Goal: Information Seeking & Learning: Compare options

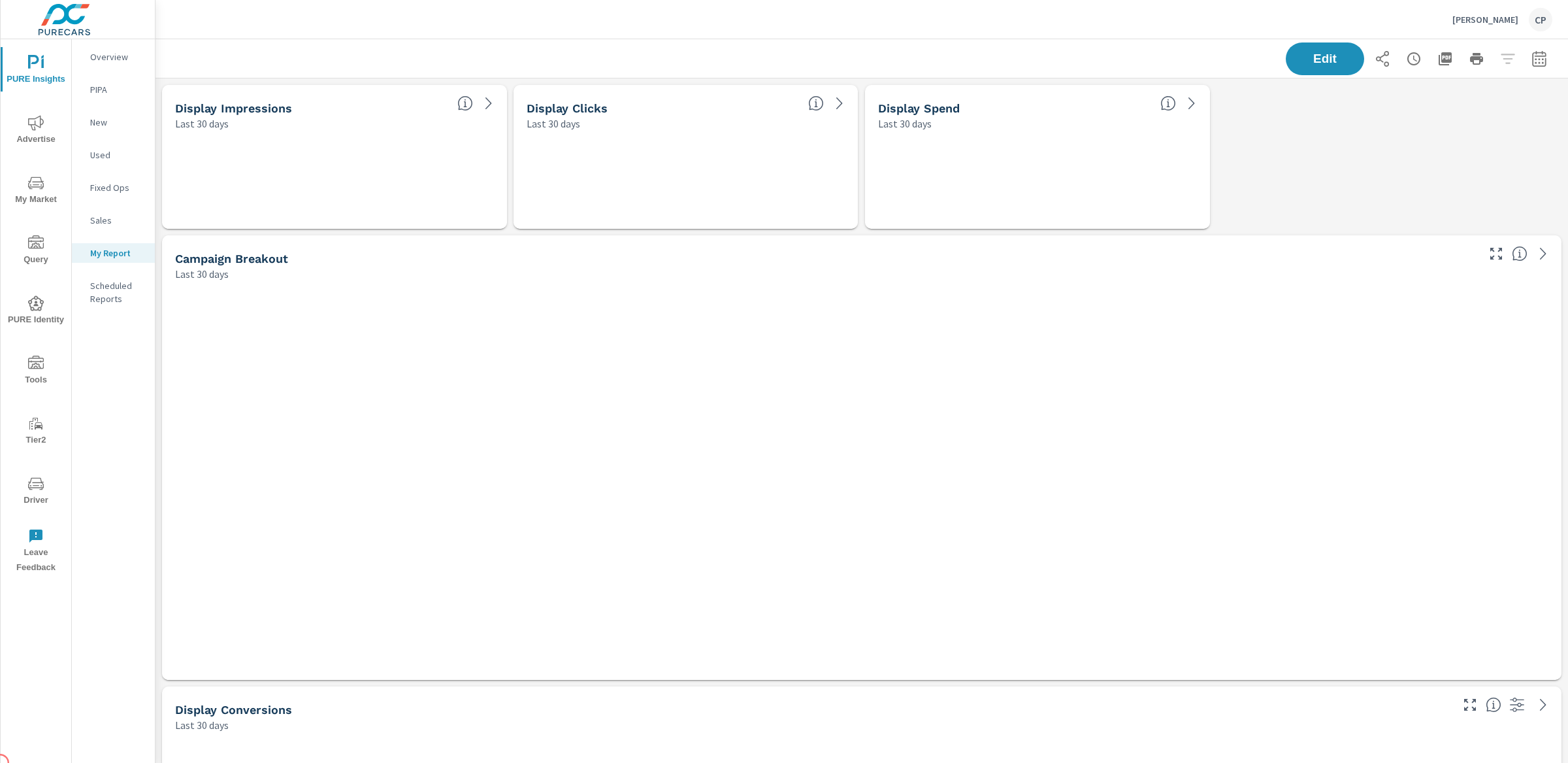
scroll to position [4541, 1426]
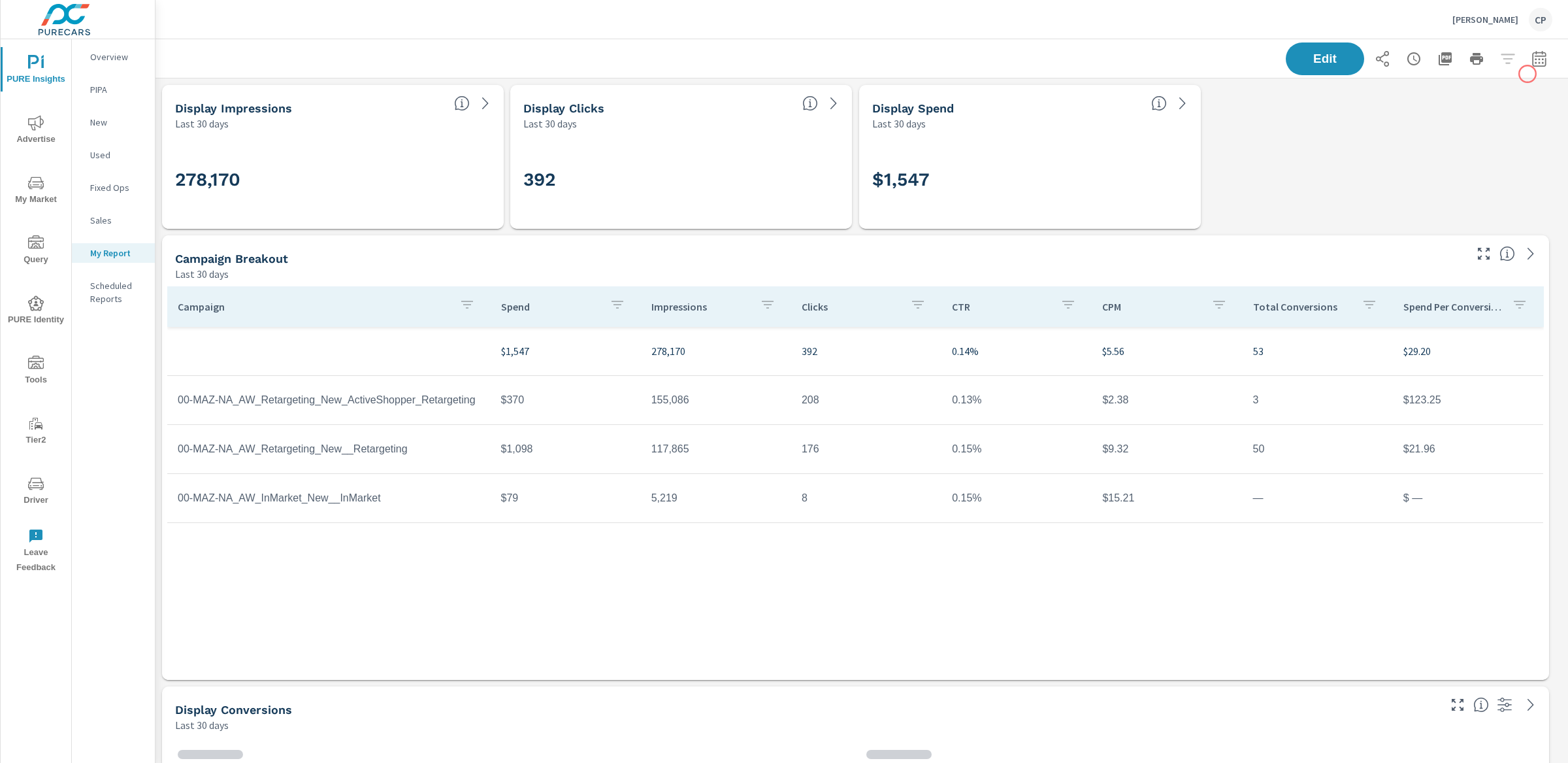
click at [1527, 74] on div "Edit" at bounding box center [1419, 58] width 267 height 33
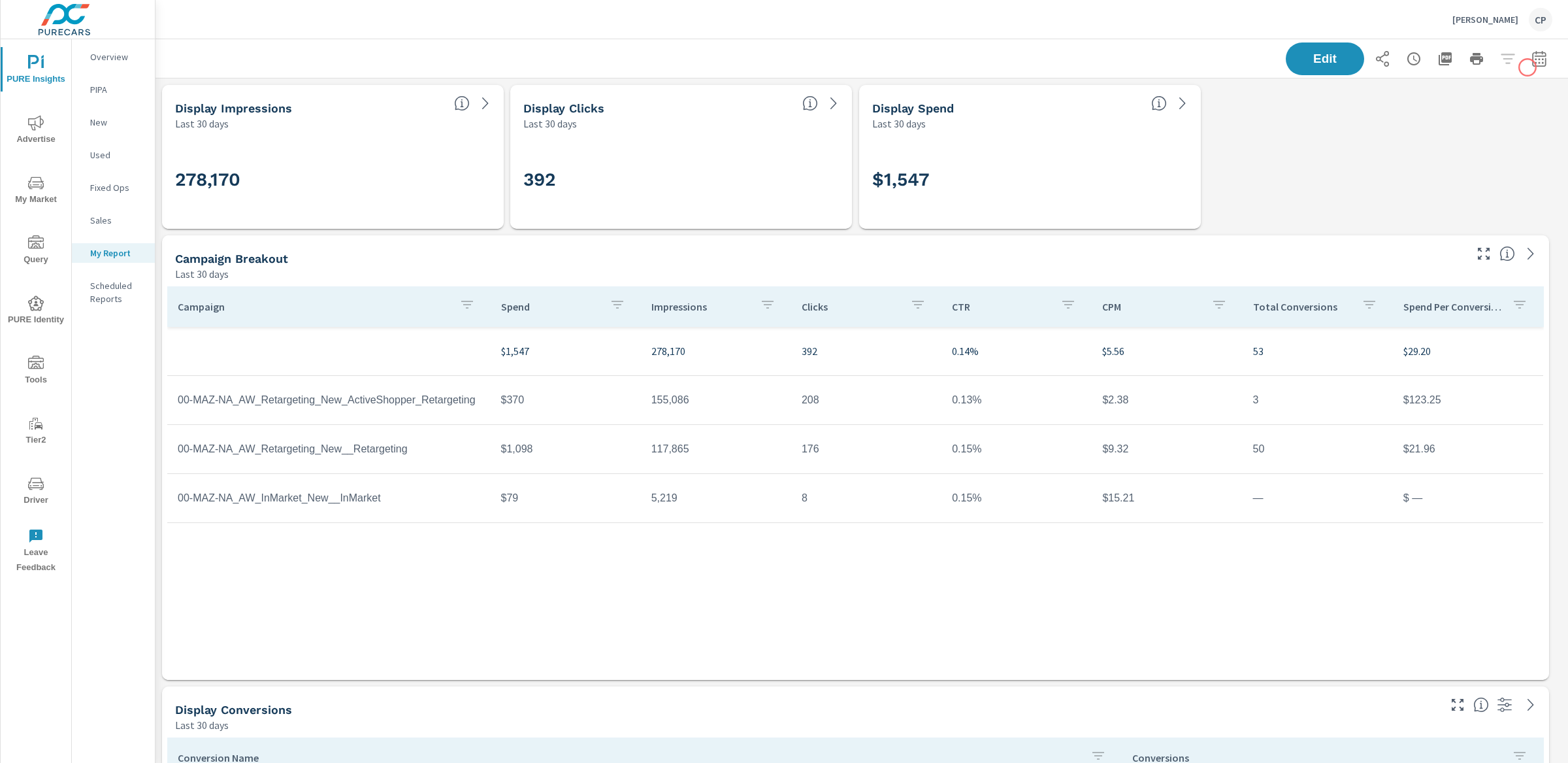
click at [1535, 59] on icon "button" at bounding box center [1539, 61] width 8 height 5
click at [1448, 118] on select "Custom Yesterday Last week Last 7 days Last 14 days Last 30 days Last 45 days L…" at bounding box center [1422, 113] width 131 height 26
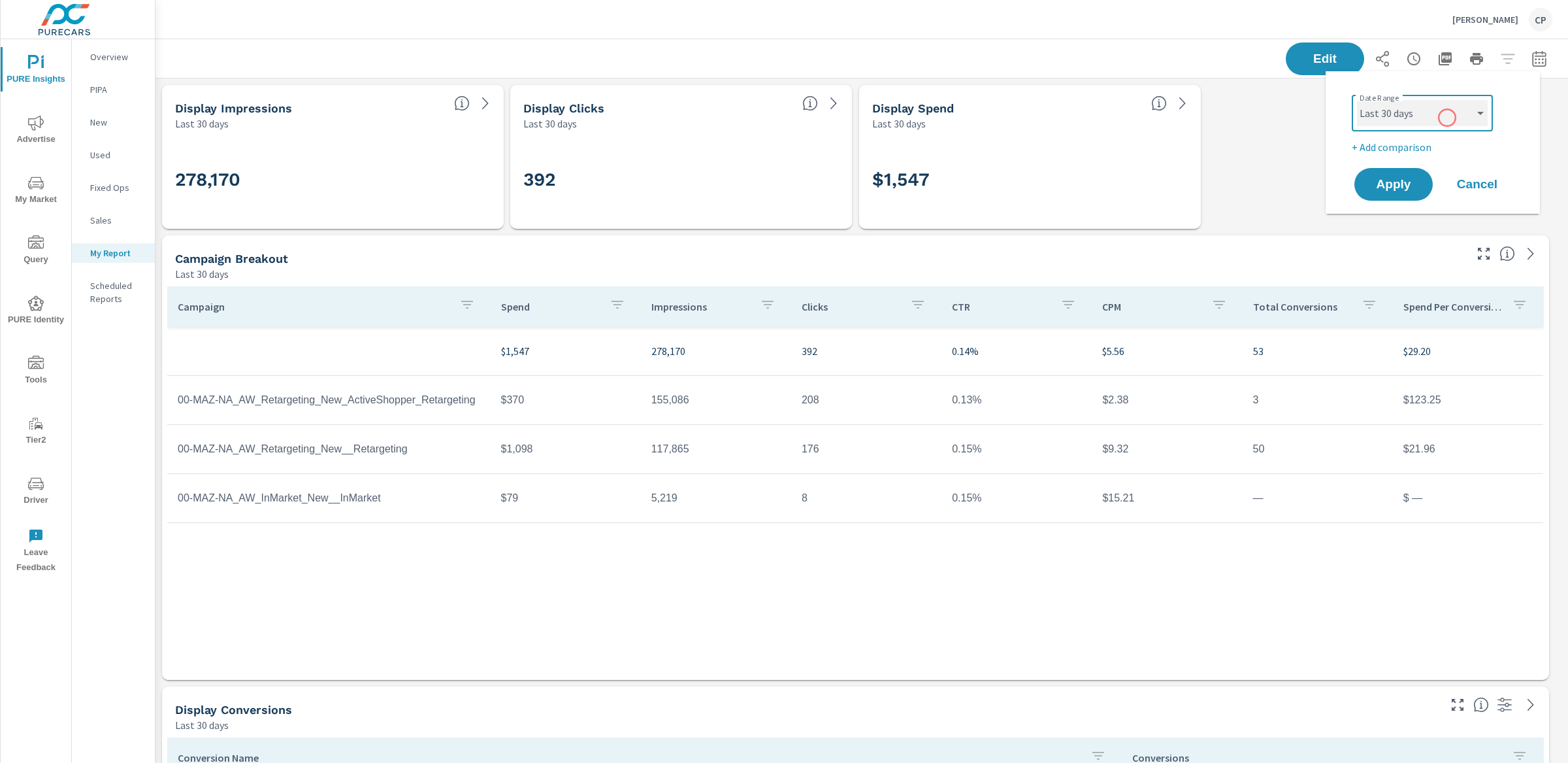
click at [1357, 100] on select "Custom Yesterday Last week Last 7 days Last 14 days Last 30 days Last 45 days L…" at bounding box center [1422, 113] width 131 height 26
select select "Last month"
click at [1404, 170] on button "Apply" at bounding box center [1394, 184] width 81 height 34
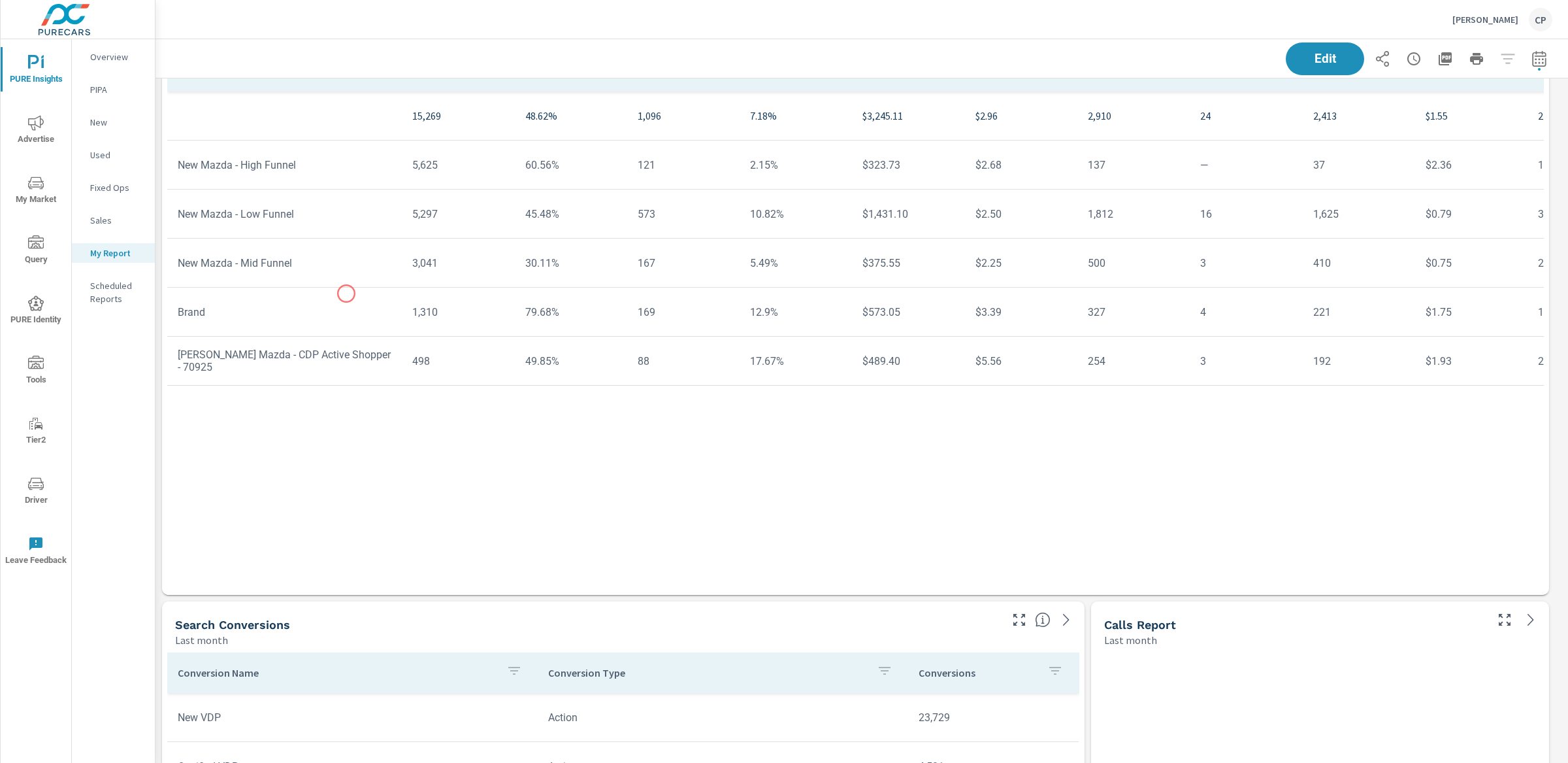
scroll to position [2738, 0]
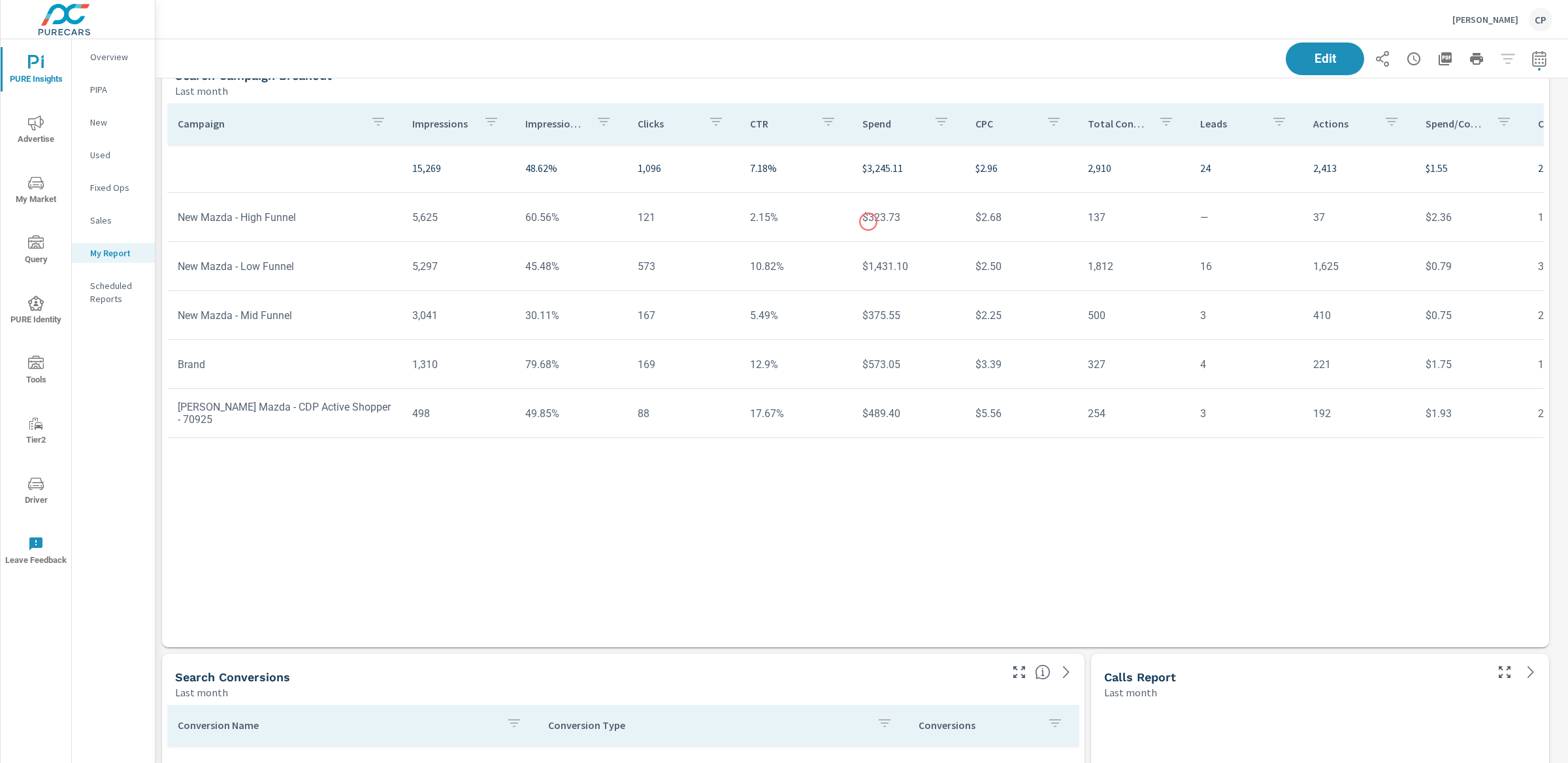
click at [869, 221] on td "$323.73" at bounding box center [908, 217] width 113 height 33
click at [878, 315] on td "$375.55" at bounding box center [908, 315] width 113 height 33
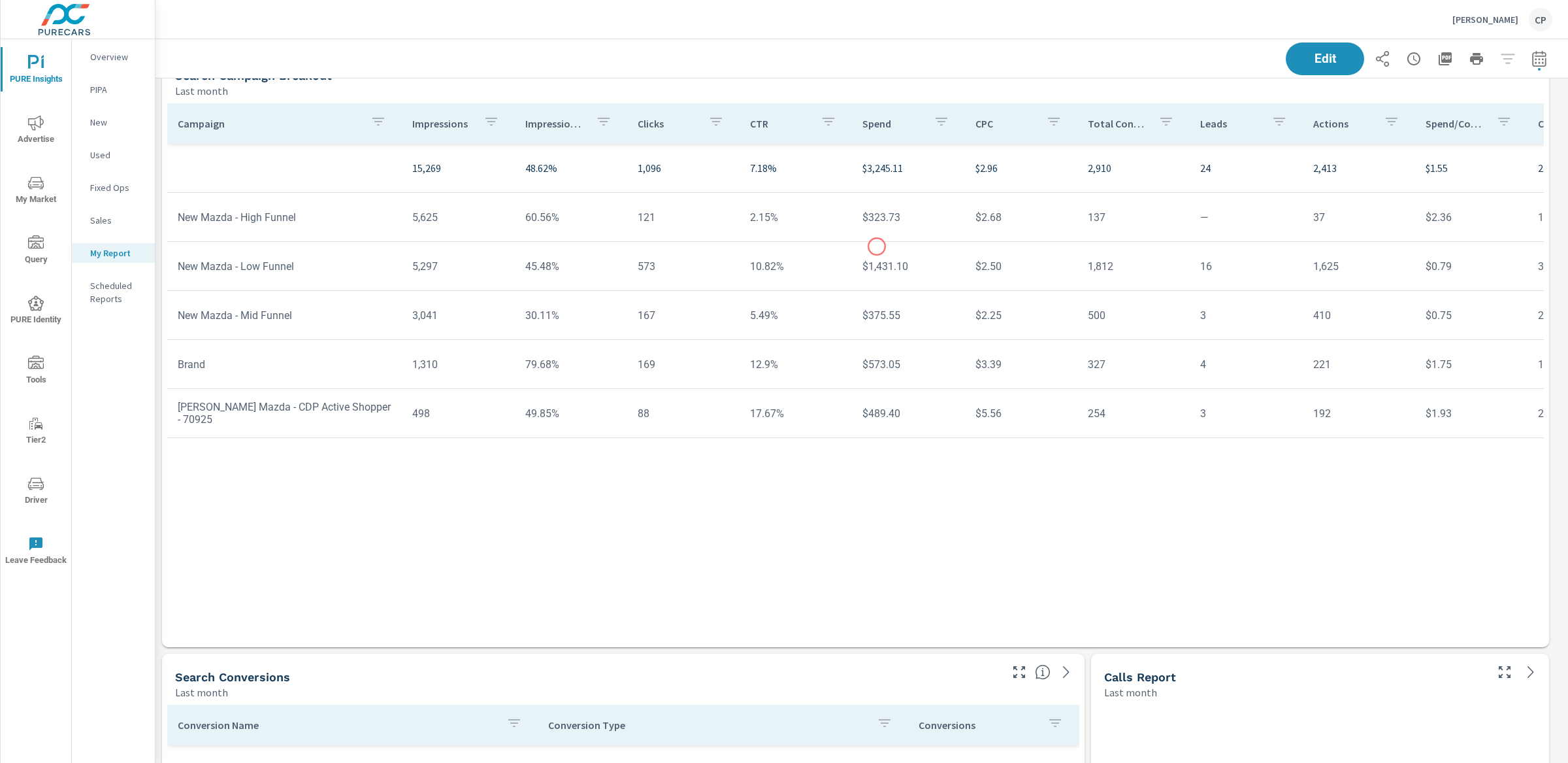
click at [877, 247] on tr "New Mazda - Low Funnel 5,297 45.48% 573 10.82% $1,431.10 $2.50 1,812 16 1,625 $…" at bounding box center [1016, 266] width 1699 height 49
click at [877, 215] on td "$323.73" at bounding box center [908, 217] width 113 height 33
click at [880, 327] on td "$375.55" at bounding box center [908, 315] width 113 height 33
drag, startPoint x: 849, startPoint y: 312, endPoint x: 956, endPoint y: 312, distance: 107.0
click at [956, 312] on tr "New Mazda - Mid Funnel 3,041 30.11% 167 5.49% $375.55 $2.25 500 3 410 $0.75 299…" at bounding box center [1016, 315] width 1699 height 49
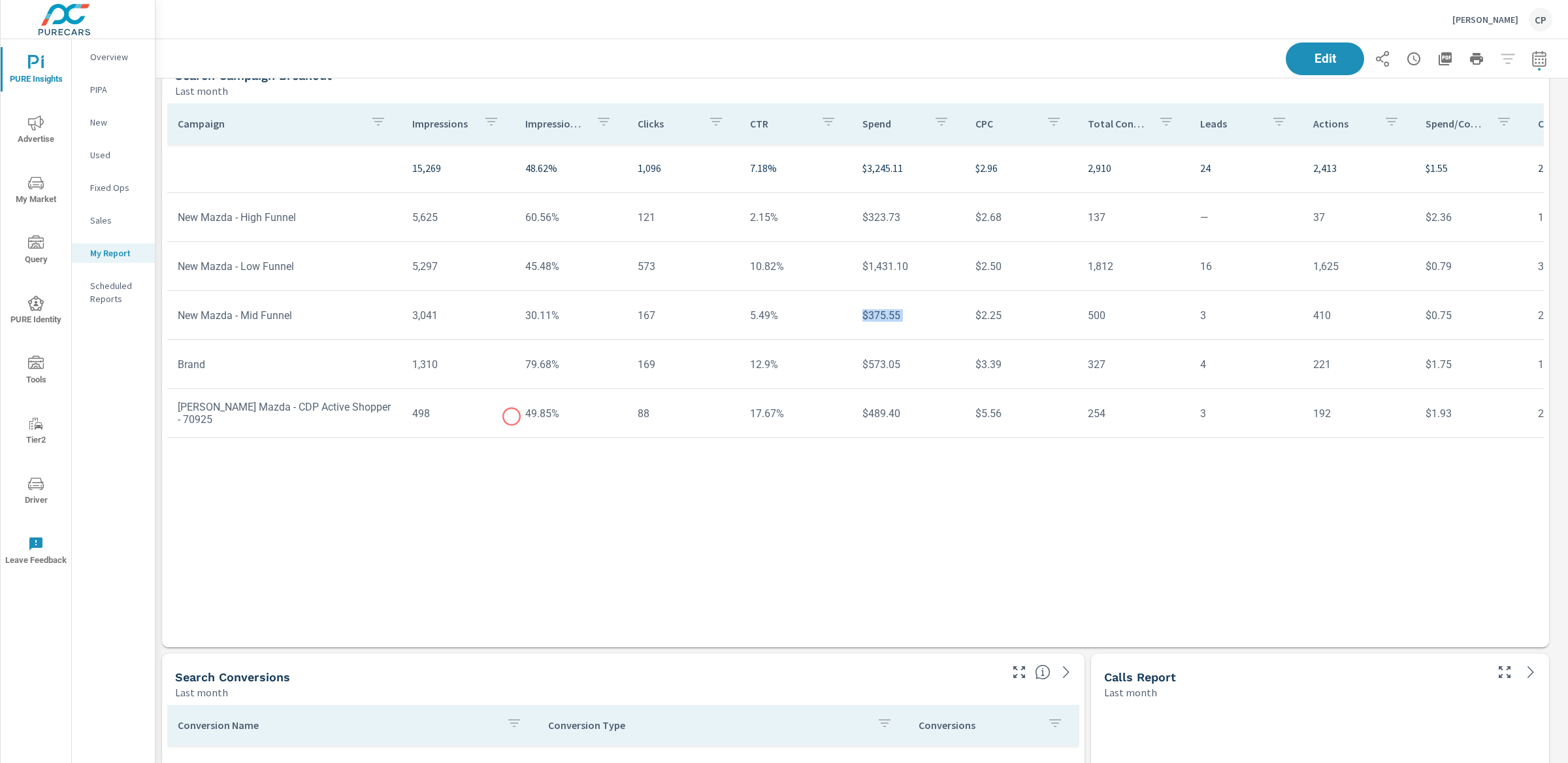
scroll to position [2743, 0]
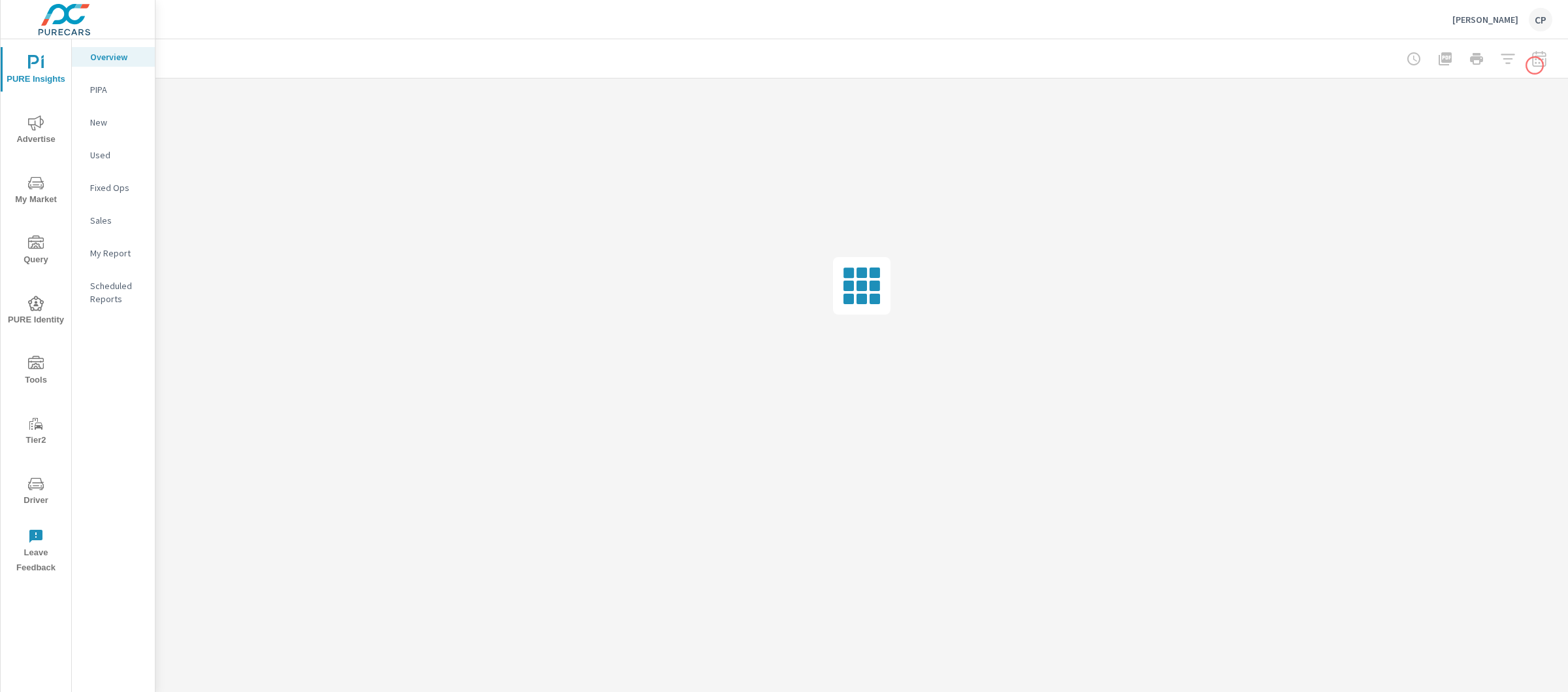
click at [1538, 63] on div at bounding box center [1476, 59] width 152 height 26
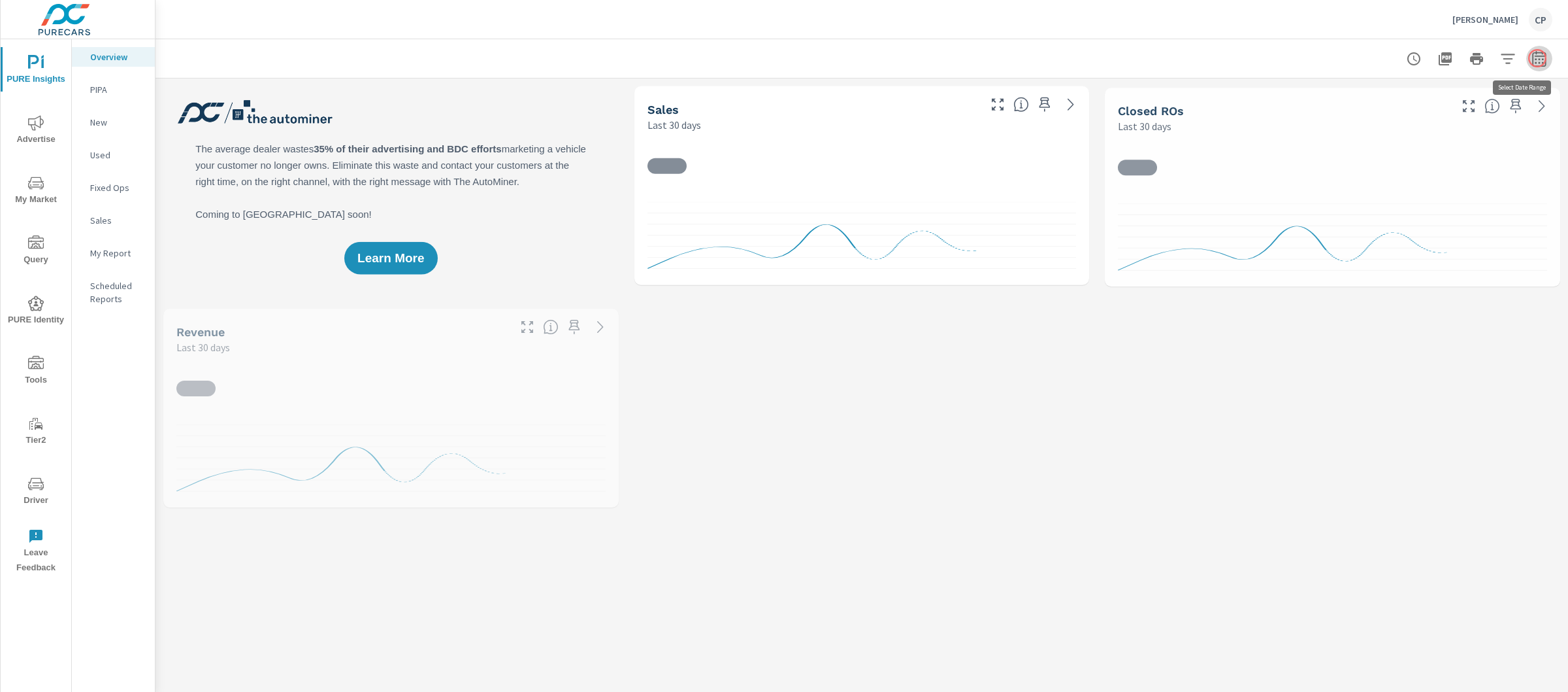
click at [1537, 59] on button "button" at bounding box center [1539, 59] width 26 height 26
select select "Last 30 days"
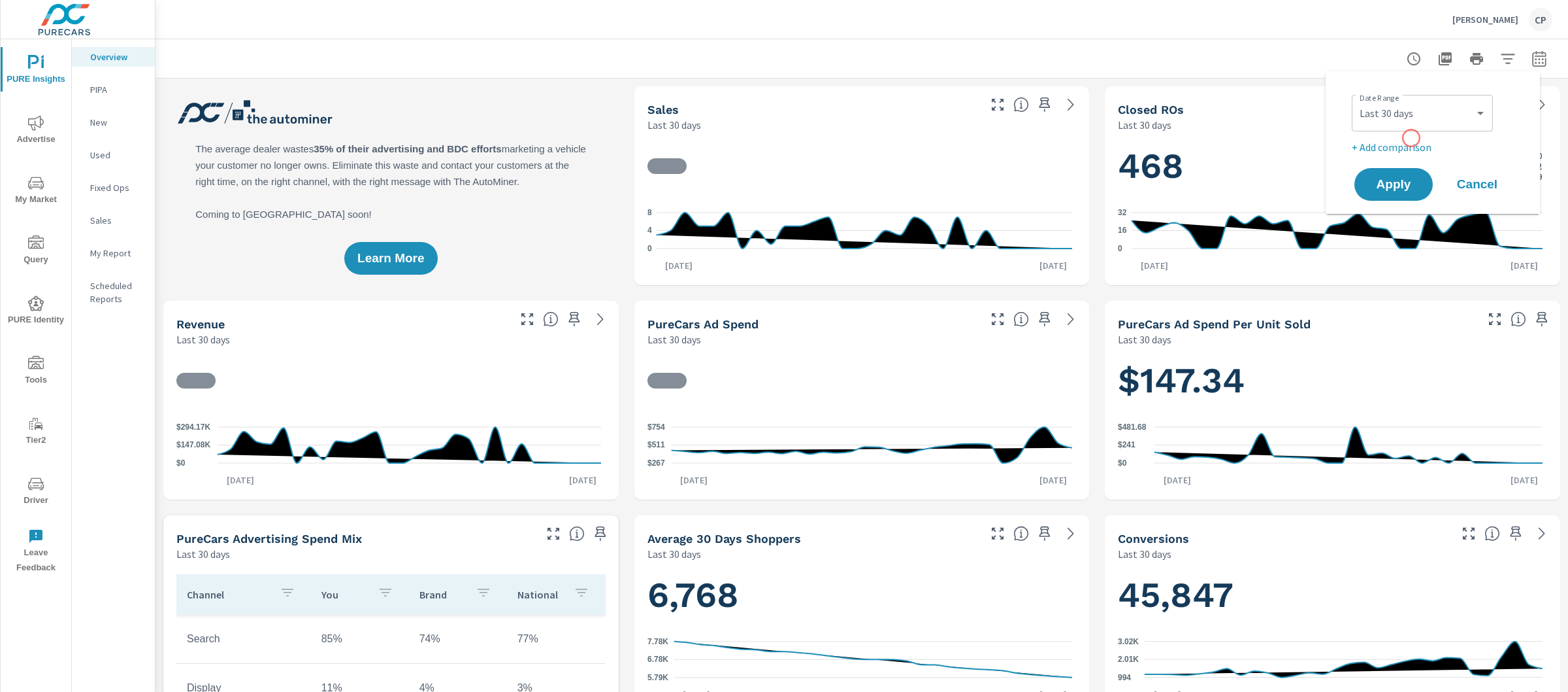
click at [1398, 142] on p "+ Add comparison" at bounding box center [1435, 147] width 167 height 16
select select "Previous period"
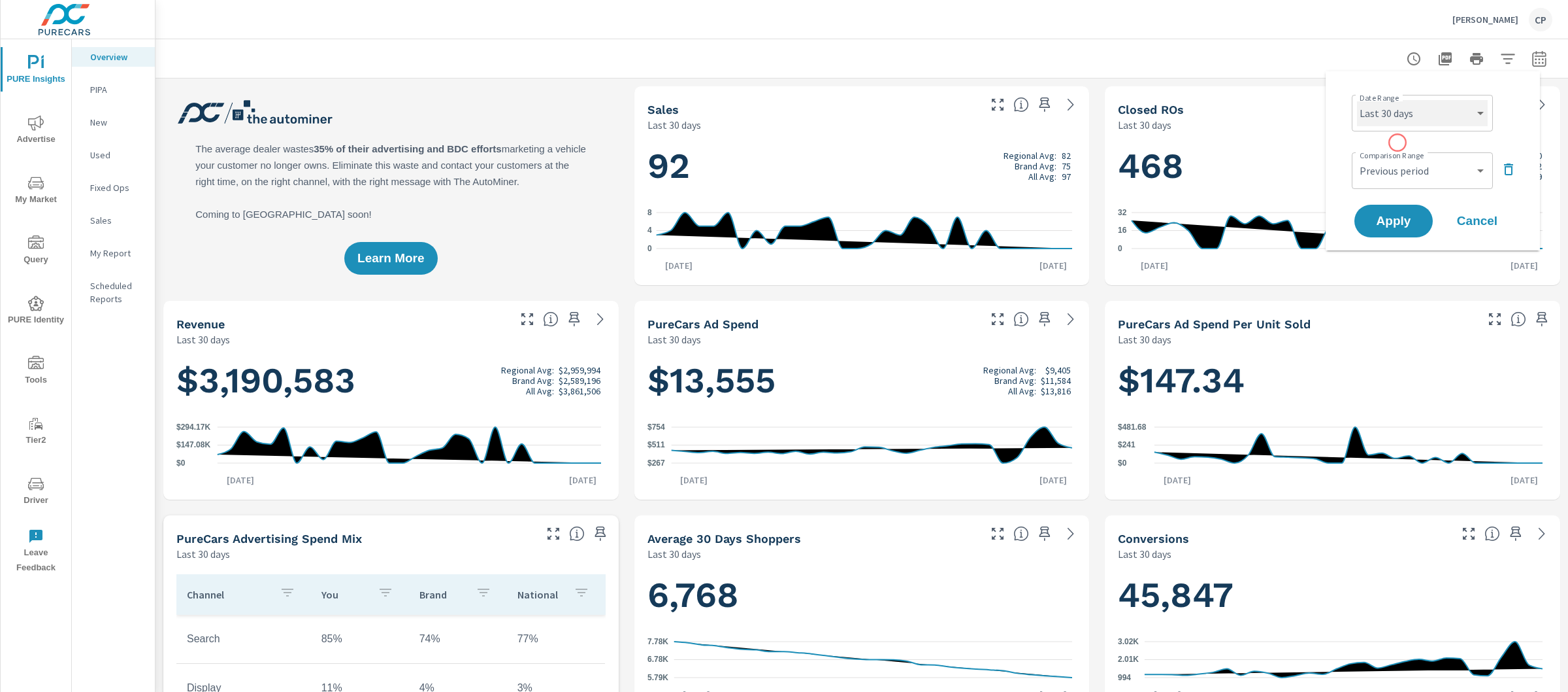
click at [1400, 119] on select "Custom Yesterday Last week Last 7 days Last 14 days Last 30 days Last 45 days L…" at bounding box center [1422, 113] width 131 height 26
click at [1357, 100] on select "Custom Yesterday Last week Last 7 days Last 14 days Last 30 days Last 45 days L…" at bounding box center [1422, 113] width 131 height 26
select select "Last month"
click at [1409, 161] on select "Custom Previous period Previous month Previous year" at bounding box center [1422, 170] width 131 height 26
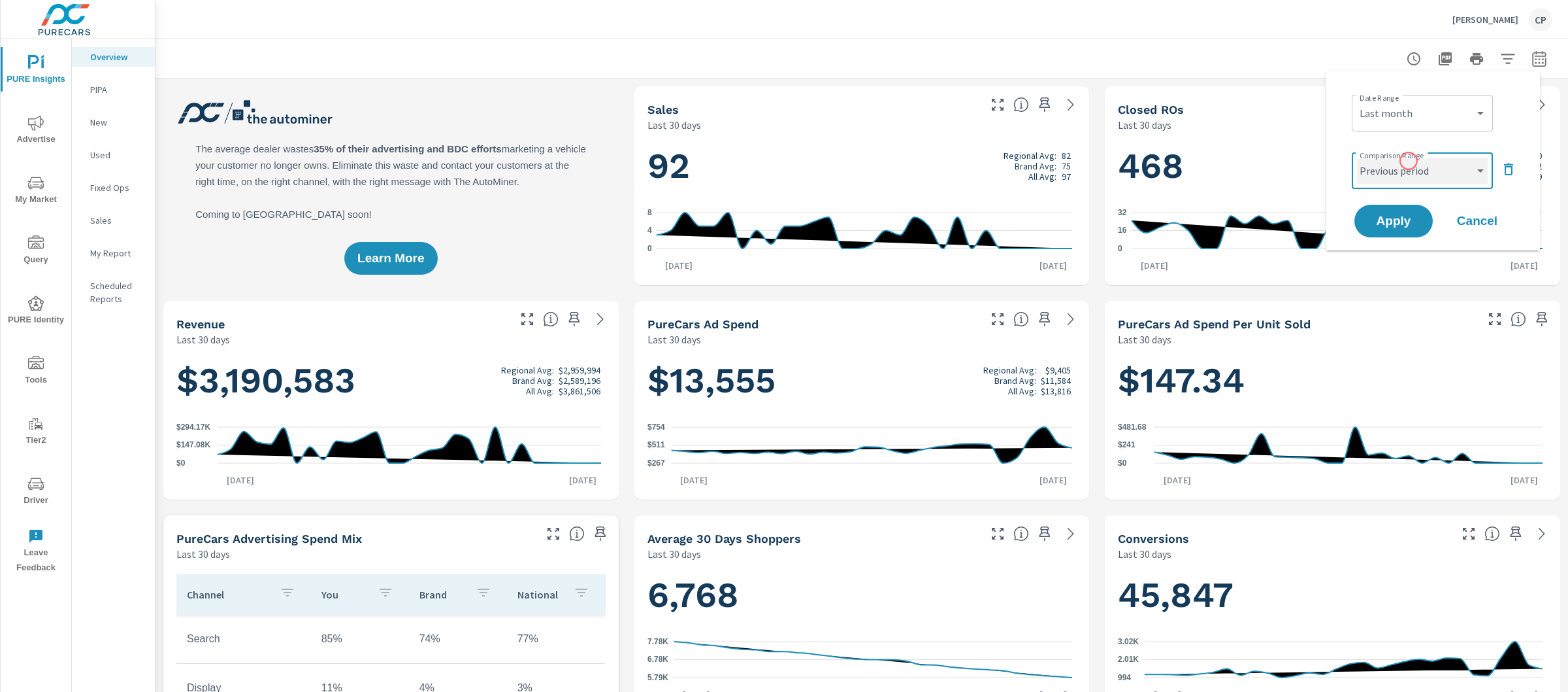
click at [1357, 158] on select "Custom Previous period Previous month Previous year" at bounding box center [1422, 170] width 131 height 26
select select "Previous month"
click at [1410, 206] on button "Apply" at bounding box center [1394, 221] width 81 height 34
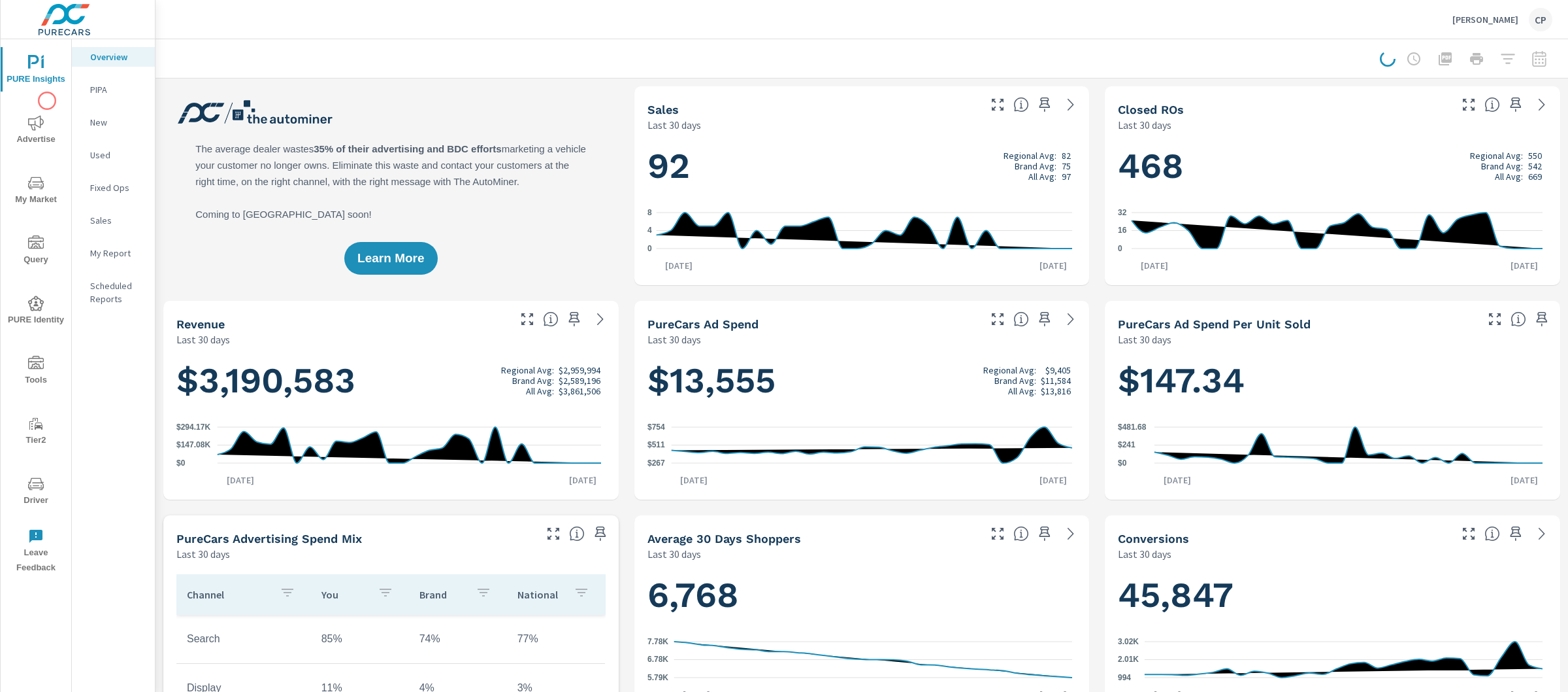
click at [47, 101] on div "PURE Insights Advertise My Market Query PURE Identity Tools Tier2 Driver Leave …" at bounding box center [36, 310] width 70 height 541
click at [47, 115] on span "Advertise" at bounding box center [36, 131] width 63 height 32
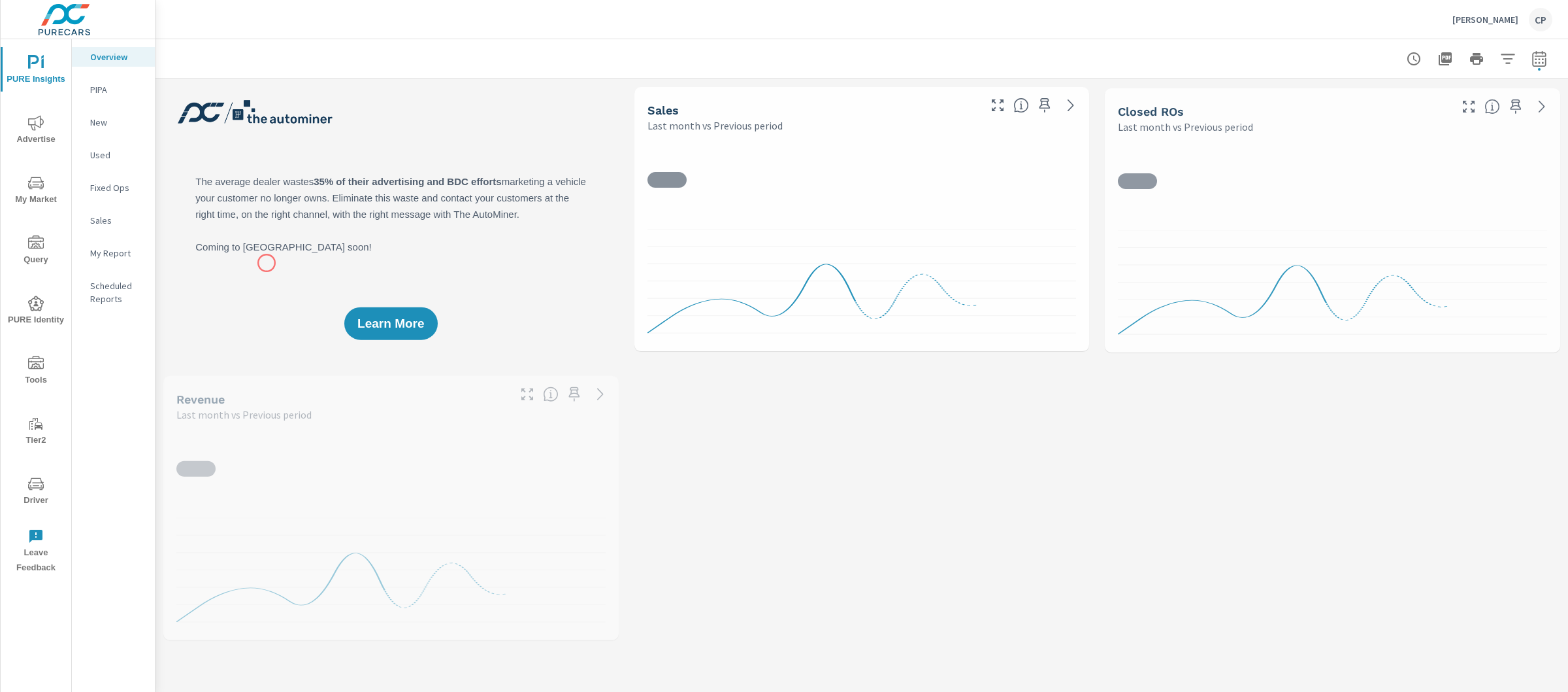
scroll to position [1, 0]
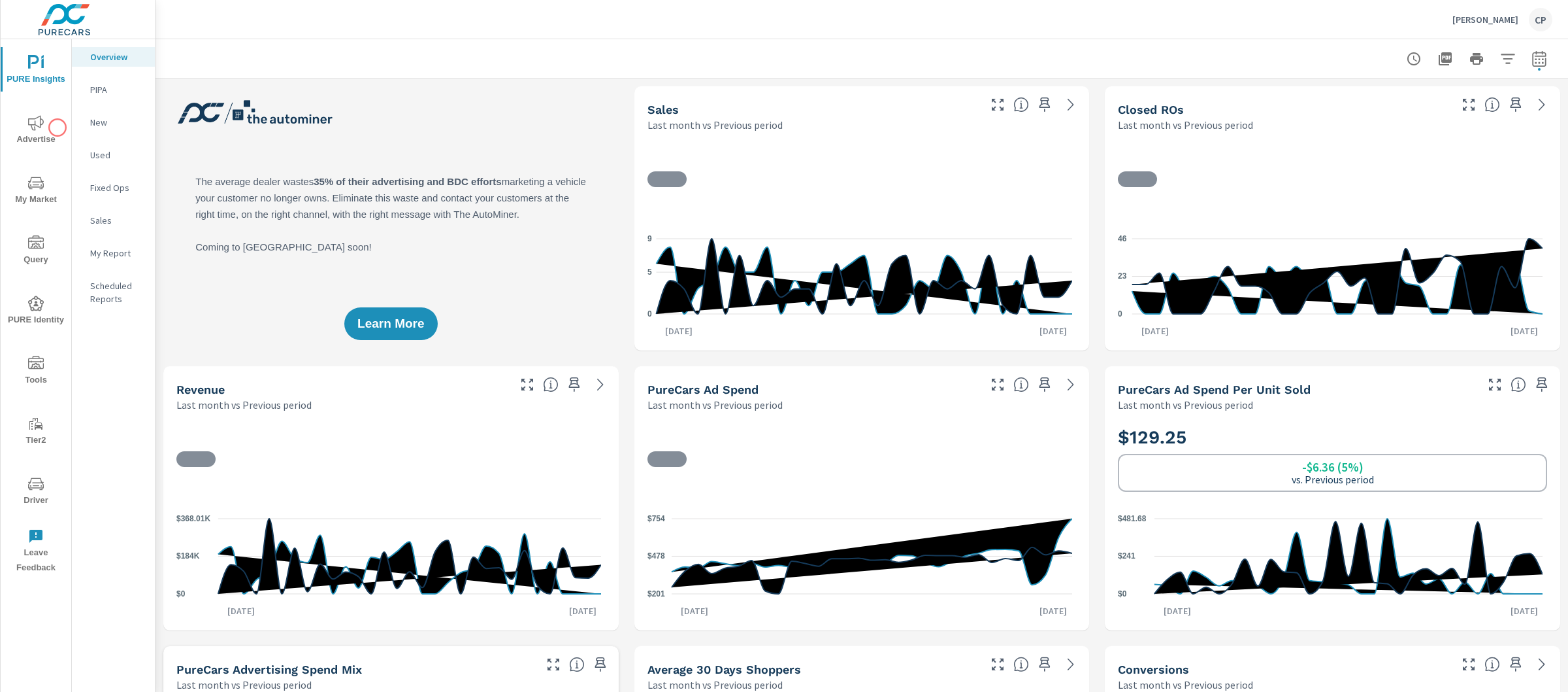
click at [55, 119] on span "Advertise" at bounding box center [36, 131] width 63 height 32
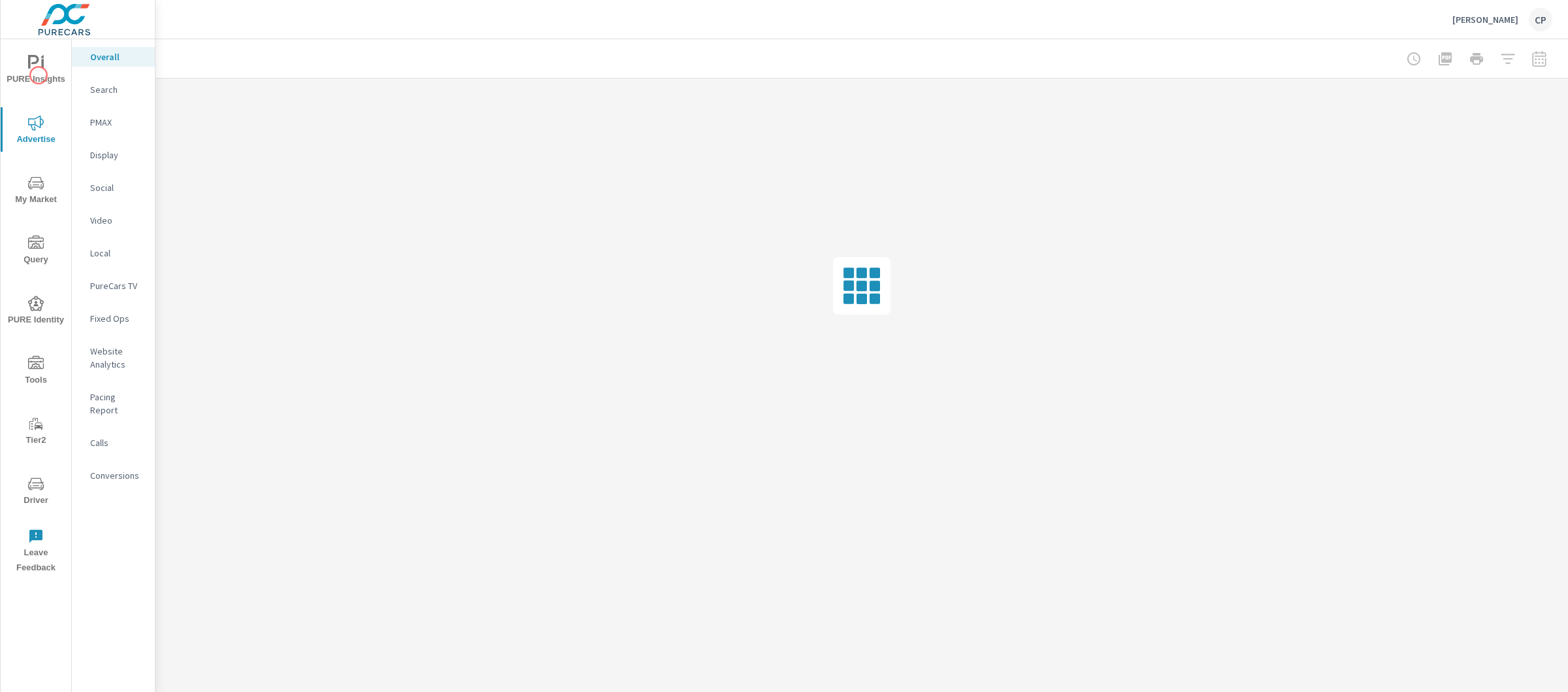
click at [34, 75] on span "PURE Insights" at bounding box center [36, 71] width 63 height 32
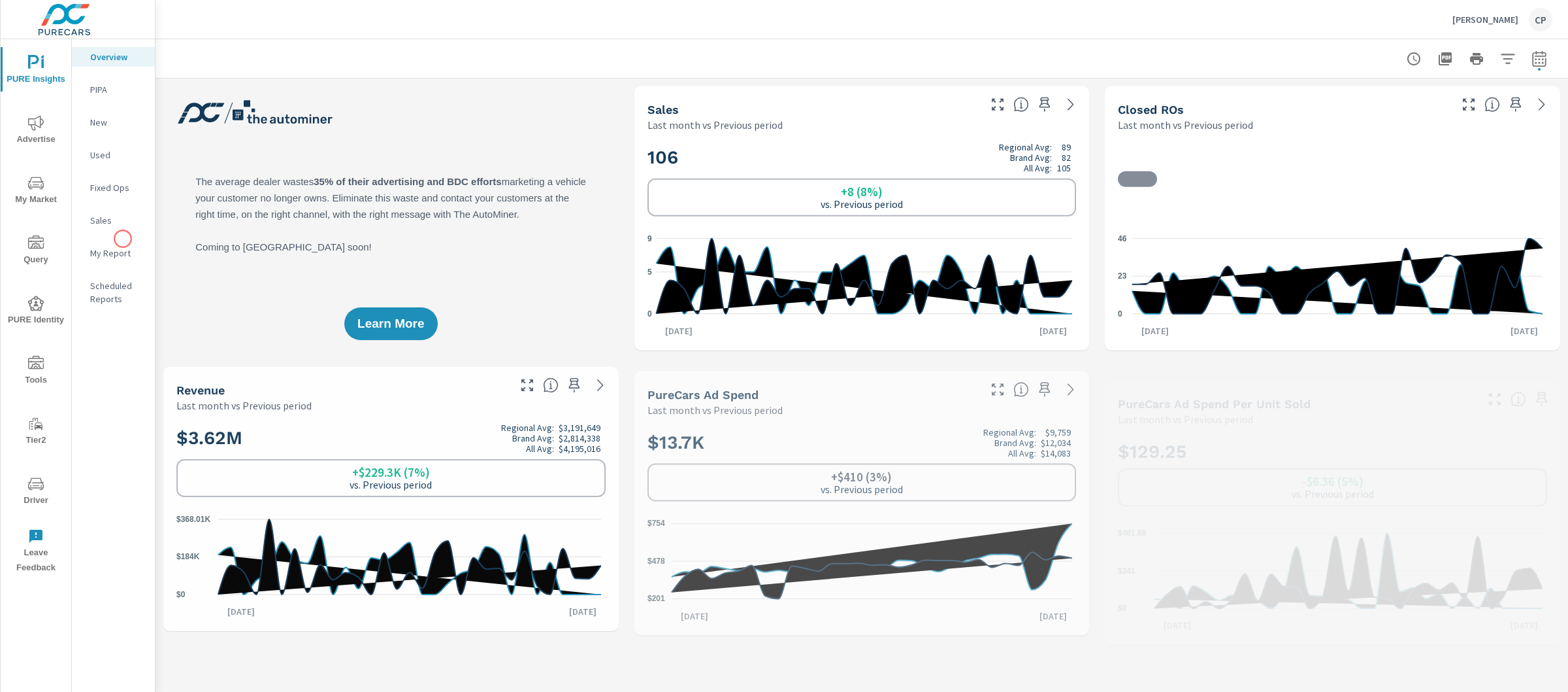
scroll to position [1, 0]
click at [125, 254] on p "My Report" at bounding box center [117, 253] width 54 height 13
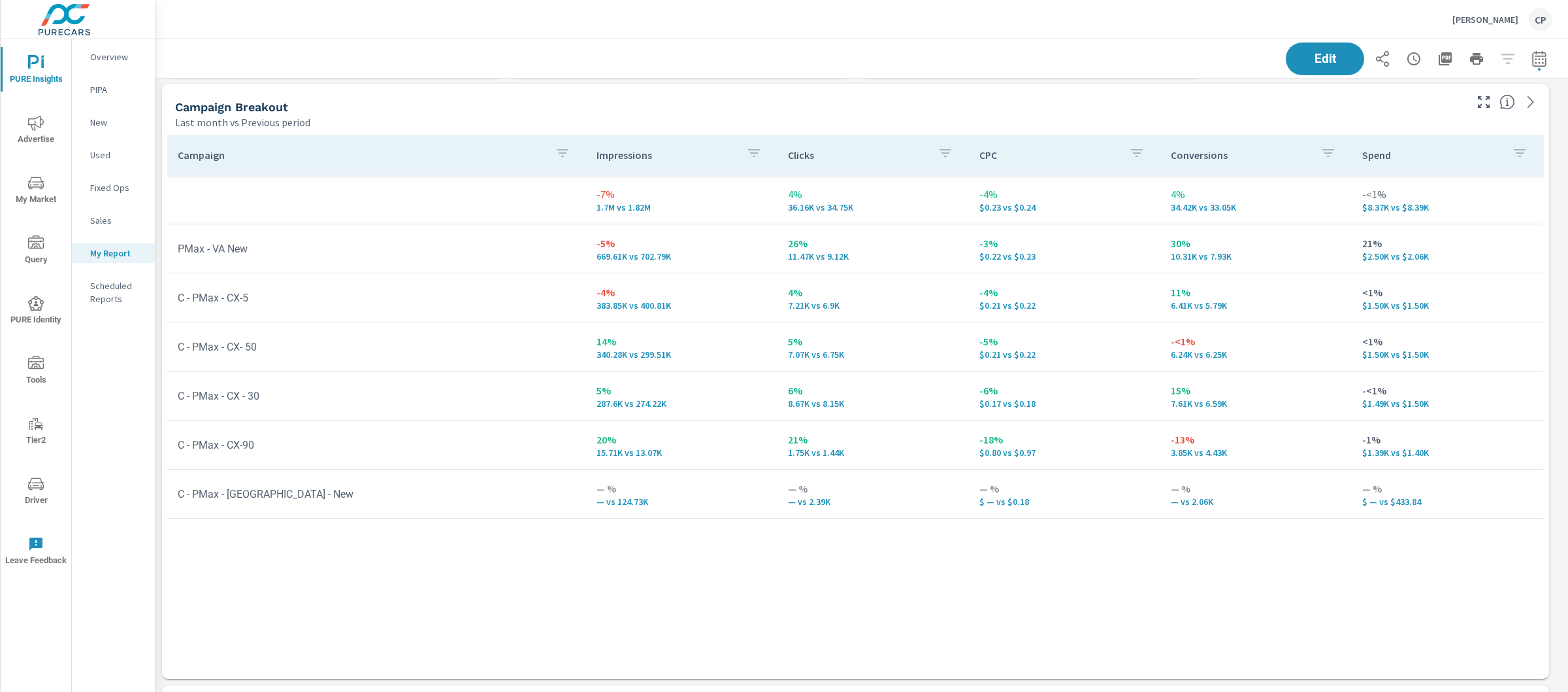
scroll to position [4542, 1426]
click at [1467, 16] on p "Lou Fusz Mazda" at bounding box center [1486, 20] width 66 height 12
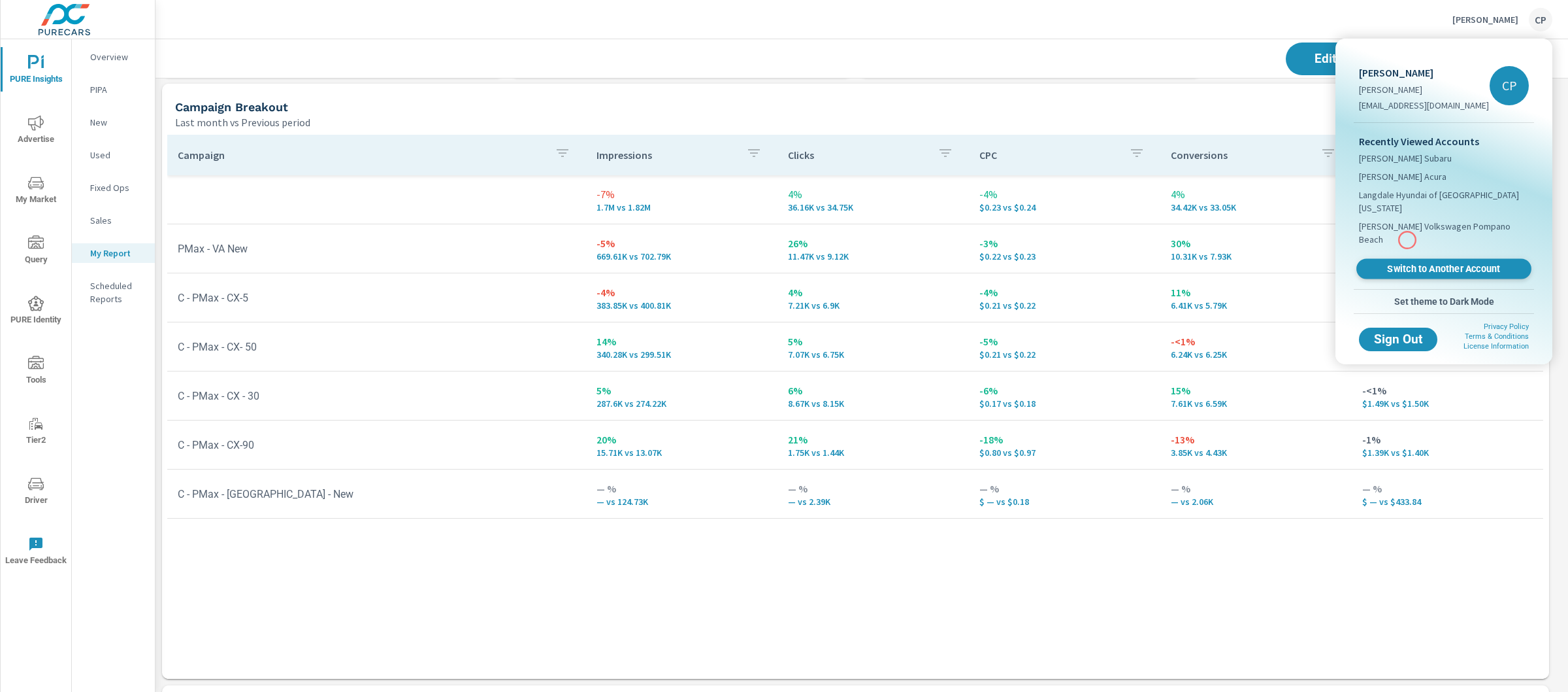
click at [1408, 263] on span "Switch to Another Account" at bounding box center [1443, 269] width 160 height 13
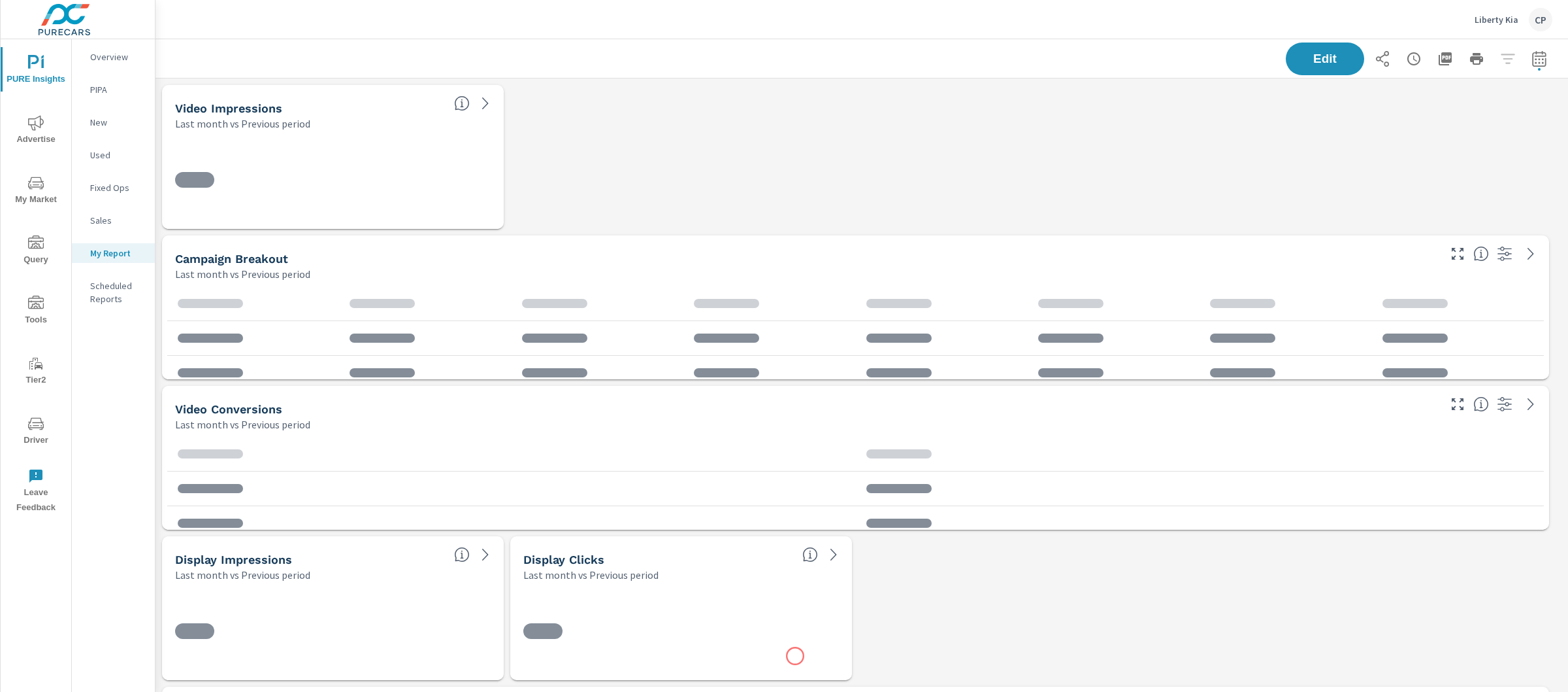
scroll to position [7249, 1426]
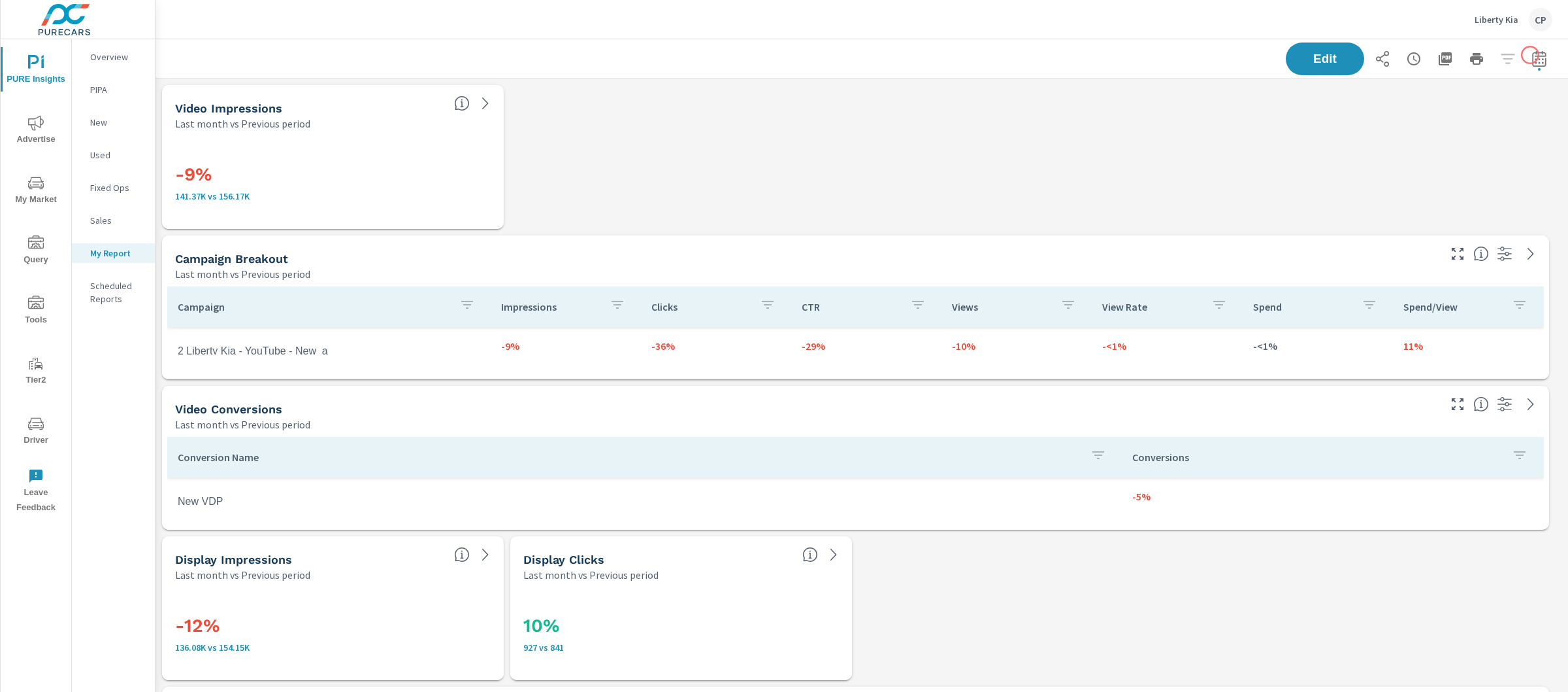
click at [1532, 53] on icon "button" at bounding box center [1539, 59] width 16 height 16
select select "Last month"
select select "Previous period"
click at [1504, 163] on icon "button" at bounding box center [1509, 169] width 16 height 16
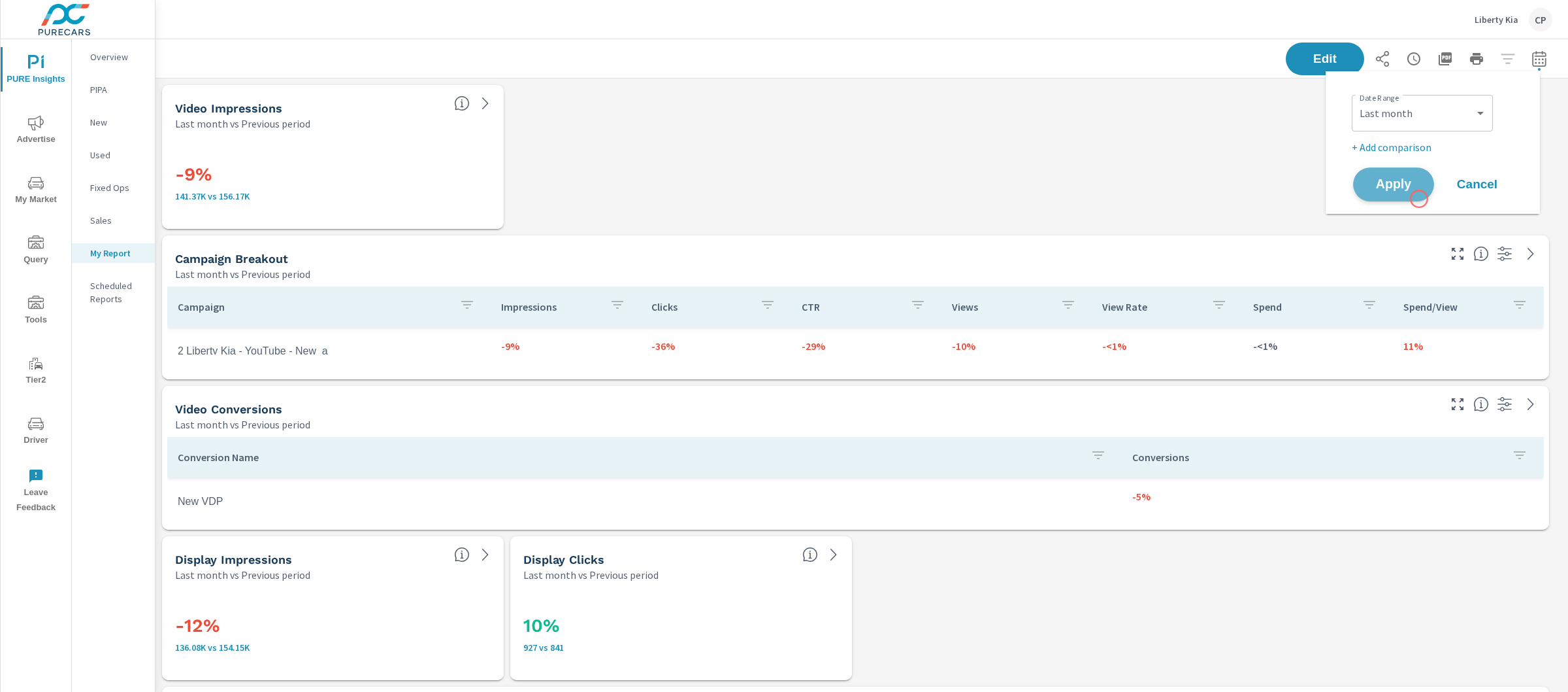
click at [1419, 198] on button "Apply" at bounding box center [1394, 184] width 81 height 34
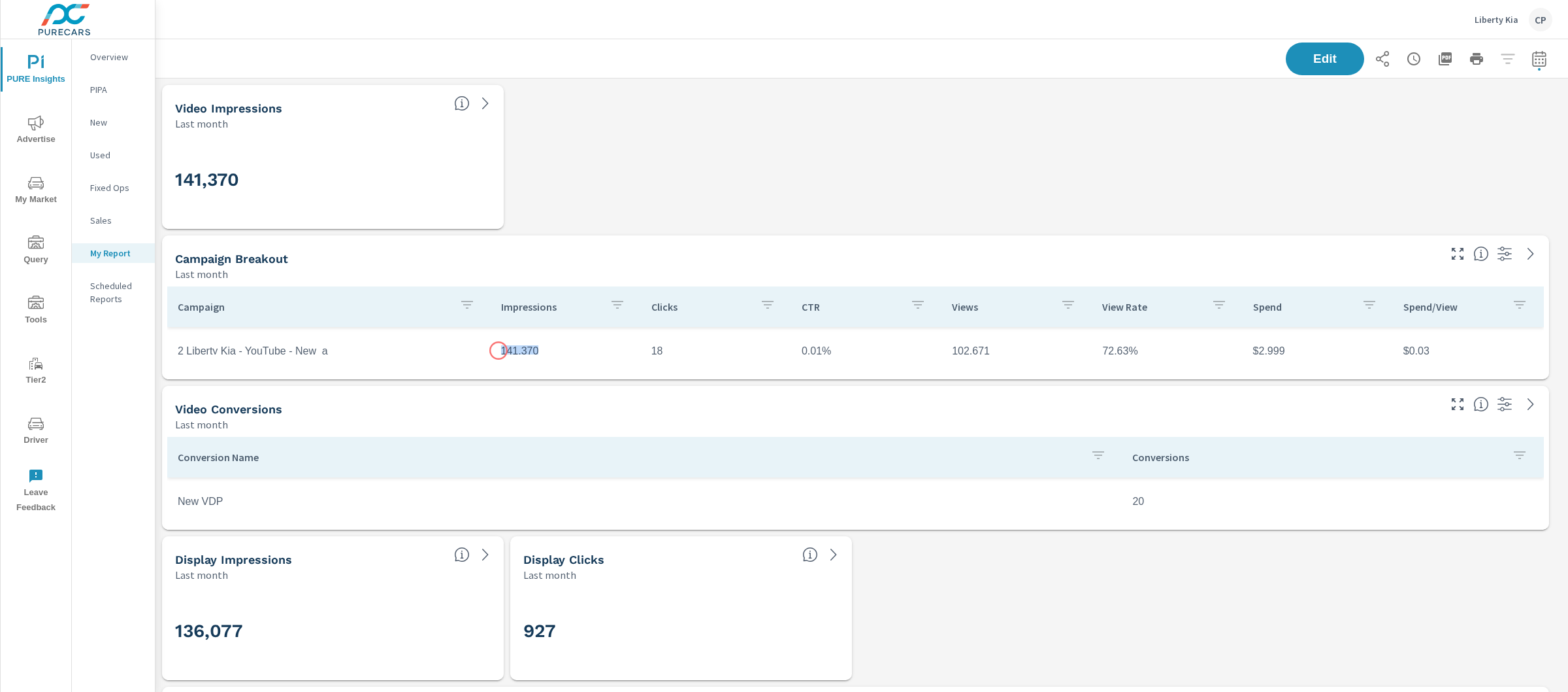
scroll to position [21, 0]
drag, startPoint x: 498, startPoint y: 350, endPoint x: 537, endPoint y: 345, distance: 39.3
click at [537, 345] on td "141,370" at bounding box center [565, 329] width 150 height 33
copy td "141,370"
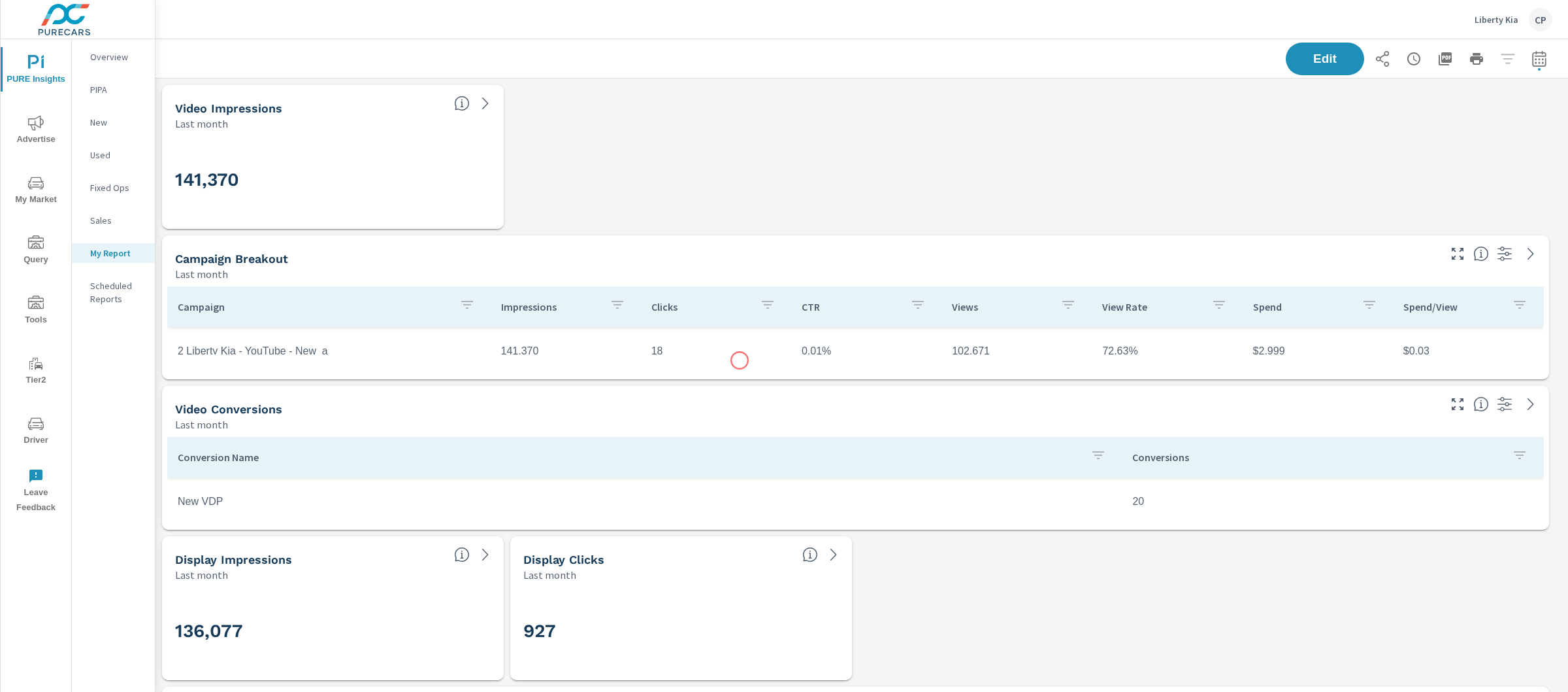
click at [740, 360] on div "Campaign Impressions Clicks CTR Views View Rate Spend Spend/View 2 Liberty Kia …" at bounding box center [855, 330] width 1376 height 87
click at [655, 359] on div "Campaign Impressions Clicks CTR Views View Rate Spend Spend/View 2 Liberty Kia …" at bounding box center [855, 330] width 1376 height 87
click at [655, 358] on div "Campaign Impressions Clicks CTR Views View Rate Spend Spend/View 2 Liberty Kia …" at bounding box center [855, 330] width 1376 height 87
copy td "18"
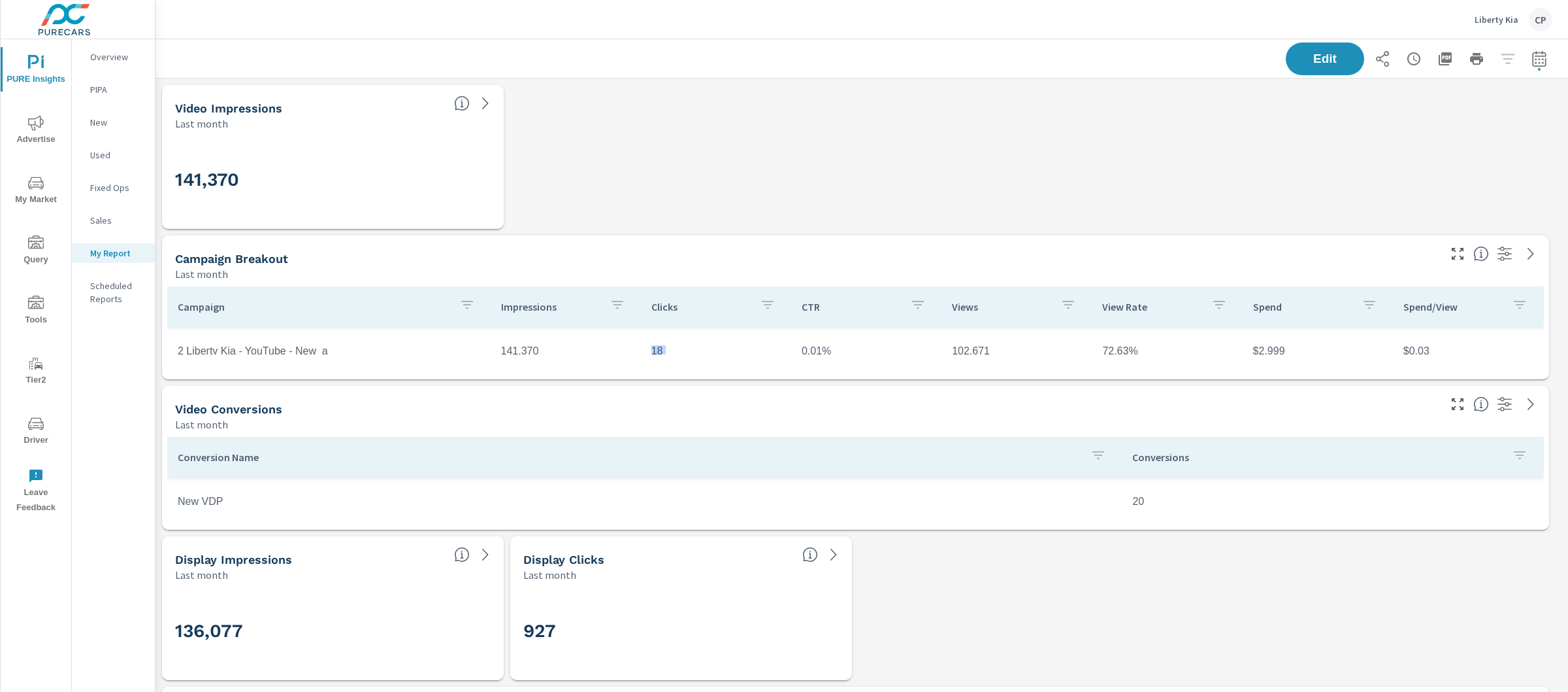
click at [809, 343] on td "0.01%" at bounding box center [866, 351] width 150 height 33
copy td "0.01"
click at [963, 349] on td "102,671" at bounding box center [1016, 351] width 150 height 33
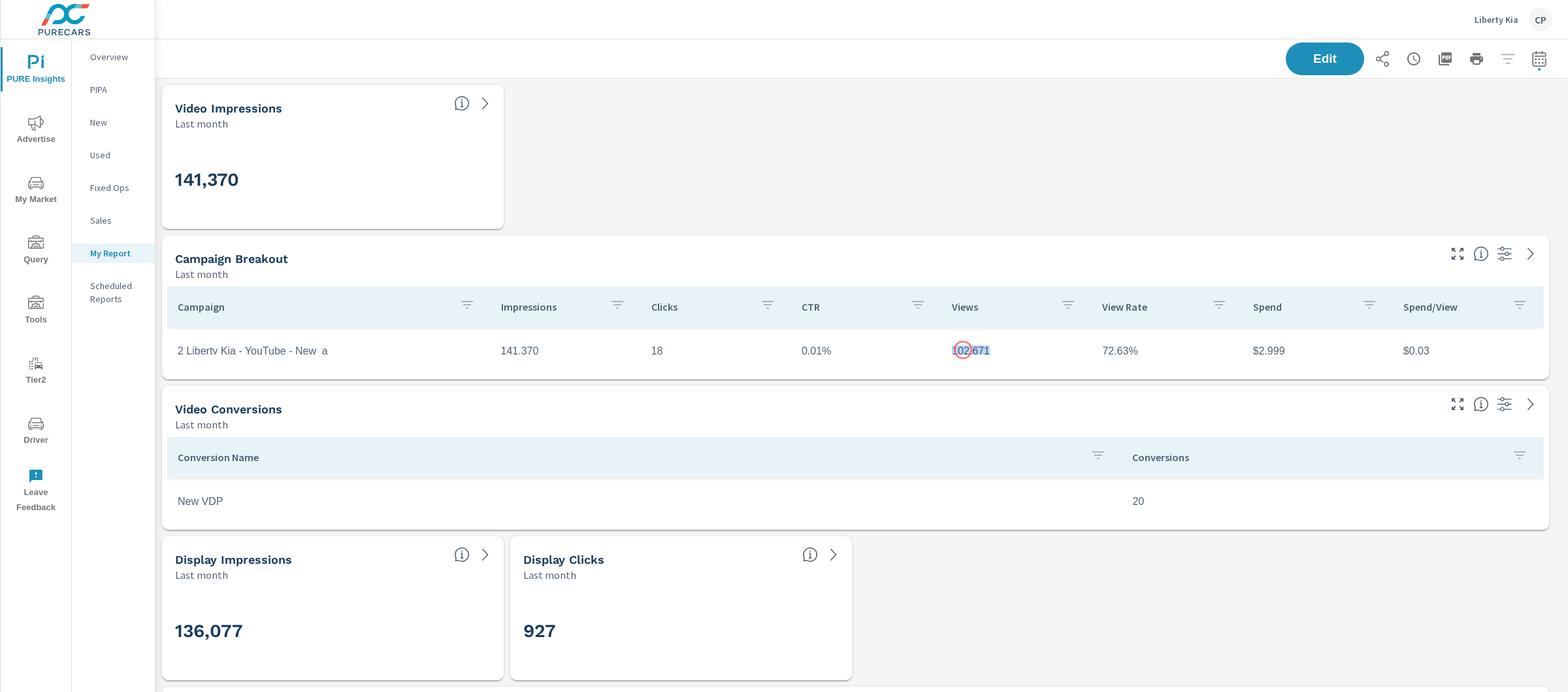
copy td "102,671"
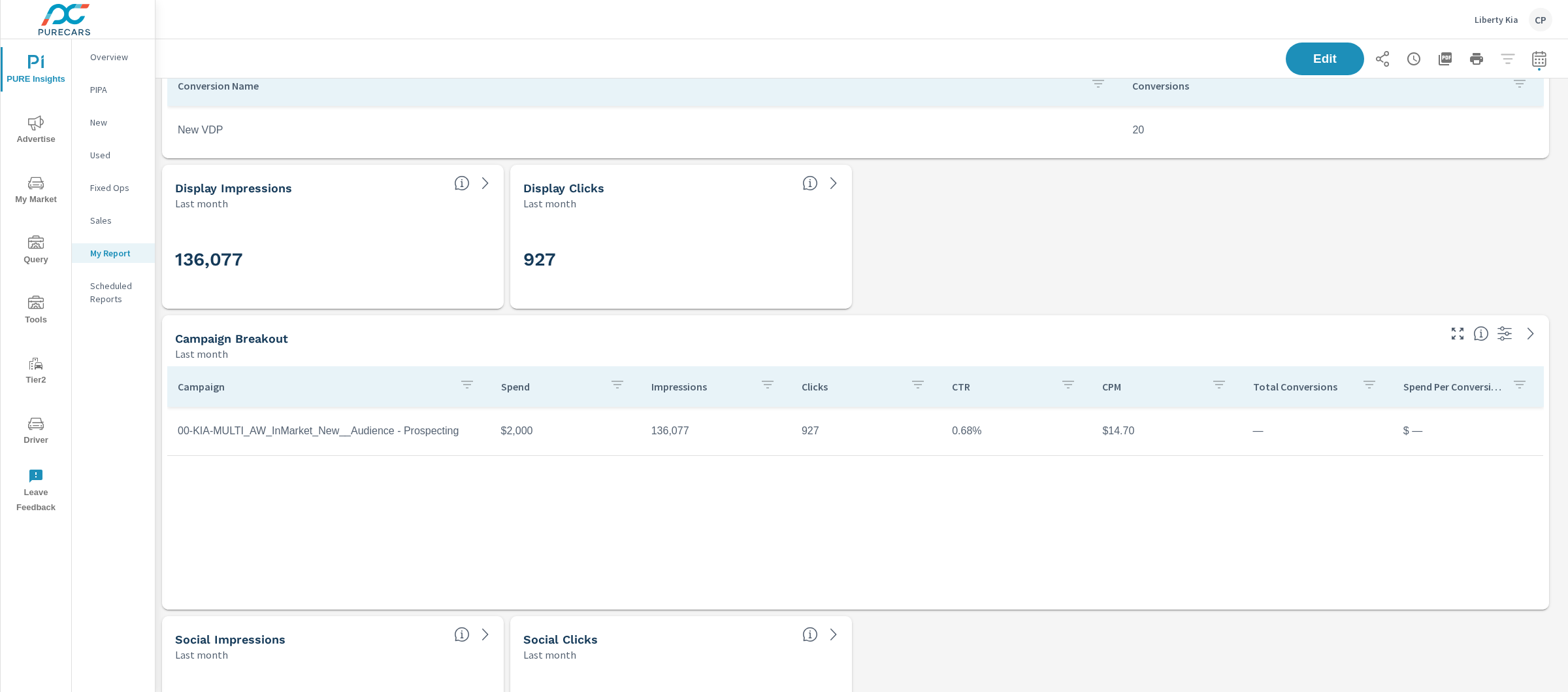
scroll to position [396, 0]
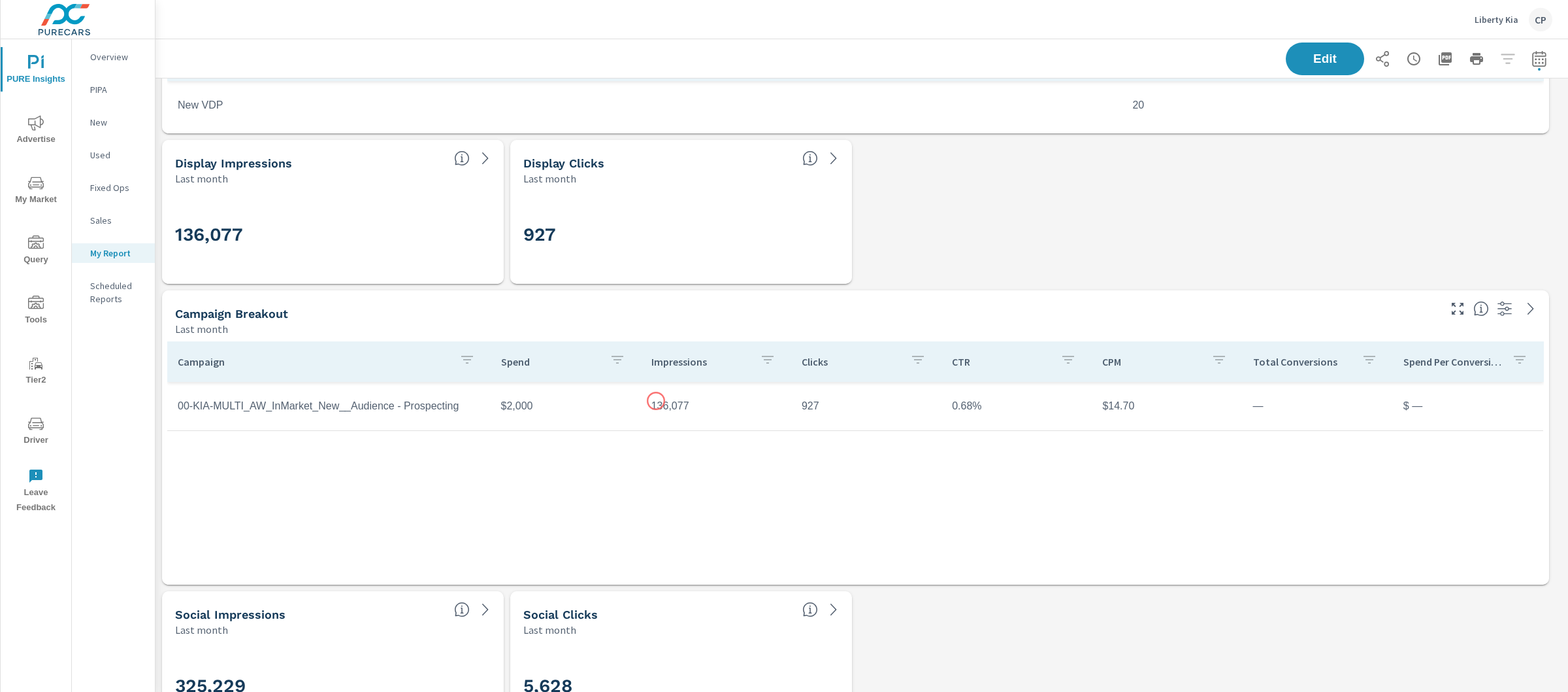
click at [656, 401] on td "136,077" at bounding box center [715, 405] width 150 height 33
copy td "136,077"
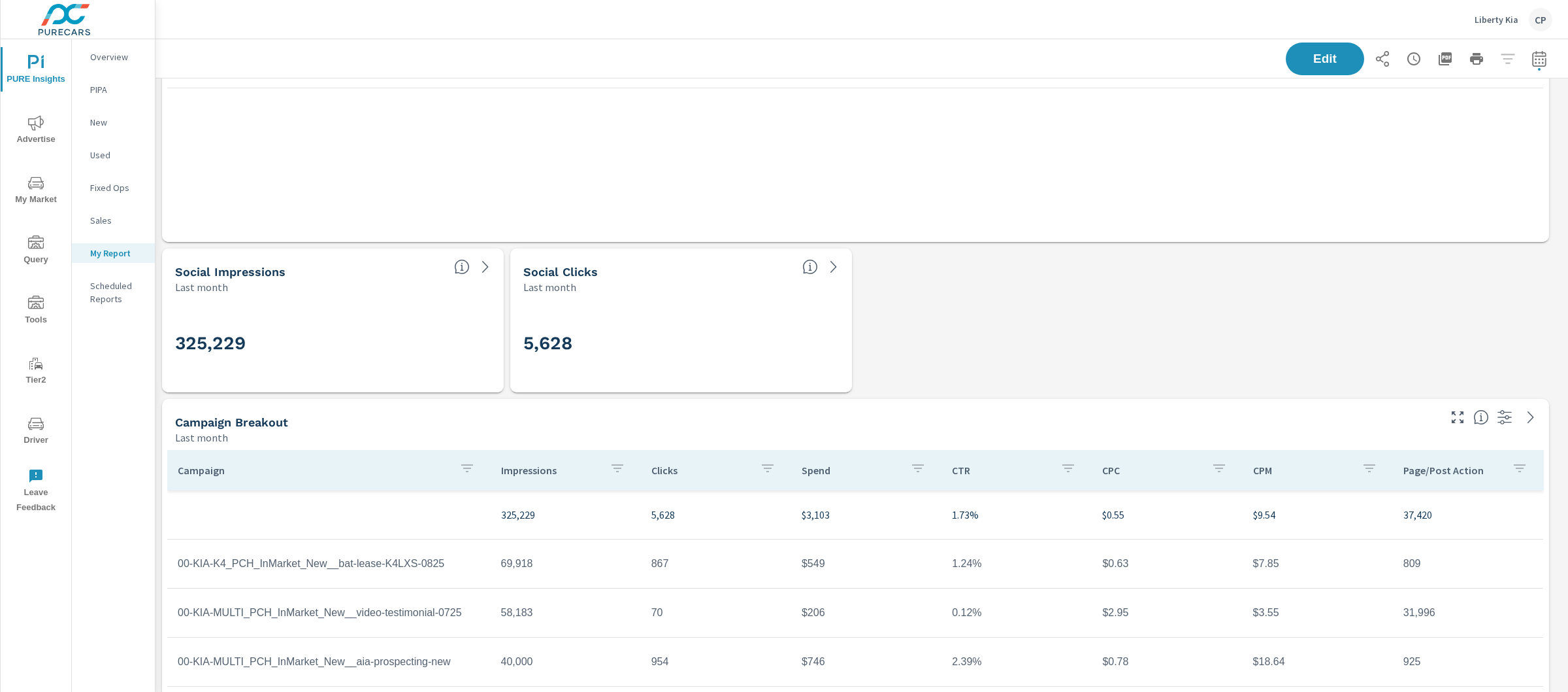
scroll to position [747, 0]
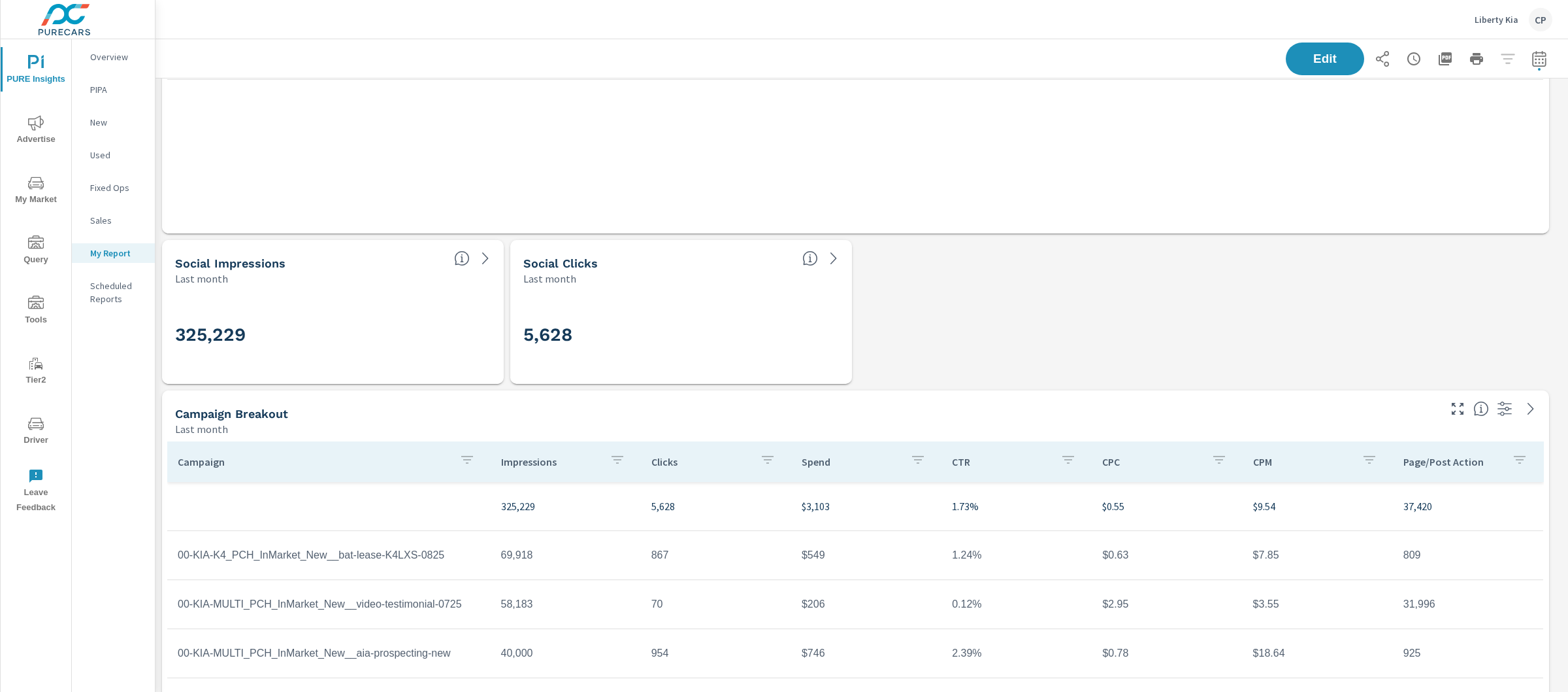
scroll to position [60, 0]
click at [512, 505] on p "325,229" at bounding box center [565, 505] width 130 height 16
copy p "325,229"
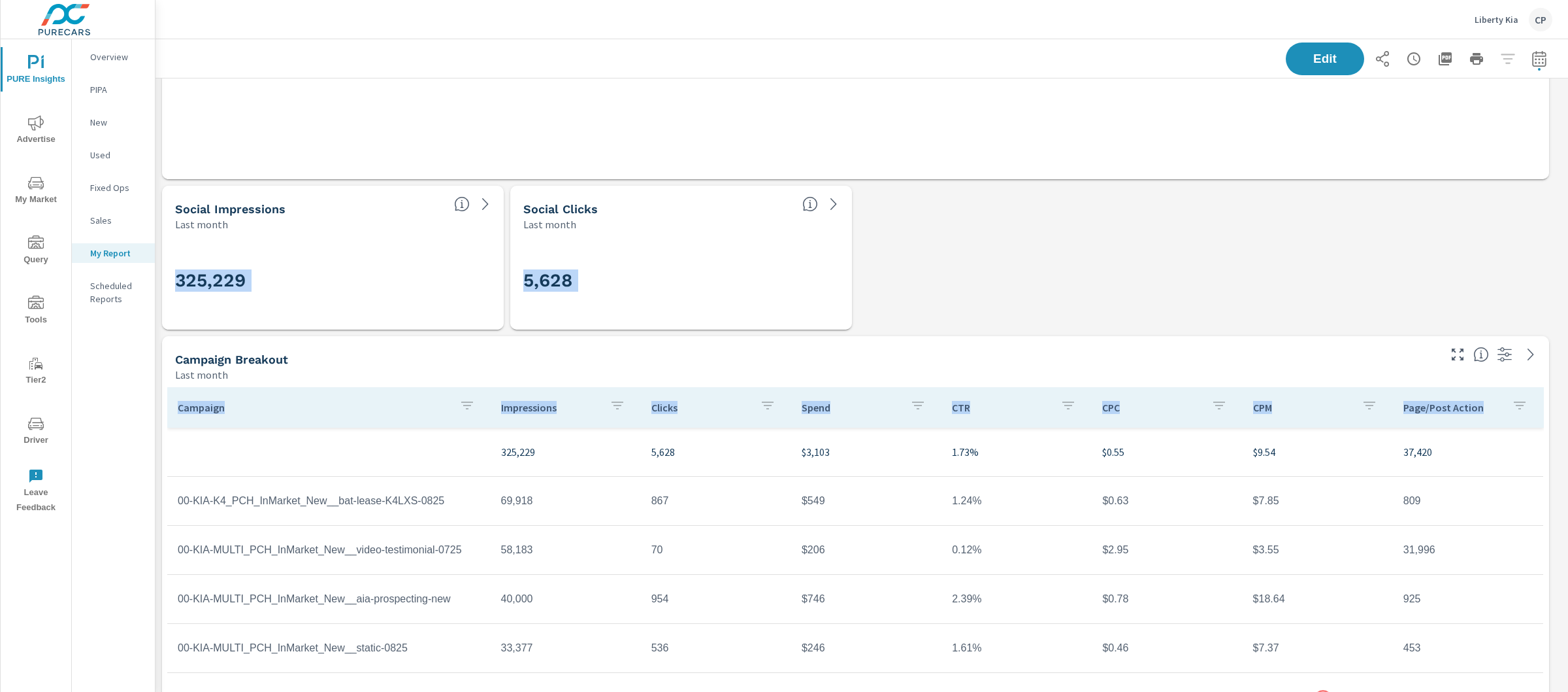
scroll to position [848, 0]
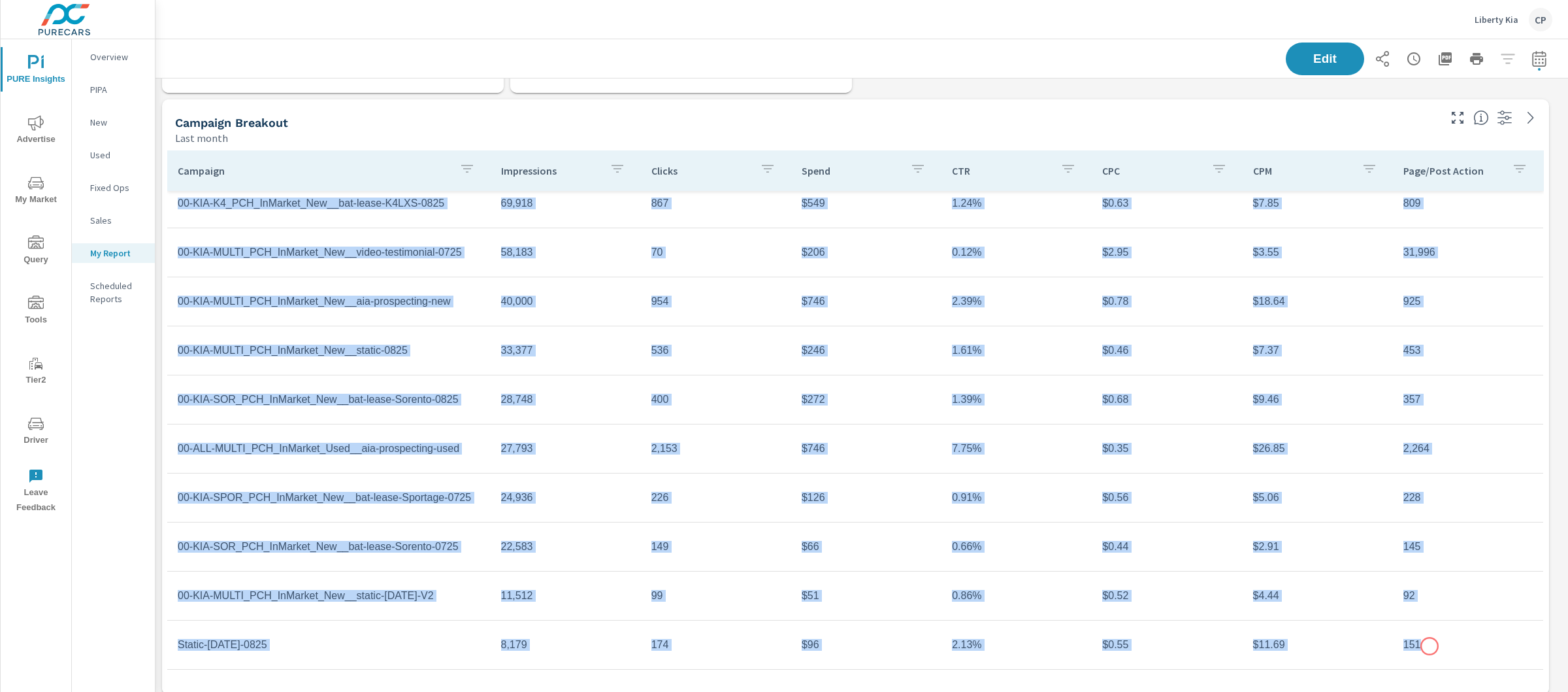
scroll to position [60, 0]
drag, startPoint x: 493, startPoint y: 506, endPoint x: 1454, endPoint y: 645, distance: 971.0
click at [1454, 645] on tbody "325,229 5,628 $3,103 1.73% $0.55 $9.54 37,420 00-KIA-K4_PCH_InMarket_New__bat-l…" at bounding box center [855, 400] width 1376 height 539
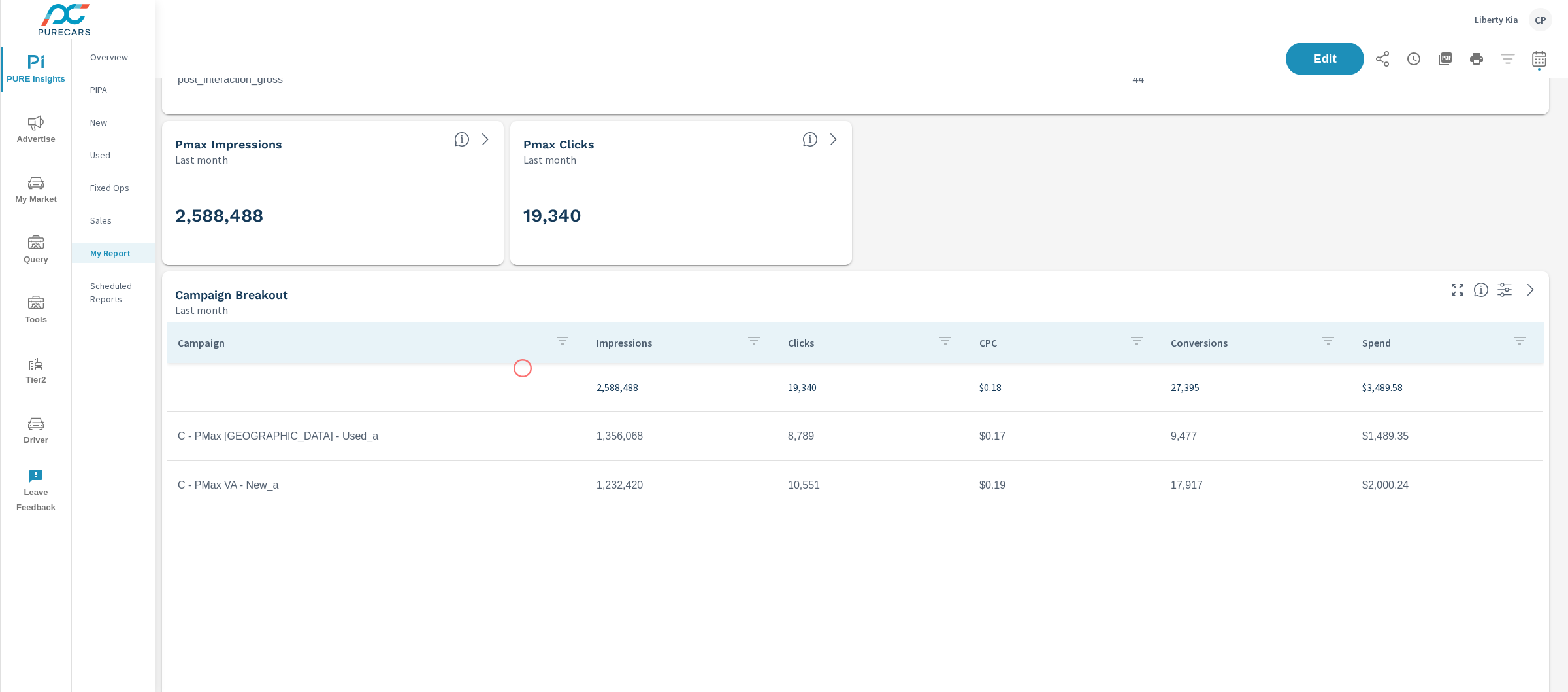
scroll to position [2146, 0]
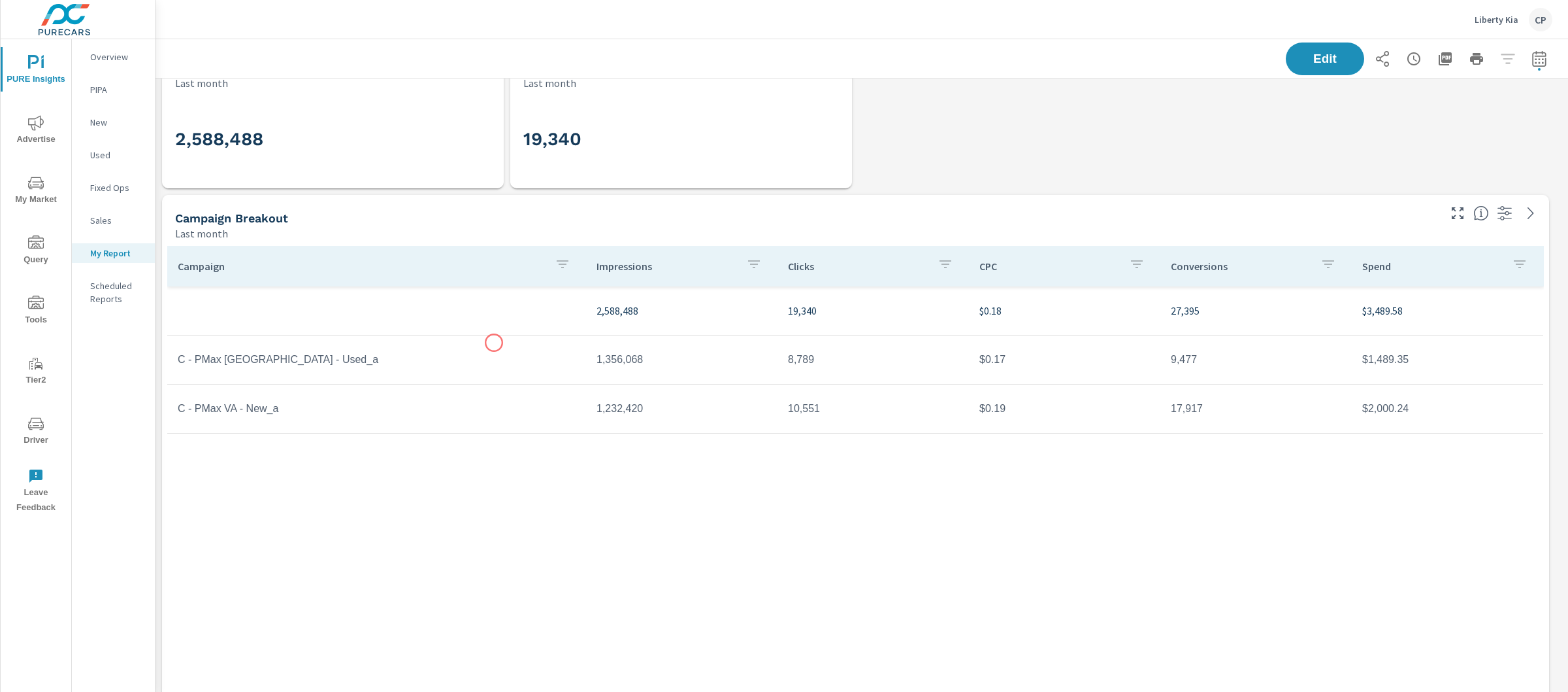
click at [494, 343] on td "C - PMax VA - Used_a" at bounding box center [376, 360] width 419 height 33
click at [585, 298] on tr "2,588,488 19,340 $0.18 27,395 $3,489.58" at bounding box center [855, 311] width 1376 height 49
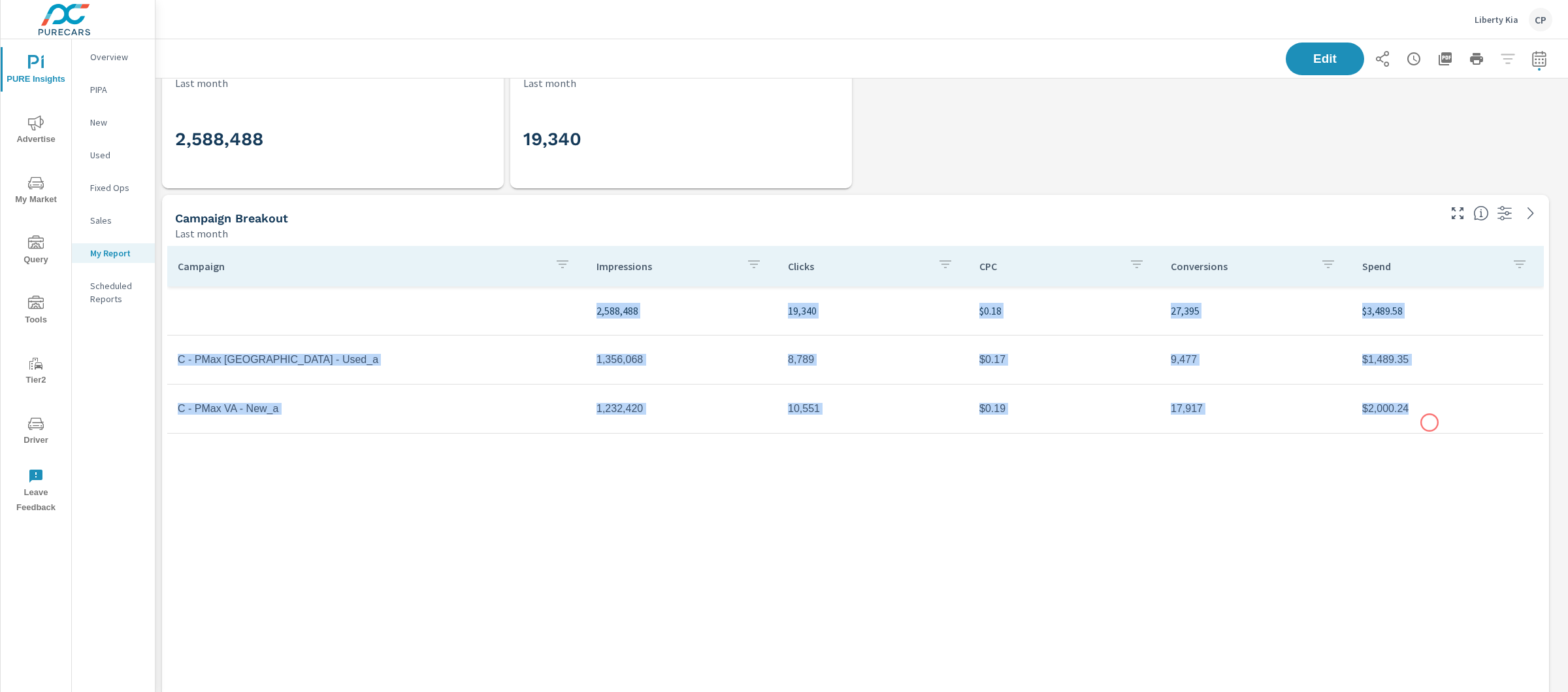
drag, startPoint x: 591, startPoint y: 302, endPoint x: 1430, endPoint y: 422, distance: 847.5
click at [1430, 422] on tbody "2,588,488 19,340 $0.18 27,395 $3,489.58 C - PMax VA - Used_a 1,356,068 8,789 $0…" at bounding box center [855, 360] width 1376 height 147
copy tbody "2,588,488 19,340 $0.18 27,395 $3,489.58 C - PMax VA - Used_a 1,356,068 8,789 $0…"
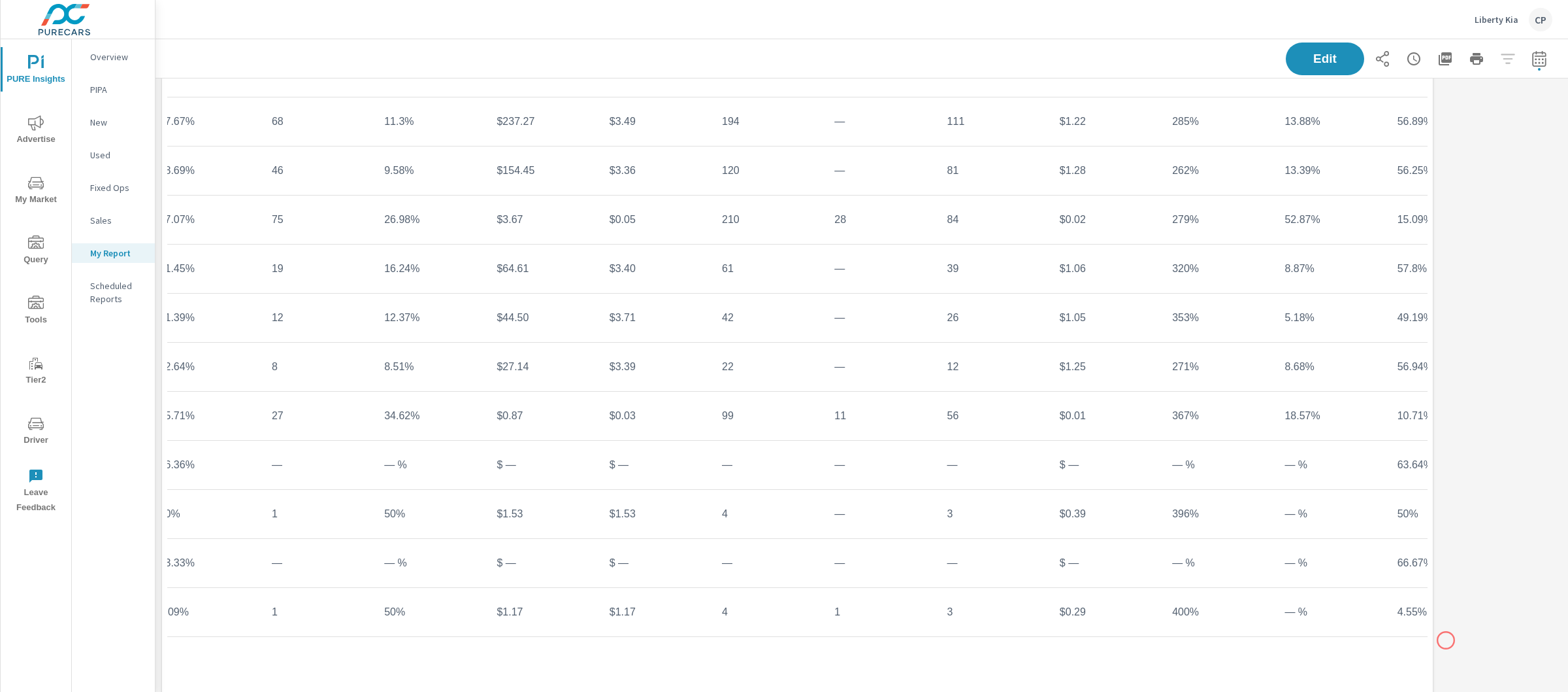
scroll to position [0, 417]
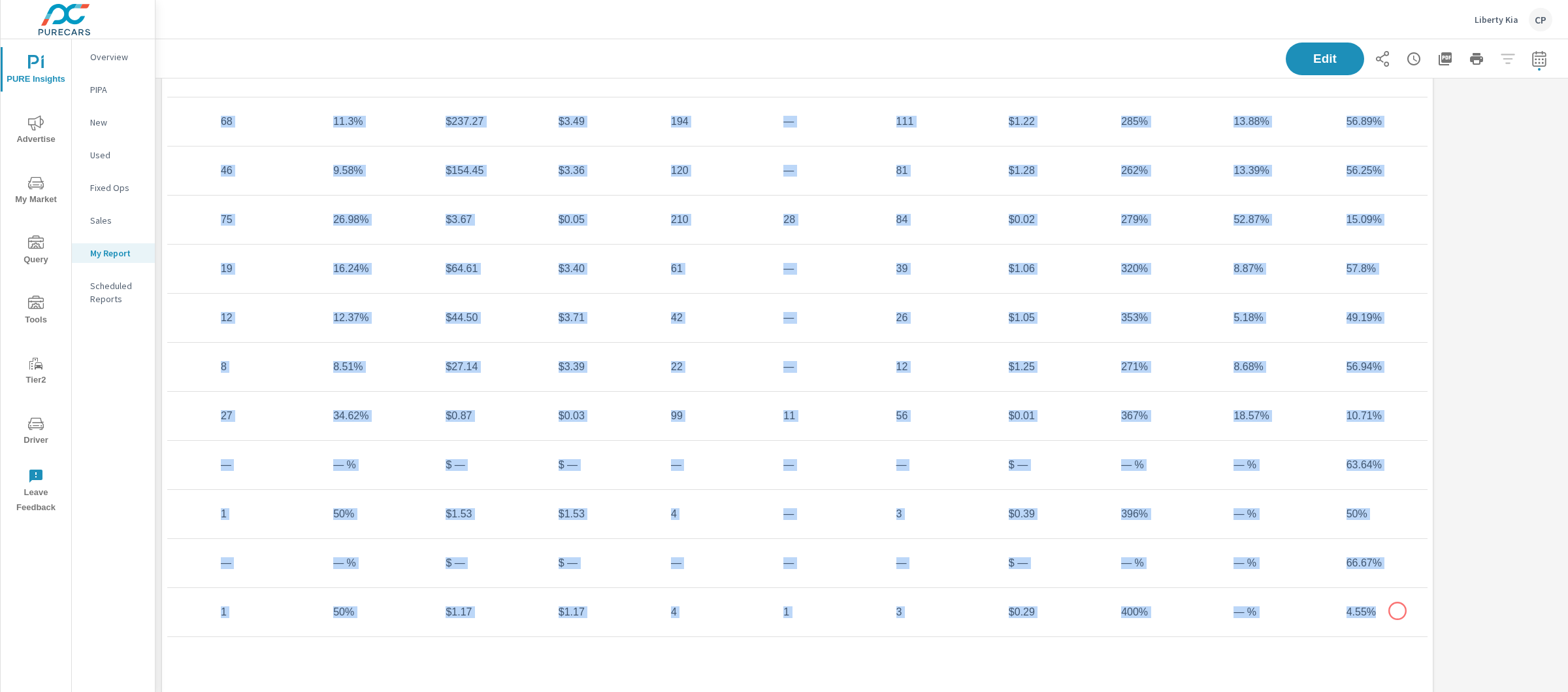
drag, startPoint x: 406, startPoint y: 174, endPoint x: 1397, endPoint y: 611, distance: 1083.1
click at [1397, 611] on tbody "27,756 28.28% 2,983 10.75% $8,780.81 $2.94 9,033 295 5,247 $1.33 304% 35.23% 35…" at bounding box center [600, 122] width 1699 height 1030
copy tbody "27,756 28.28% 2,983 10.75% $8,780.81 $2.94 9,033 295 5,247 $1.33 304% 35.23% 35…"
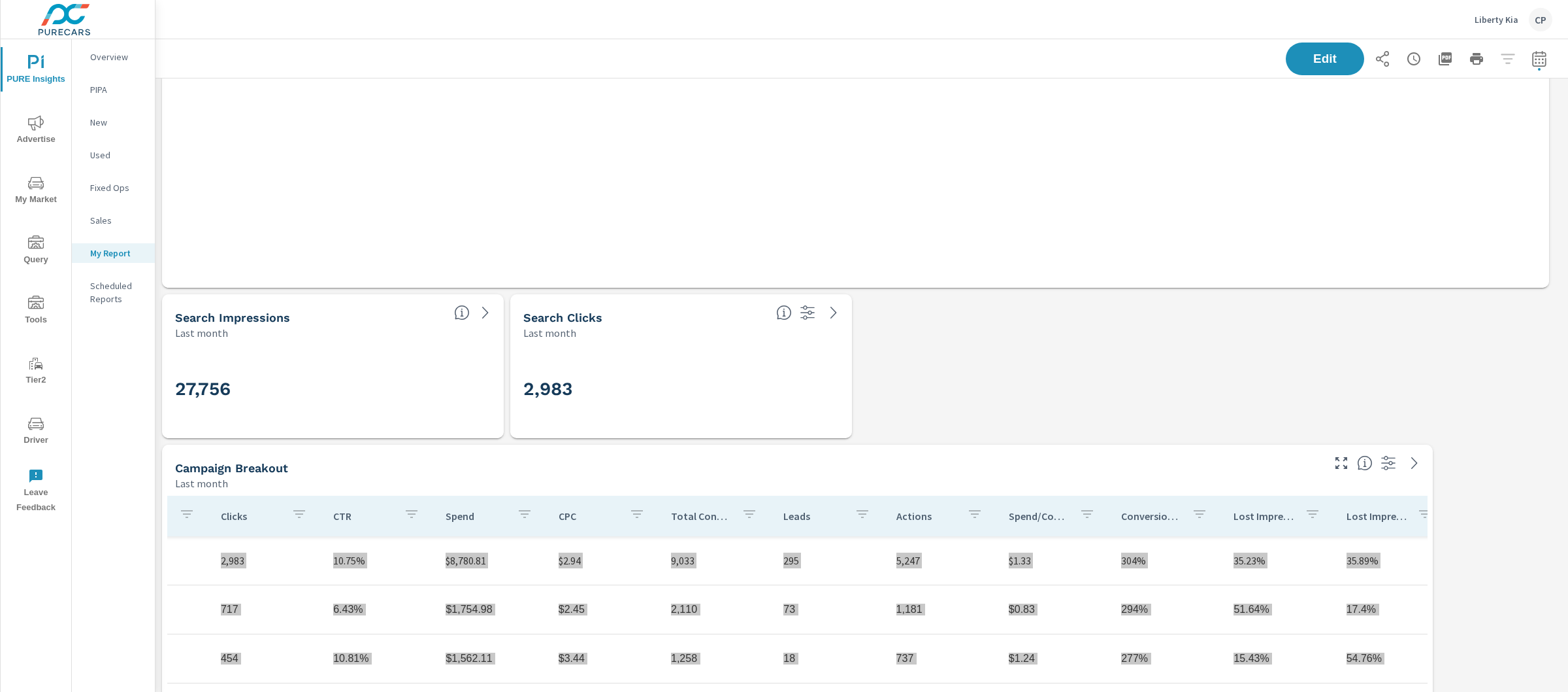
scroll to position [2478, 0]
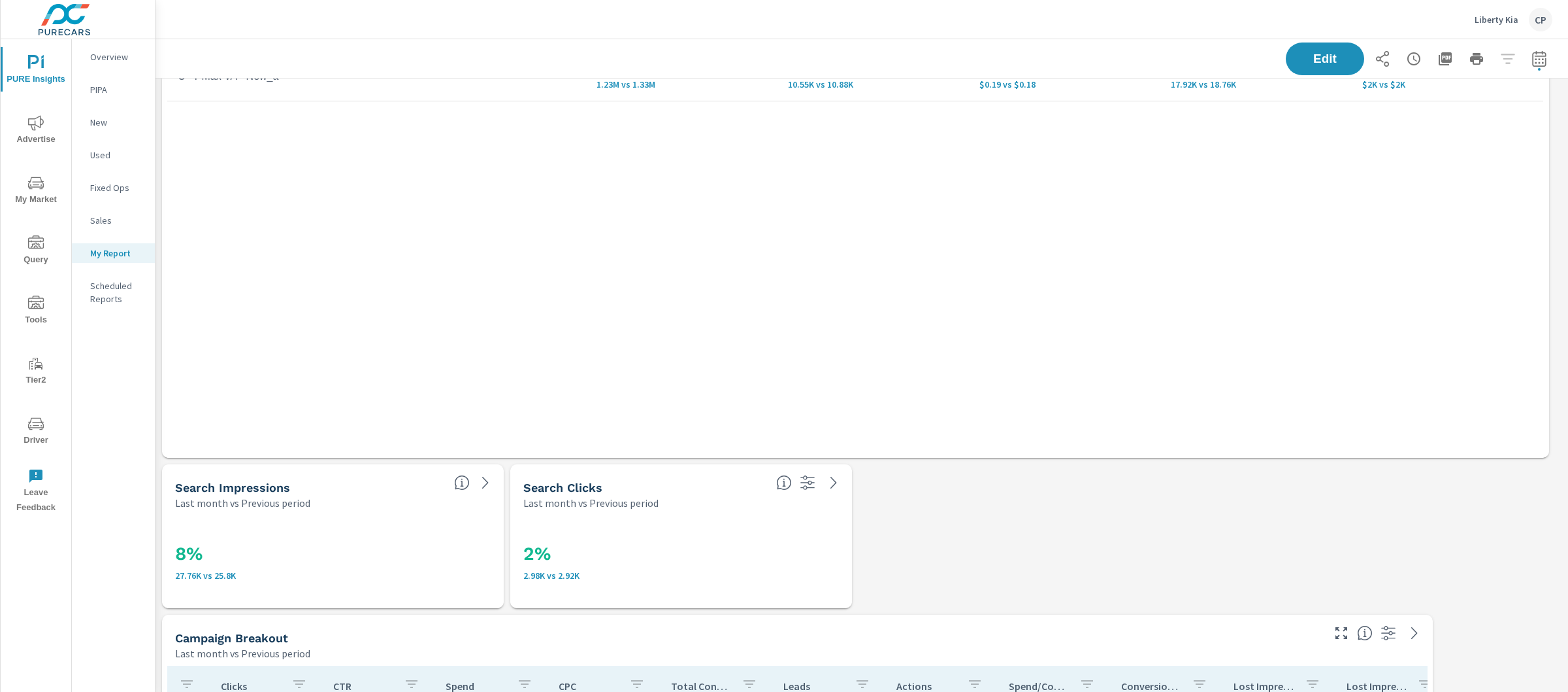
scroll to position [2478, 0]
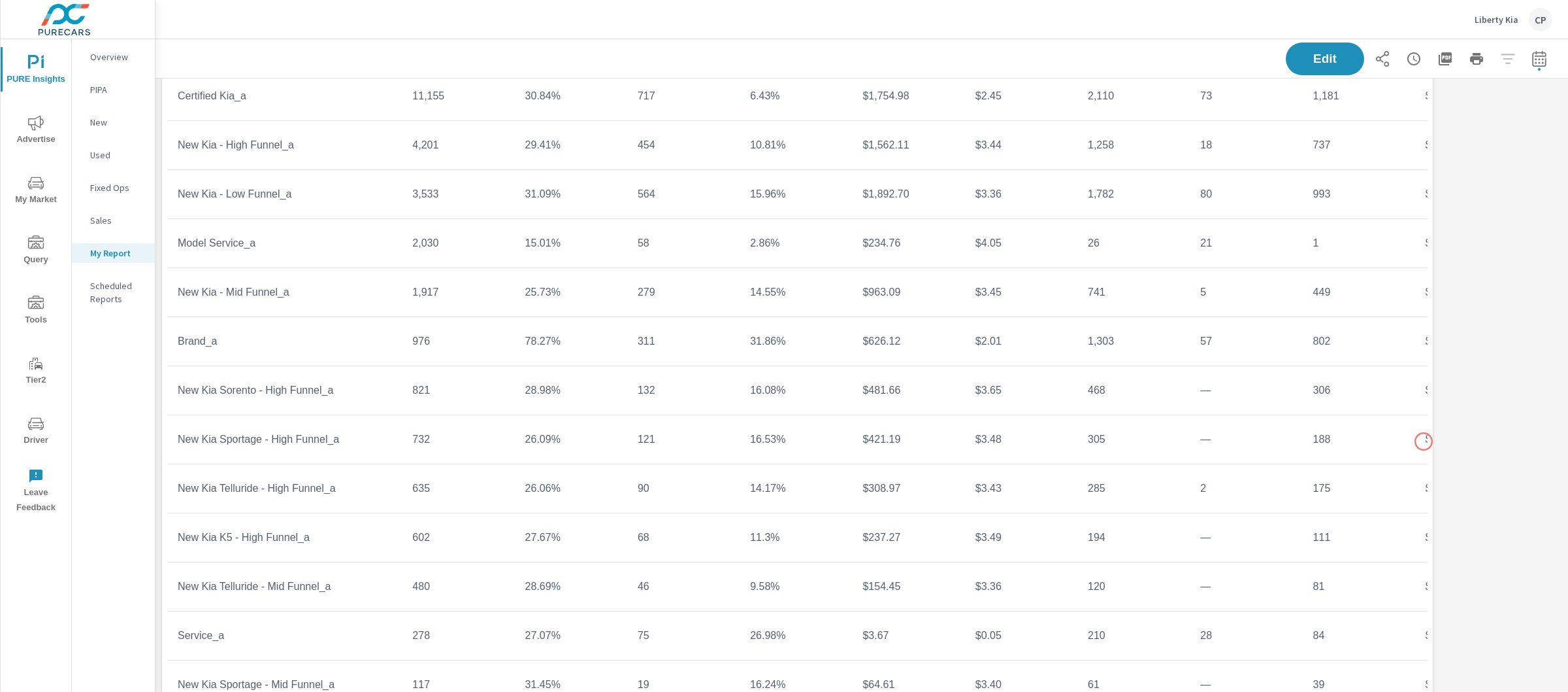
scroll to position [2924, 0]
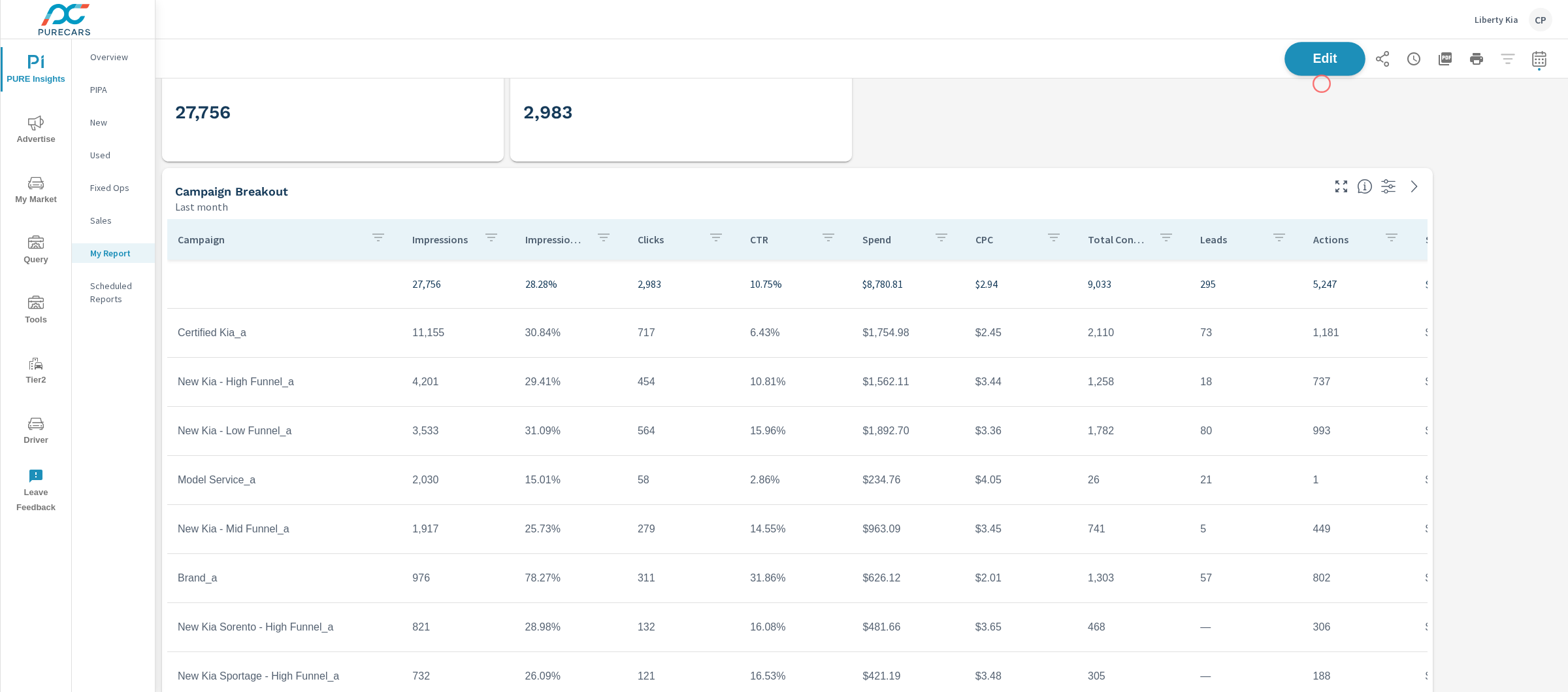
click at [1324, 64] on span "Edit" at bounding box center [1325, 59] width 53 height 13
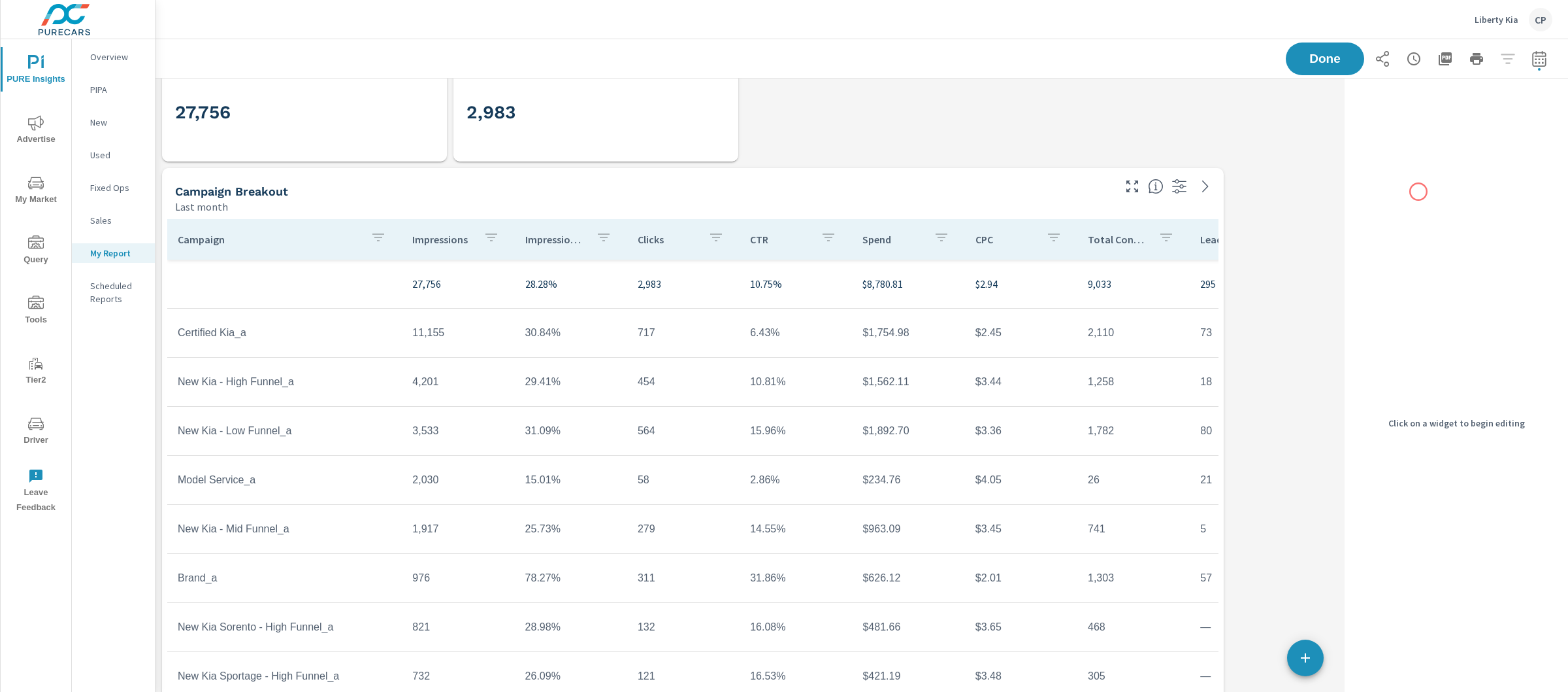
scroll to position [7249, 1197]
click at [1326, 42] on button "Done" at bounding box center [1326, 59] width 81 height 34
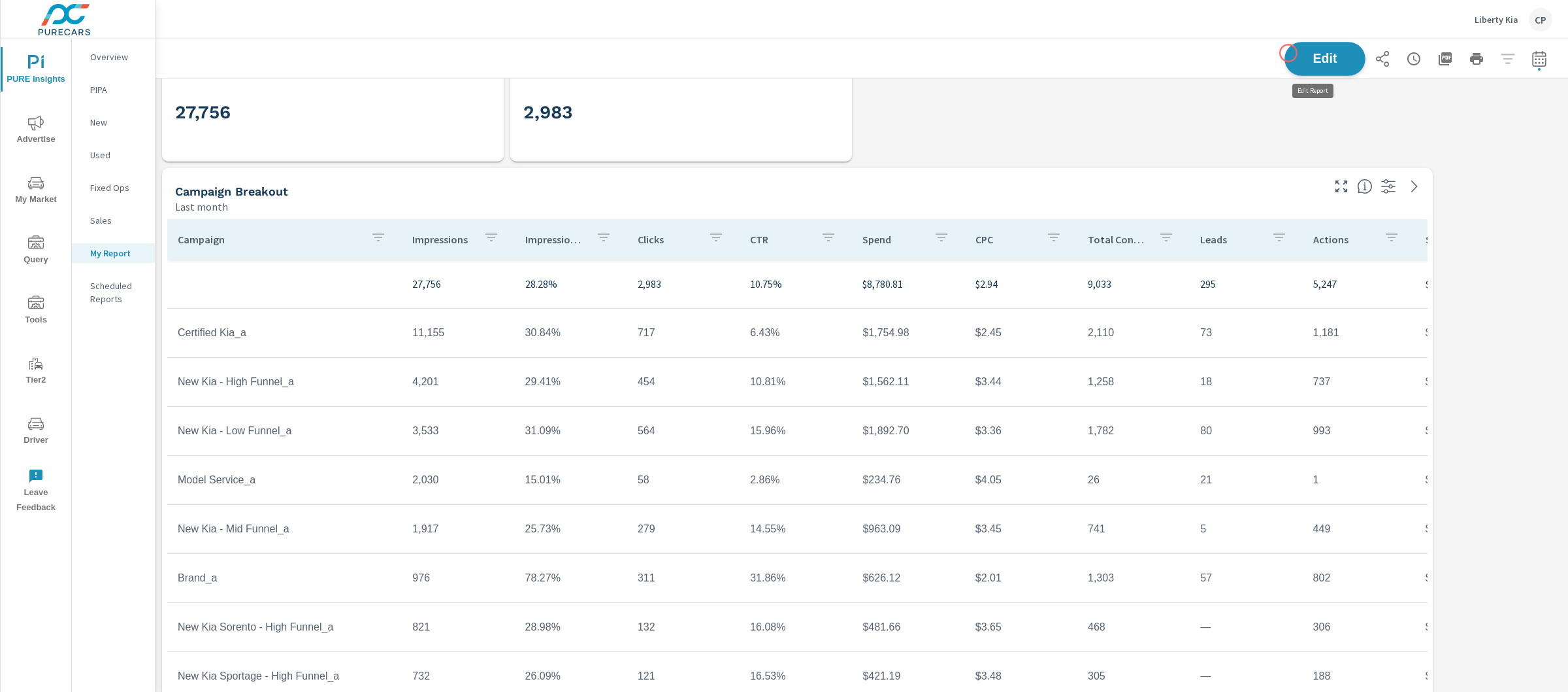
click at [1298, 59] on span "Edit" at bounding box center [1325, 59] width 53 height 13
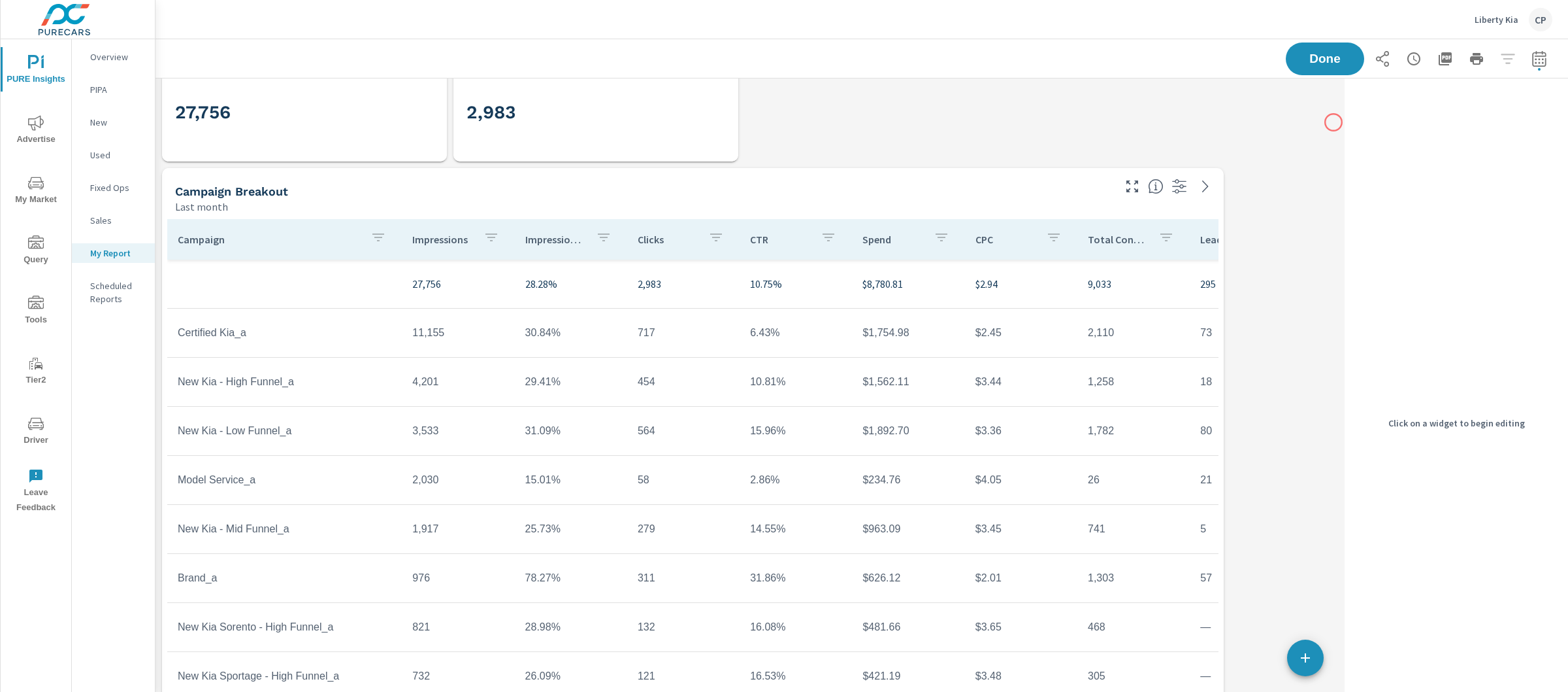
scroll to position [7249, 1197]
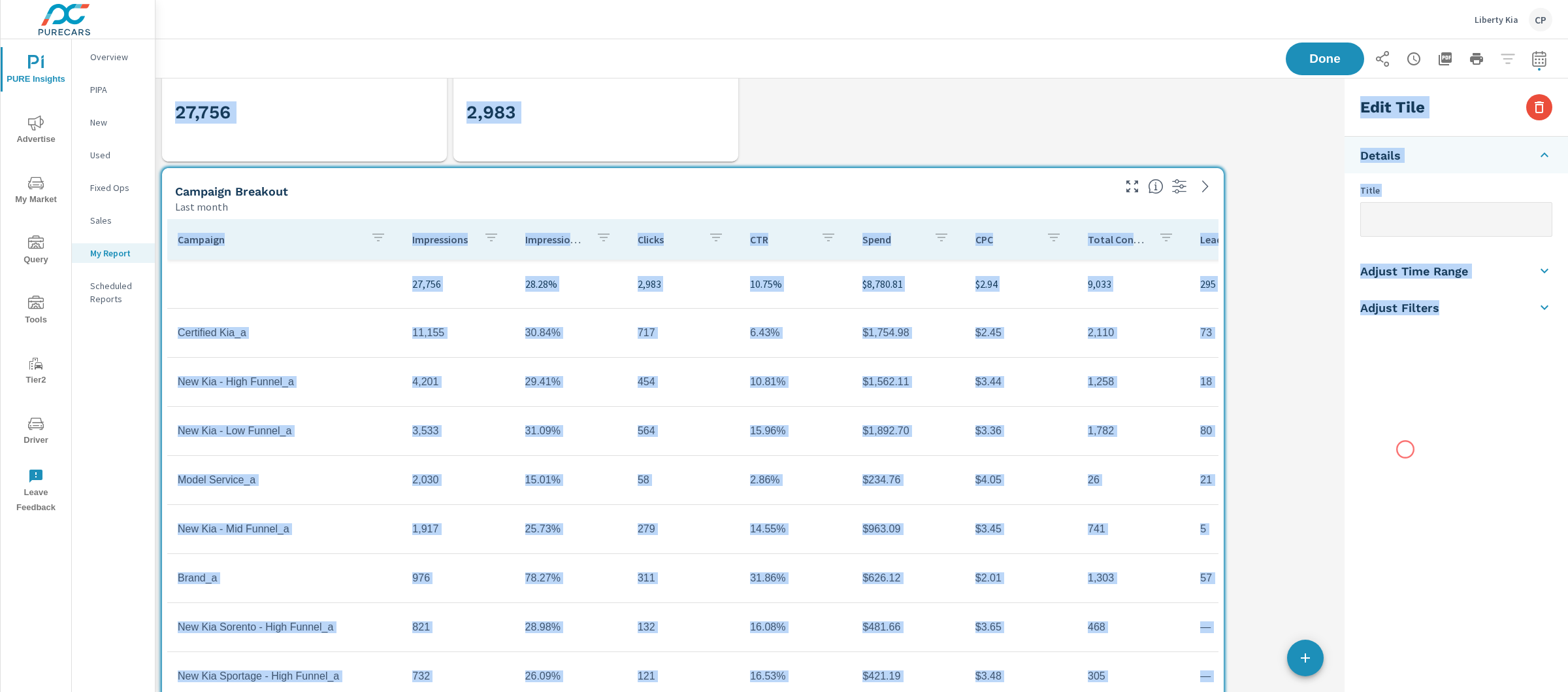
drag, startPoint x: 1225, startPoint y: 463, endPoint x: 1262, endPoint y: 353, distance: 116.1
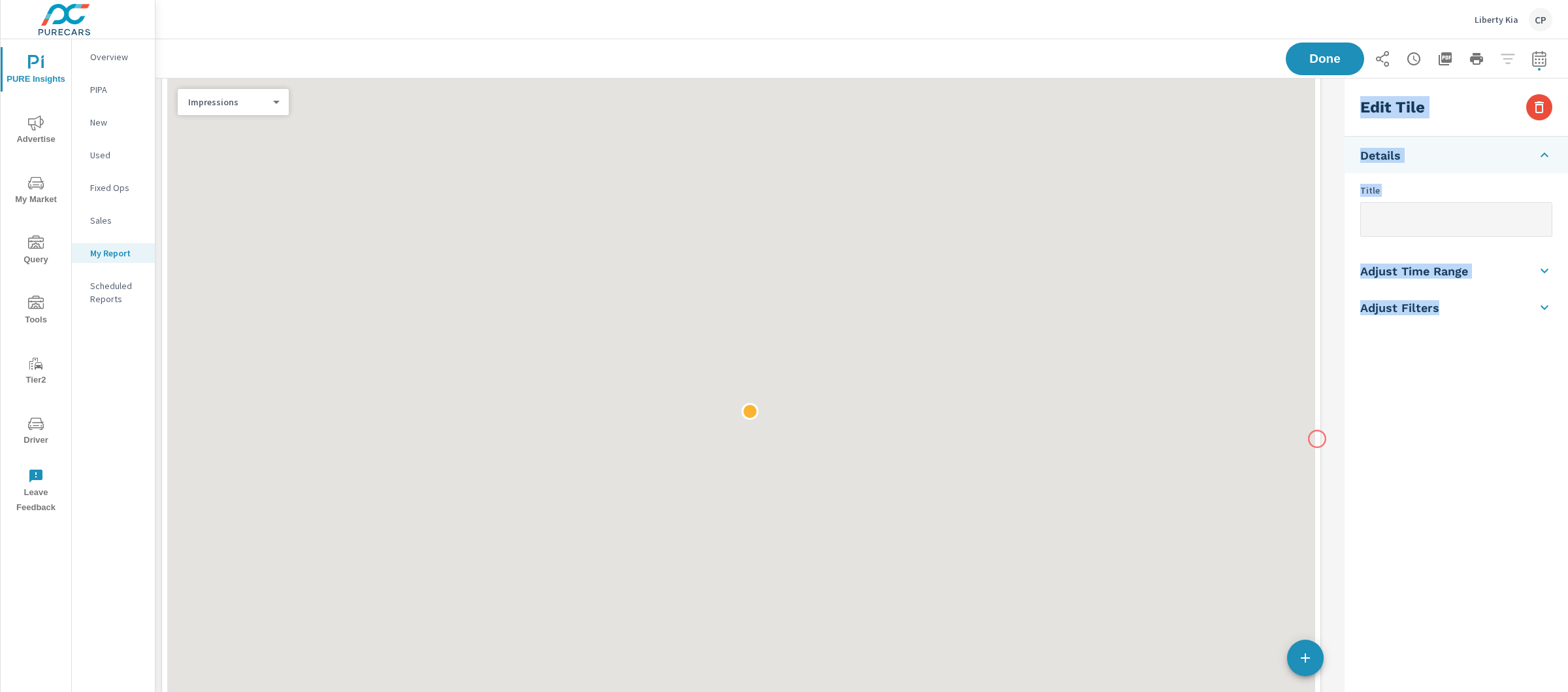
scroll to position [4583, 0]
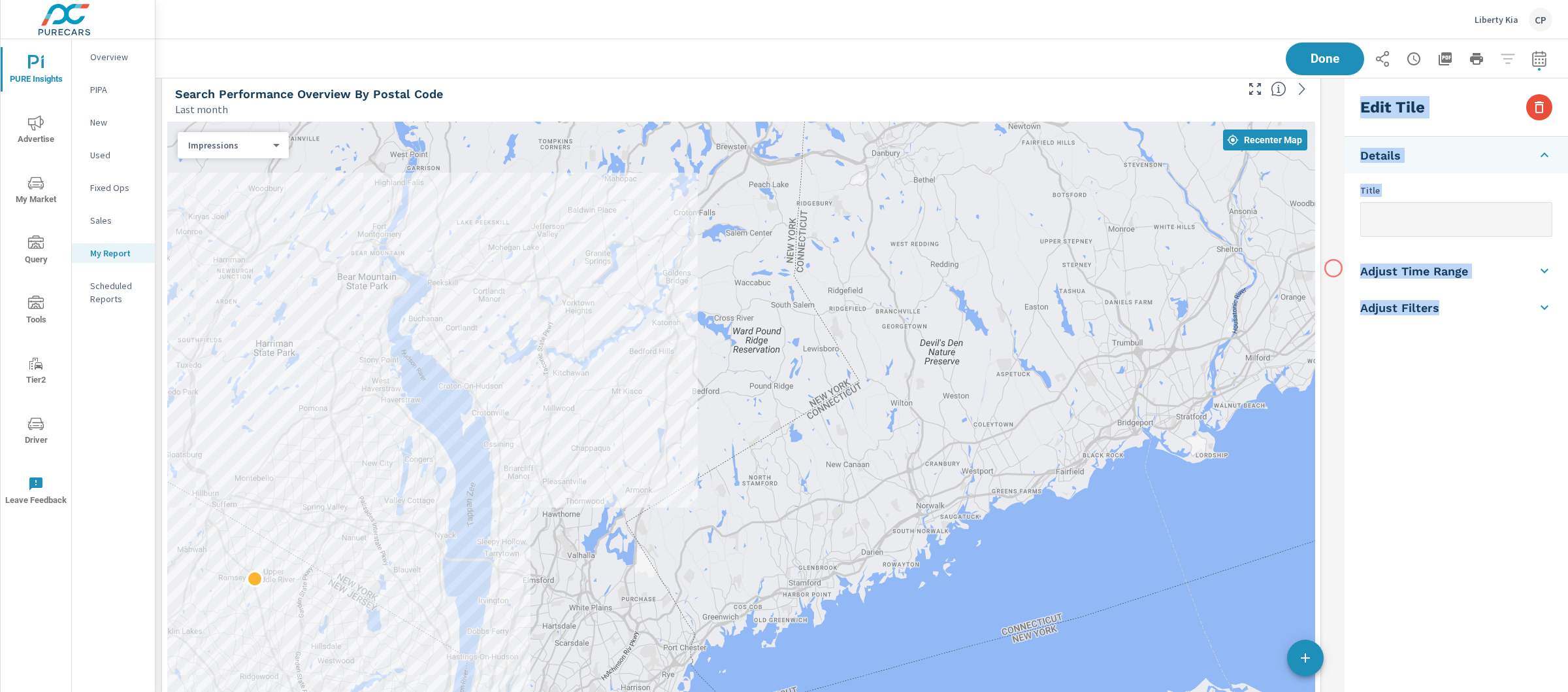
scroll to position [4235, 0]
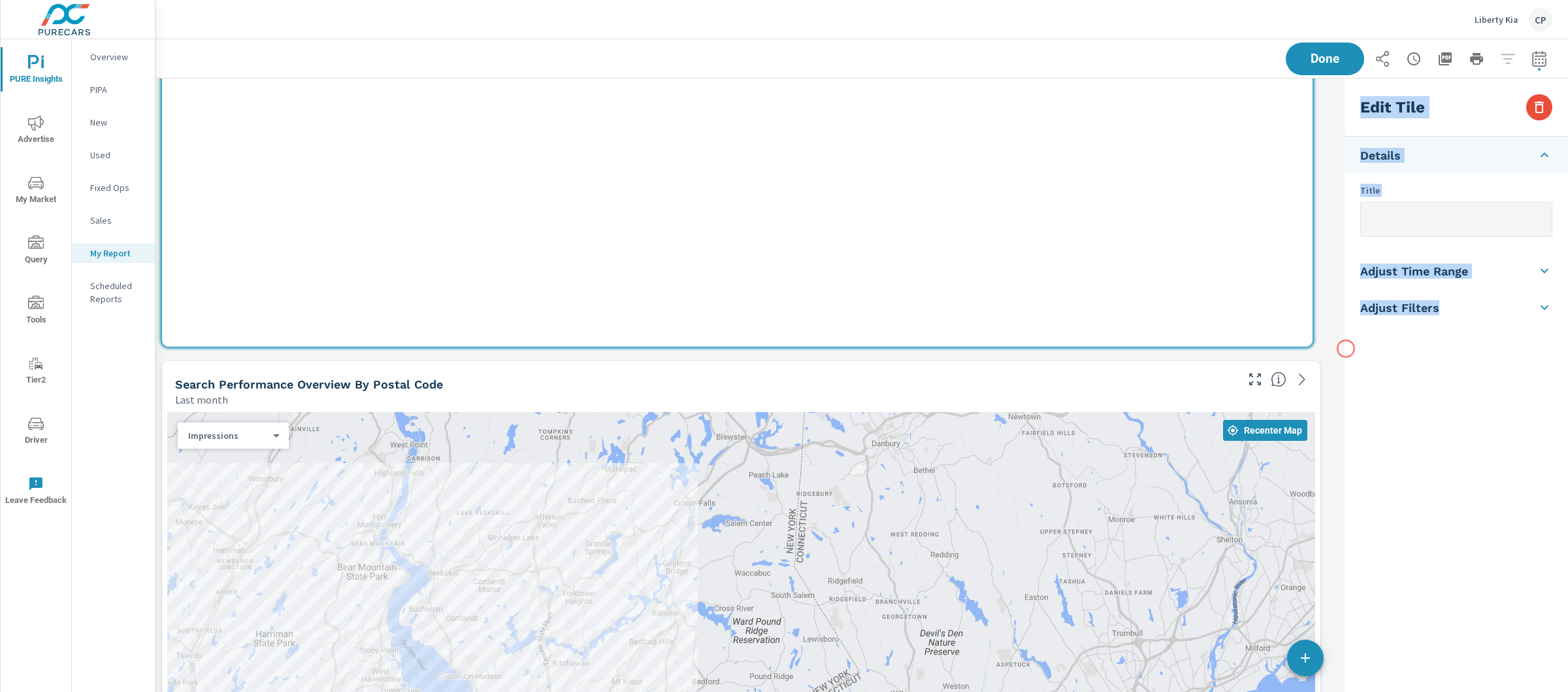
drag, startPoint x: 1220, startPoint y: 353, endPoint x: 1347, endPoint y: 349, distance: 127.1
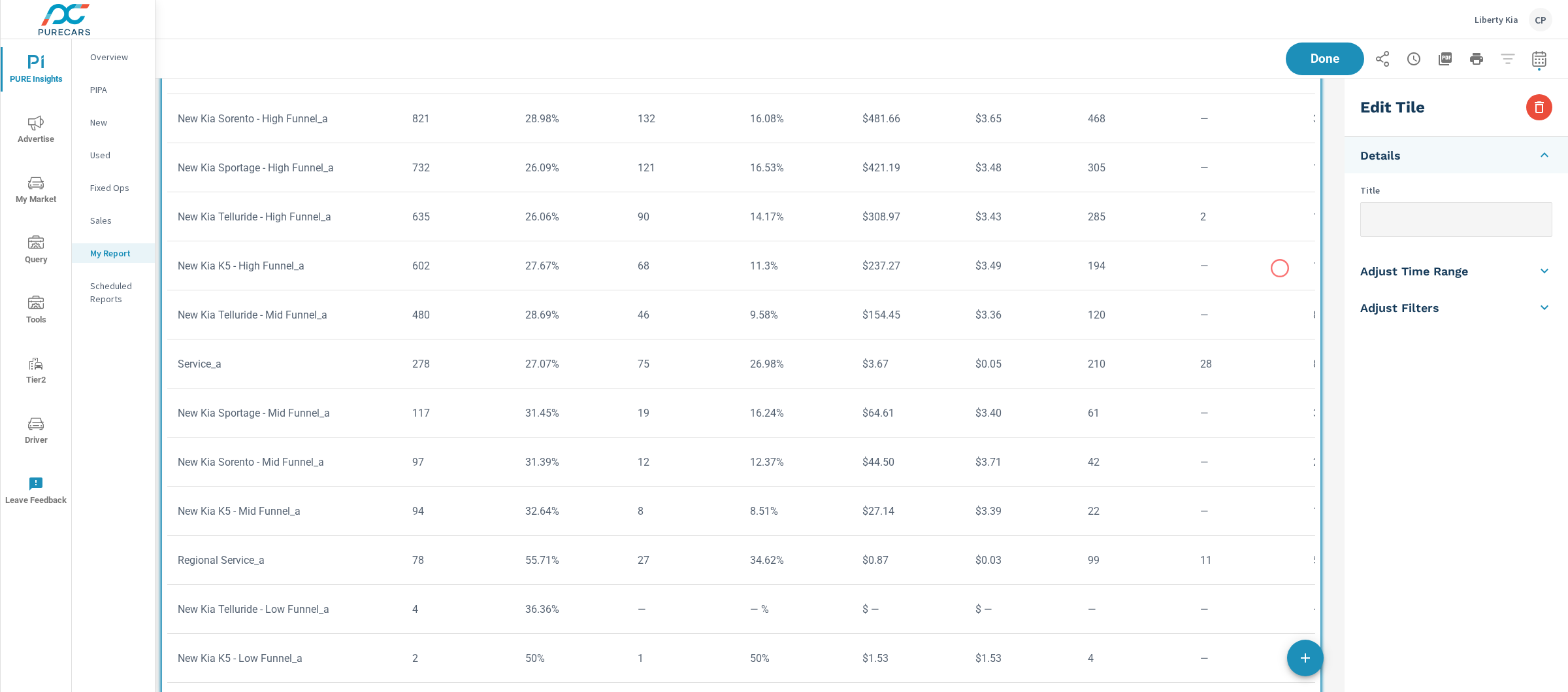
scroll to position [2665, 0]
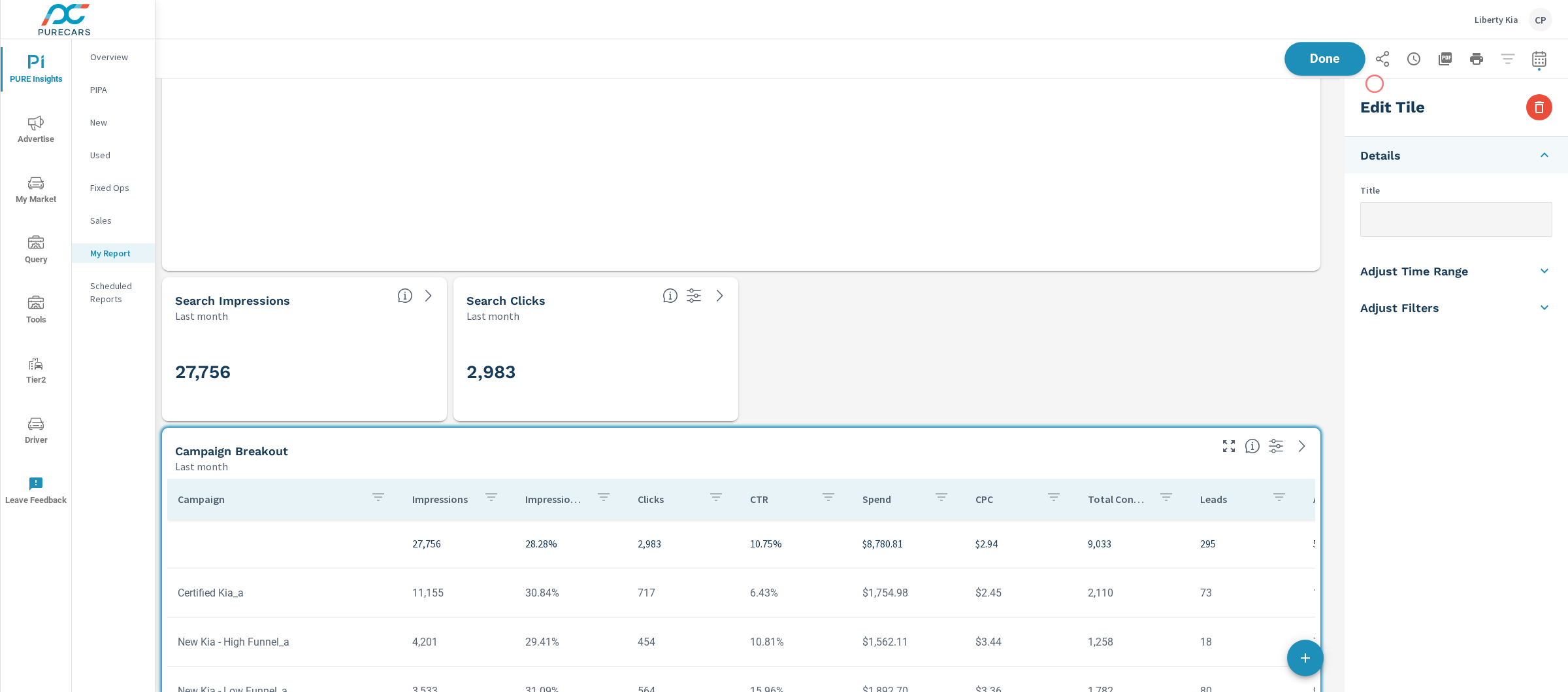
click at [1335, 62] on span "Done" at bounding box center [1325, 59] width 53 height 13
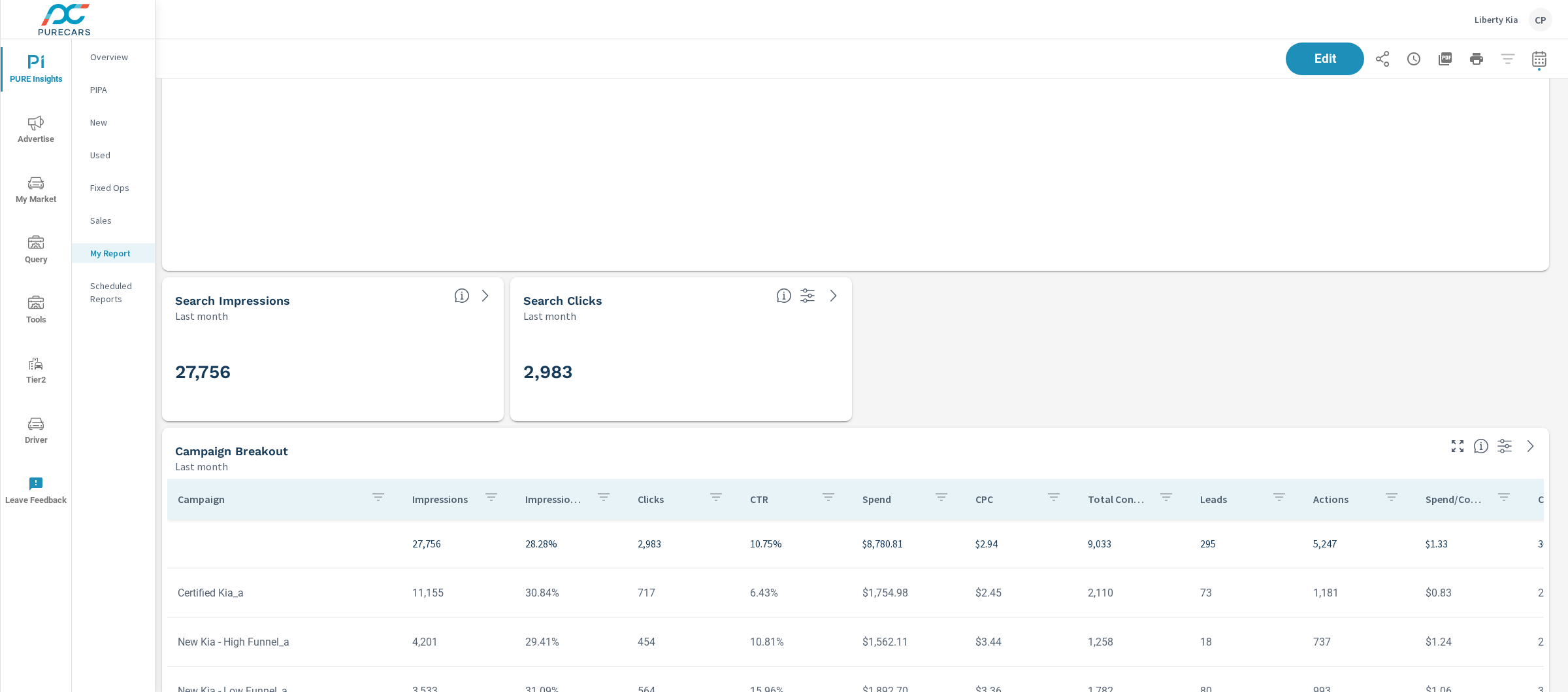
scroll to position [7249, 1426]
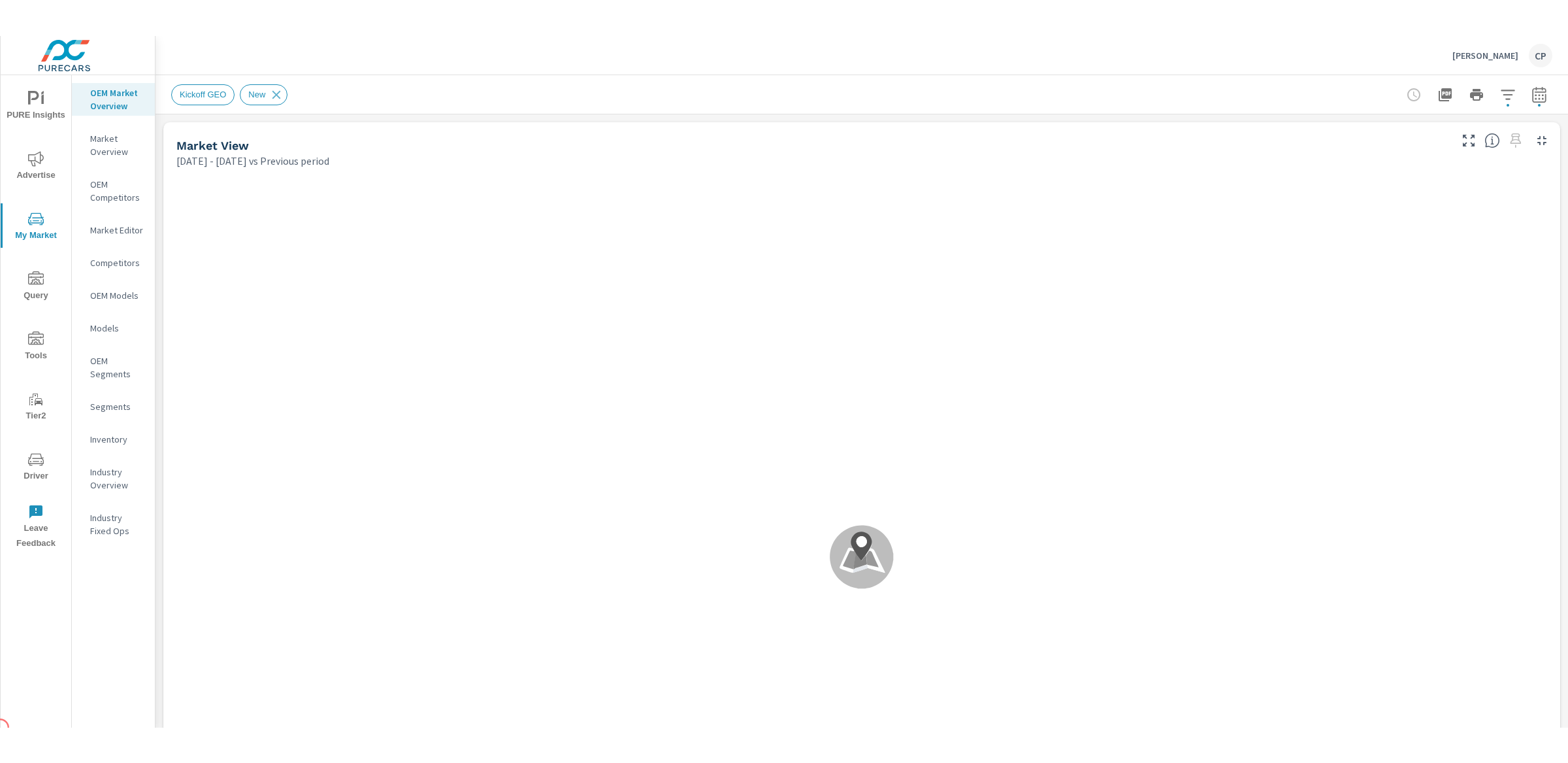
scroll to position [1, 0]
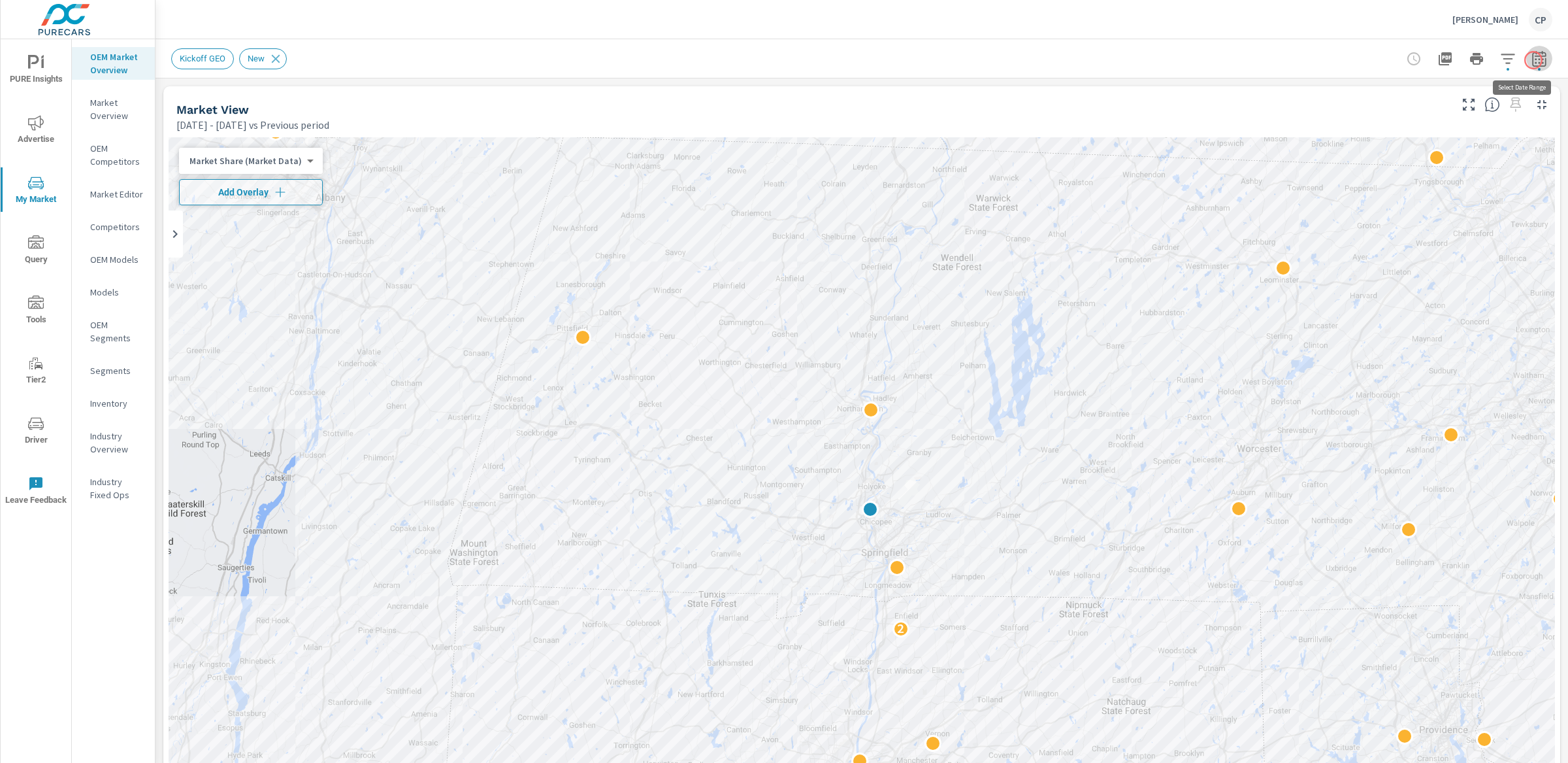
click at [1533, 60] on icon "button" at bounding box center [1539, 58] width 14 height 16
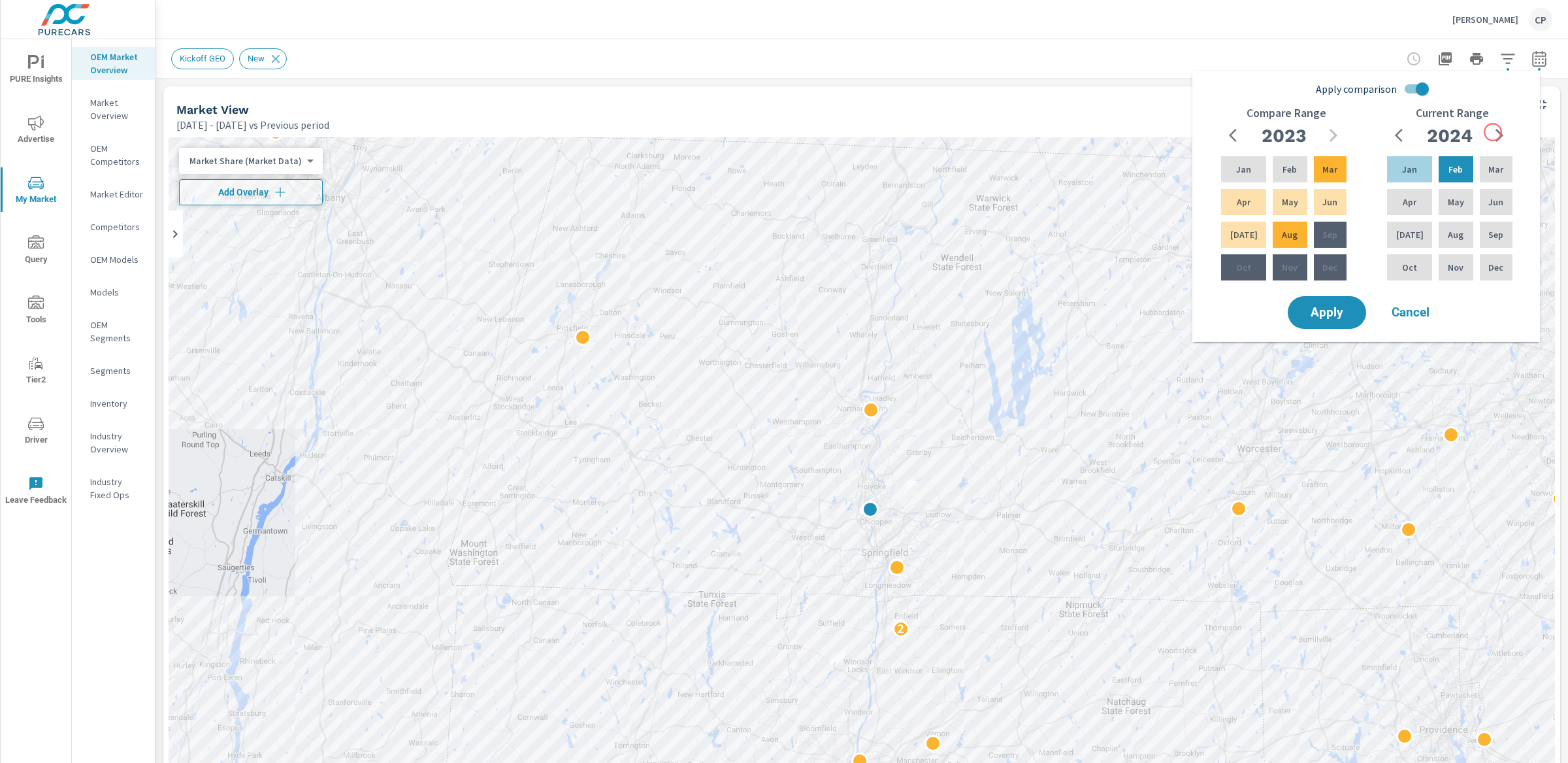
click at [1495, 131] on icon "button" at bounding box center [1499, 135] width 16 height 16
click at [1449, 234] on p "Aug" at bounding box center [1455, 234] width 16 height 13
click at [1418, 179] on div "Jan" at bounding box center [1410, 169] width 50 height 31
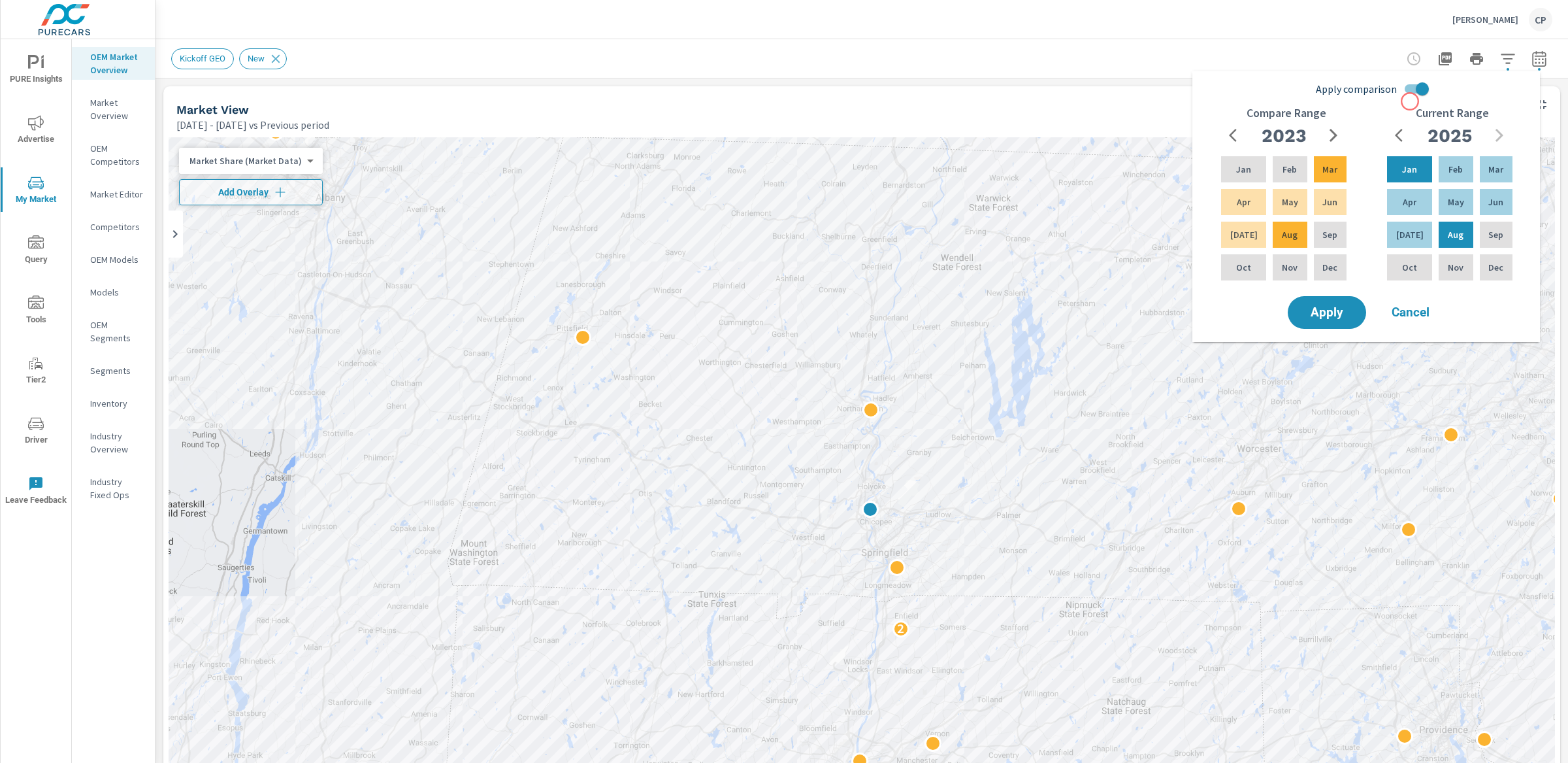
click at [1406, 97] on input "Apply comparison" at bounding box center [1422, 88] width 75 height 25
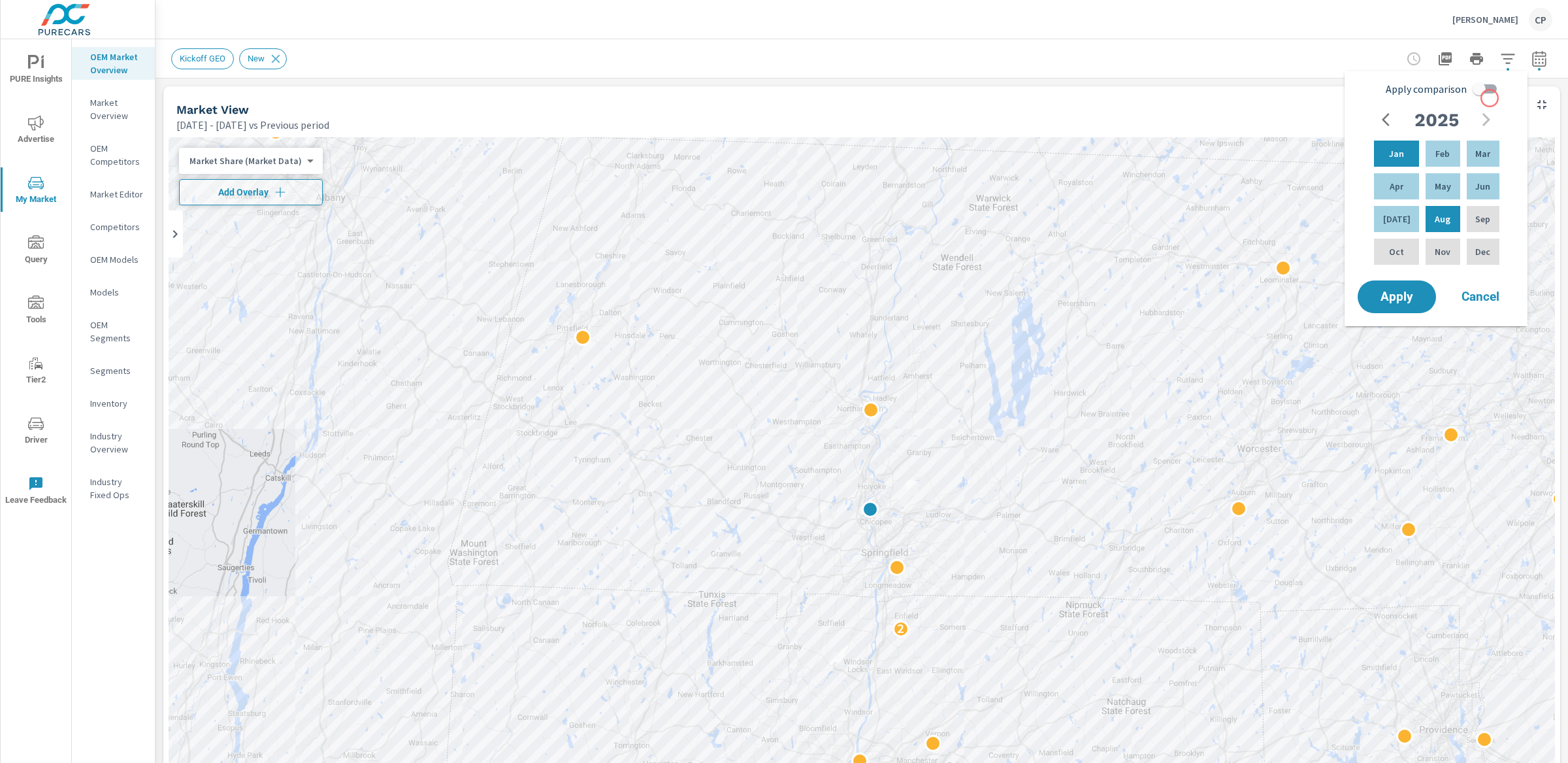
click at [1489, 97] on input "Apply comparison" at bounding box center [1479, 88] width 75 height 25
checkbox input "true"
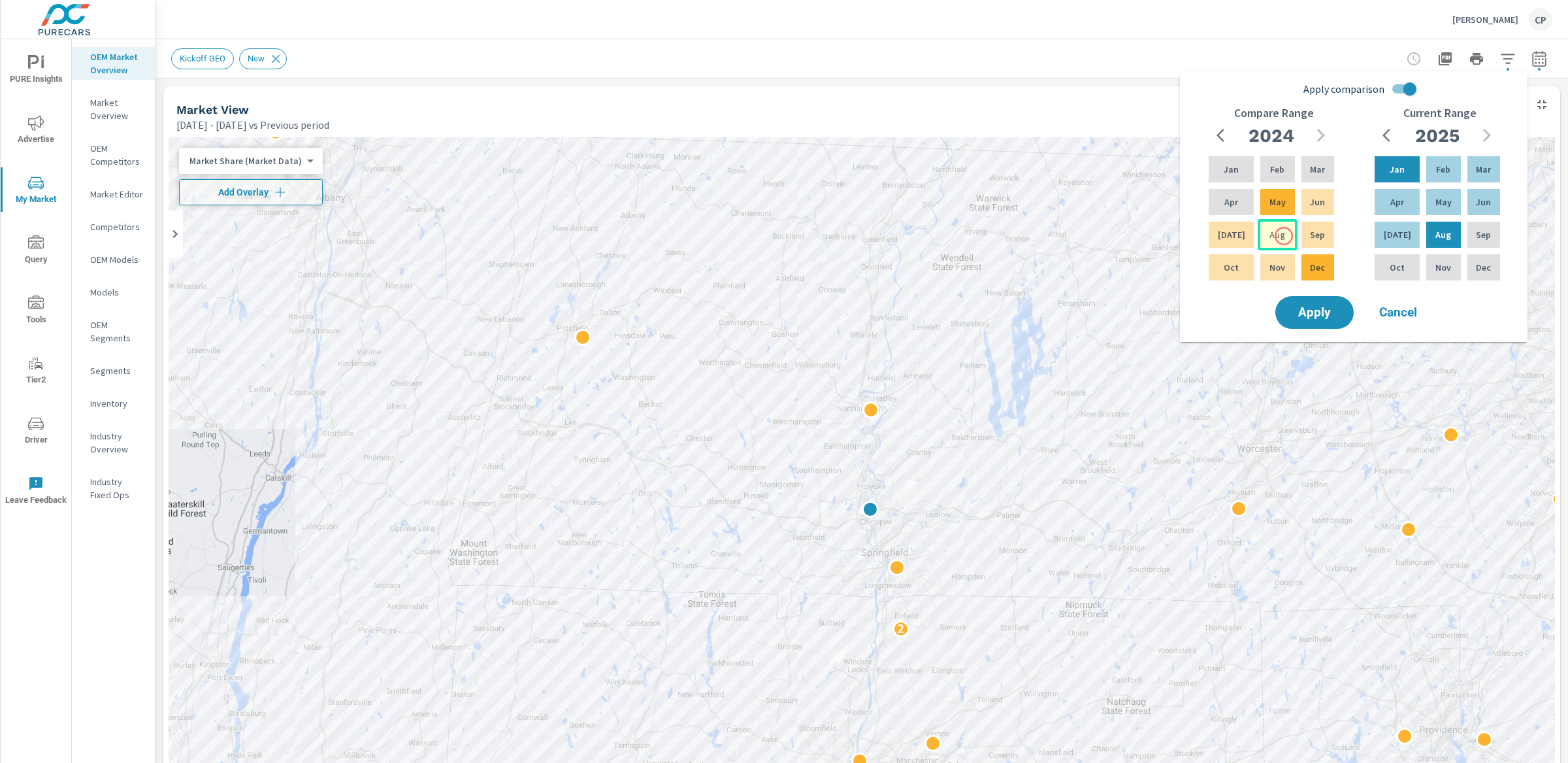
click at [1284, 236] on div "Aug" at bounding box center [1277, 234] width 39 height 31
click at [1237, 188] on div "Apr" at bounding box center [1231, 202] width 50 height 31
click at [1287, 230] on div "Aug" at bounding box center [1277, 234] width 39 height 31
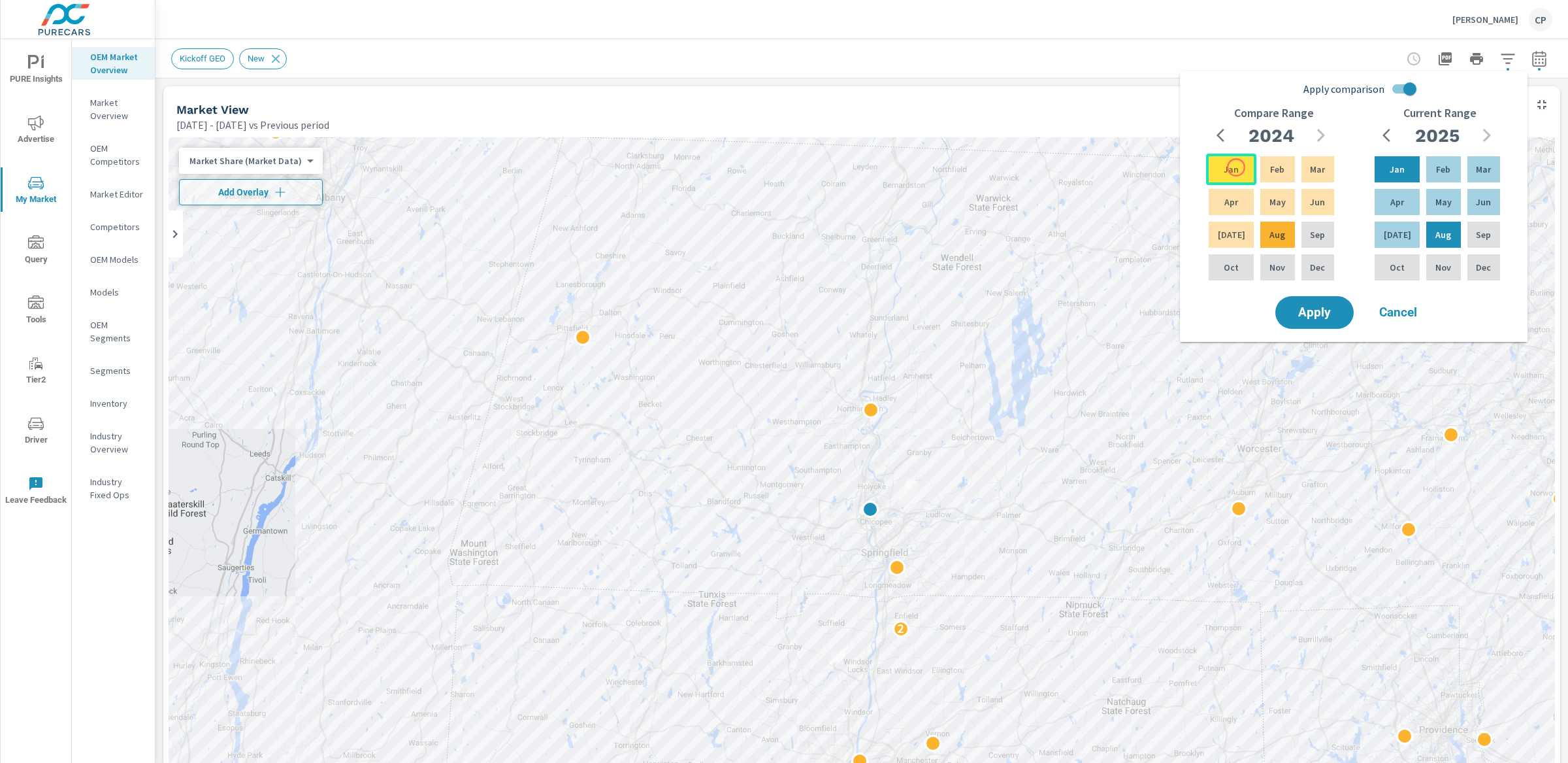
click at [1237, 167] on div "Jan" at bounding box center [1231, 169] width 50 height 31
click at [1331, 321] on button "Apply" at bounding box center [1315, 312] width 81 height 34
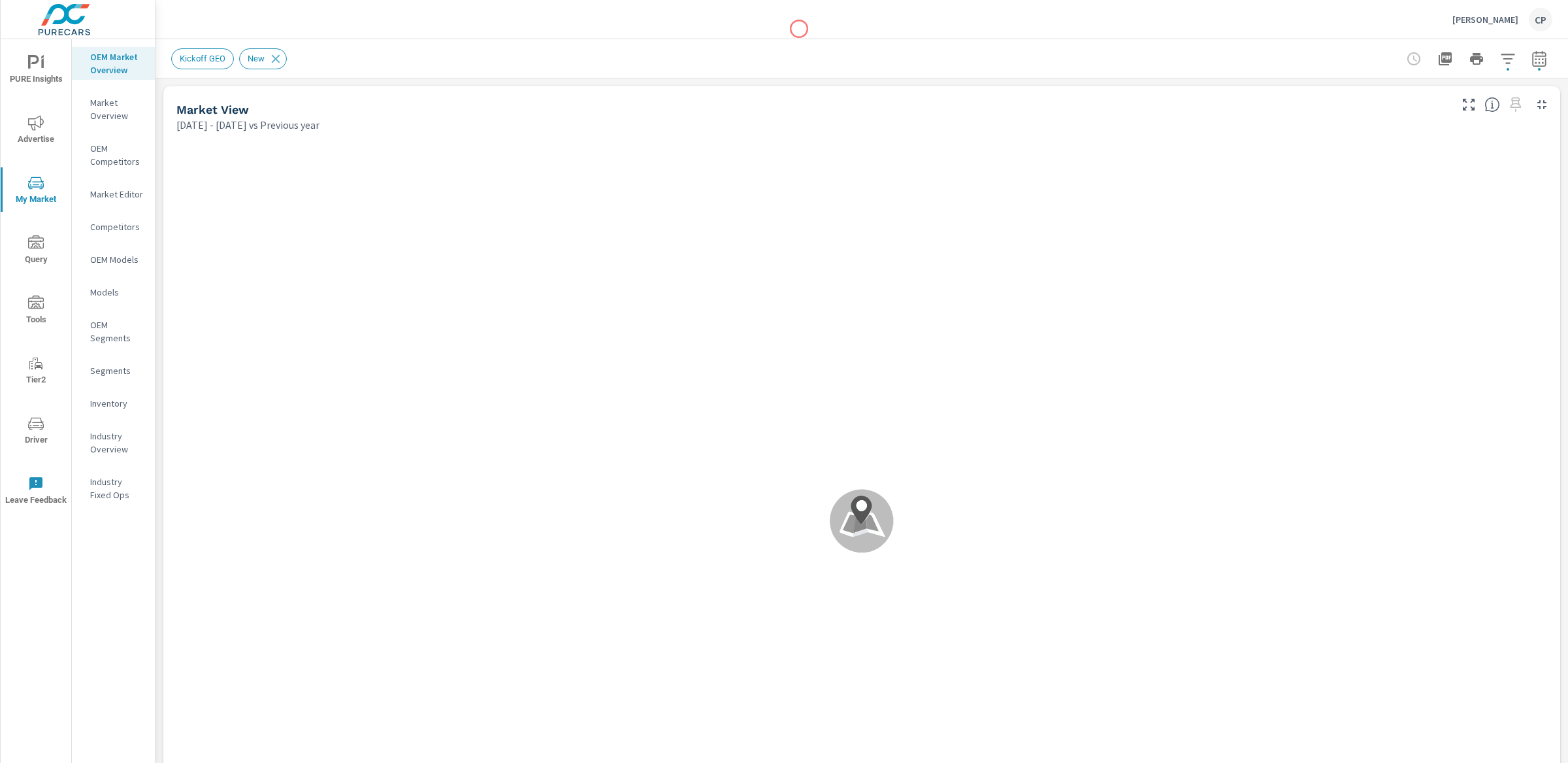
scroll to position [1, 0]
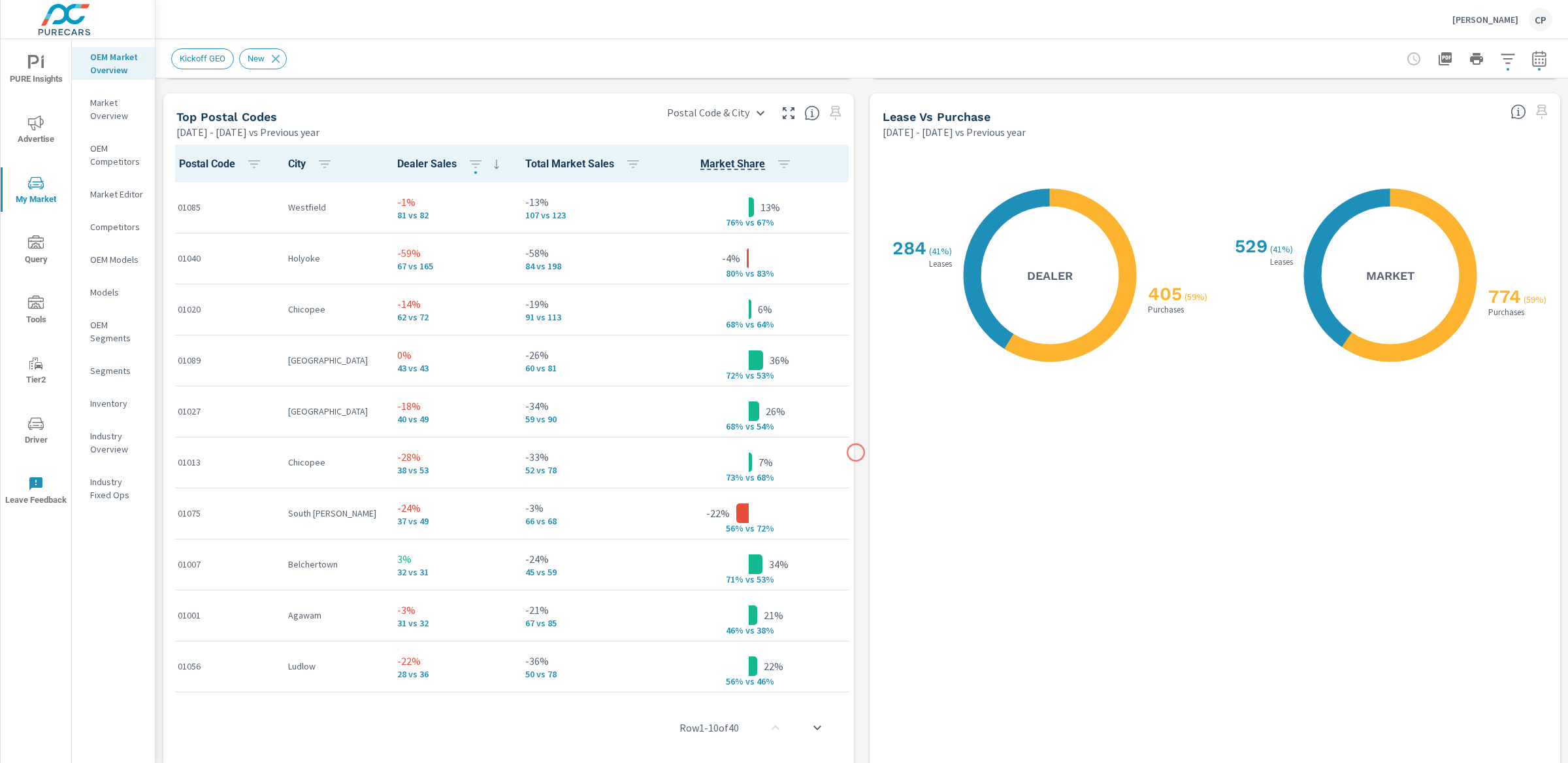
scroll to position [1525, 0]
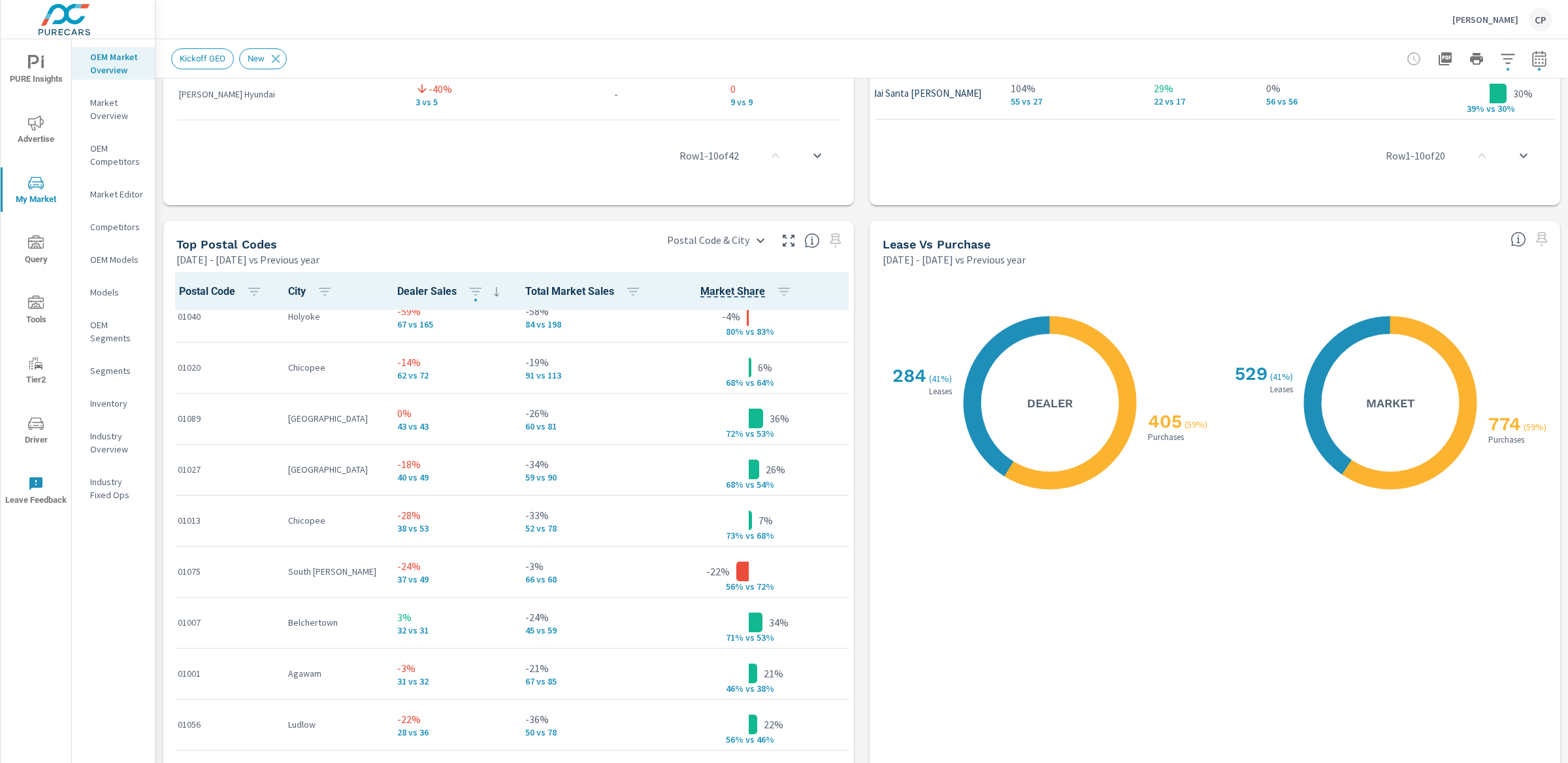
scroll to position [1553, 0]
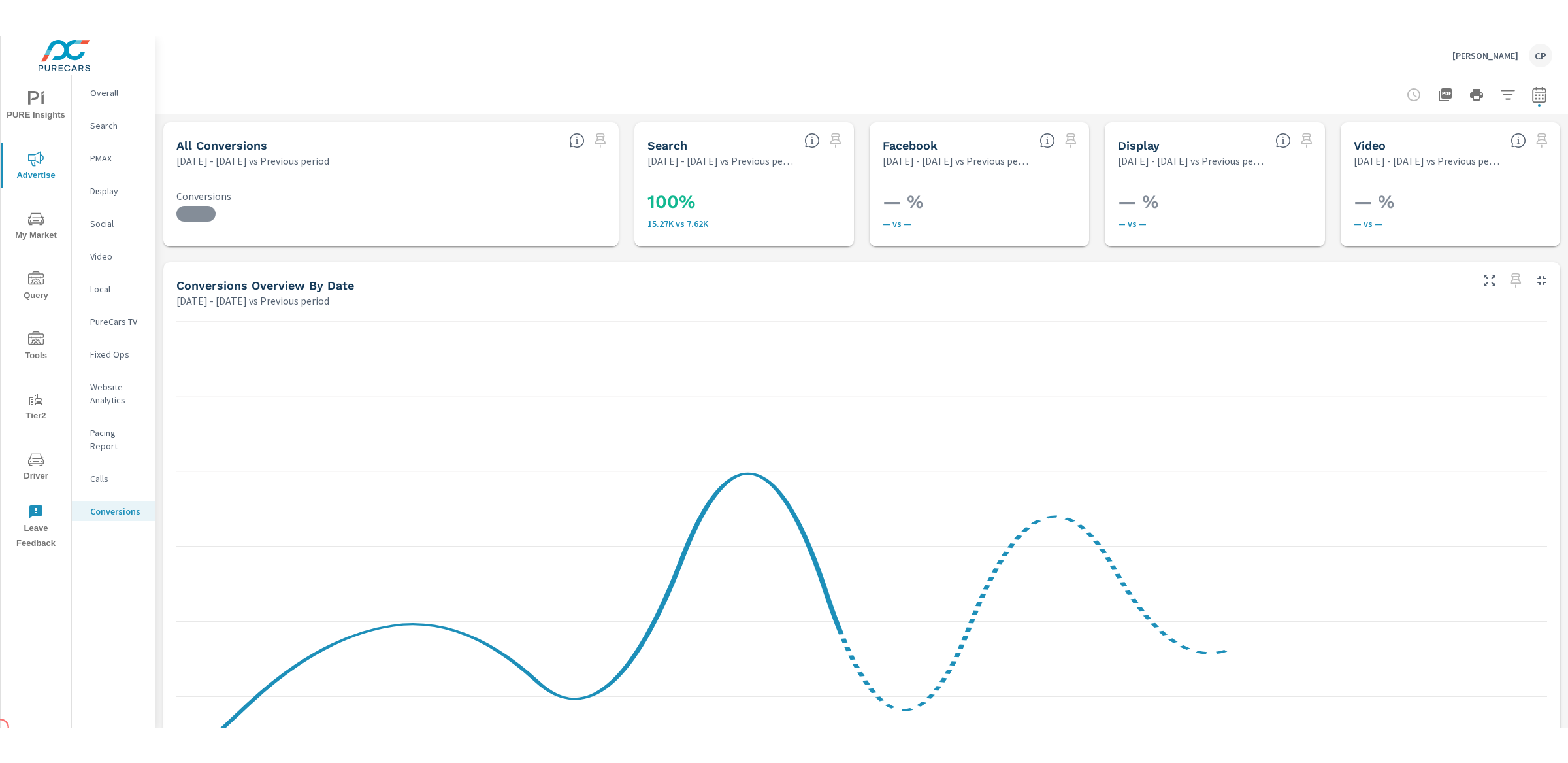
scroll to position [393, 0]
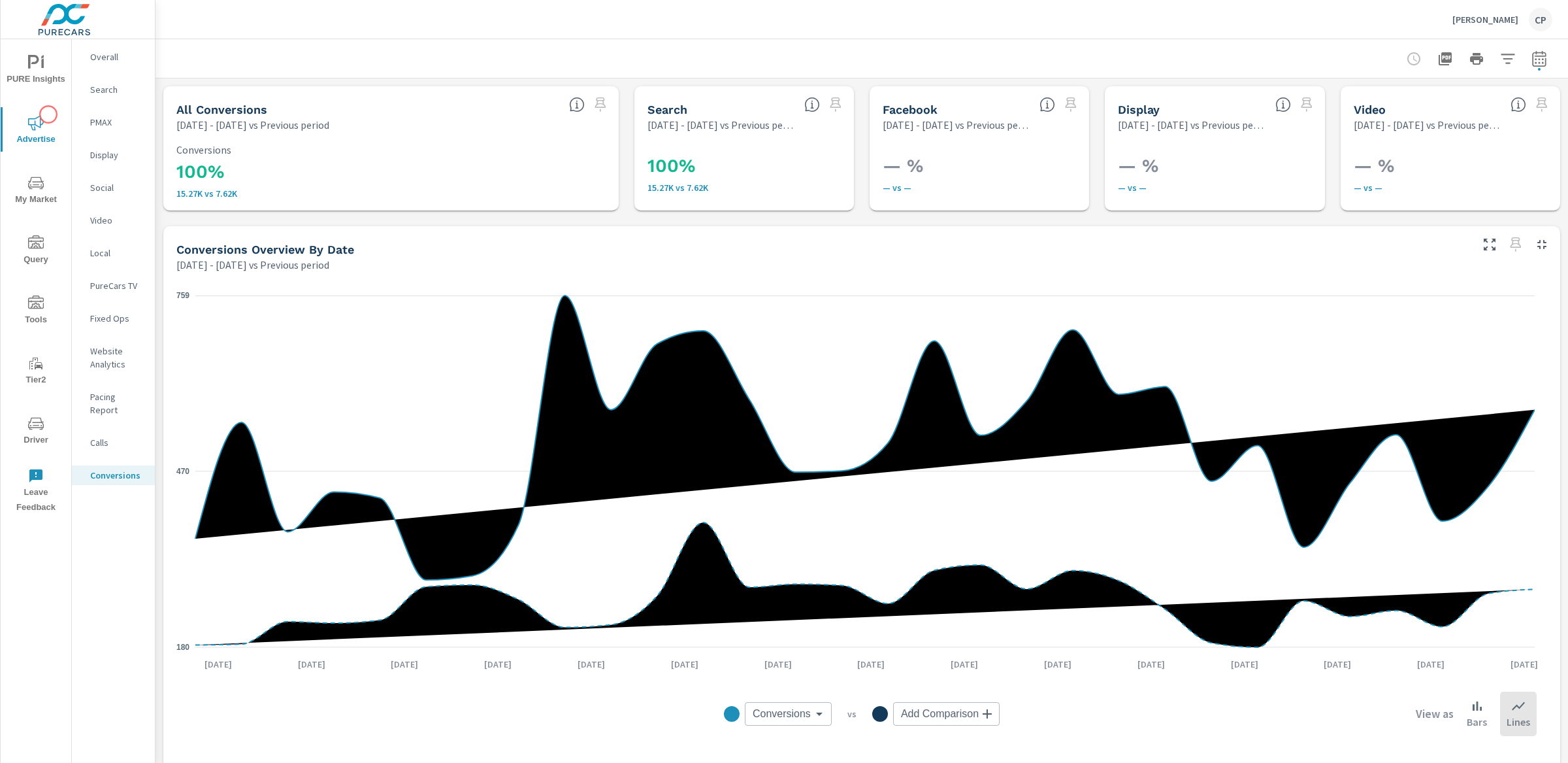
click at [39, 87] on button "PURE Insights" at bounding box center [36, 70] width 70 height 44
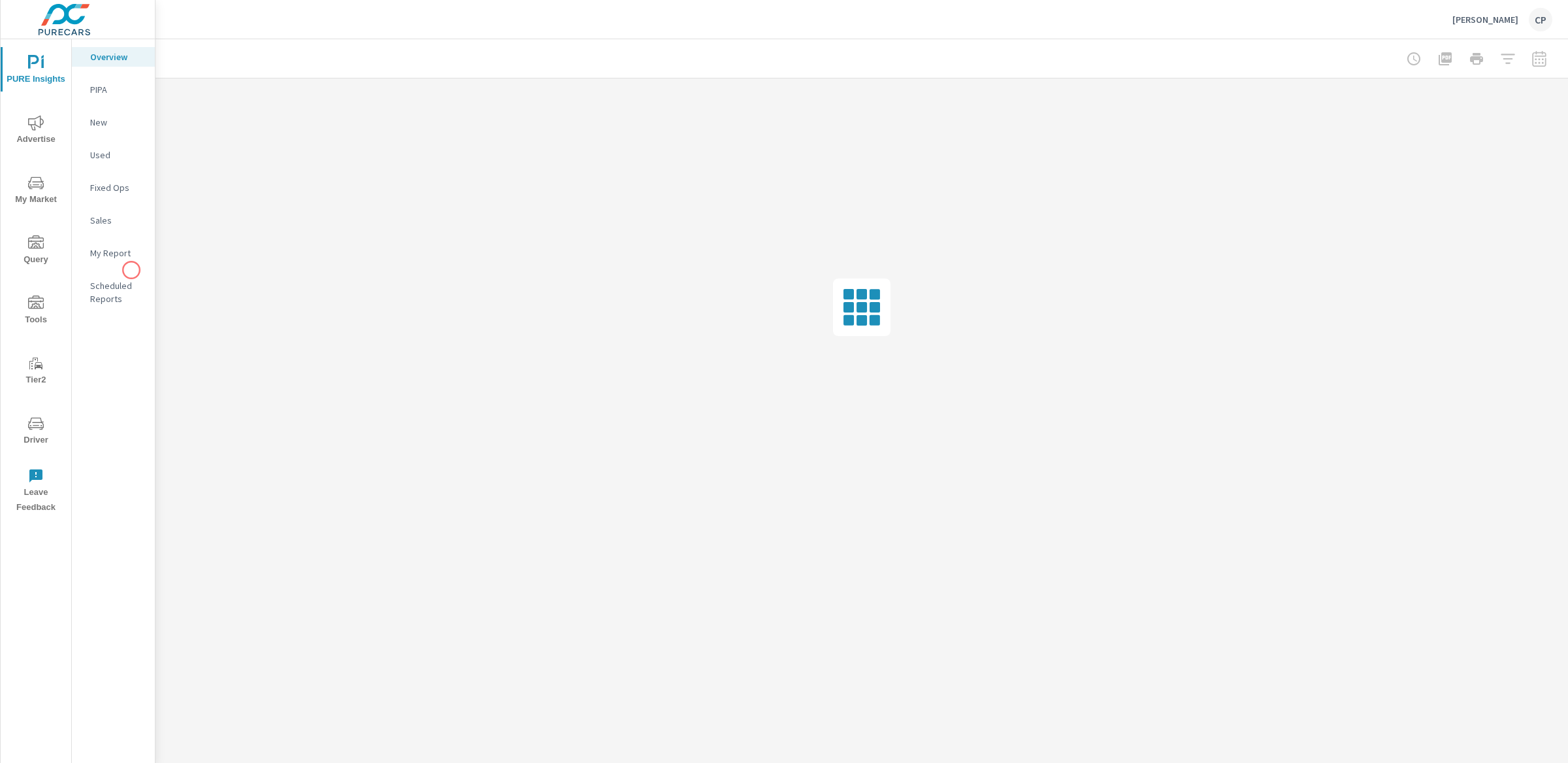
click at [123, 251] on p "My Report" at bounding box center [117, 253] width 54 height 13
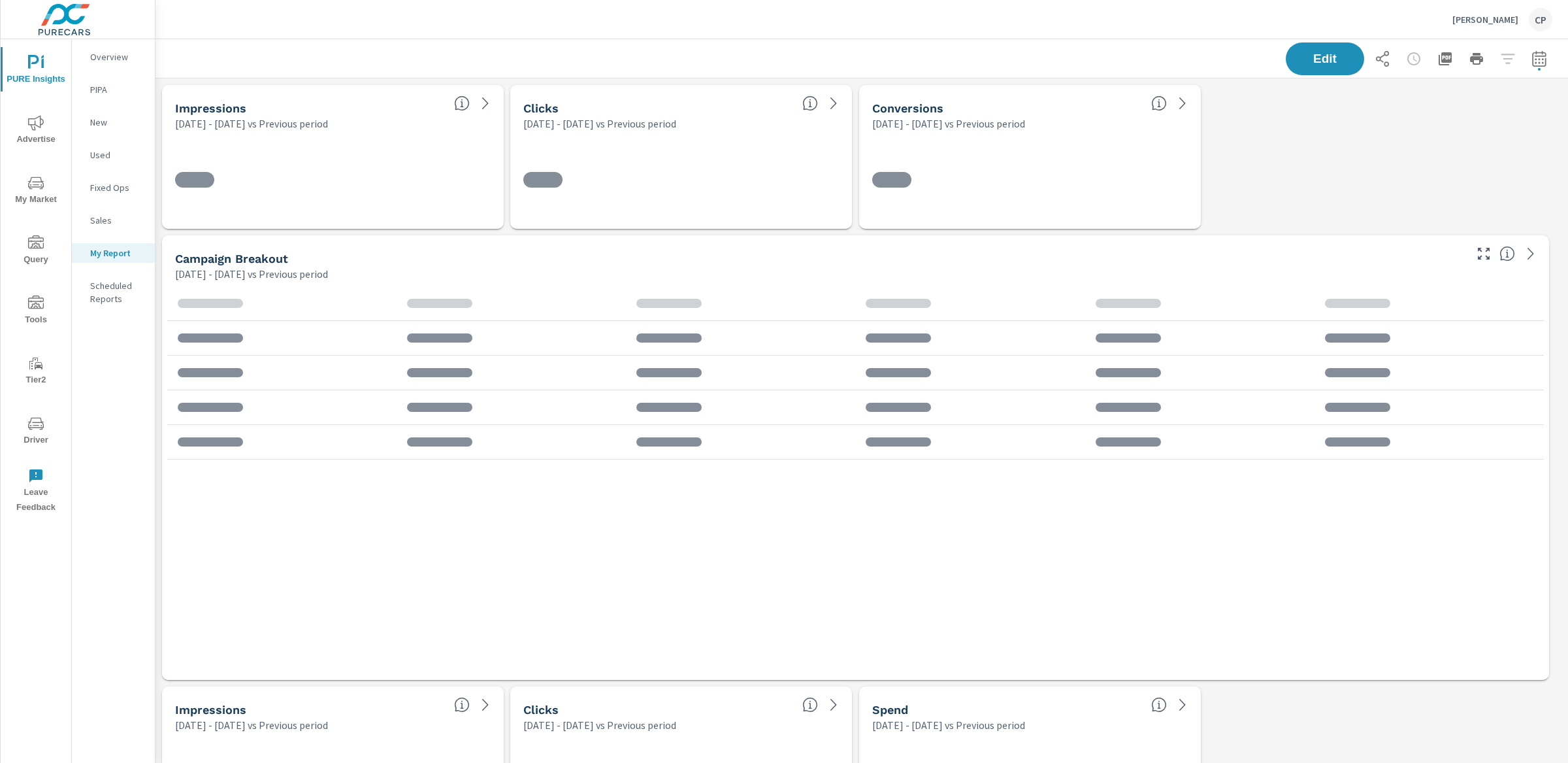
scroll to position [2737, 1426]
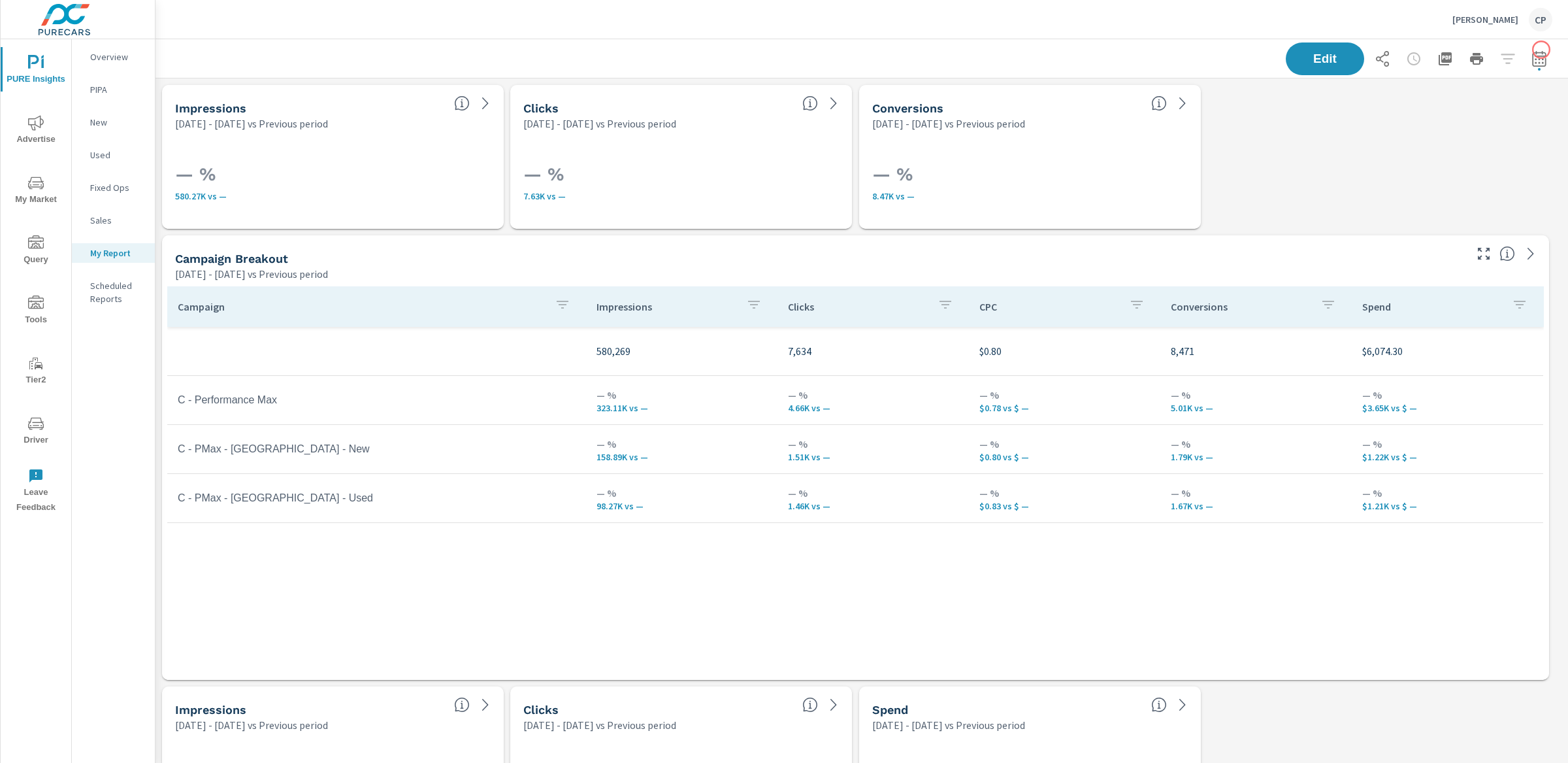
click at [1542, 50] on div "Edit" at bounding box center [861, 58] width 1413 height 38
click at [1535, 53] on button "button" at bounding box center [1539, 58] width 26 height 26
select select "Previous period"
click at [1418, 103] on select "Custom [DATE] Last week Last 7 days Last 14 days Last 30 days Last 45 days Last…" at bounding box center [1422, 113] width 142 height 26
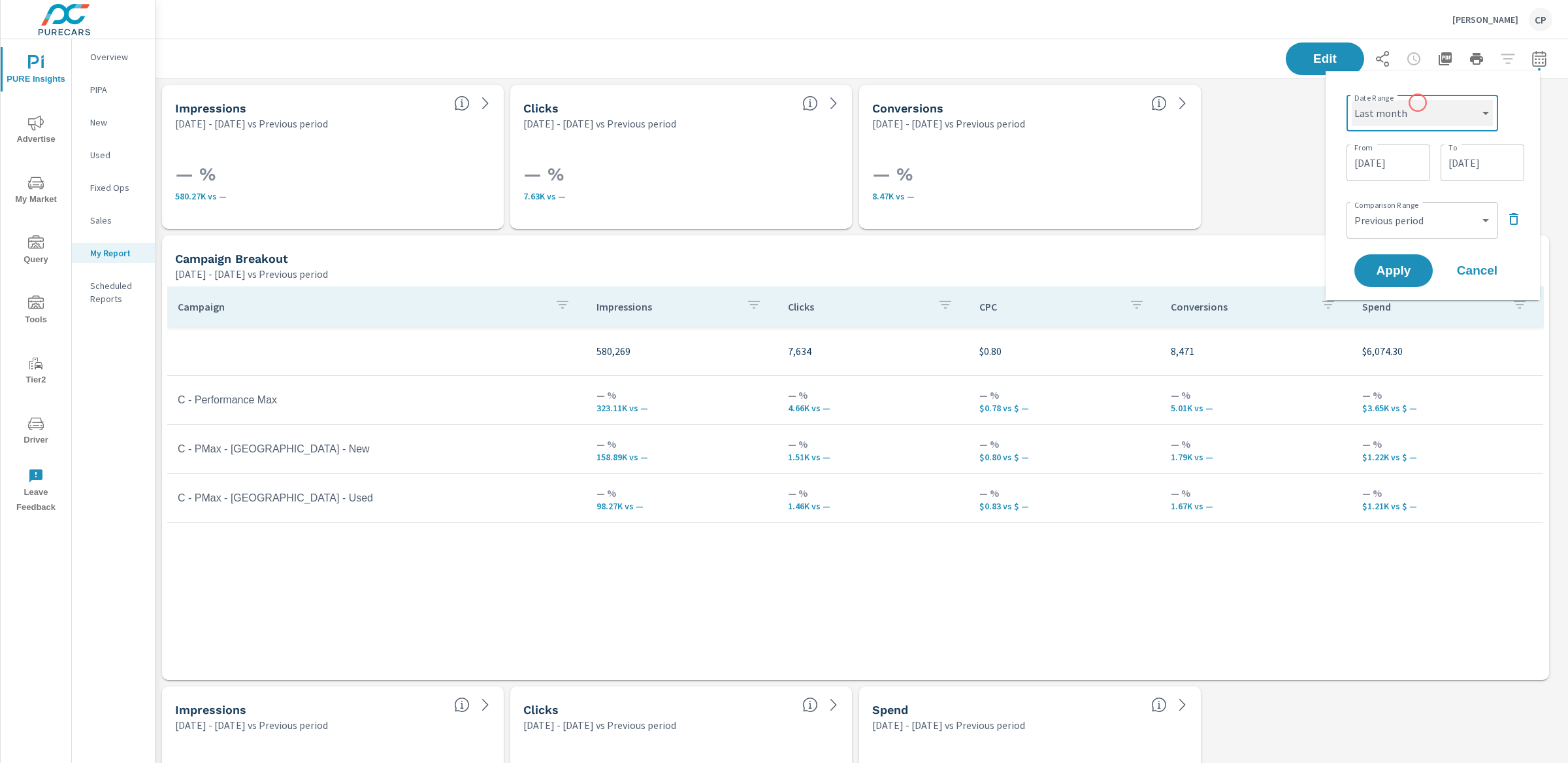
click at [1352, 100] on select "Custom [DATE] Last week Last 7 days Last 14 days Last 30 days Last 45 days Last…" at bounding box center [1422, 113] width 142 height 26
select select "Last month"
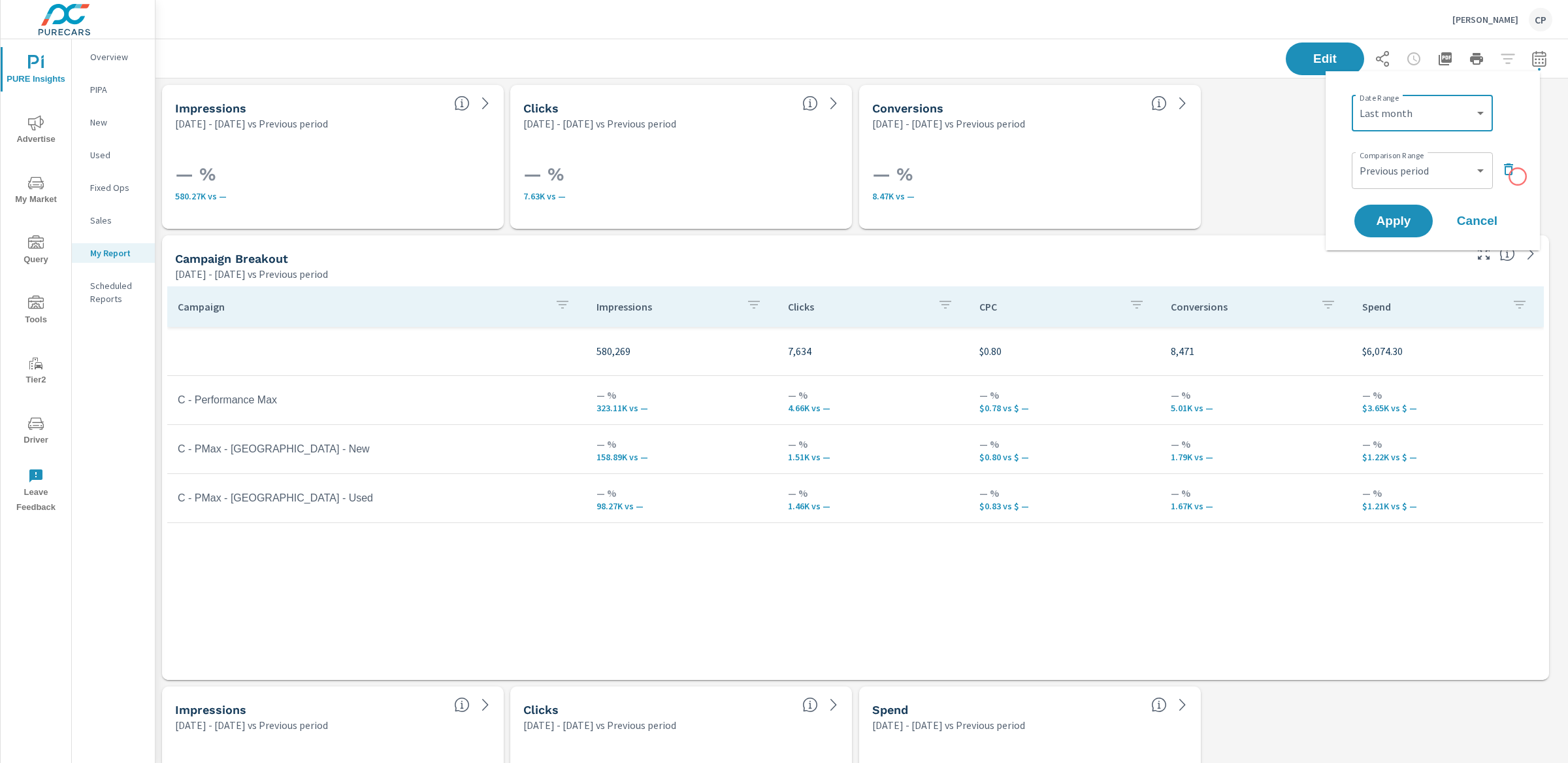
click at [1515, 172] on icon "button" at bounding box center [1509, 169] width 16 height 16
click at [1398, 192] on button "Apply" at bounding box center [1394, 184] width 81 height 34
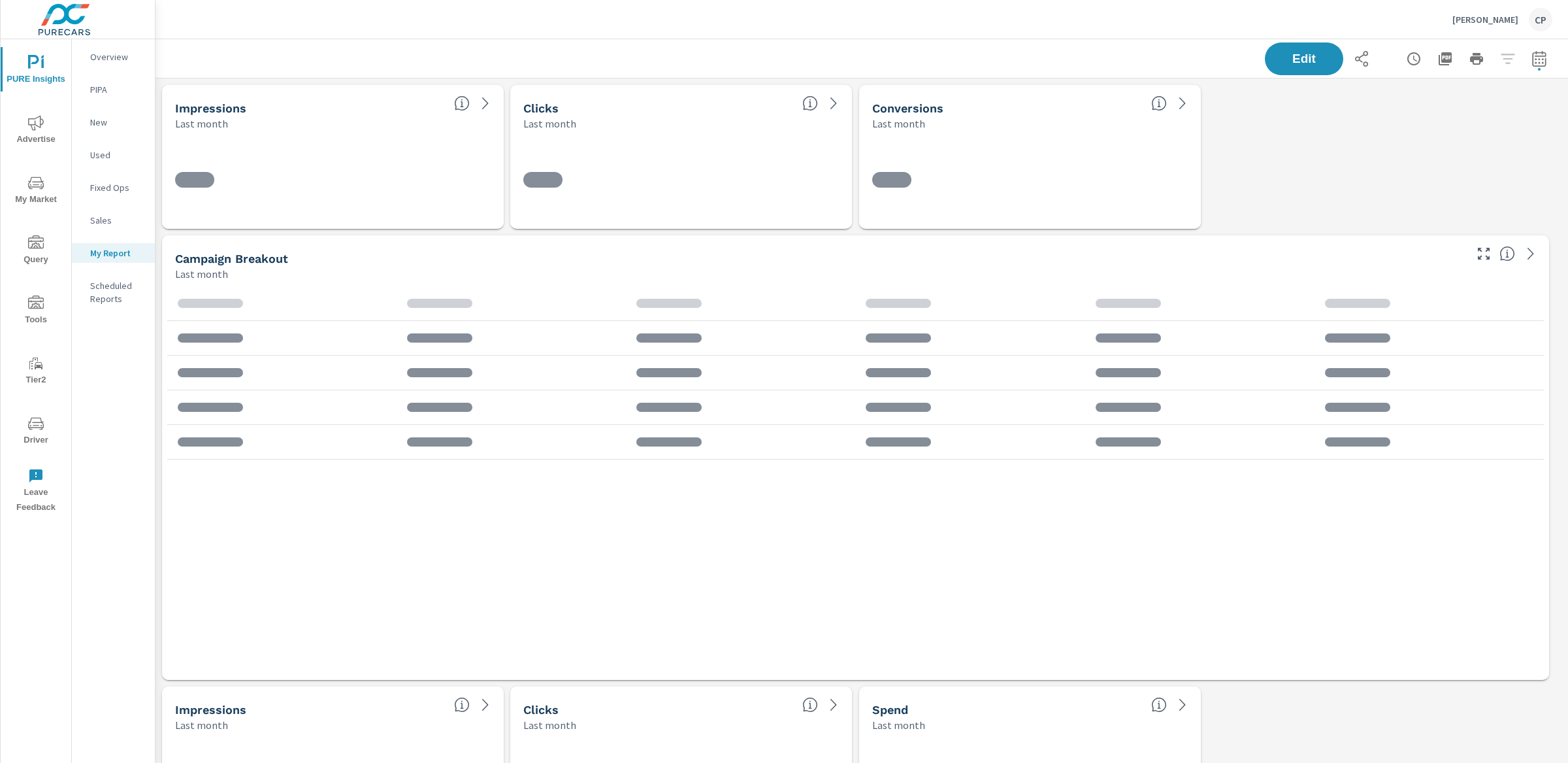
scroll to position [2737, 1426]
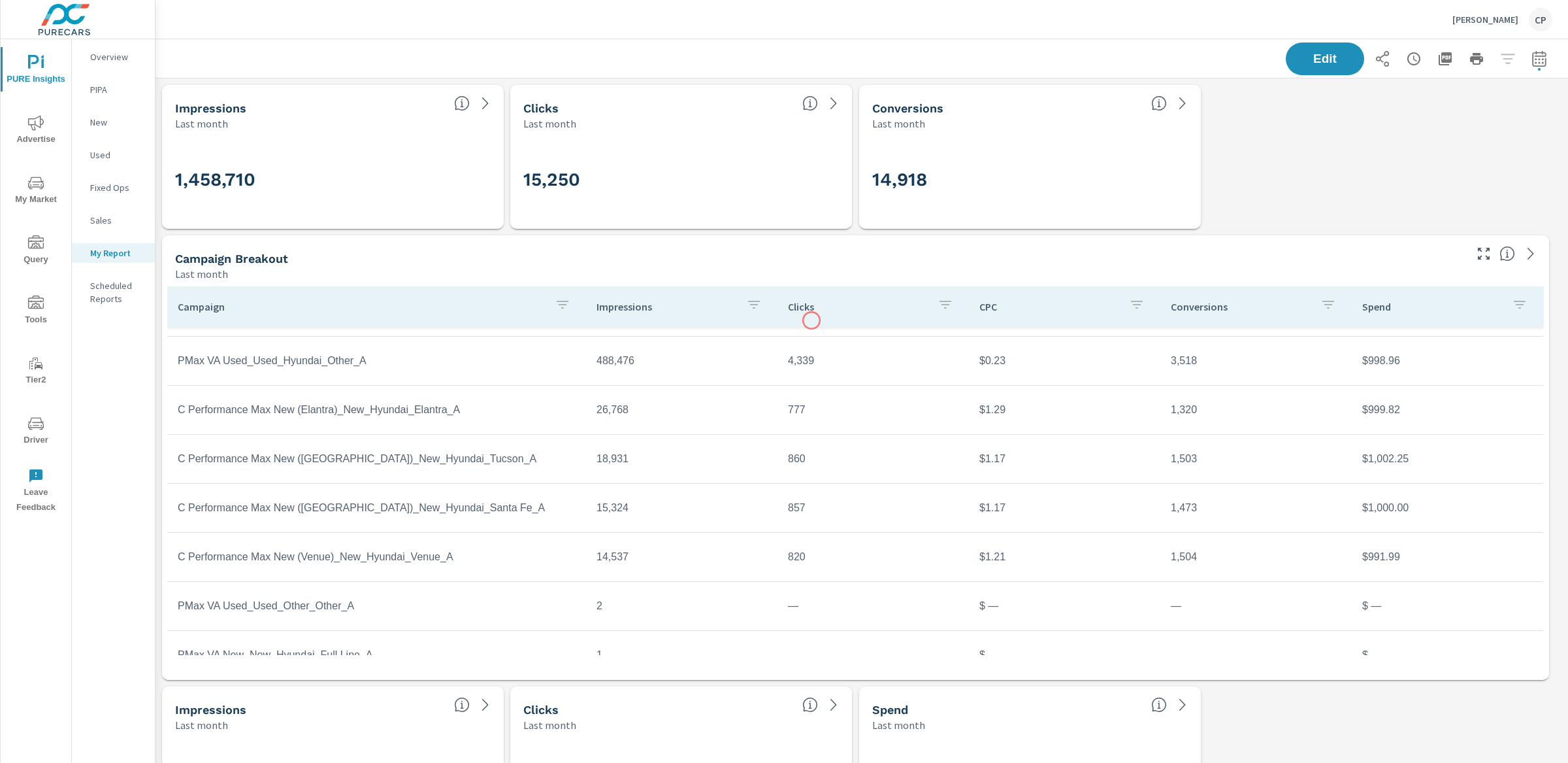
scroll to position [90, 0]
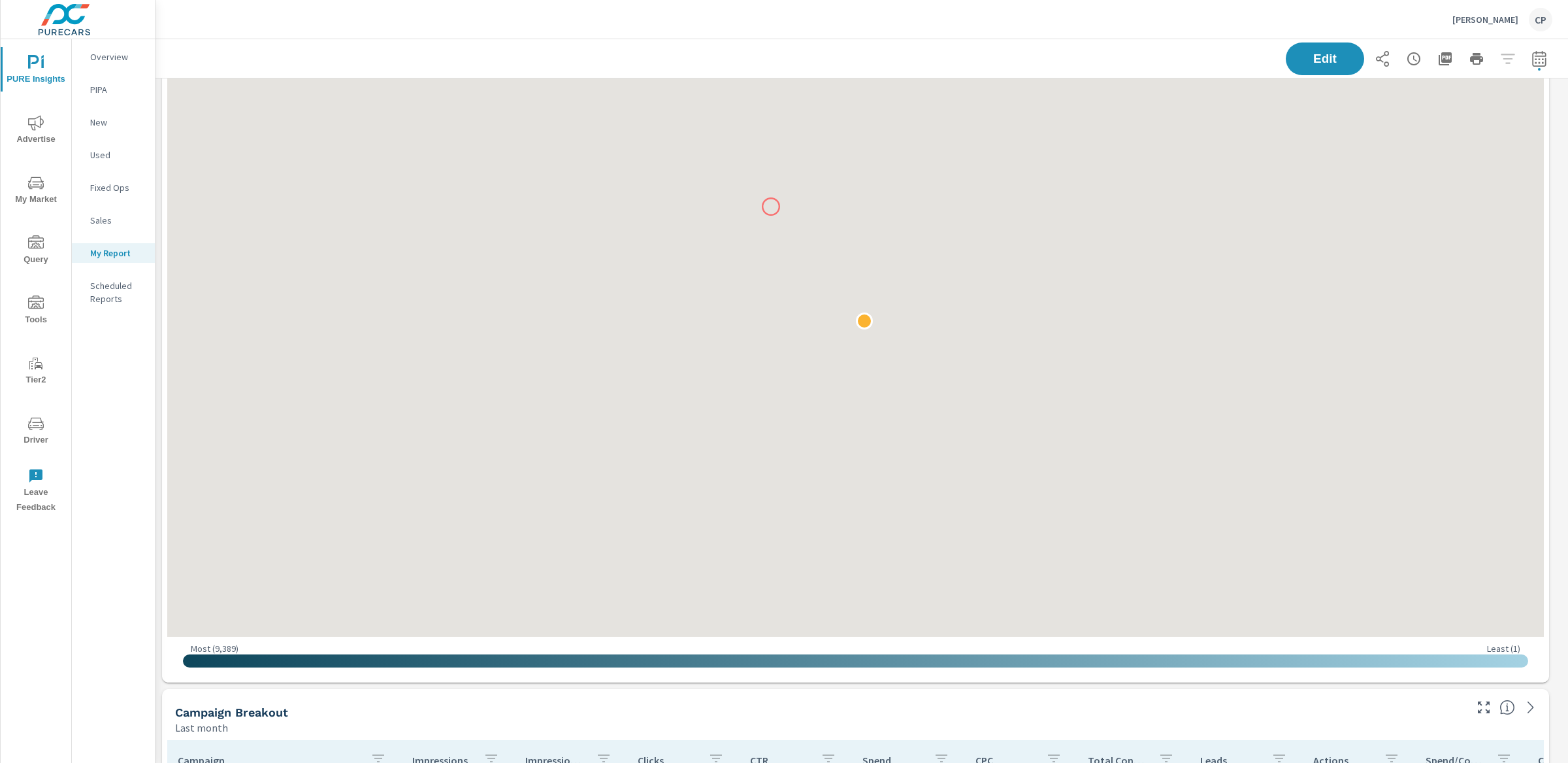
scroll to position [1020, 0]
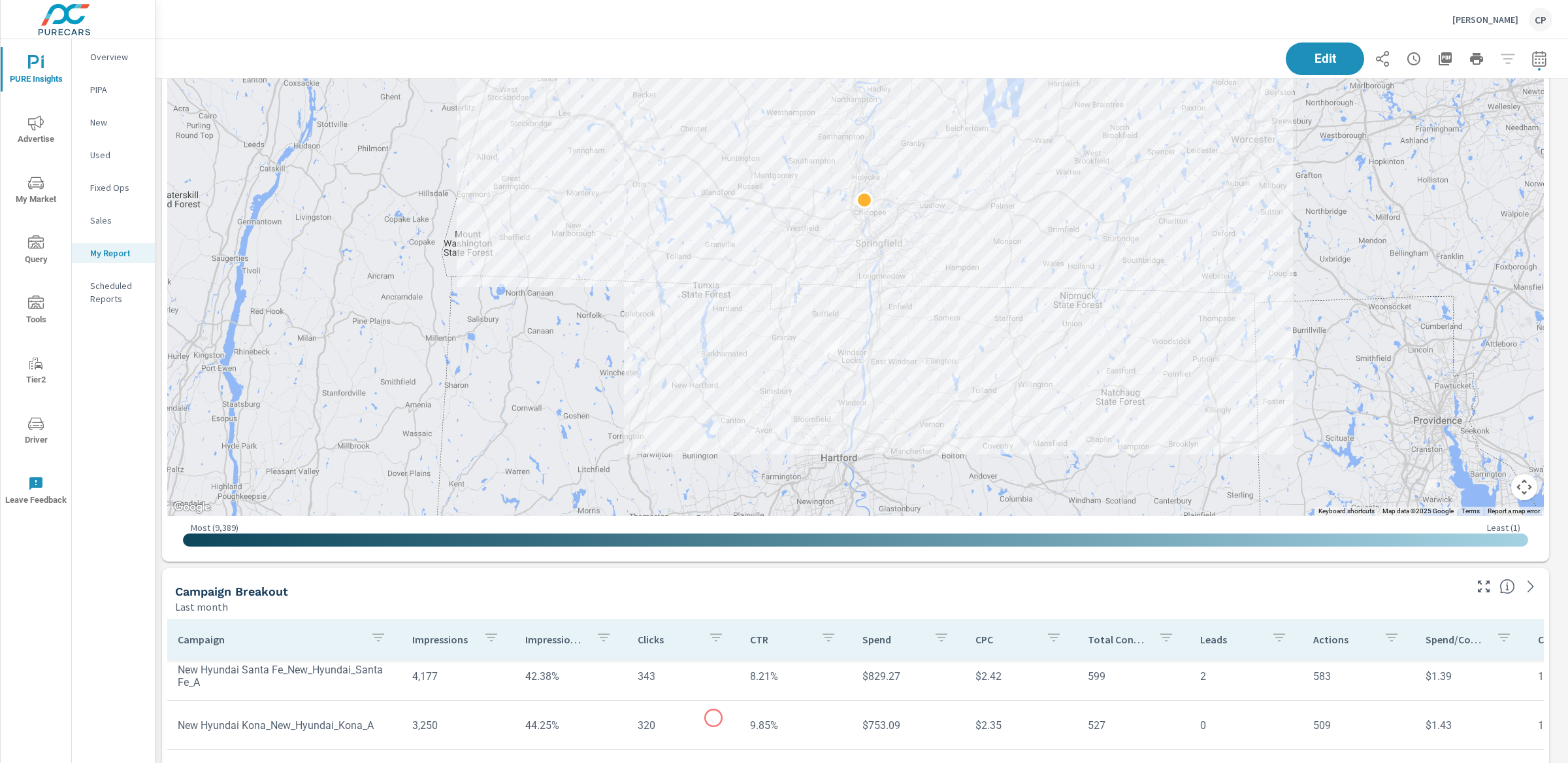
scroll to position [563, 0]
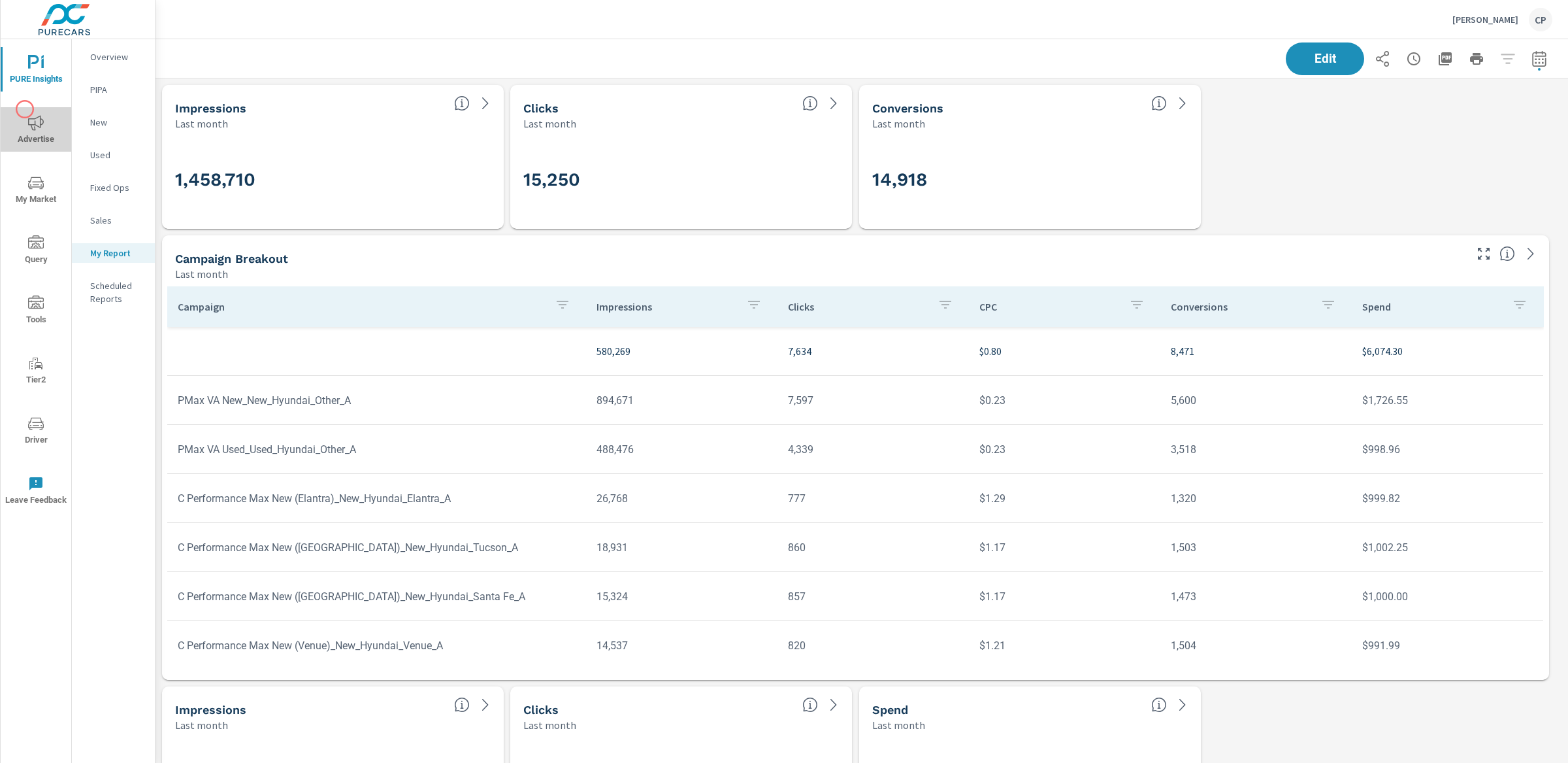
click at [25, 109] on button "Advertise" at bounding box center [36, 129] width 70 height 44
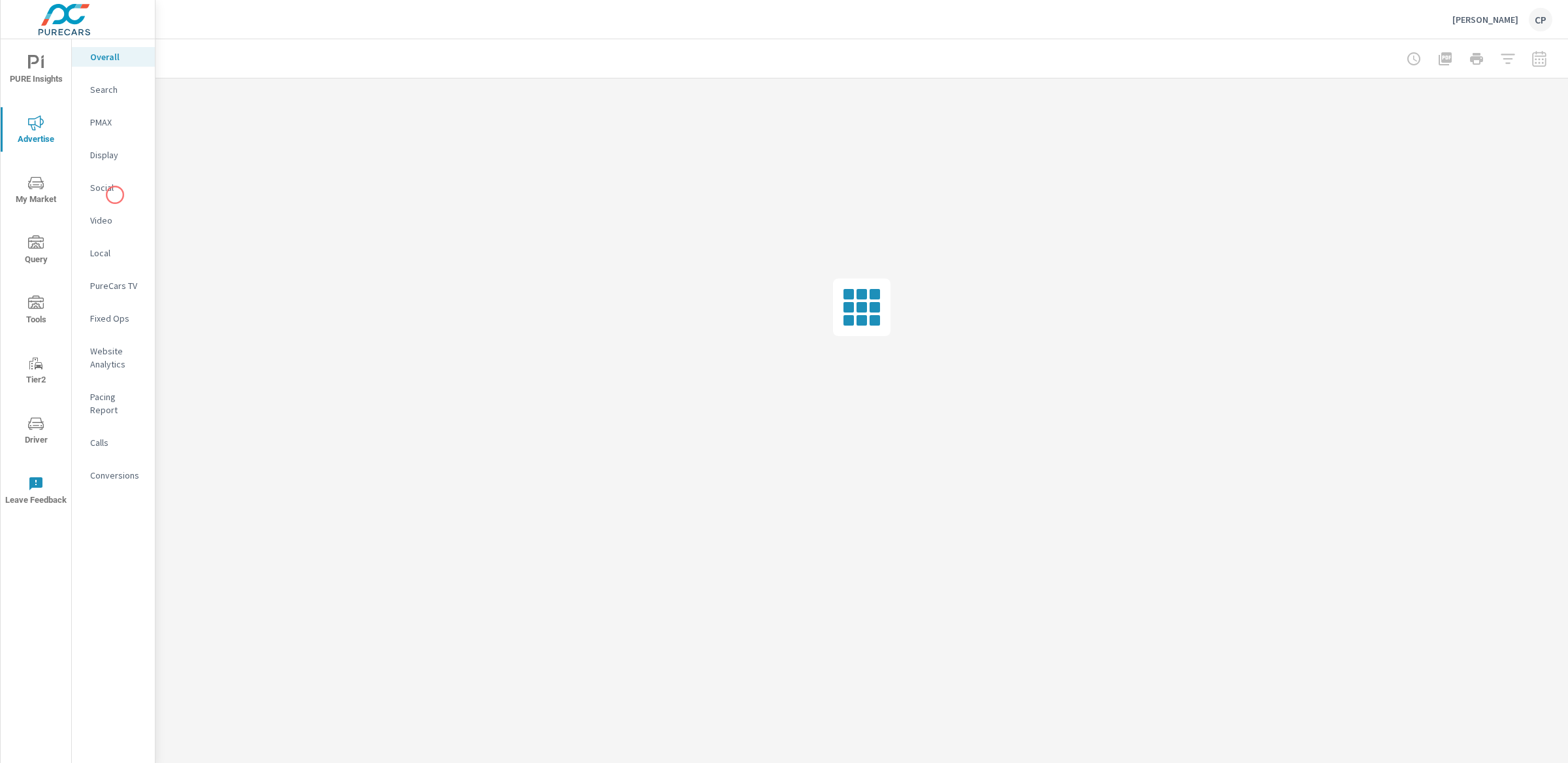
click at [115, 195] on div "Social" at bounding box center [114, 187] width 83 height 19
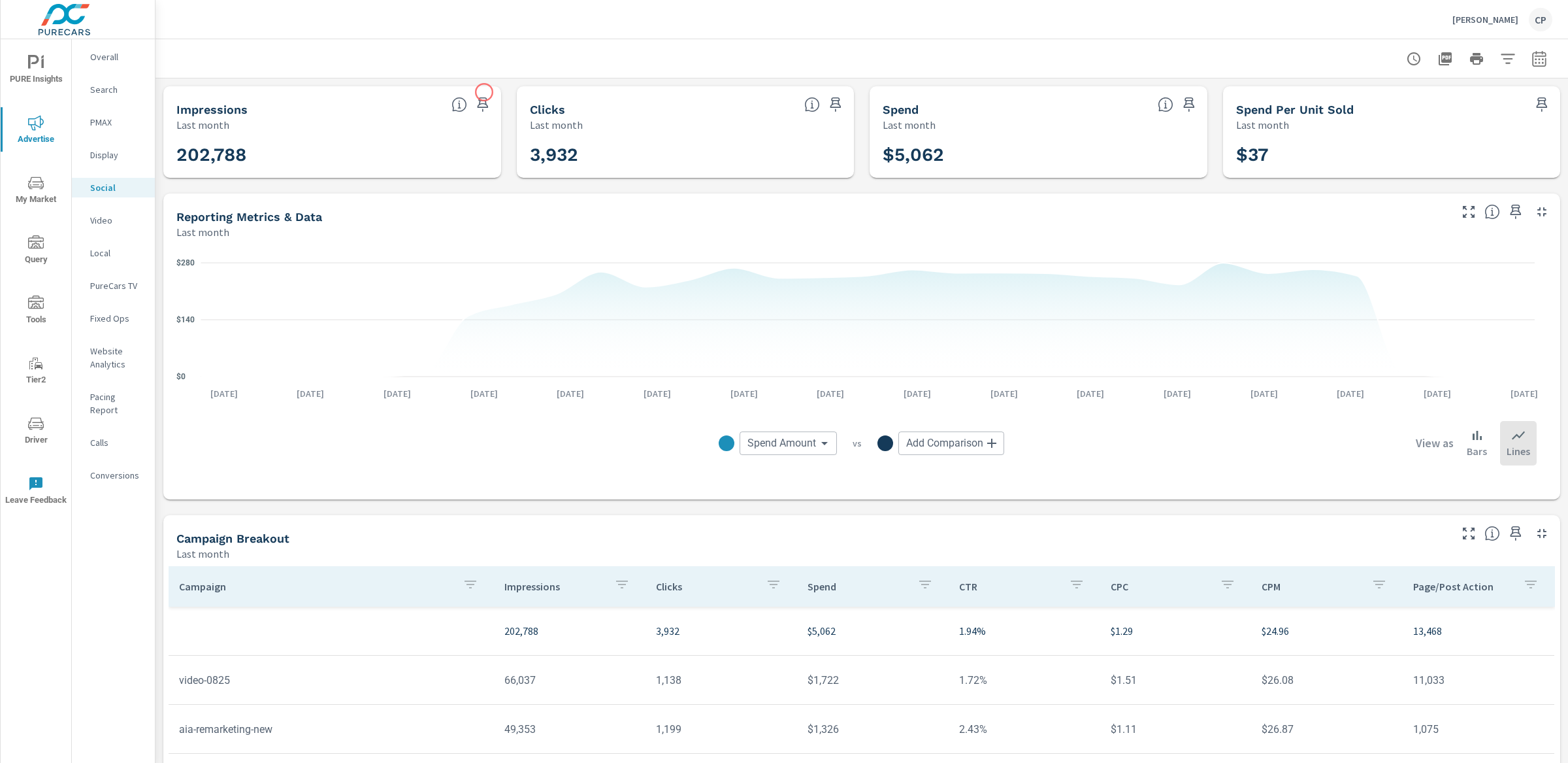
click at [483, 92] on div at bounding box center [474, 101] width 55 height 29
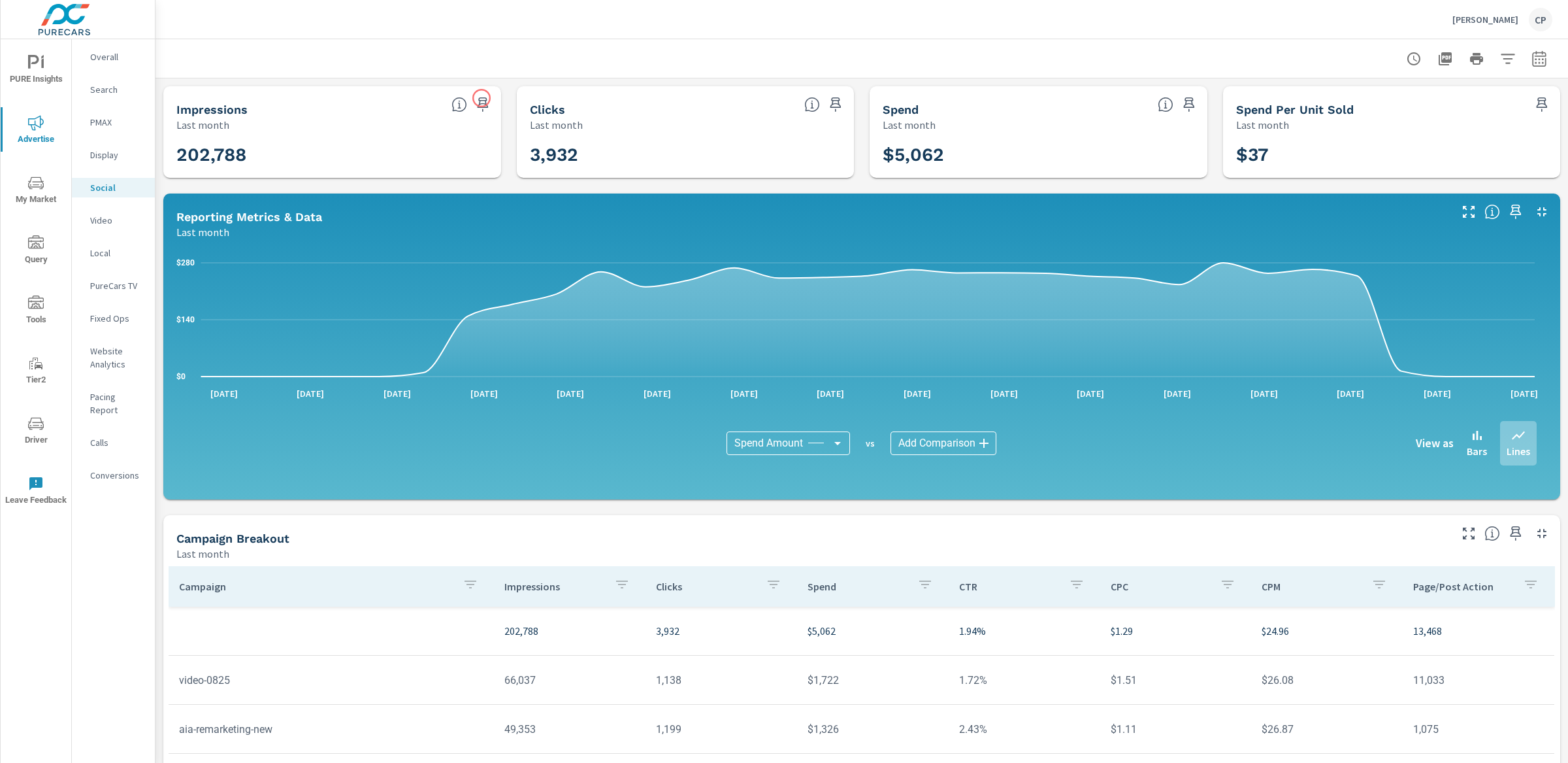
click at [481, 99] on icon "button" at bounding box center [482, 104] width 16 height 16
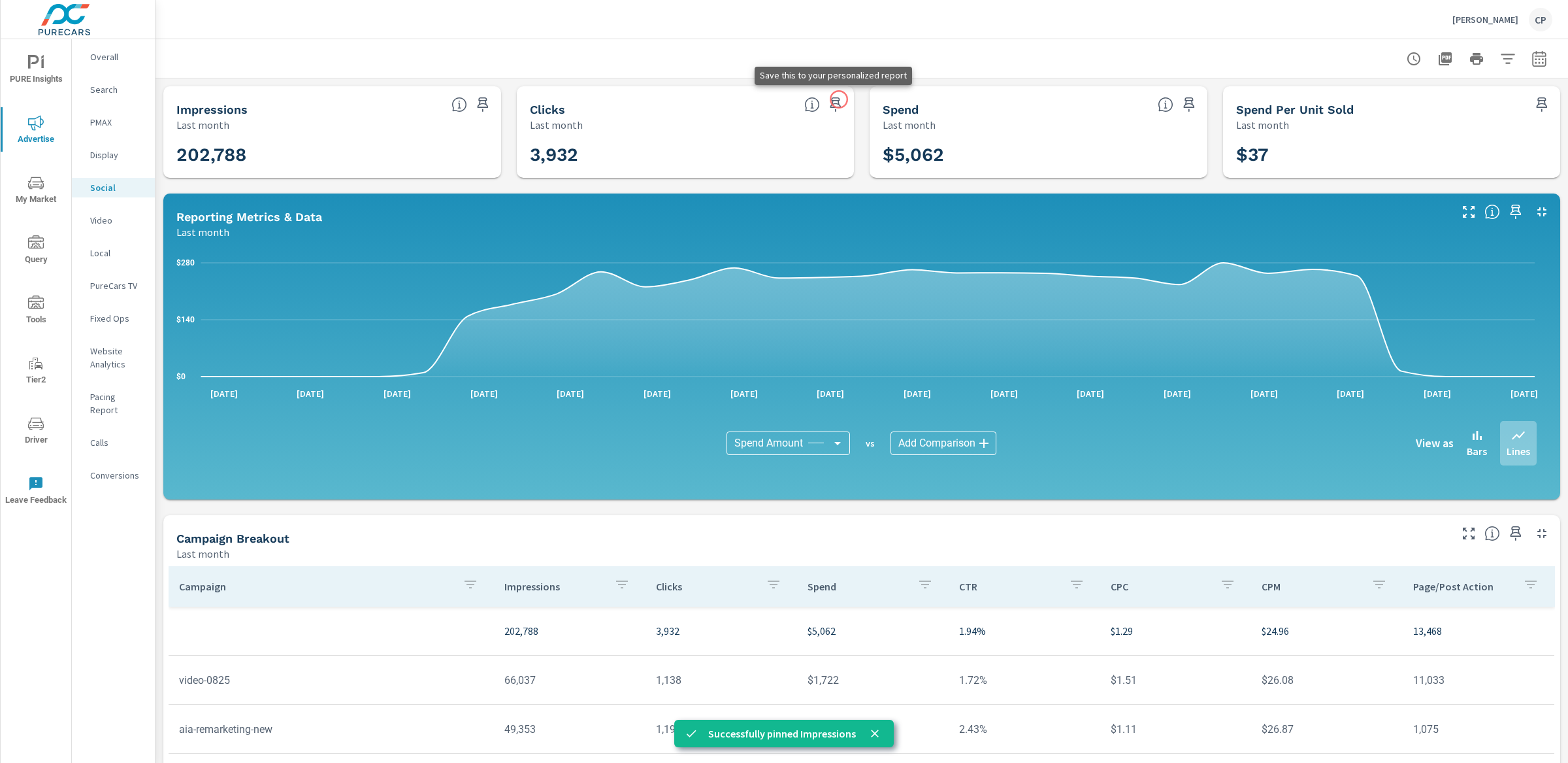
click at [838, 102] on button "button" at bounding box center [836, 104] width 21 height 21
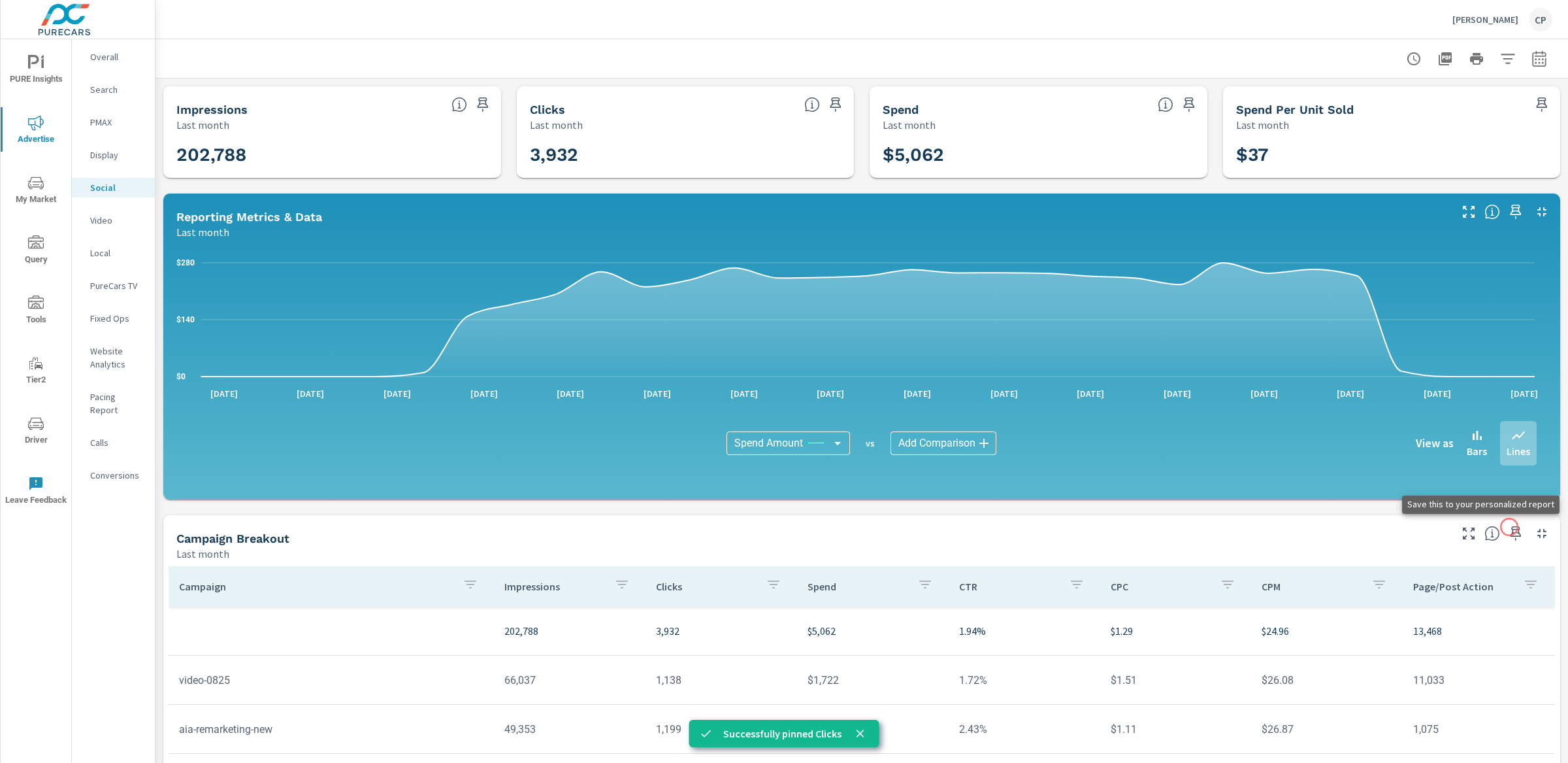
click at [1508, 529] on icon "button" at bounding box center [1515, 533] width 16 height 16
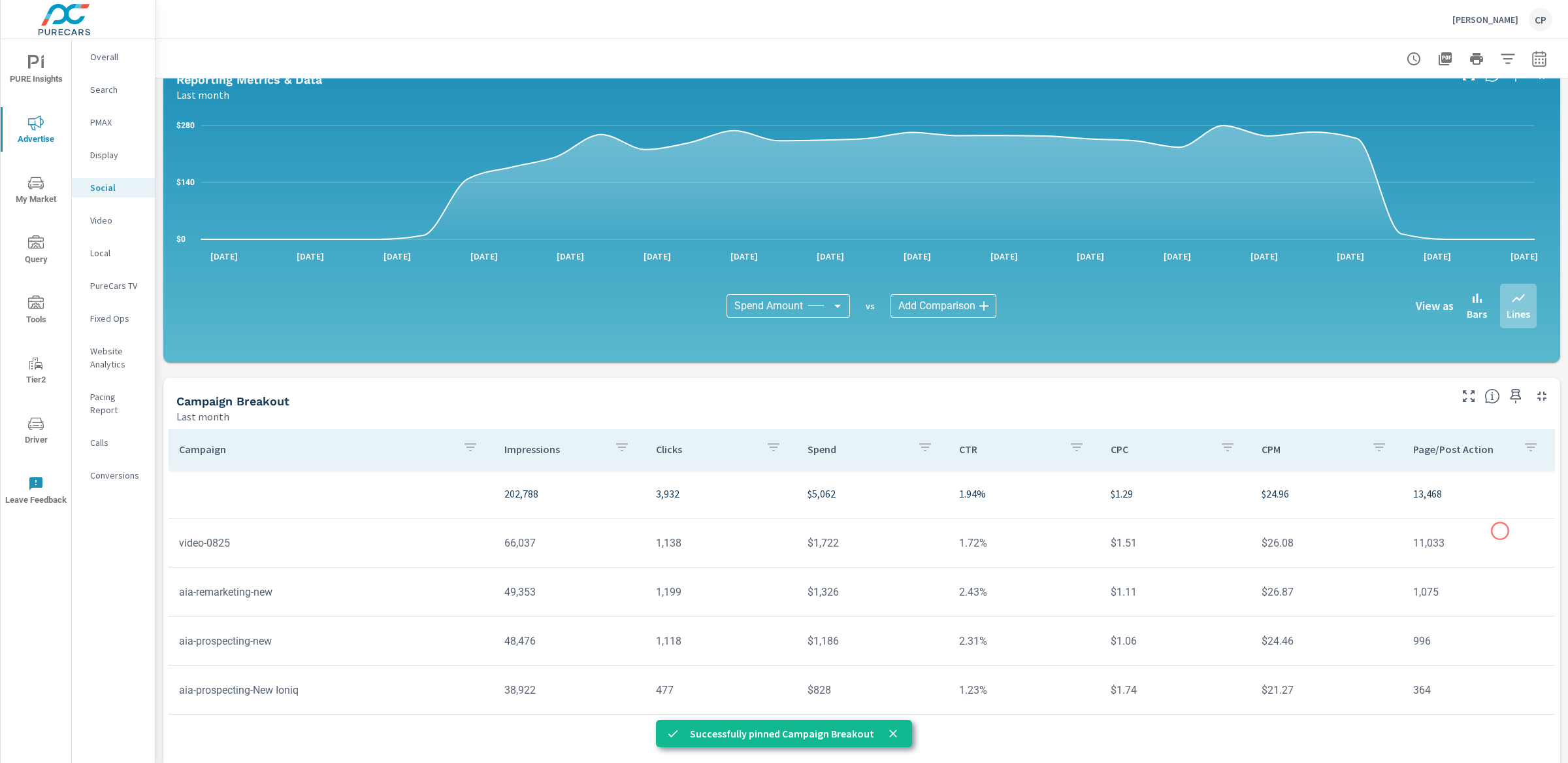
scroll to position [168, 0]
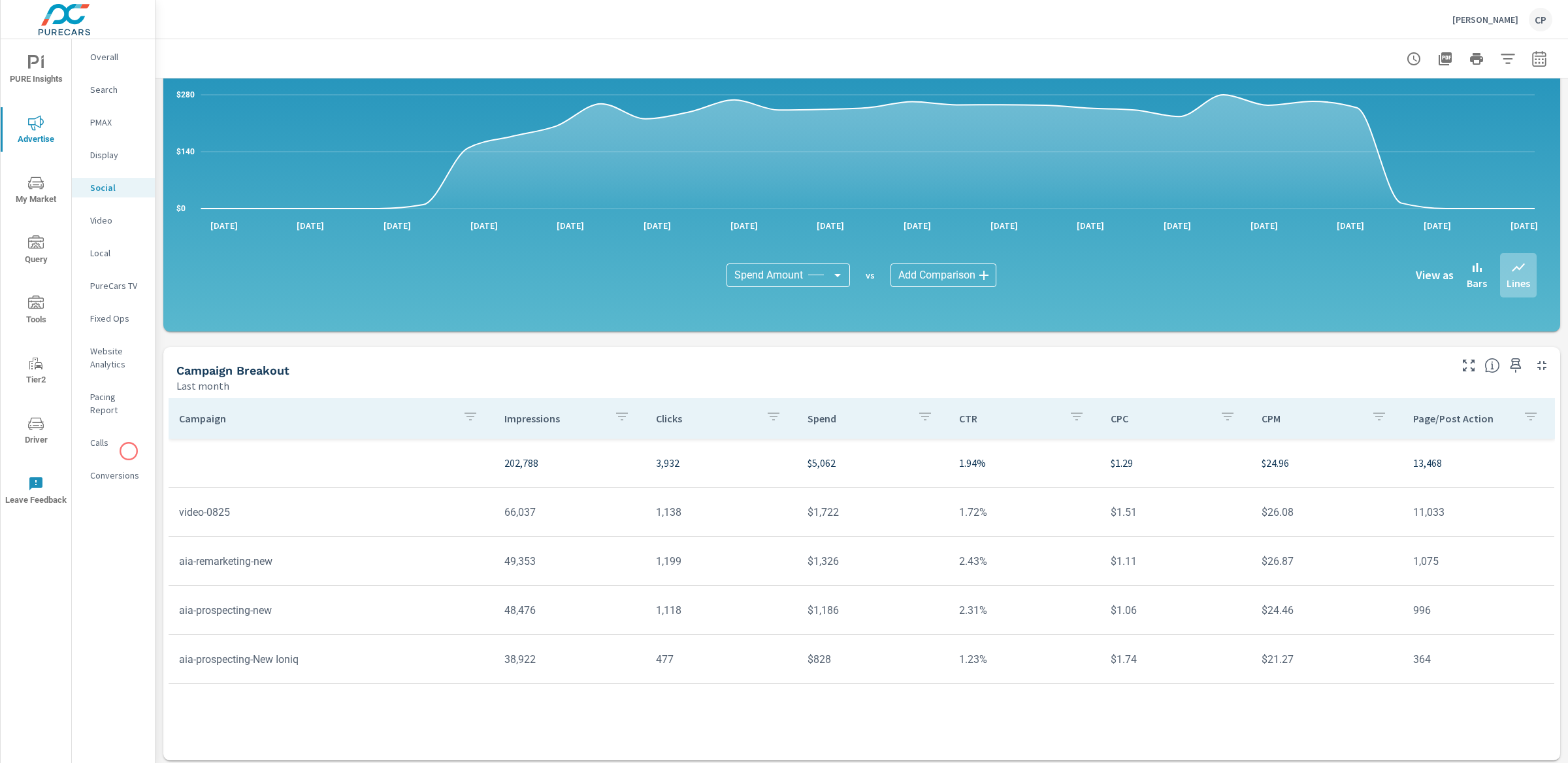
click at [124, 469] on p "Conversions" at bounding box center [117, 475] width 54 height 13
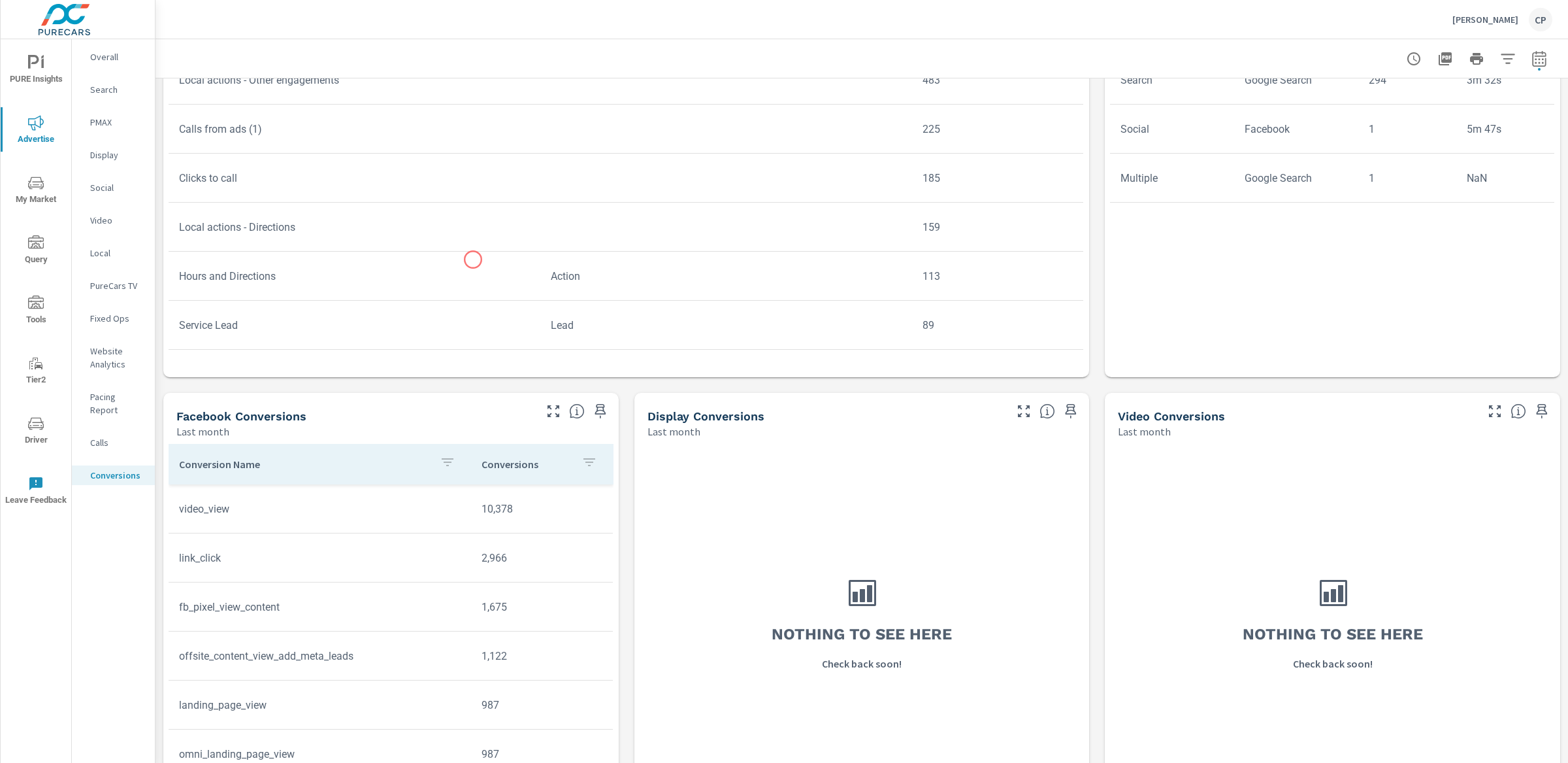
scroll to position [708, 0]
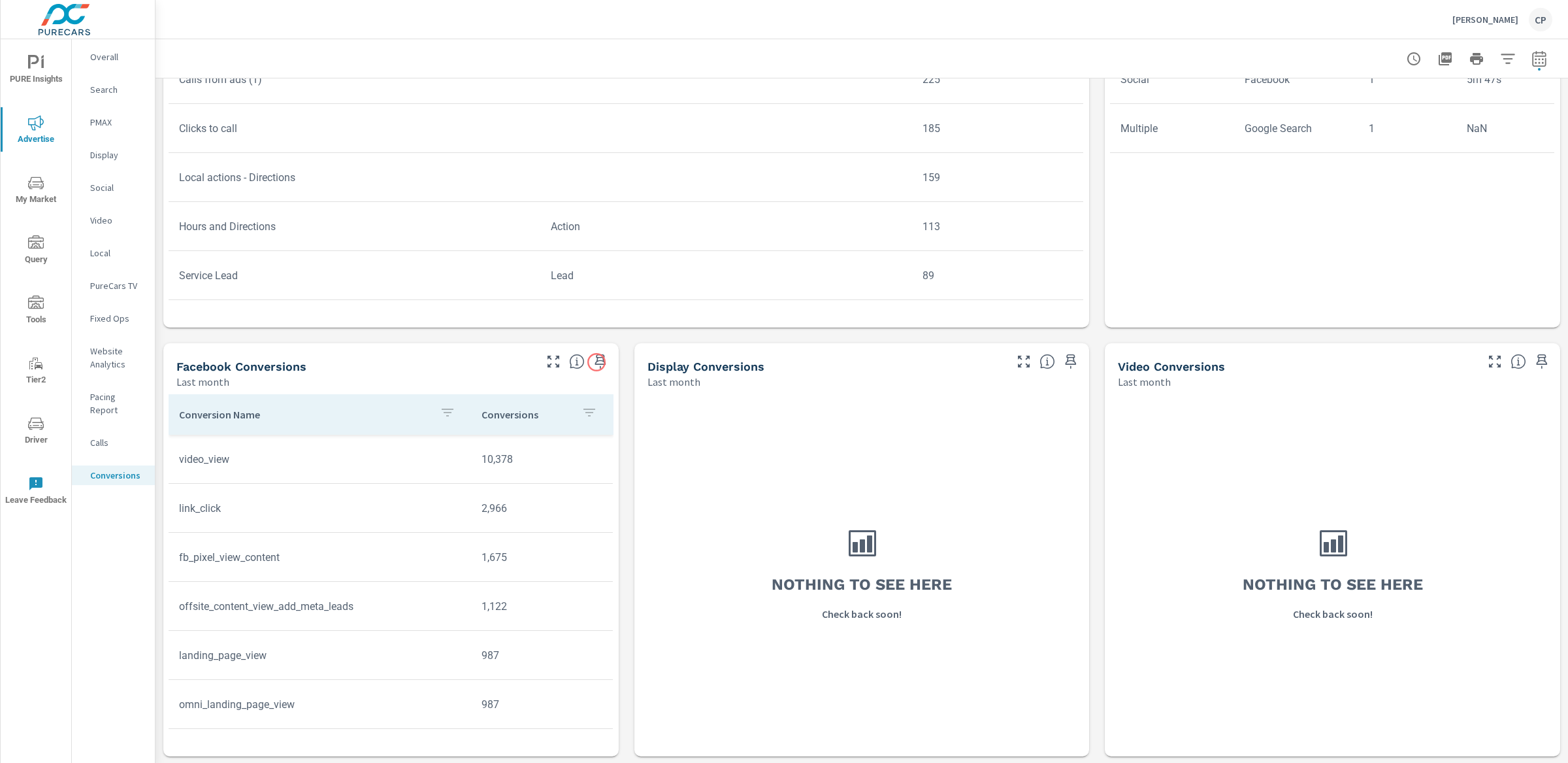
click at [602, 360] on icon "button" at bounding box center [600, 361] width 16 height 16
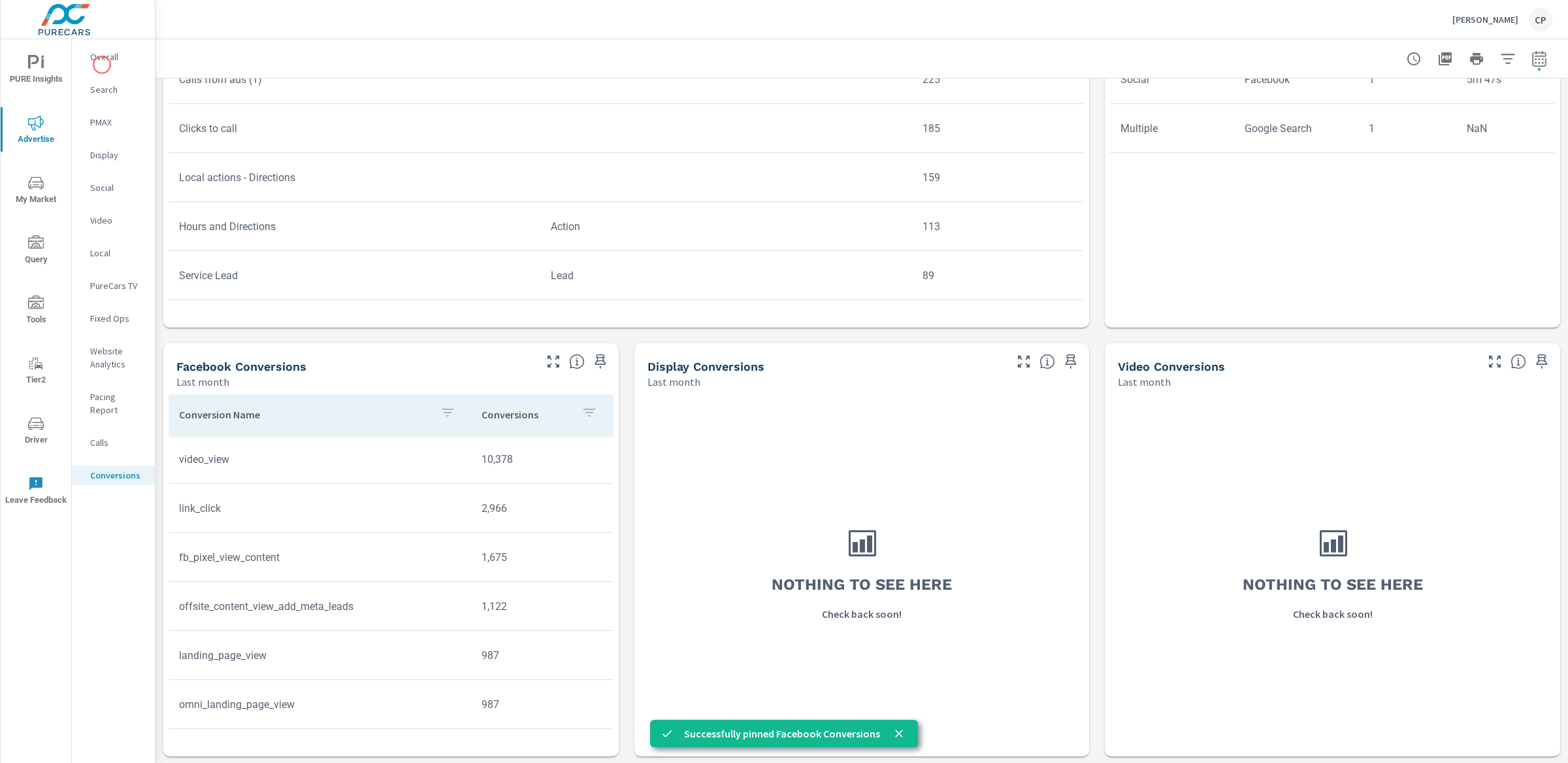
click at [15, 75] on span "PURE Insights" at bounding box center [36, 71] width 63 height 32
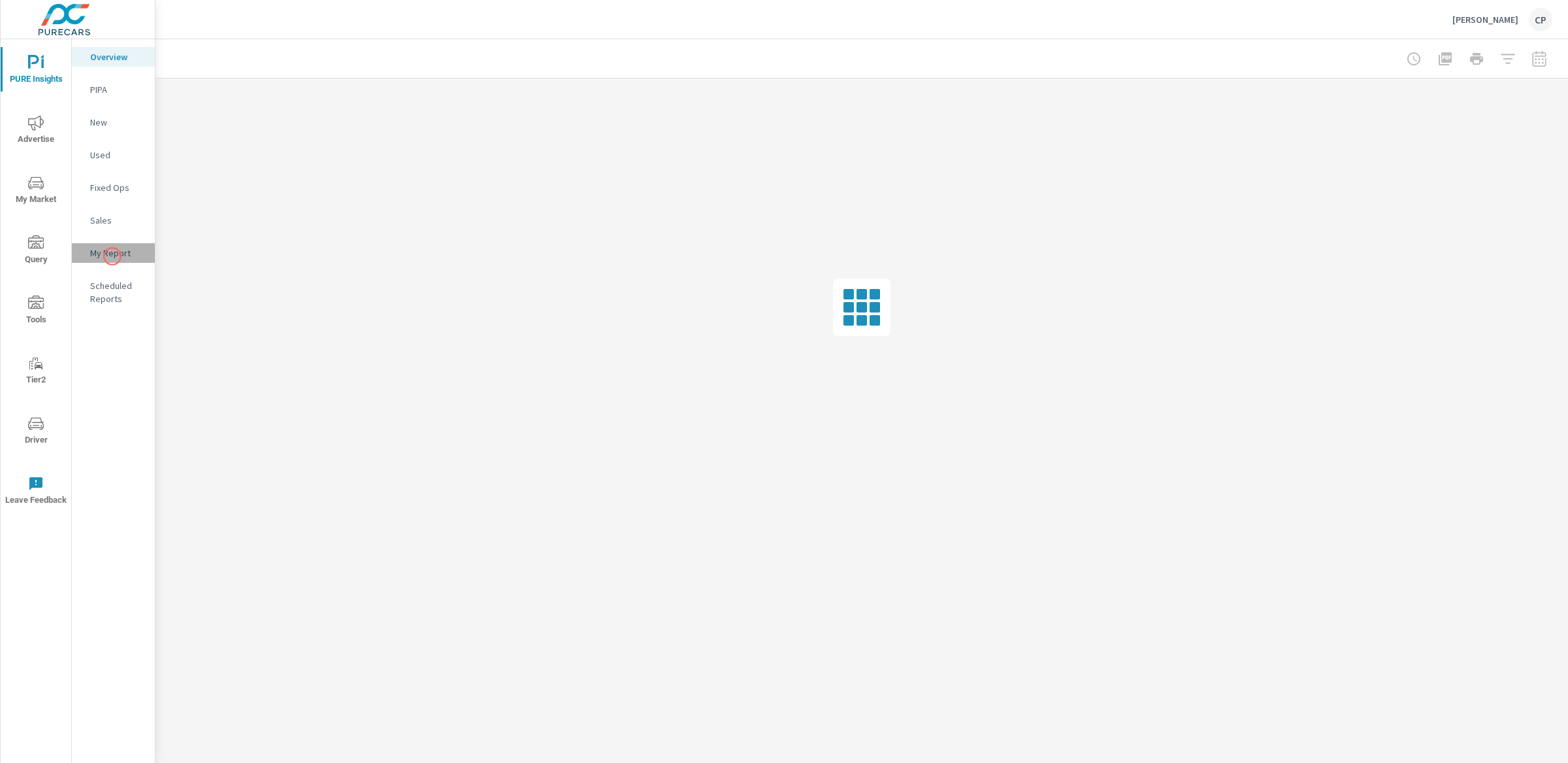
click at [113, 256] on p "My Report" at bounding box center [117, 253] width 54 height 13
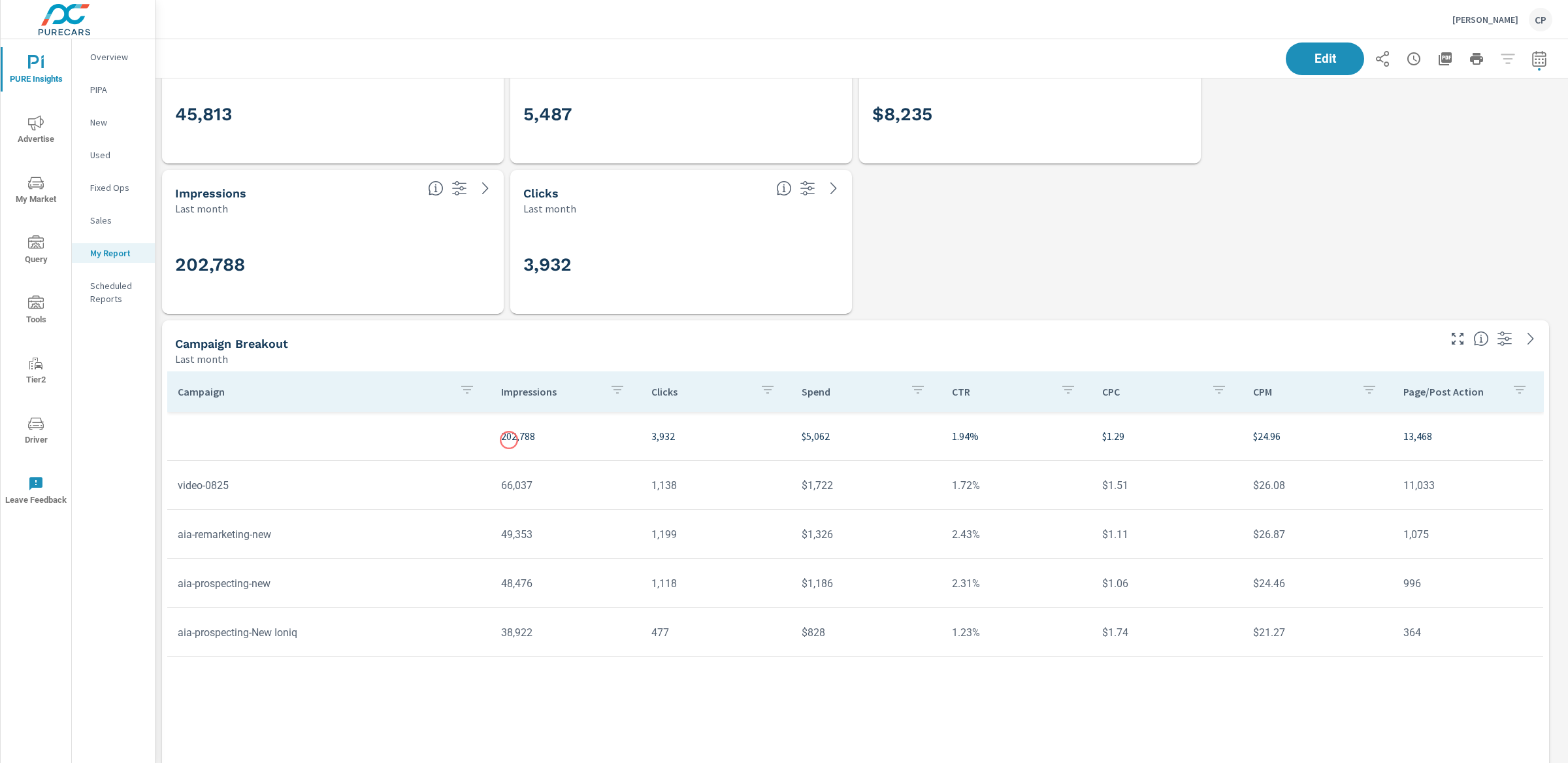
scroll to position [470, 0]
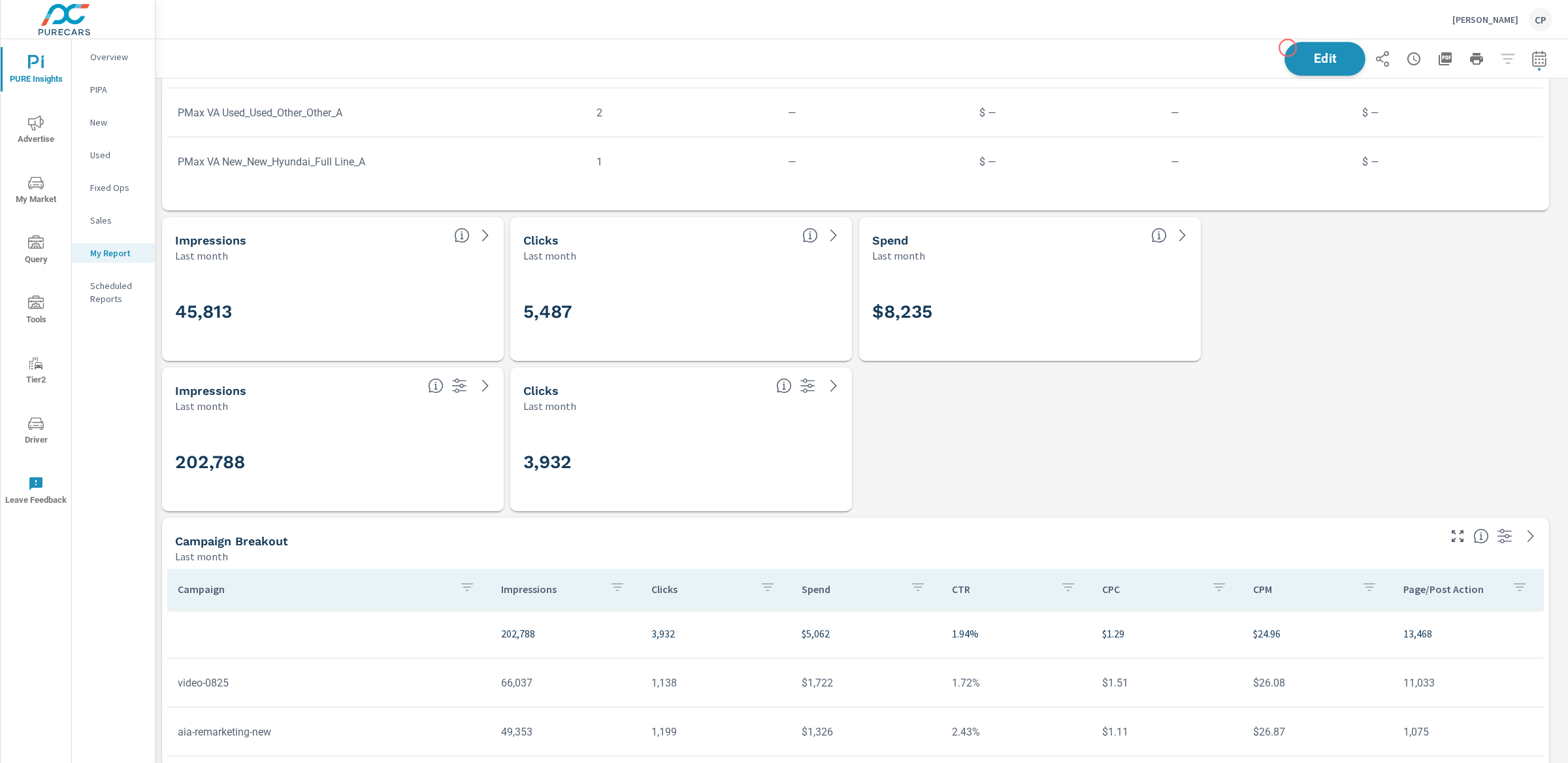
click at [1287, 47] on button "Edit" at bounding box center [1326, 58] width 81 height 34
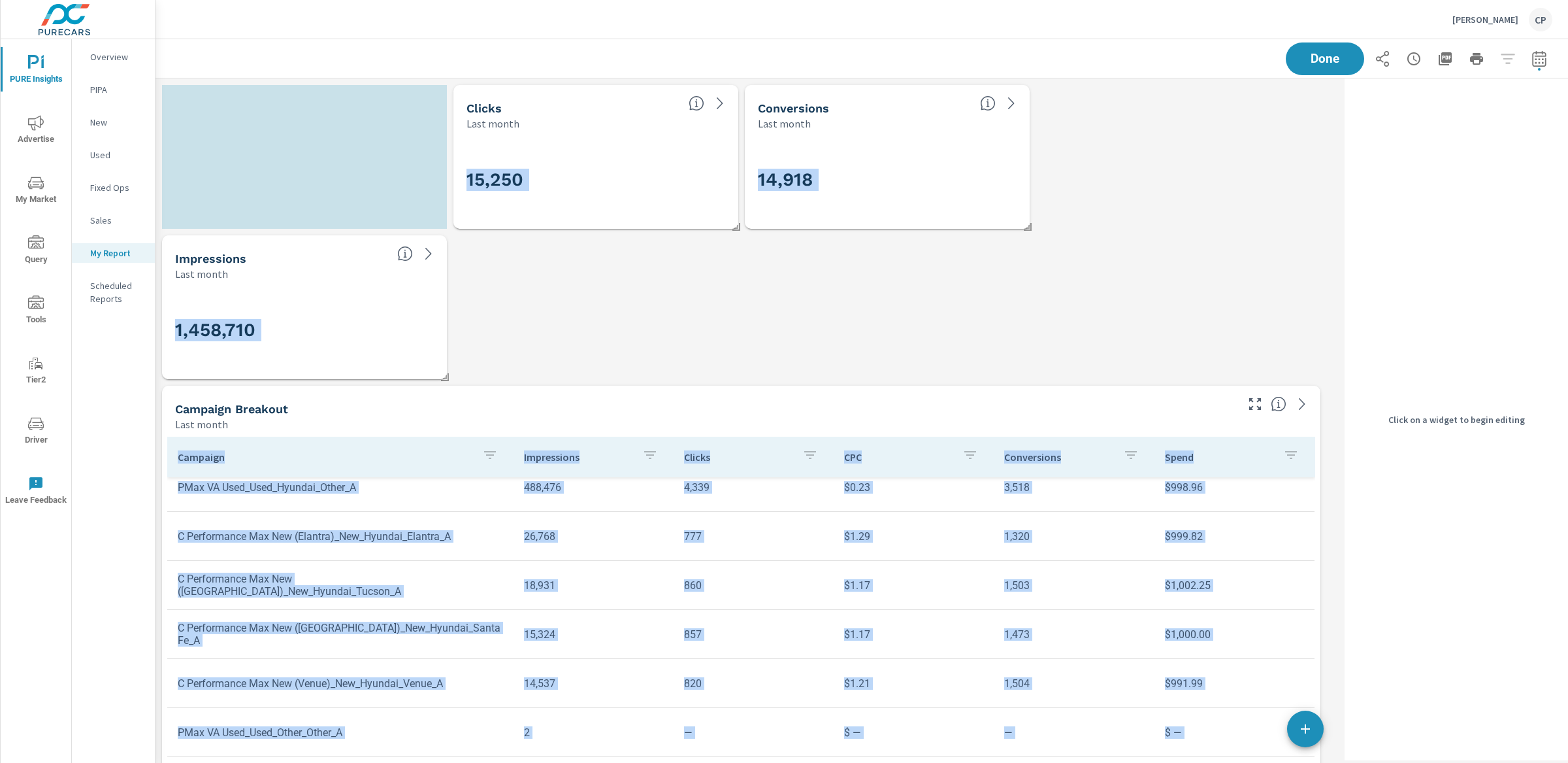
scroll to position [7, 7]
drag, startPoint x: 186, startPoint y: 449, endPoint x: 192, endPoint y: -33, distance: 482.0
click at [192, 0] on html "PURE Insights Advertise My Market Query Tools Tier2 Driver Leave Feedback Overv…" at bounding box center [784, 382] width 1568 height 763
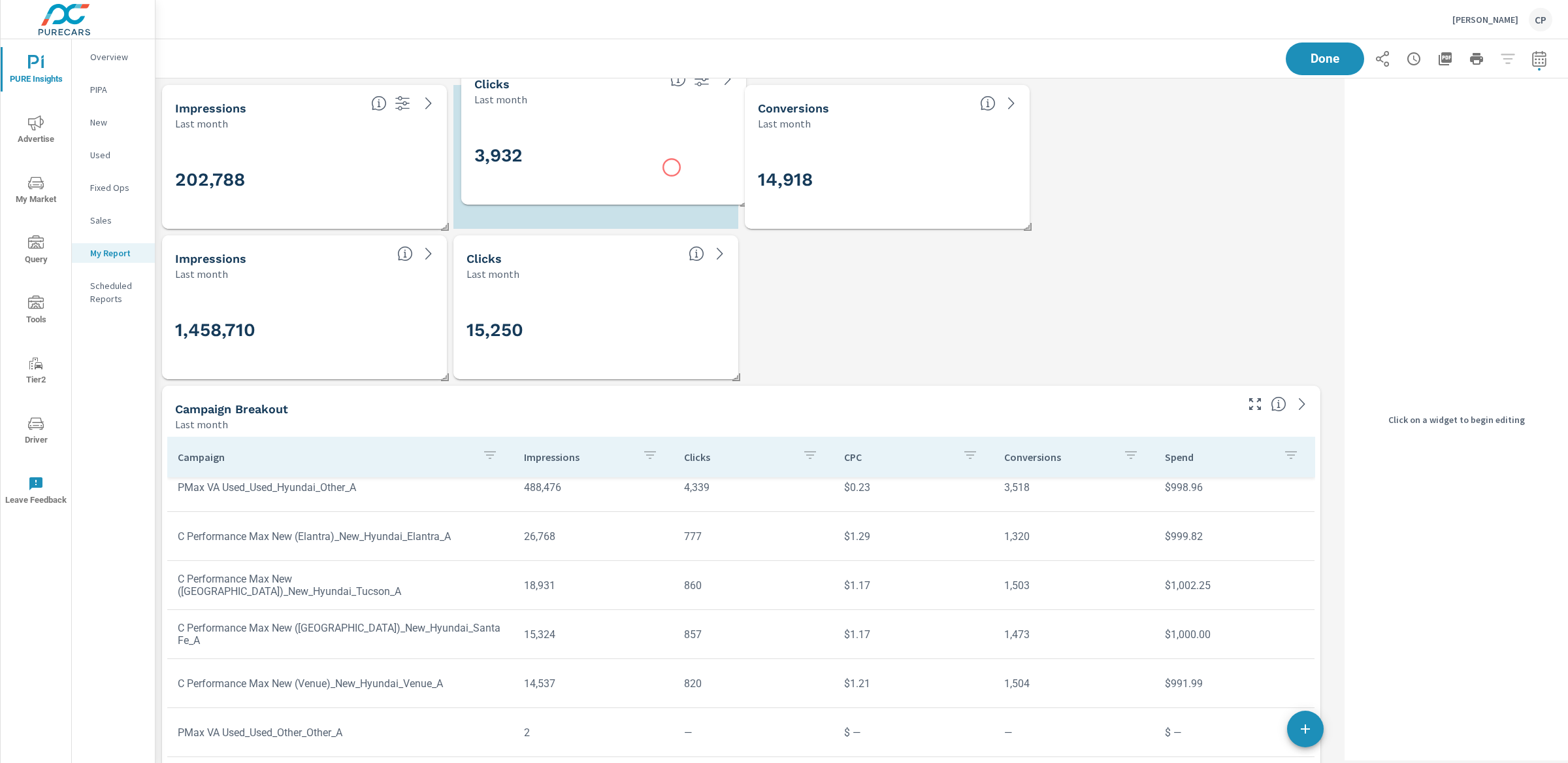
scroll to position [4090, 1197]
drag, startPoint x: 663, startPoint y: 479, endPoint x: 681, endPoint y: 179, distance: 300.5
click at [681, 179] on div "3,932" at bounding box center [612, 167] width 259 height 33
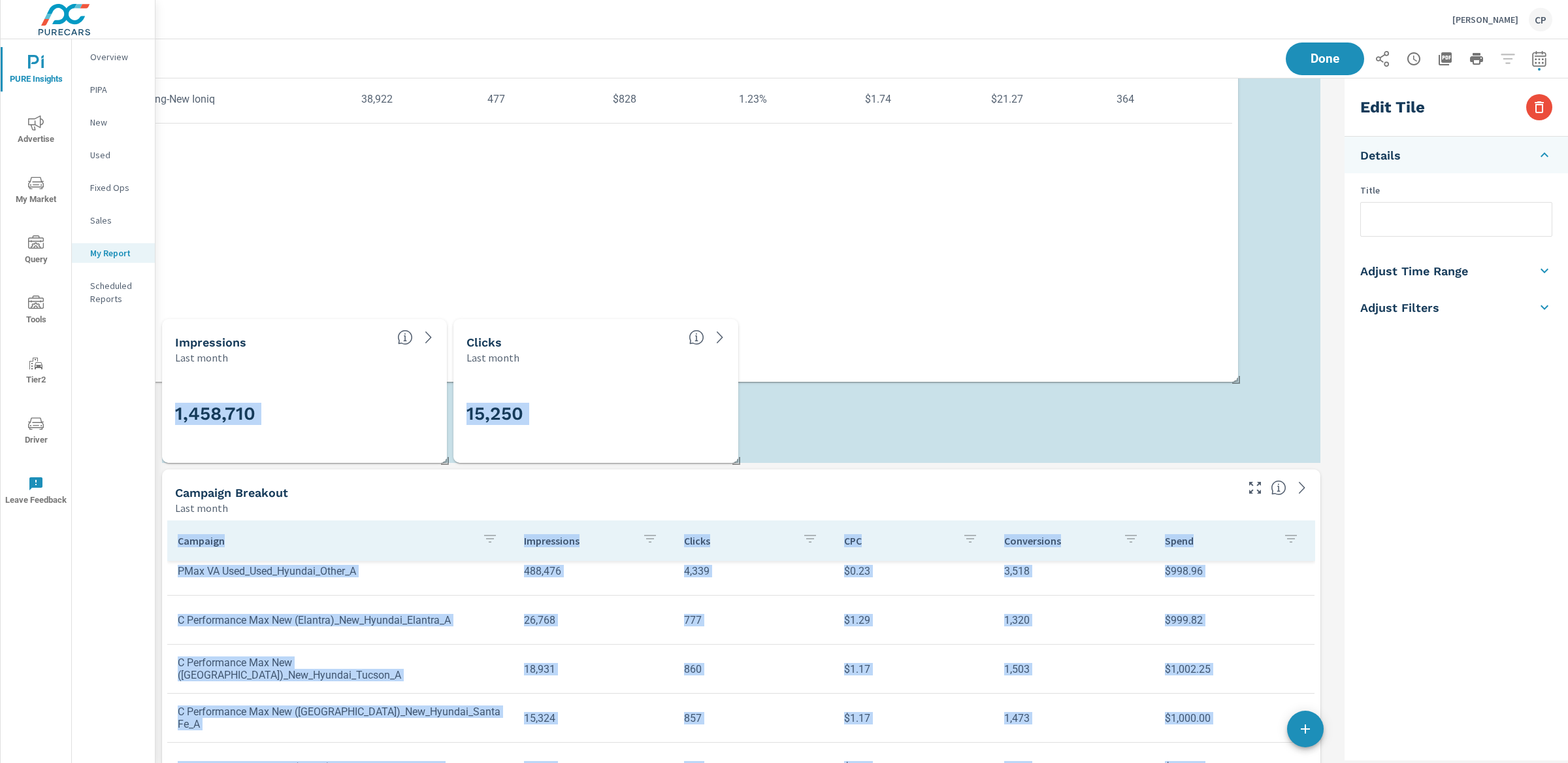
scroll to position [0, 0]
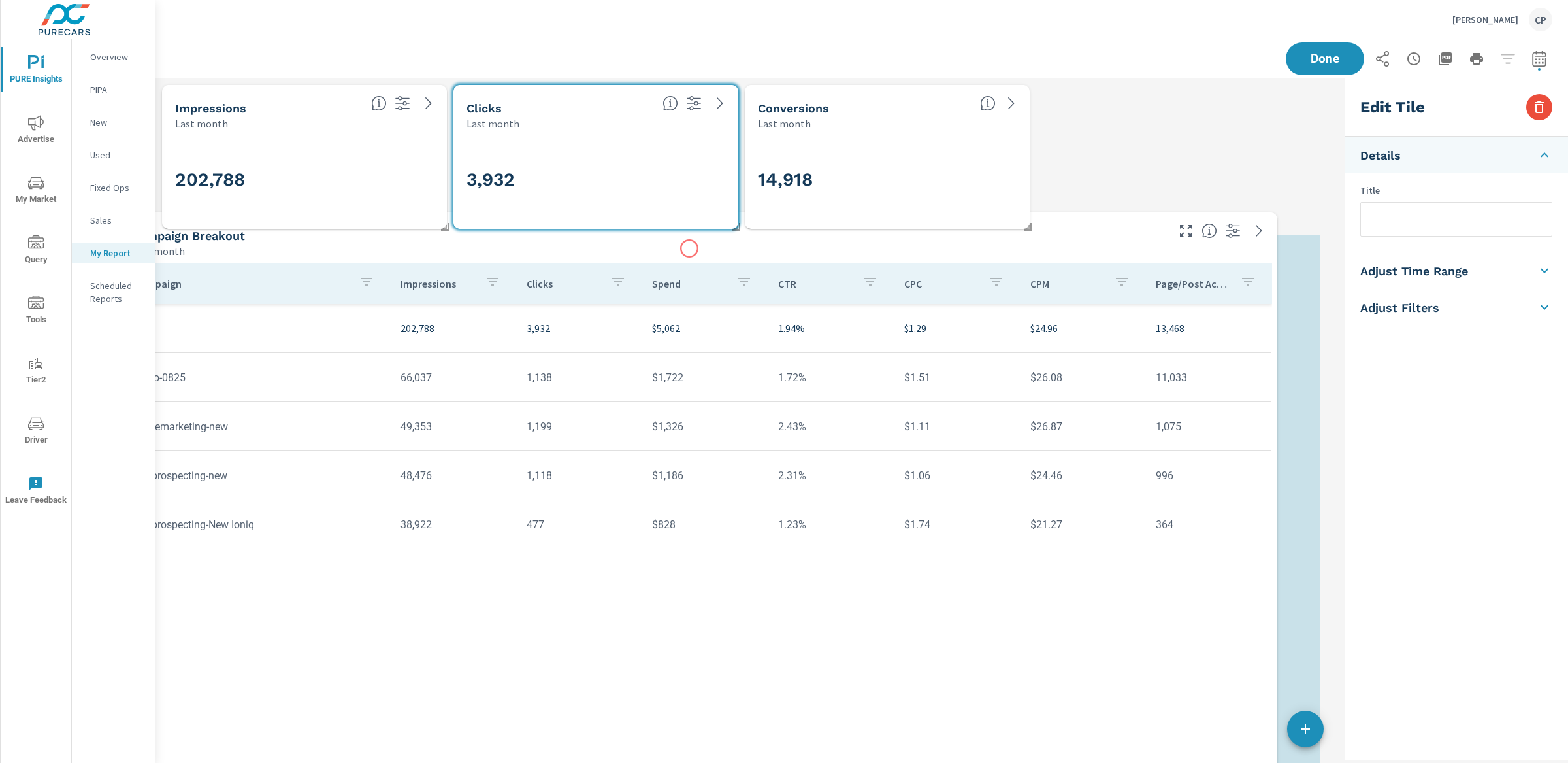
drag, startPoint x: 732, startPoint y: 435, endPoint x: 689, endPoint y: 248, distance: 191.9
click at [689, 248] on div "Last month" at bounding box center [648, 251] width 1033 height 16
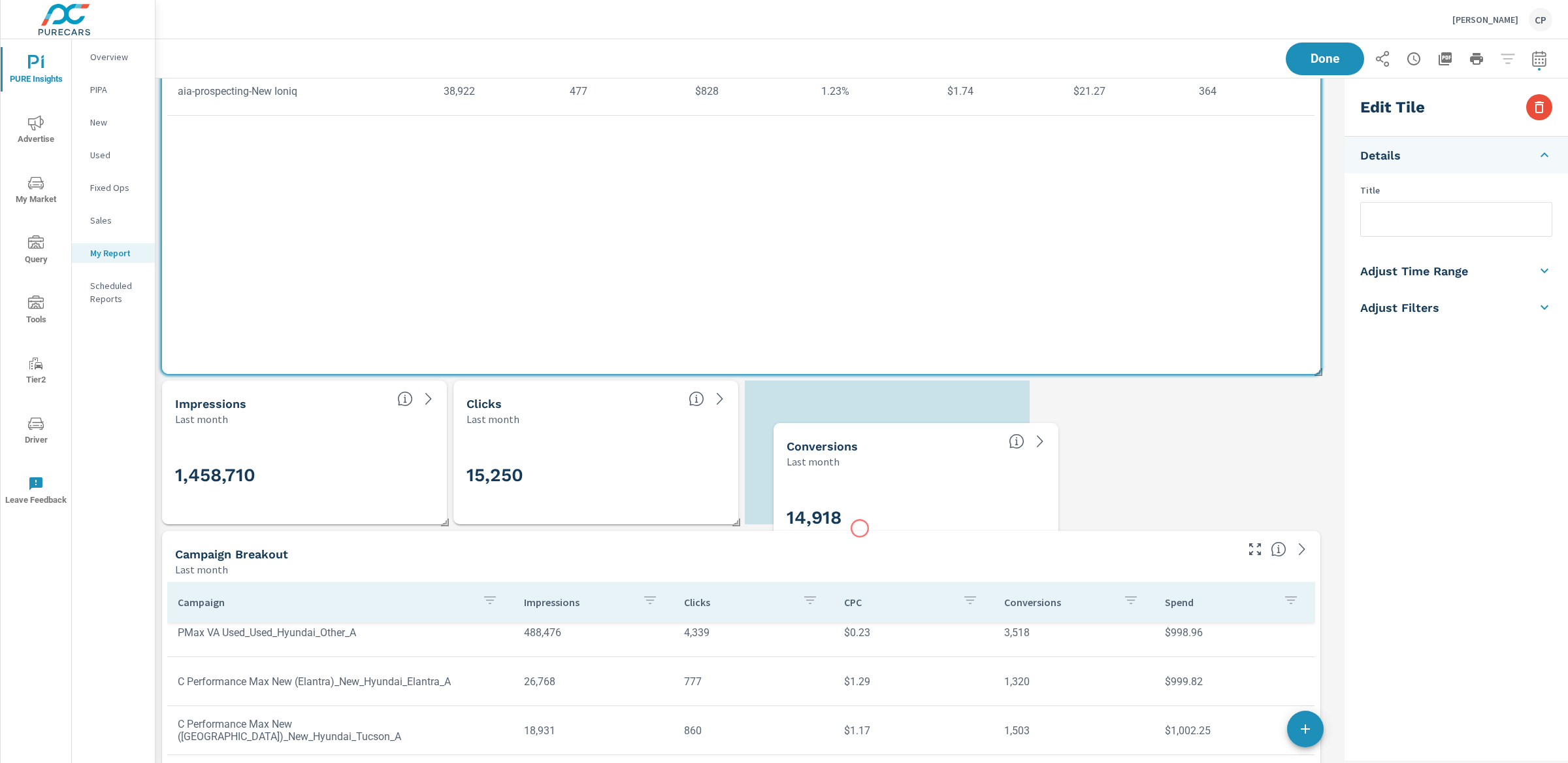
drag, startPoint x: 834, startPoint y: 213, endPoint x: 859, endPoint y: 526, distance: 314.0
click at [859, 526] on div "14,918" at bounding box center [915, 517] width 259 height 33
checkbox input "false"
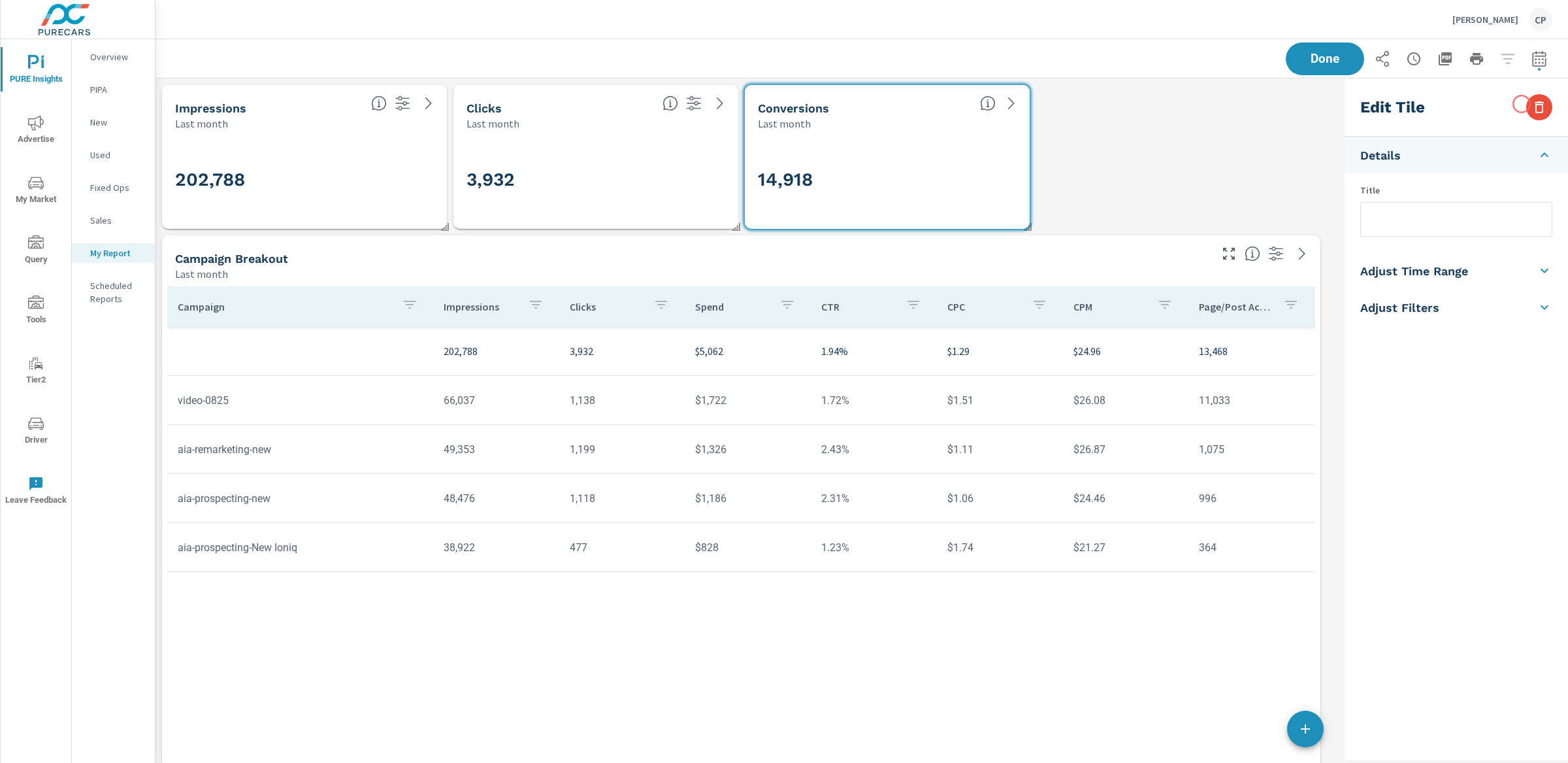
click at [1525, 104] on div "Edit Tile" at bounding box center [1457, 108] width 224 height 58
click at [1535, 106] on icon "button" at bounding box center [1539, 107] width 16 height 16
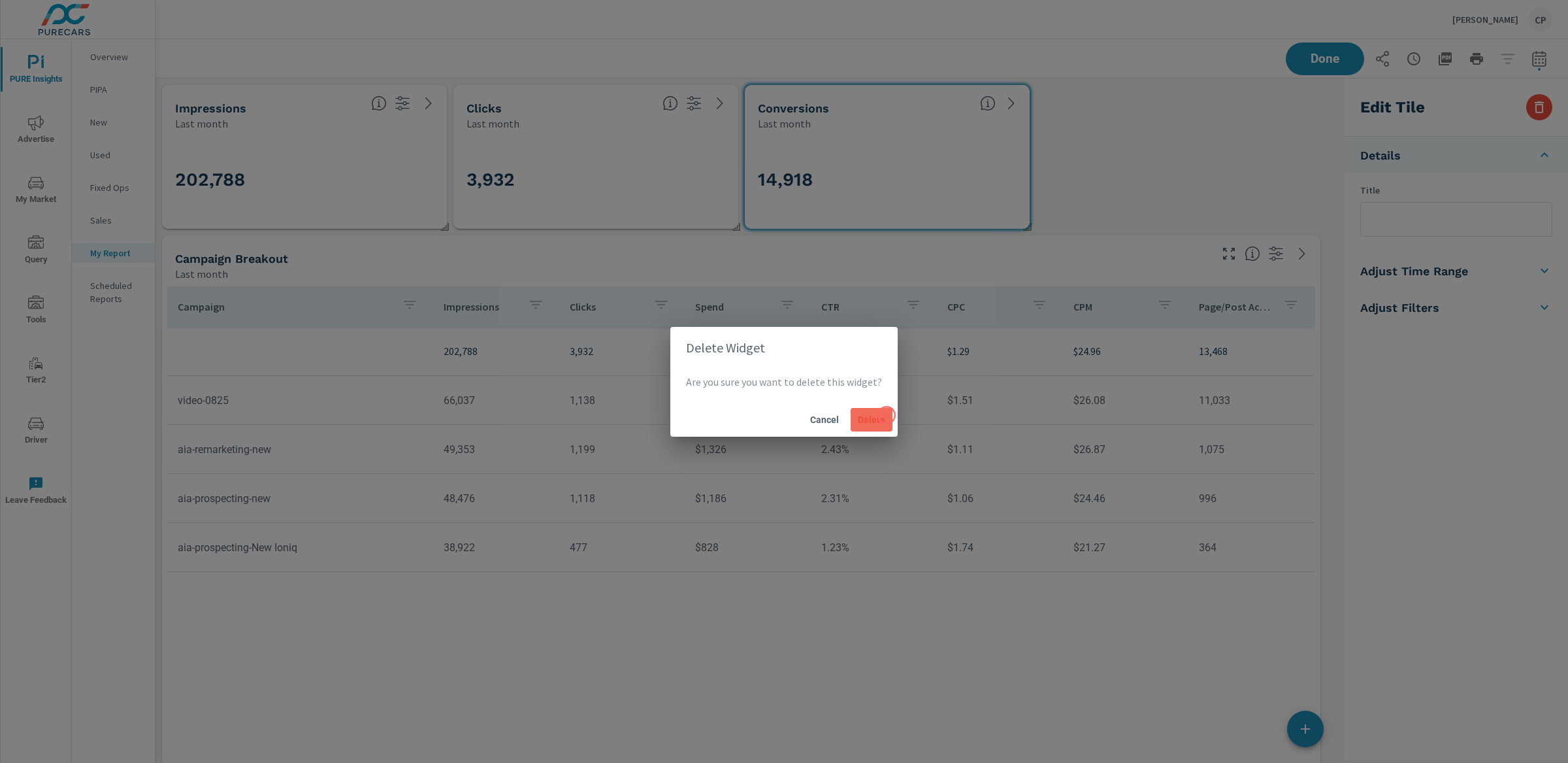
click at [887, 415] on button "Delete" at bounding box center [871, 420] width 42 height 24
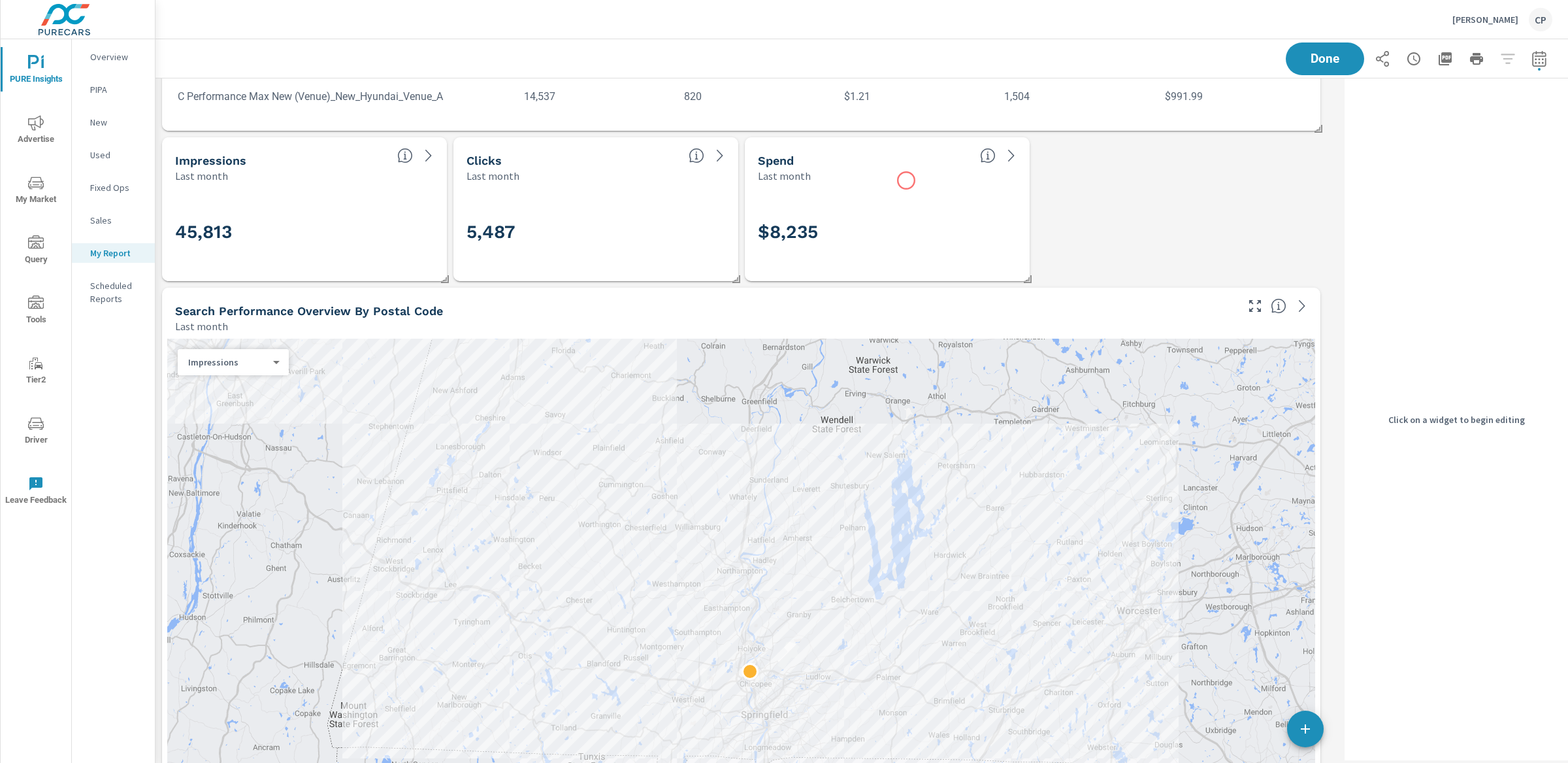
click at [906, 181] on div "Last month" at bounding box center [864, 175] width 212 height 16
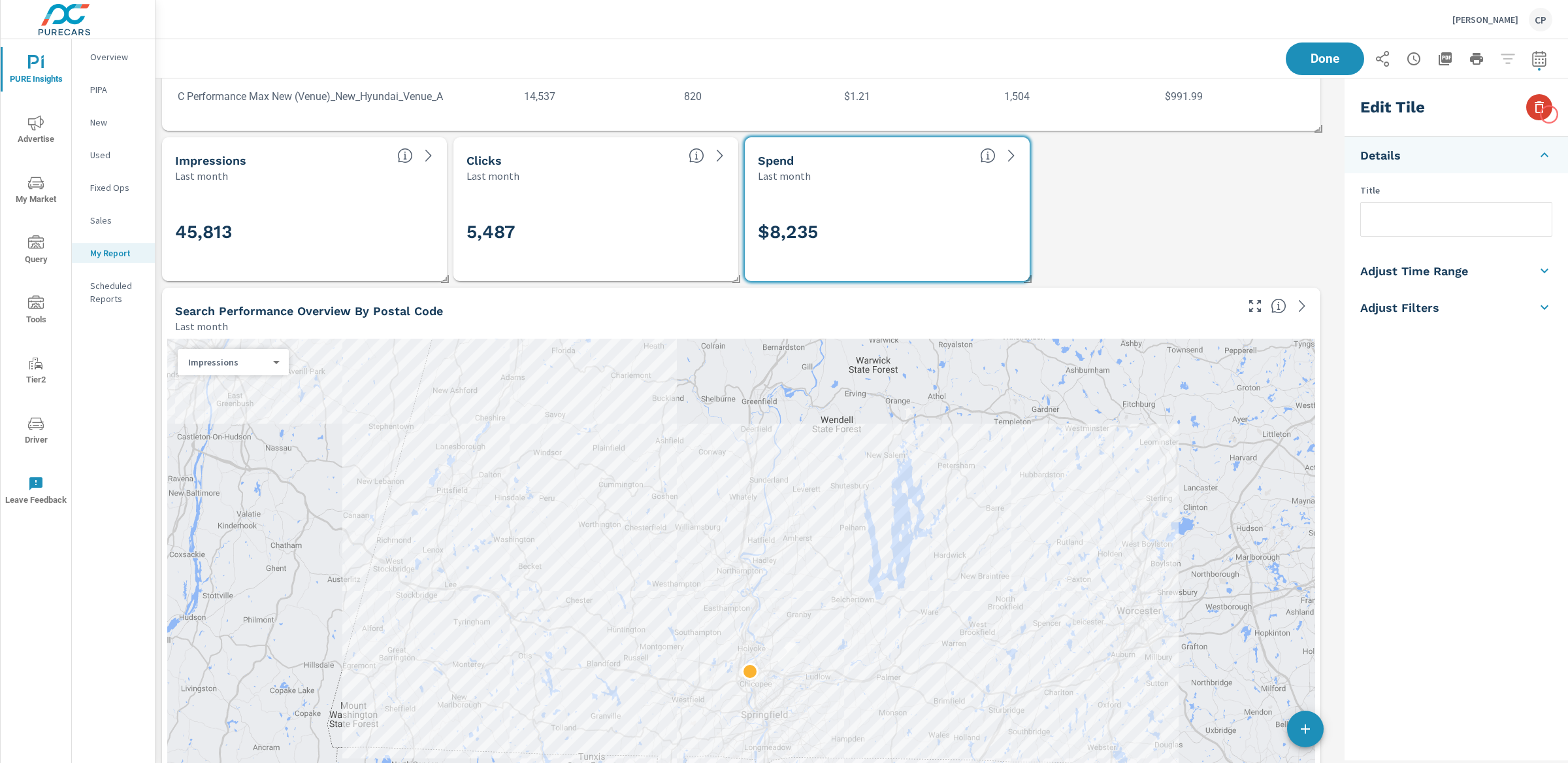
click at [1547, 107] on icon "button" at bounding box center [1539, 107] width 16 height 16
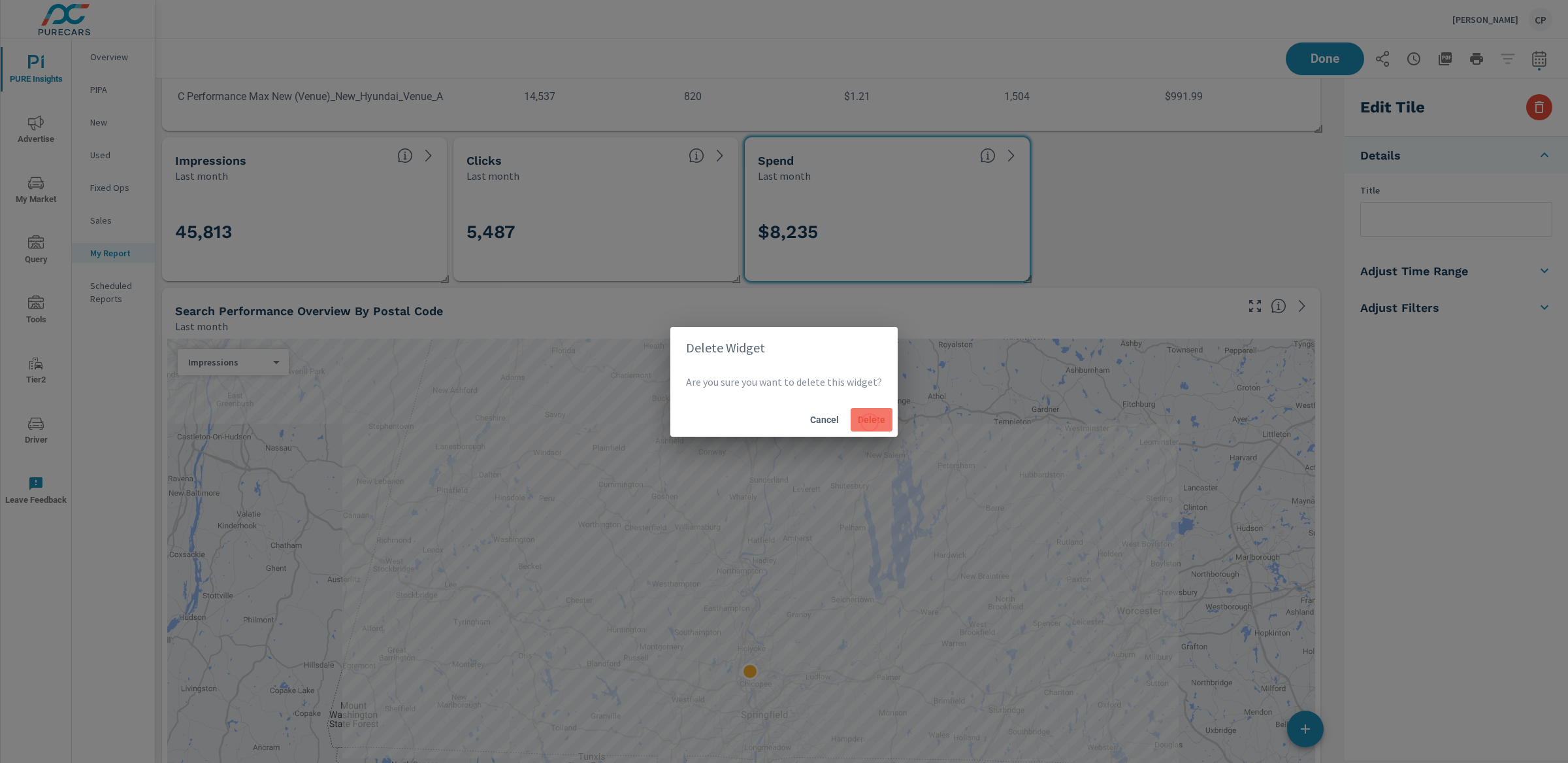
click at [869, 423] on span "Delete" at bounding box center [871, 420] width 31 height 12
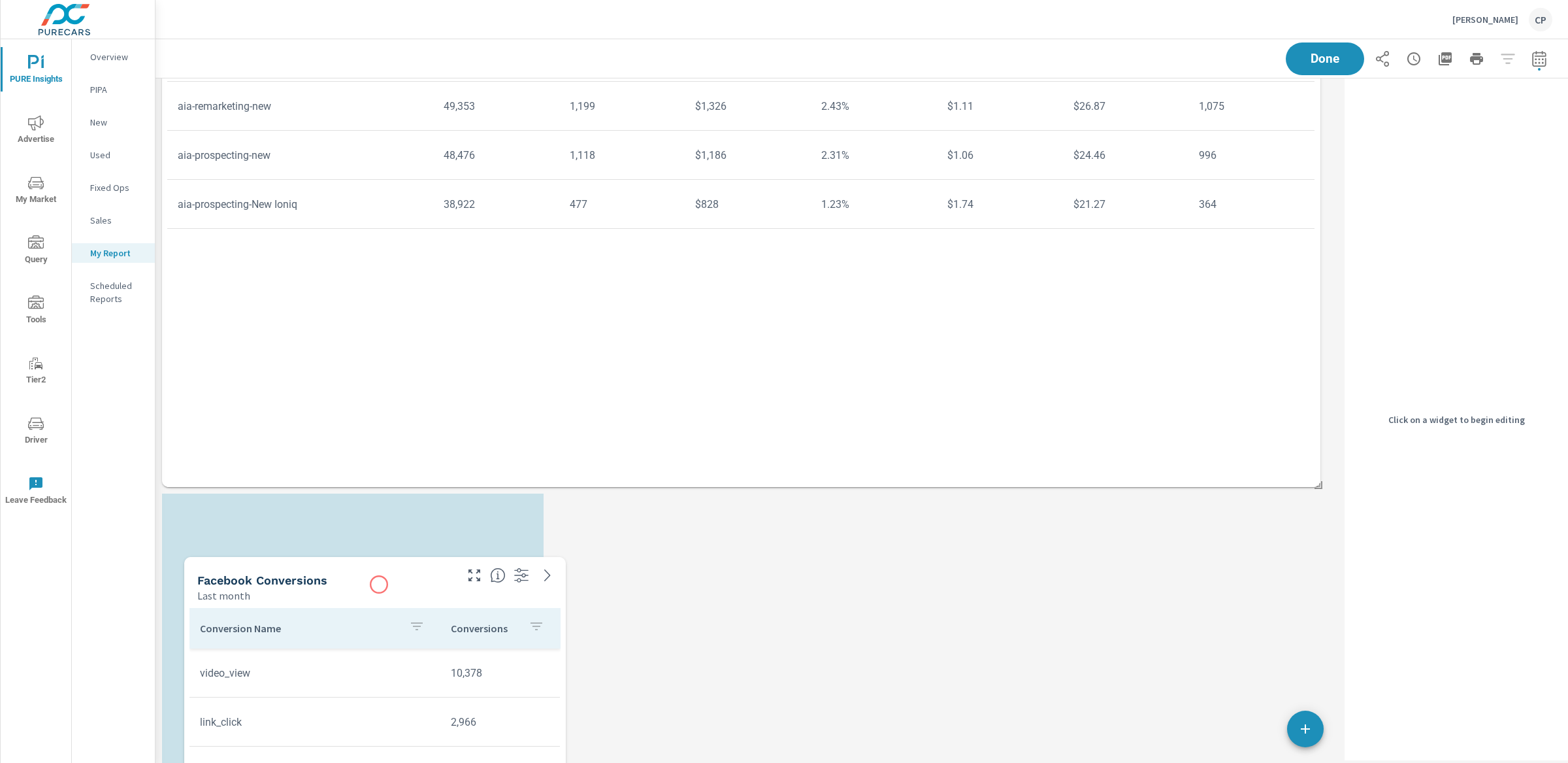
drag, startPoint x: 357, startPoint y: 370, endPoint x: 383, endPoint y: 579, distance: 210.6
click at [381, 581] on div "Facebook Conversions" at bounding box center [325, 580] width 256 height 15
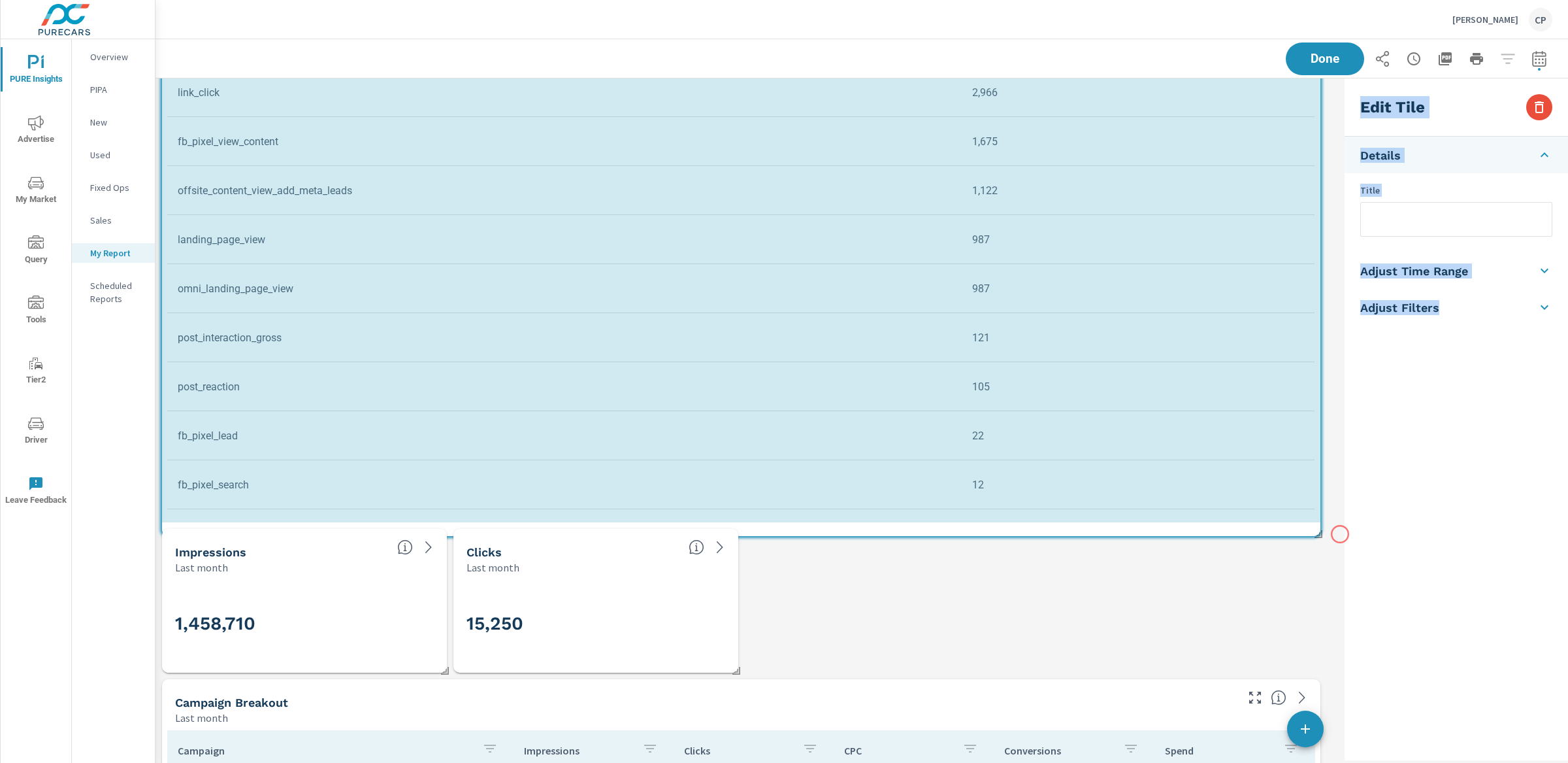
drag, startPoint x: 539, startPoint y: 521, endPoint x: 1345, endPoint y: 537, distance: 806.2
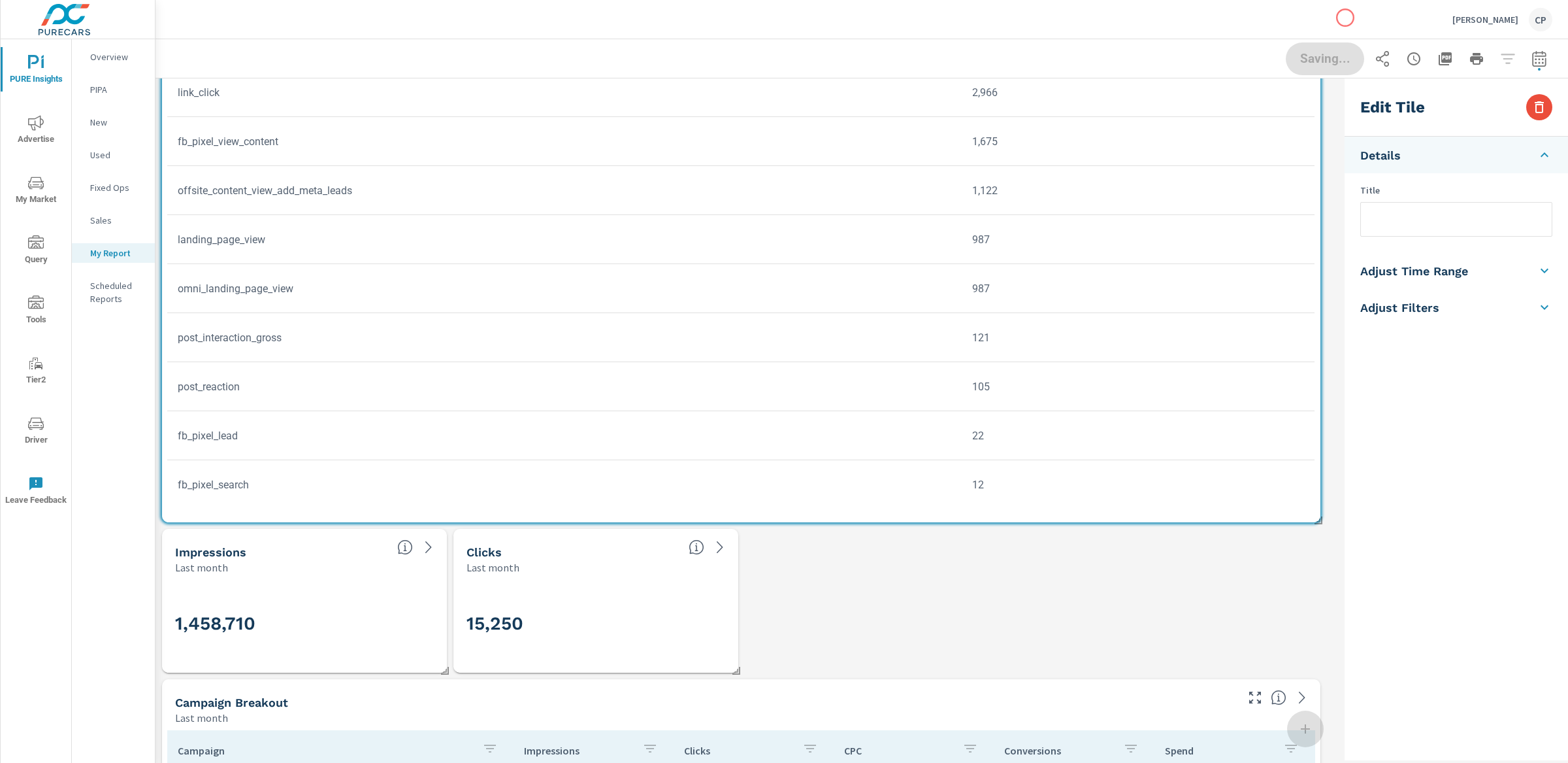
click at [1331, 61] on div "Saving..." at bounding box center [1419, 58] width 267 height 33
click at [1331, 61] on span "Done" at bounding box center [1326, 58] width 53 height 12
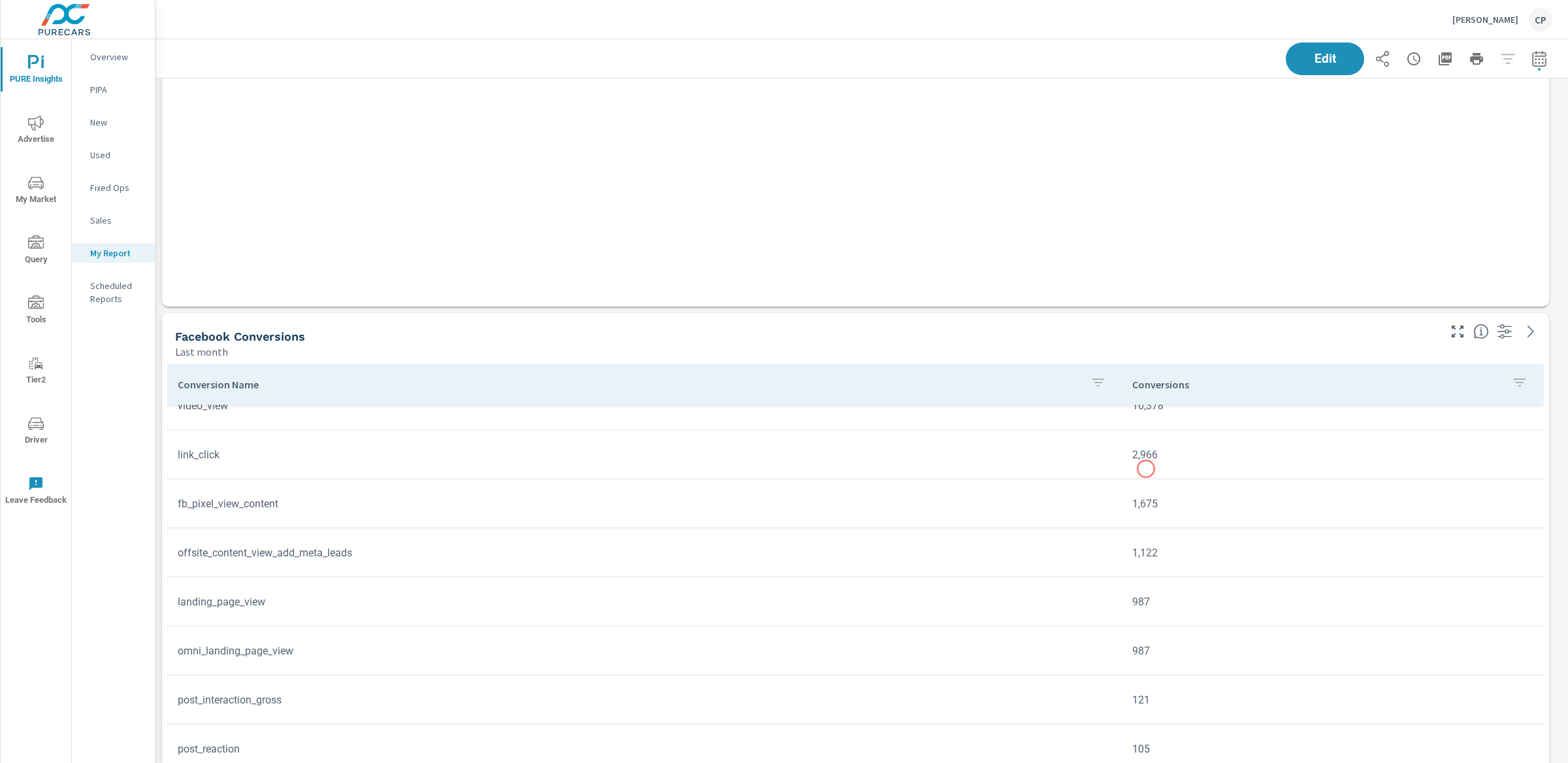
scroll to position [30, 0]
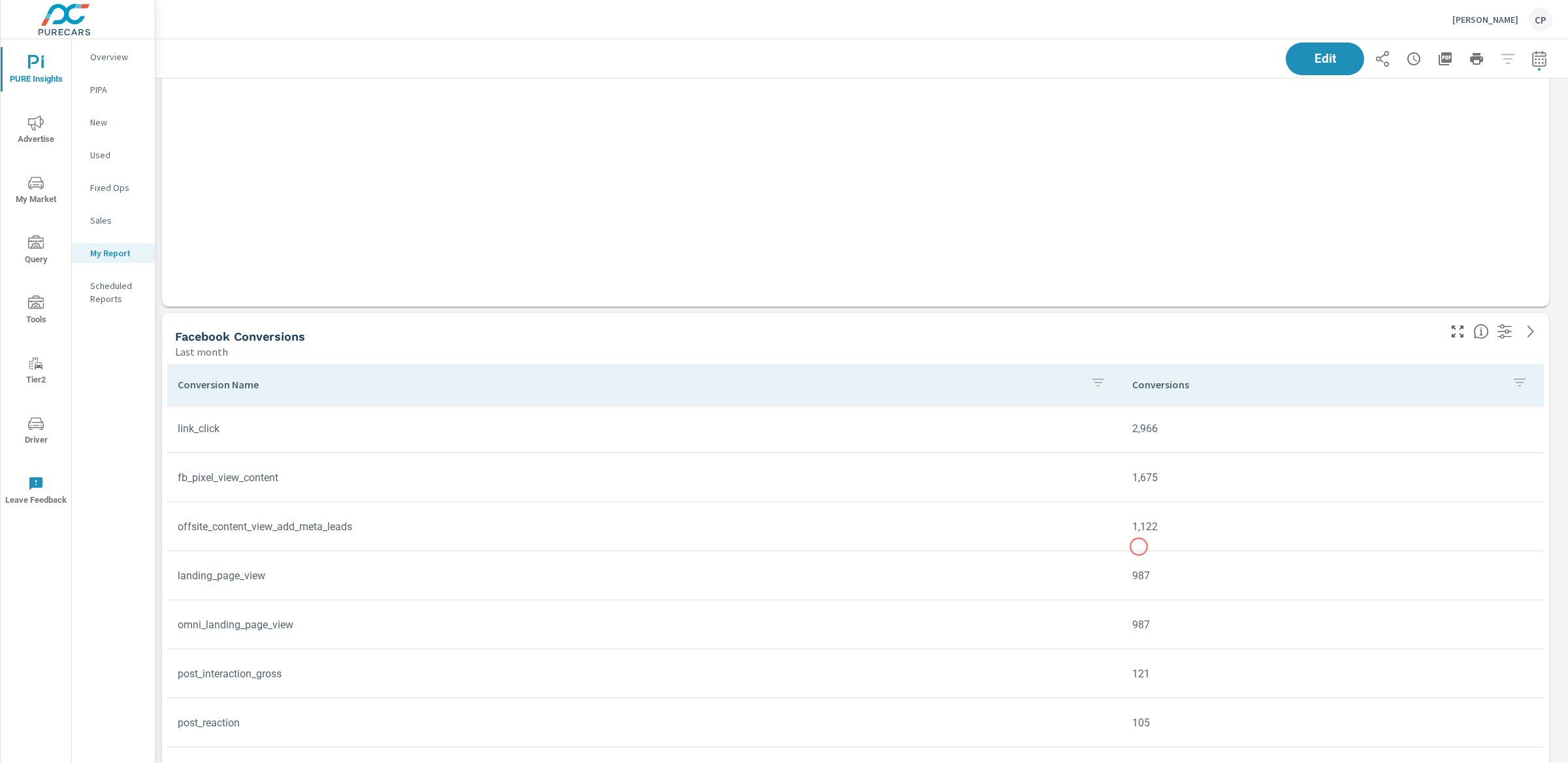
scroll to position [54, 0]
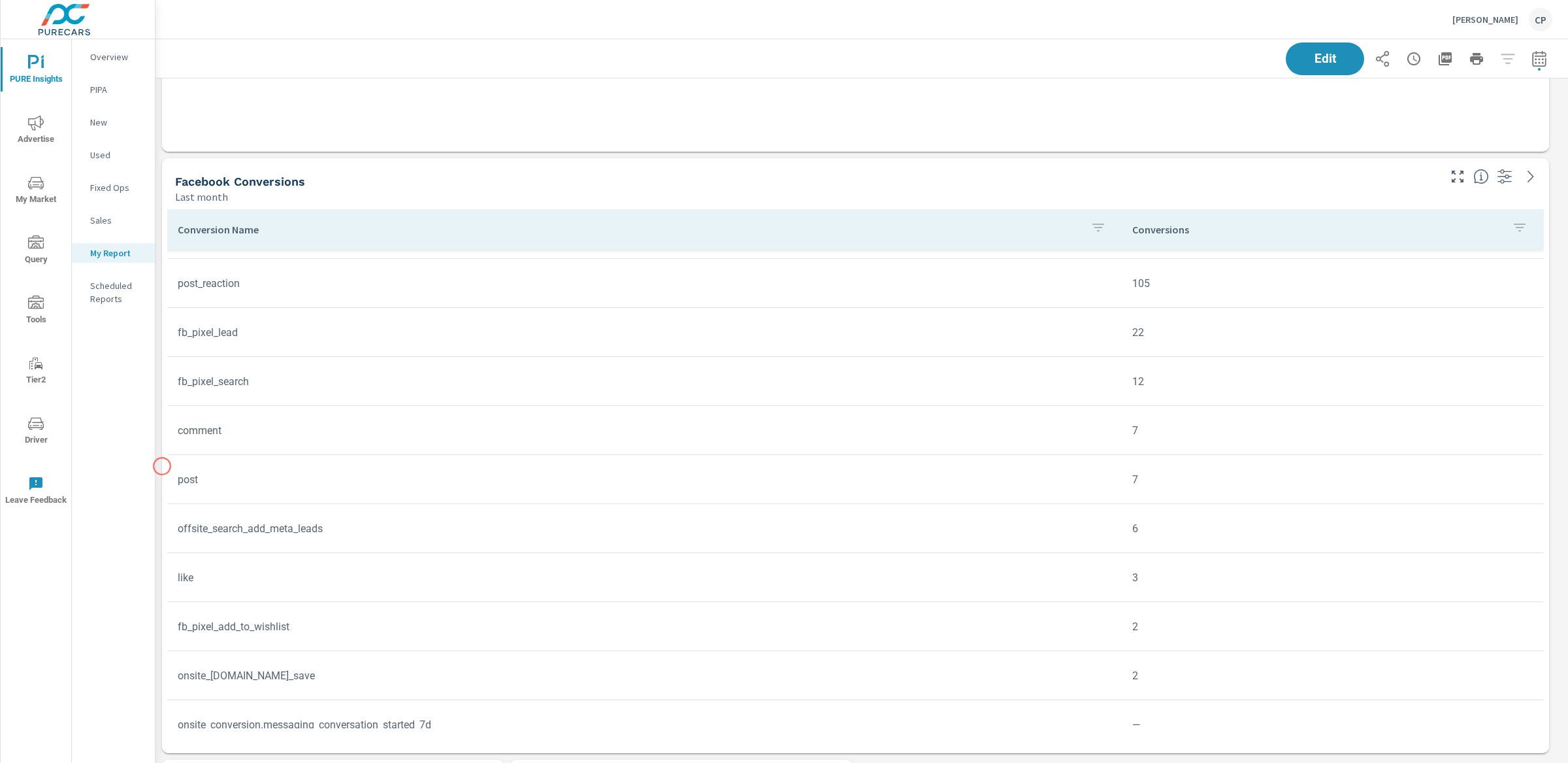
scroll to position [680, 0]
drag, startPoint x: 173, startPoint y: 332, endPoint x: 294, endPoint y: 332, distance: 121.0
click at [295, 332] on td "fb_pixel_lead" at bounding box center [644, 331] width 954 height 33
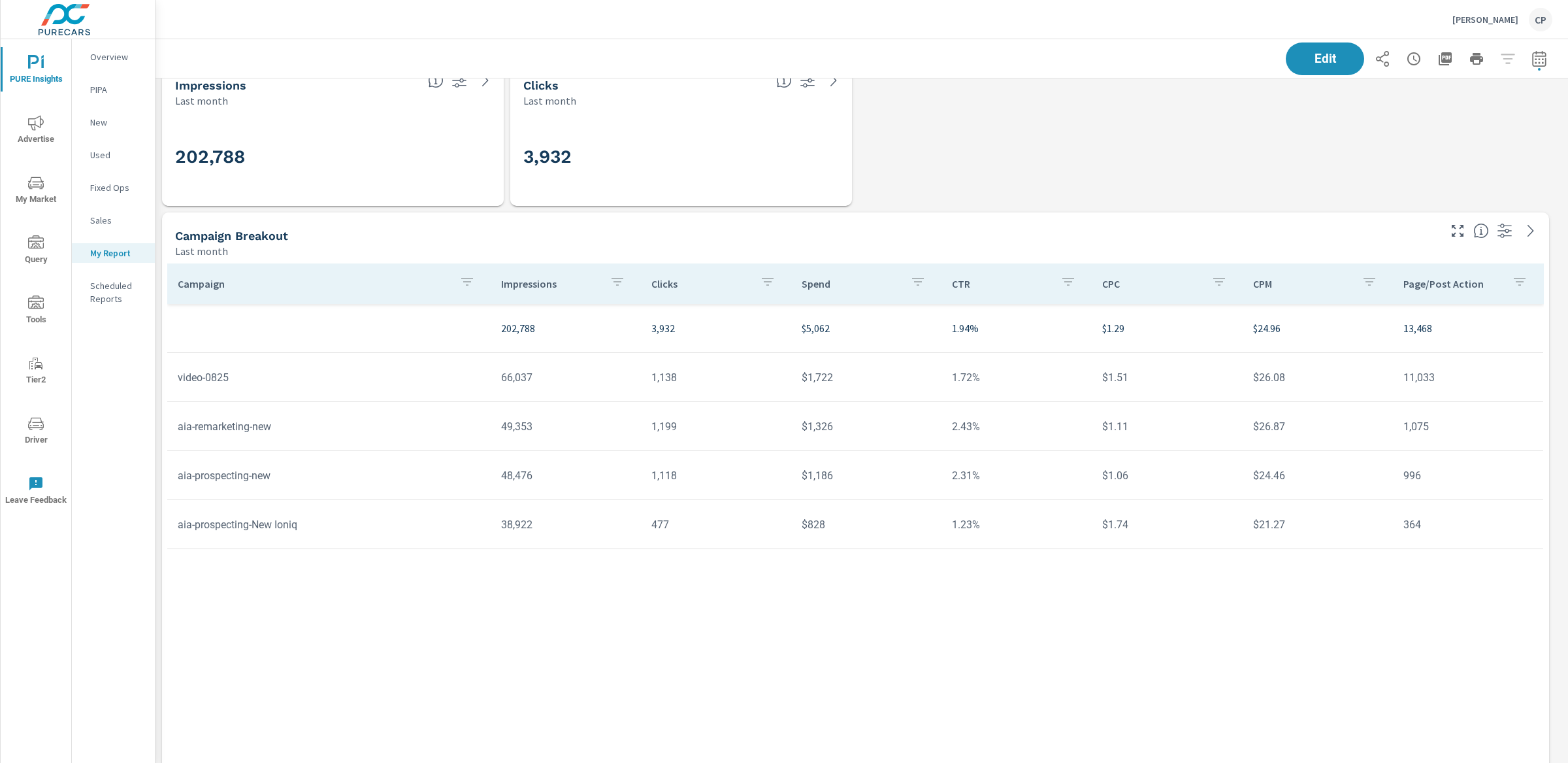
scroll to position [31, 0]
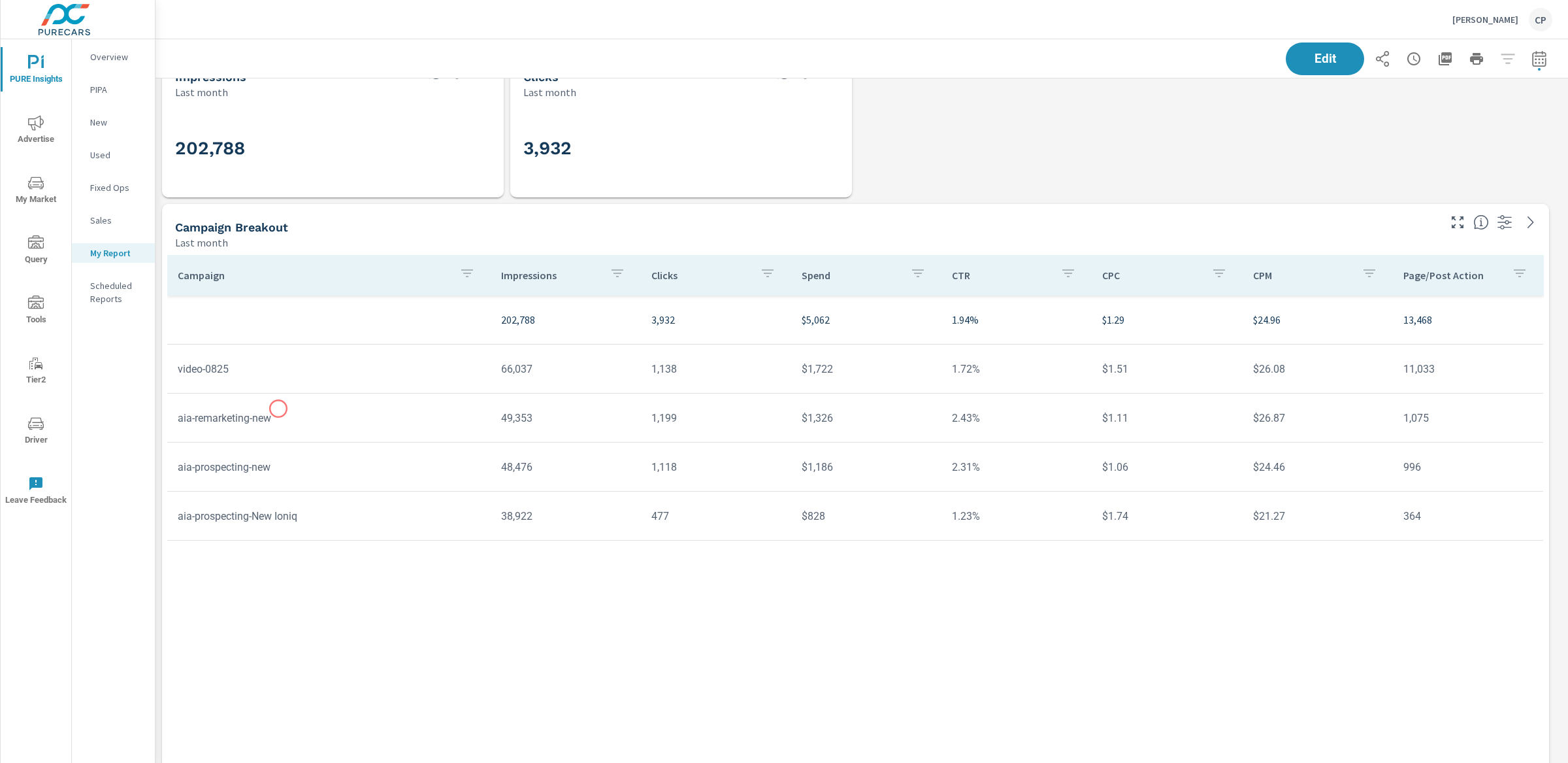
click at [281, 409] on td "aia-remarketing-new" at bounding box center [329, 417] width 324 height 33
drag, startPoint x: 282, startPoint y: 409, endPoint x: 205, endPoint y: 409, distance: 77.0
click at [205, 409] on td "aia-remarketing-new" at bounding box center [329, 417] width 324 height 33
drag, startPoint x: 199, startPoint y: 415, endPoint x: 263, endPoint y: 418, distance: 64.1
click at [264, 417] on td "aia-remarketing-new" at bounding box center [329, 417] width 324 height 33
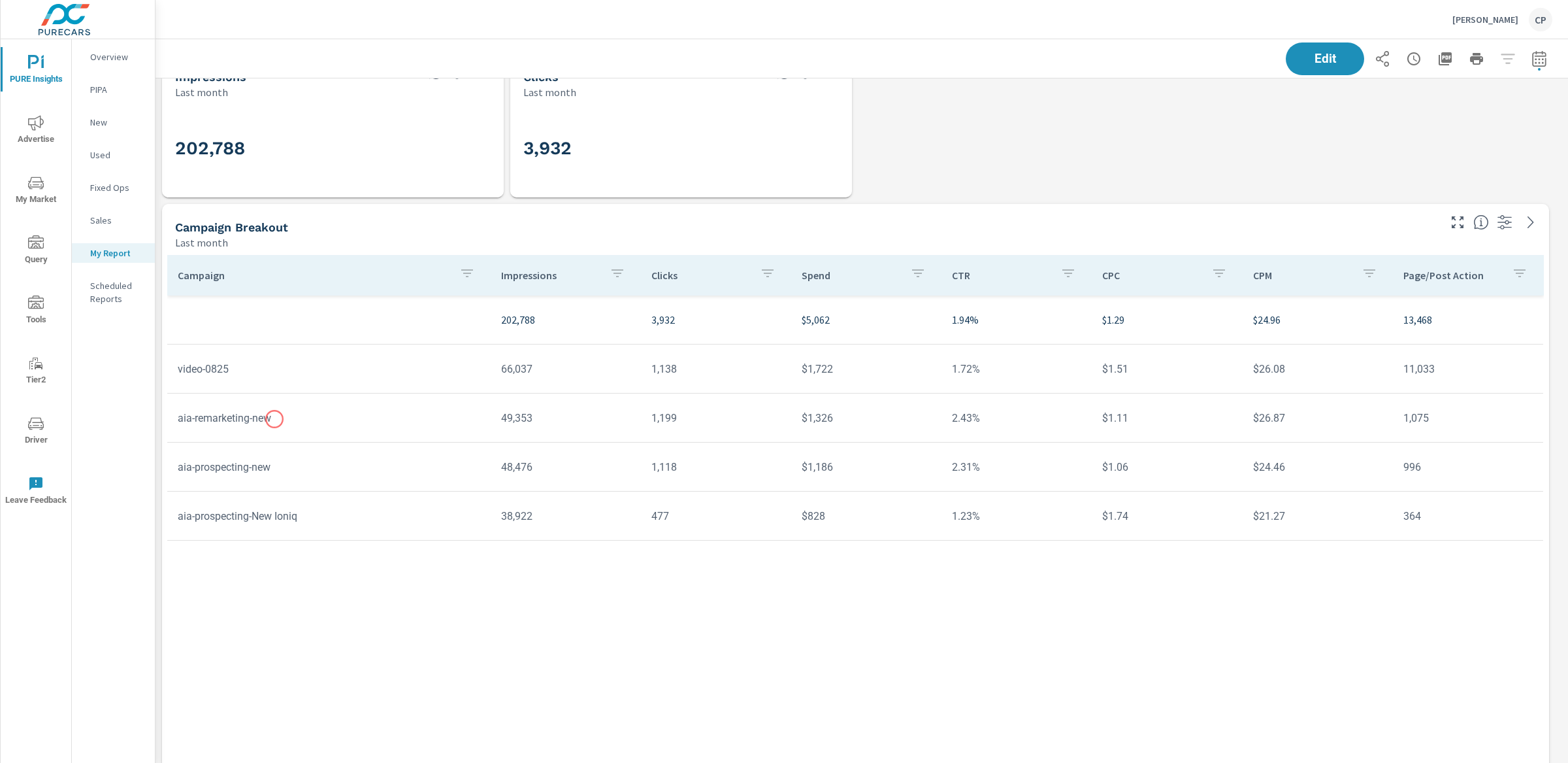
click at [276, 419] on td "aia-remarketing-new" at bounding box center [329, 417] width 324 height 33
drag, startPoint x: 276, startPoint y: 419, endPoint x: 223, endPoint y: 420, distance: 53.0
click at [223, 420] on td "aia-remarketing-new" at bounding box center [329, 417] width 324 height 33
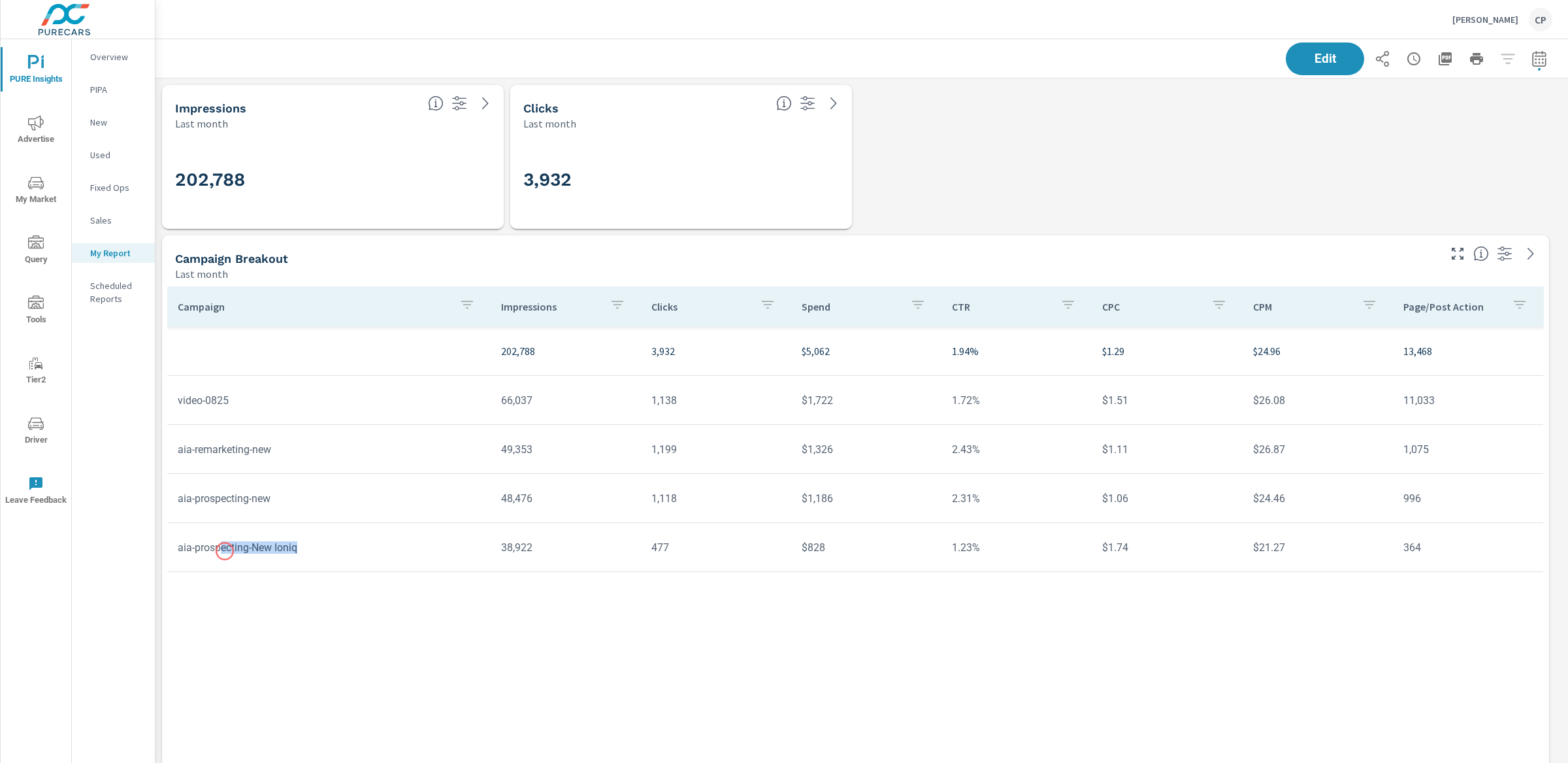
drag, startPoint x: 303, startPoint y: 551, endPoint x: 225, endPoint y: 554, distance: 78.1
click at [225, 553] on td "aia-prospecting-New Ioniq" at bounding box center [329, 547] width 324 height 33
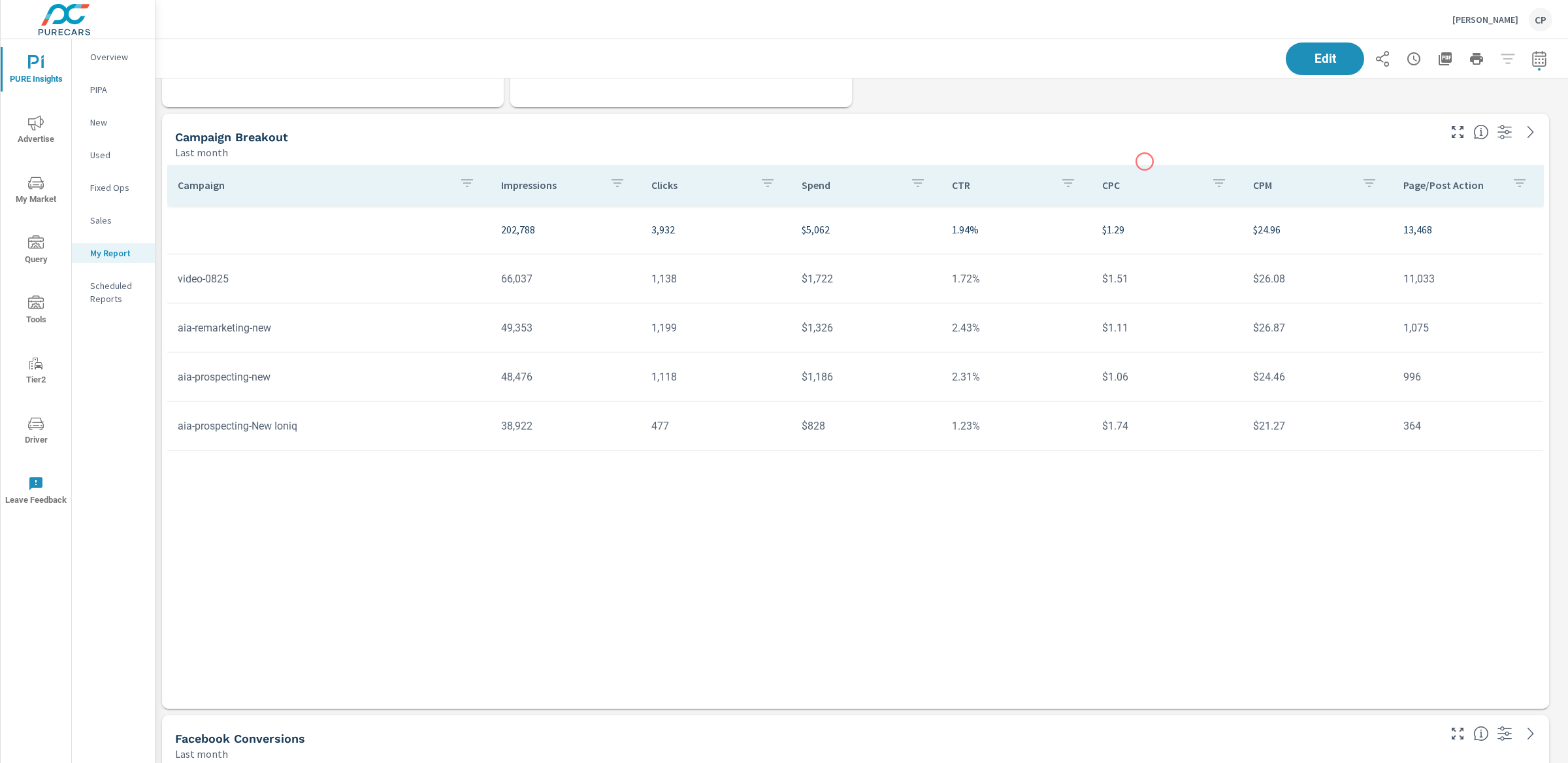
scroll to position [169, 0]
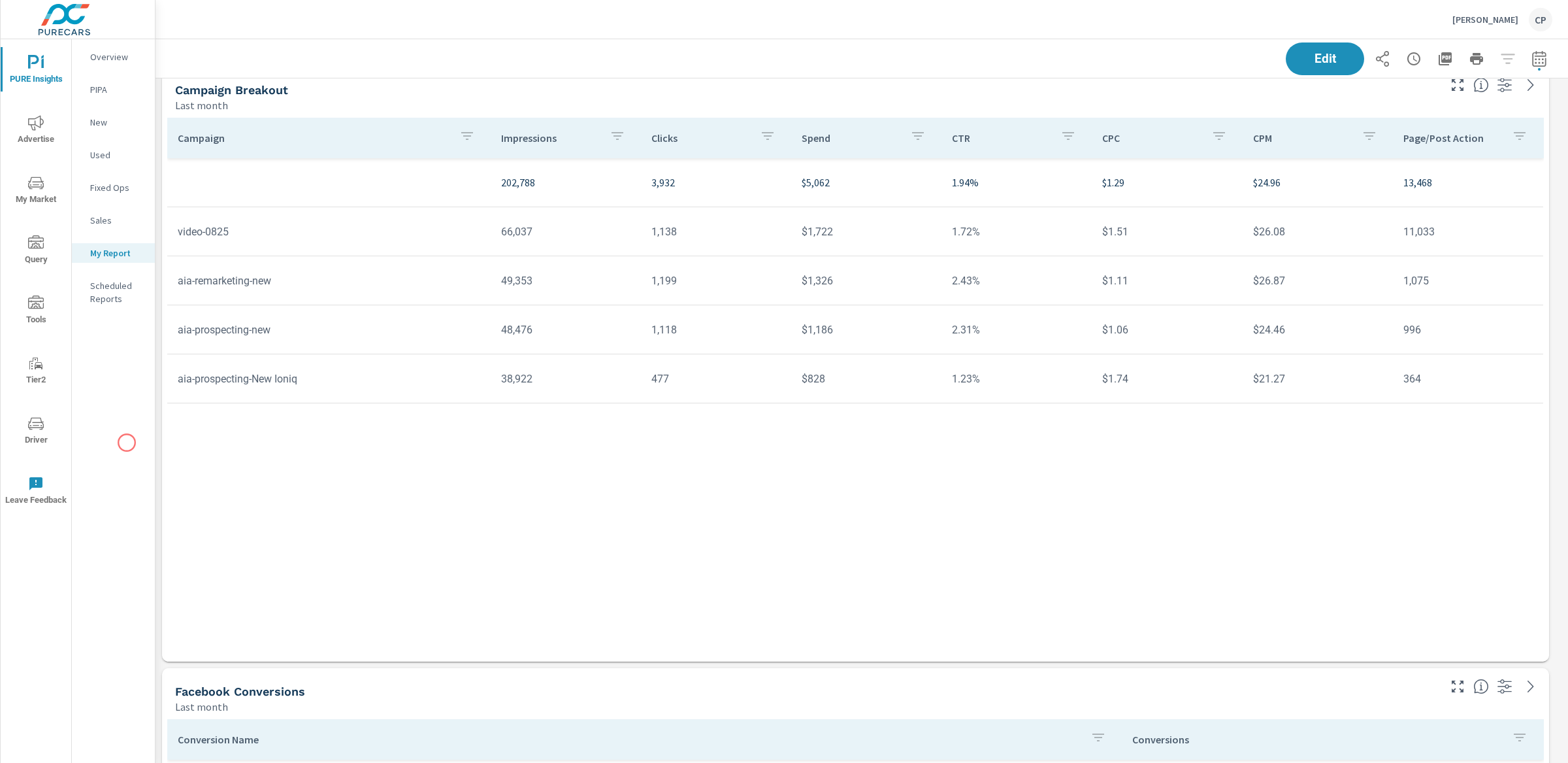
click at [127, 443] on div "Overview PIPA New Used Fixed Ops Sales My Report Scheduled Reports" at bounding box center [114, 400] width 83 height 723
click at [40, 126] on icon "nav menu" at bounding box center [36, 123] width 16 height 15
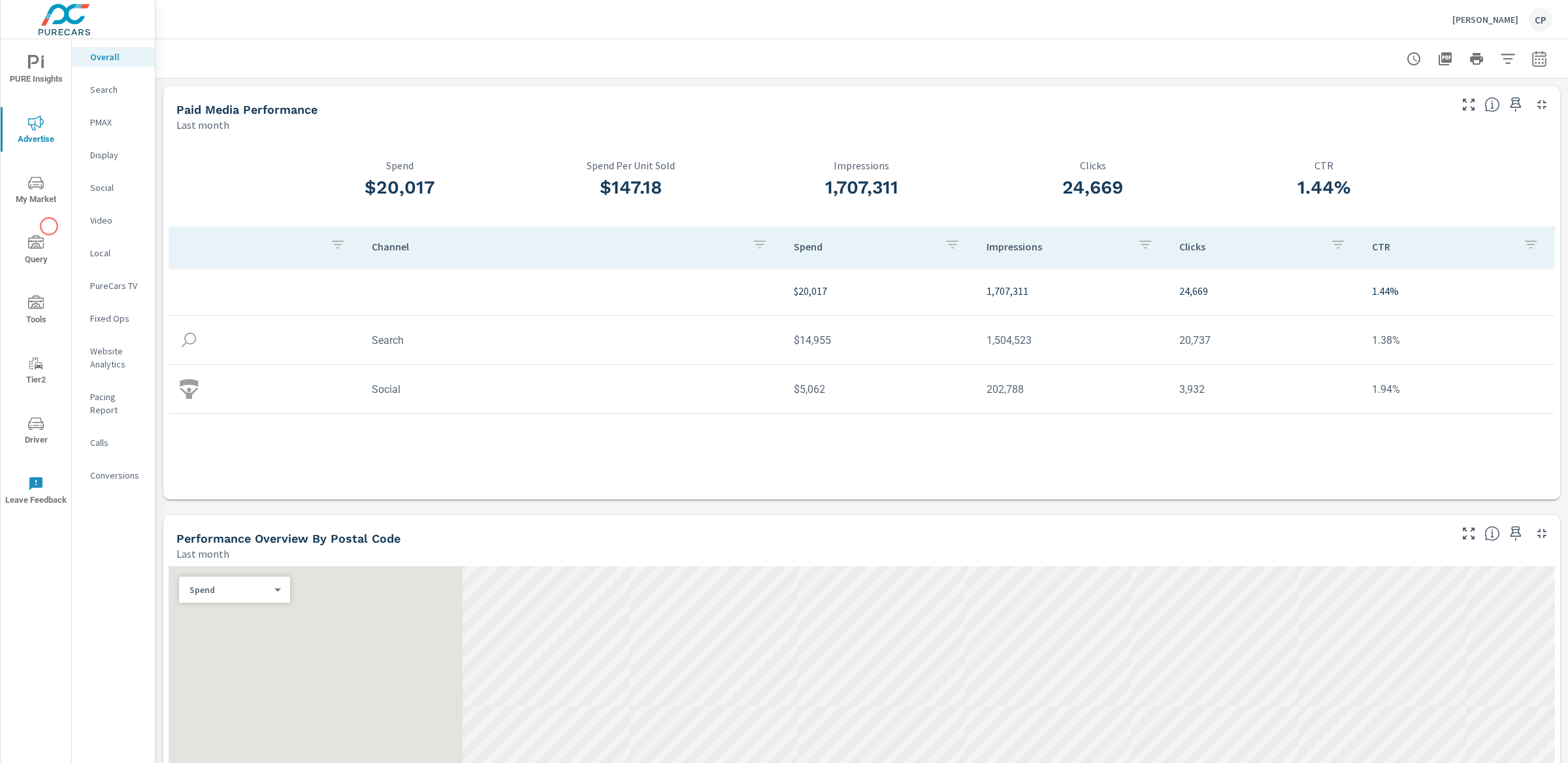
click at [52, 207] on button "My Market" at bounding box center [36, 189] width 70 height 44
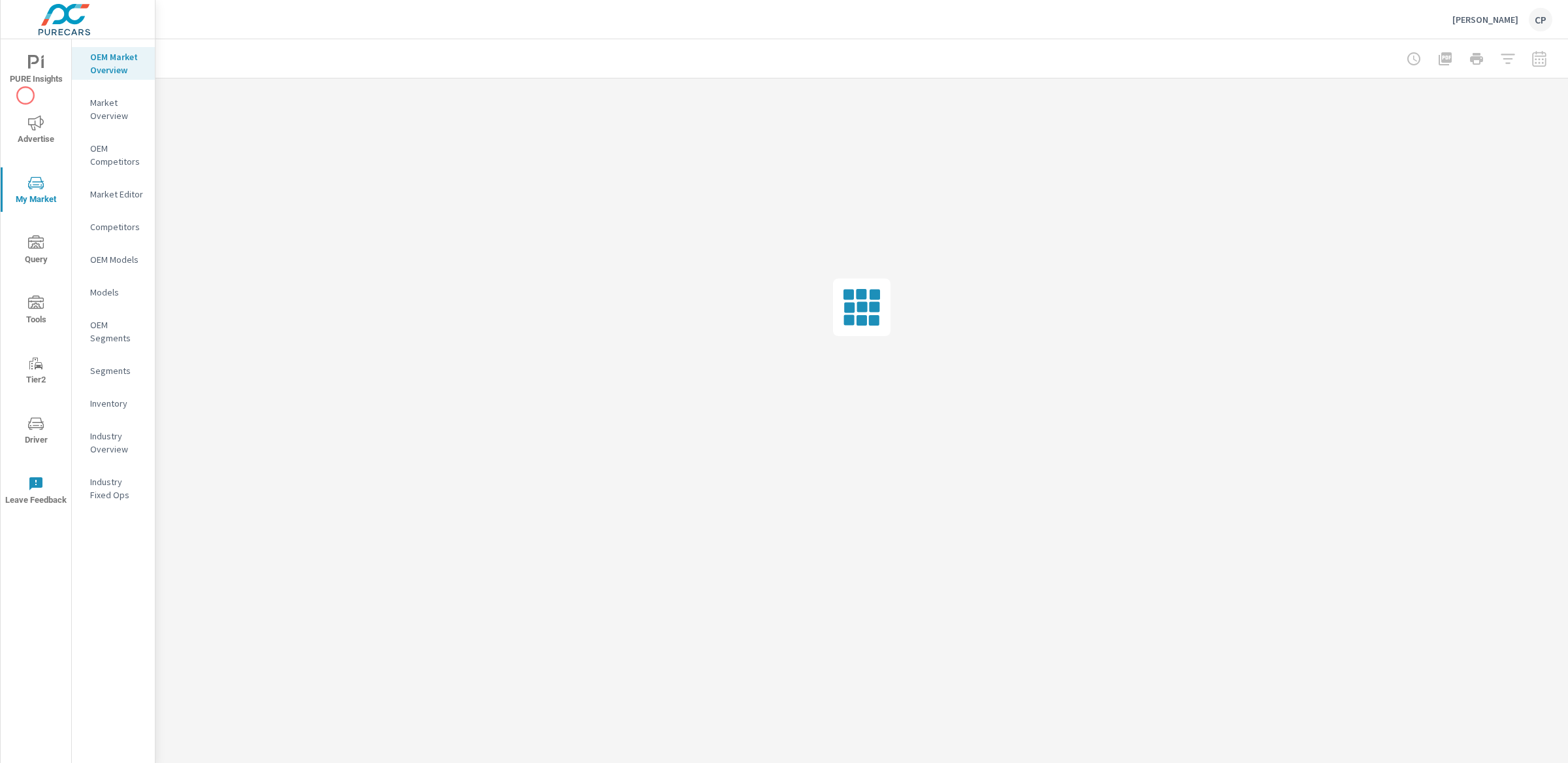
click at [25, 96] on div "PURE Insights Advertise My Market Query Tools Tier2 Driver Leave Feedback" at bounding box center [36, 279] width 70 height 481
click at [36, 73] on span "PURE Insights" at bounding box center [36, 71] width 63 height 32
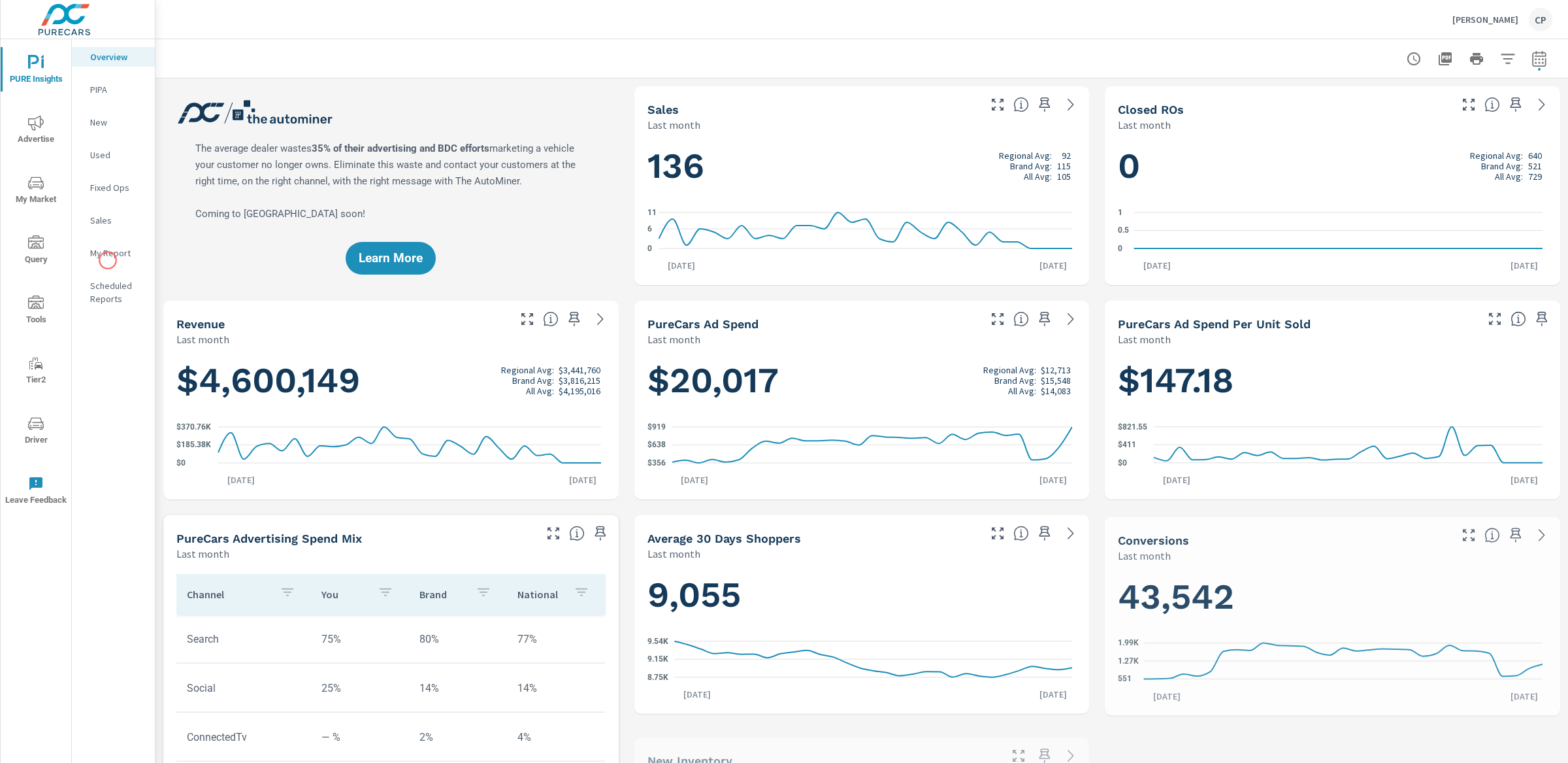
scroll to position [1, 0]
click at [47, 139] on span "Advertise" at bounding box center [36, 131] width 63 height 32
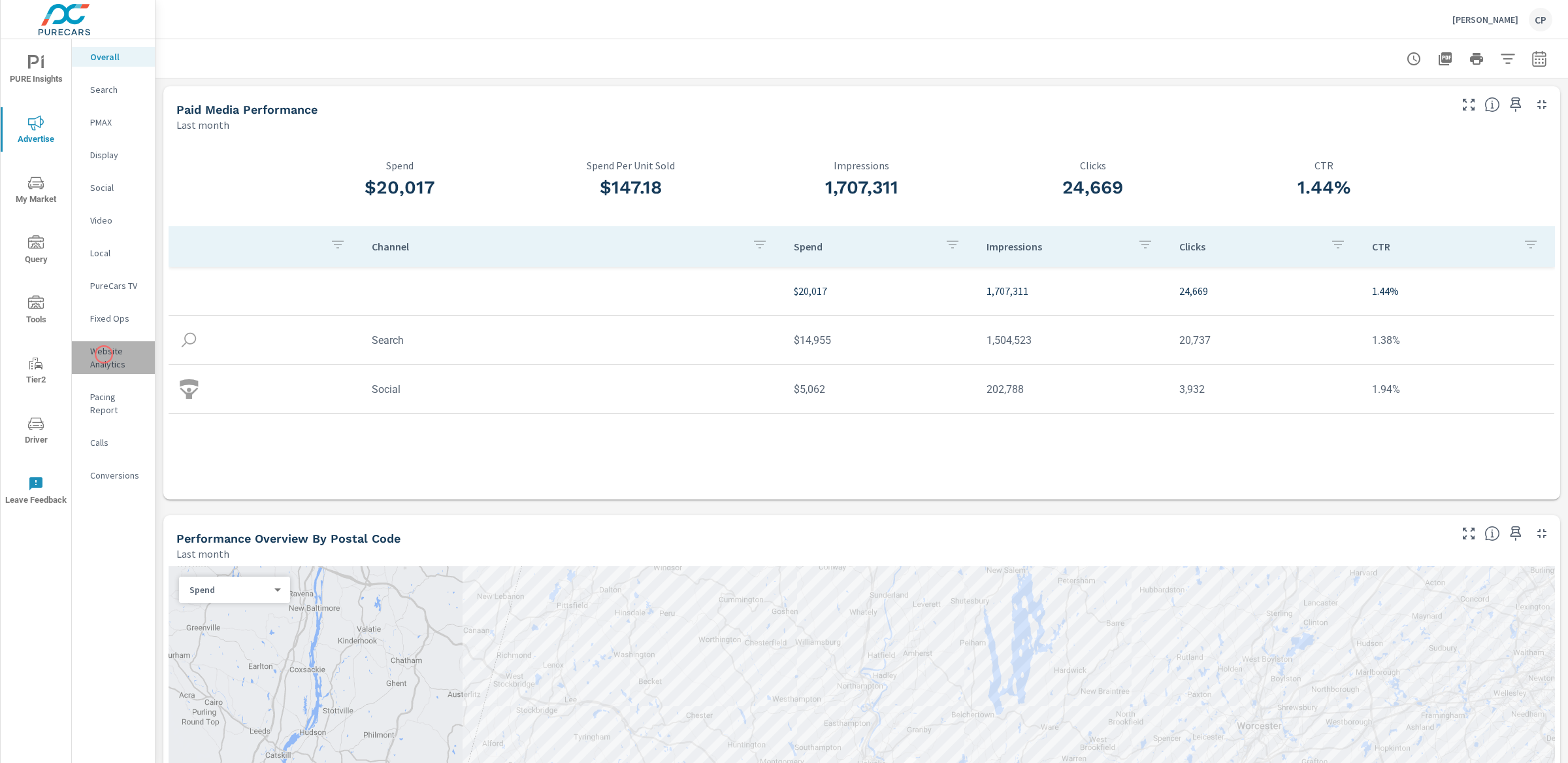
click at [104, 354] on p "Website Analytics" at bounding box center [117, 357] width 54 height 26
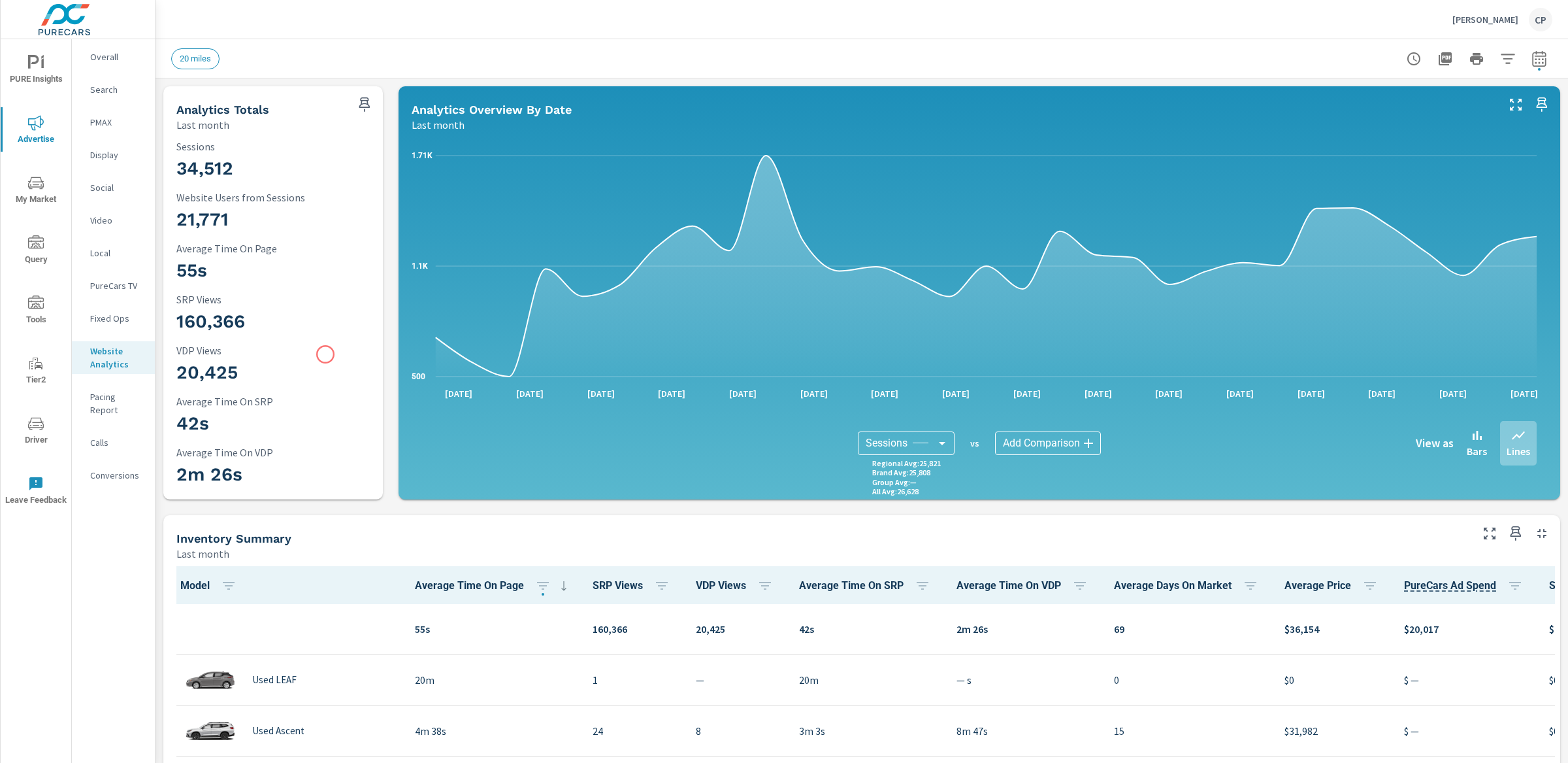
scroll to position [1, 0]
drag, startPoint x: 132, startPoint y: 211, endPoint x: 286, endPoint y: 226, distance: 154.7
click at [286, 226] on div "PURE Insights Advertise My Market Query Tools Tier2 Driver Leave Feedback Overa…" at bounding box center [784, 382] width 1568 height 763
drag, startPoint x: 232, startPoint y: 163, endPoint x: 179, endPoint y: 165, distance: 53.0
click at [179, 165] on h3 "34,512" at bounding box center [273, 169] width 193 height 22
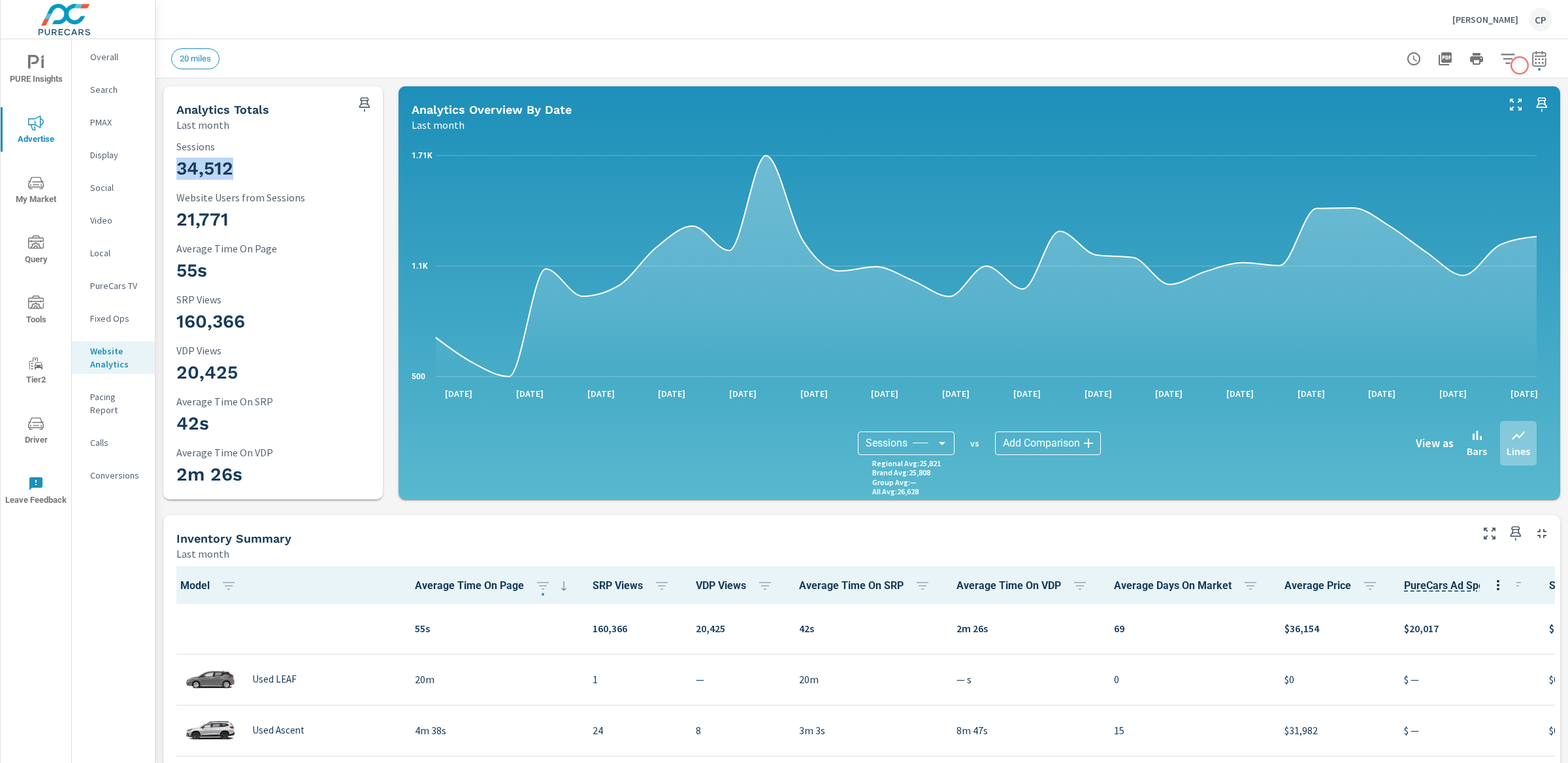
click at [1532, 65] on icon "button" at bounding box center [1539, 58] width 16 height 16
select select "Last month"
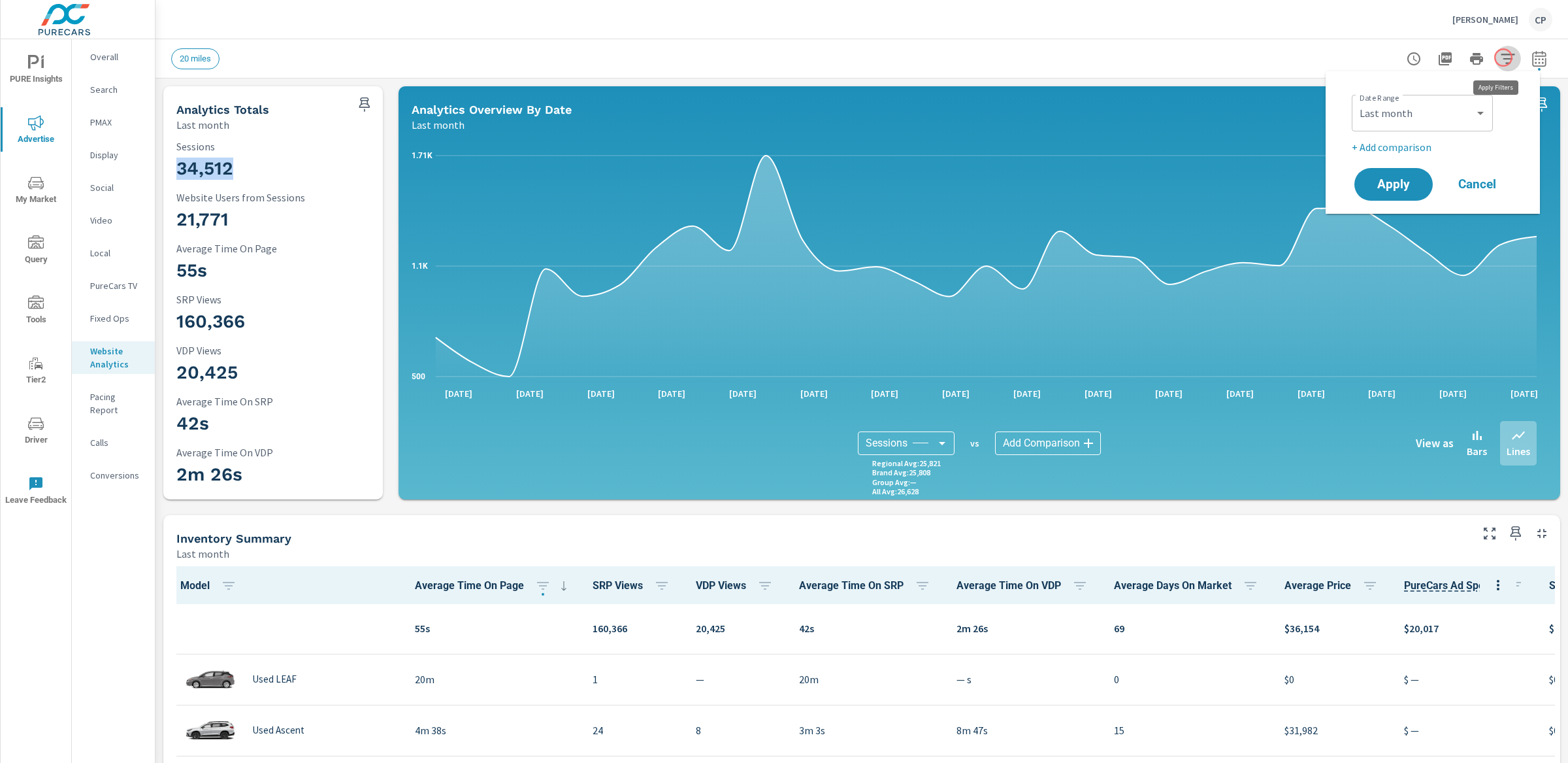
click at [1504, 58] on button "button" at bounding box center [1508, 58] width 26 height 26
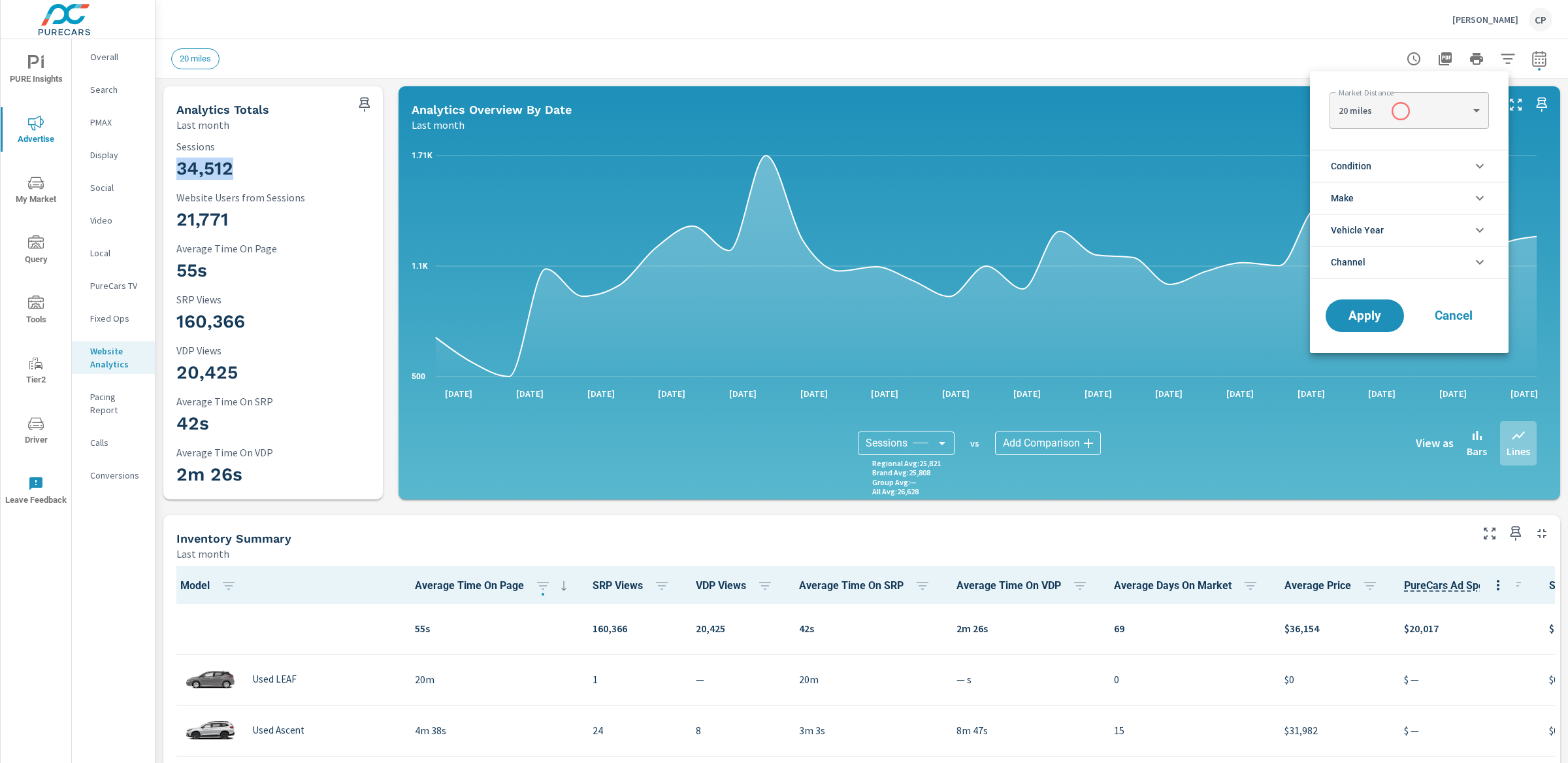
click at [1401, 111] on body "PURE Insights Advertise My Market Query Tools Tier2 Driver Leave Feedback Overa…" at bounding box center [784, 382] width 1568 height 763
click at [1383, 105] on li "20 miles" at bounding box center [1409, 110] width 158 height 21
click at [1453, 319] on span "Cancel" at bounding box center [1454, 315] width 53 height 12
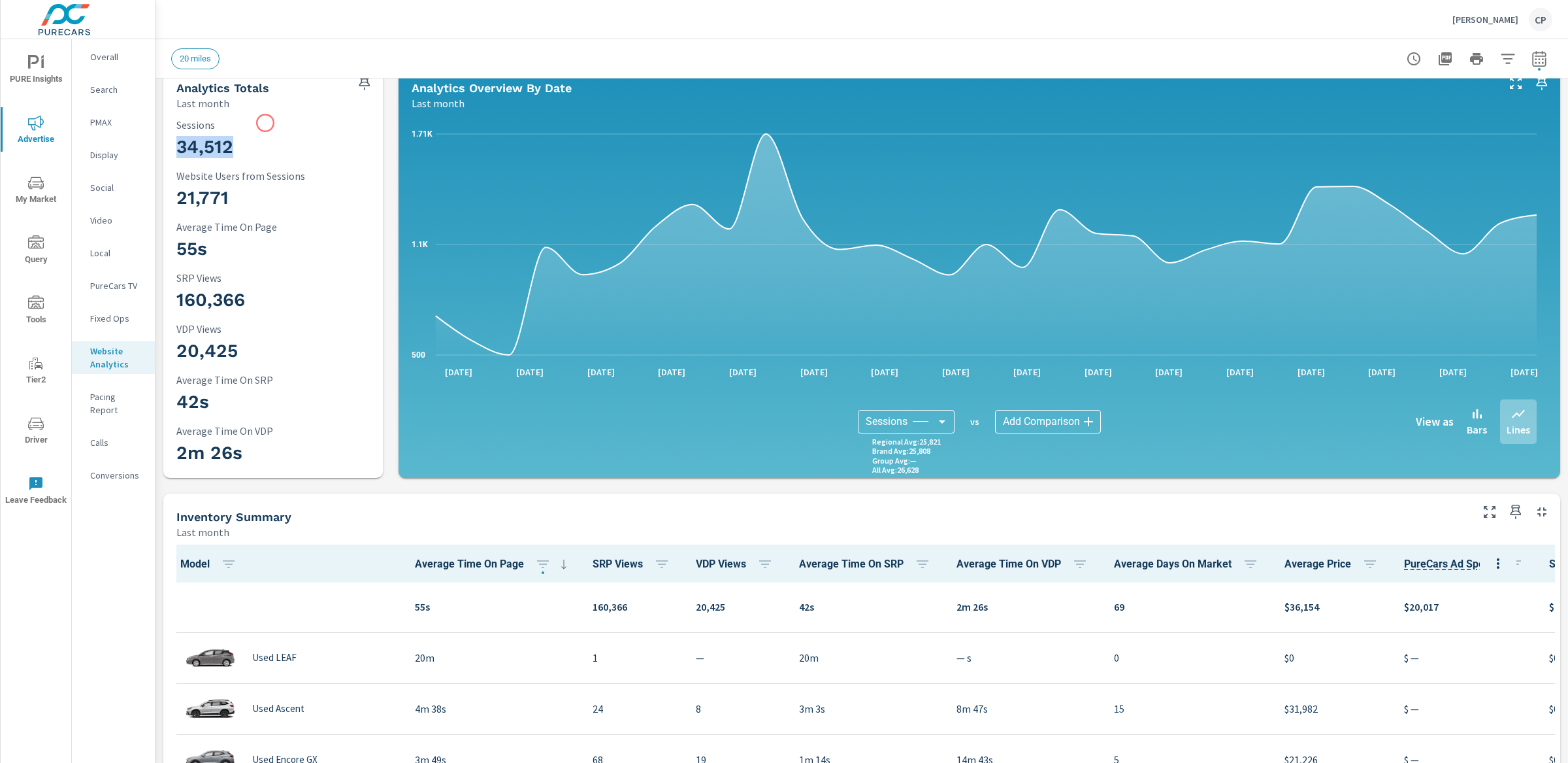
scroll to position [0, 0]
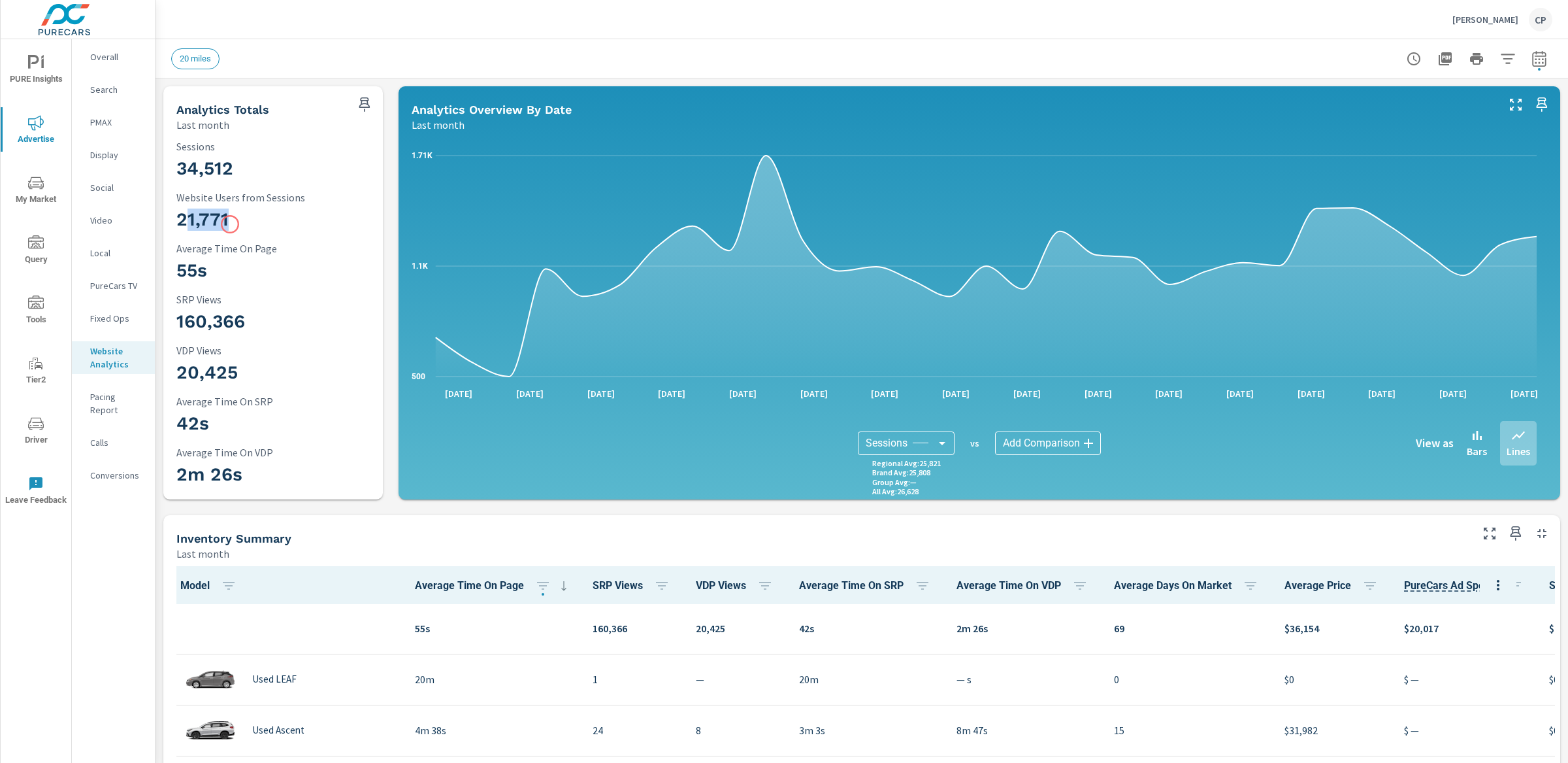
drag, startPoint x: 181, startPoint y: 224, endPoint x: 230, endPoint y: 225, distance: 49.0
click at [230, 225] on h3 "21,771" at bounding box center [273, 220] width 193 height 22
click at [1536, 52] on button "button" at bounding box center [1539, 58] width 26 height 26
select select "Last month"
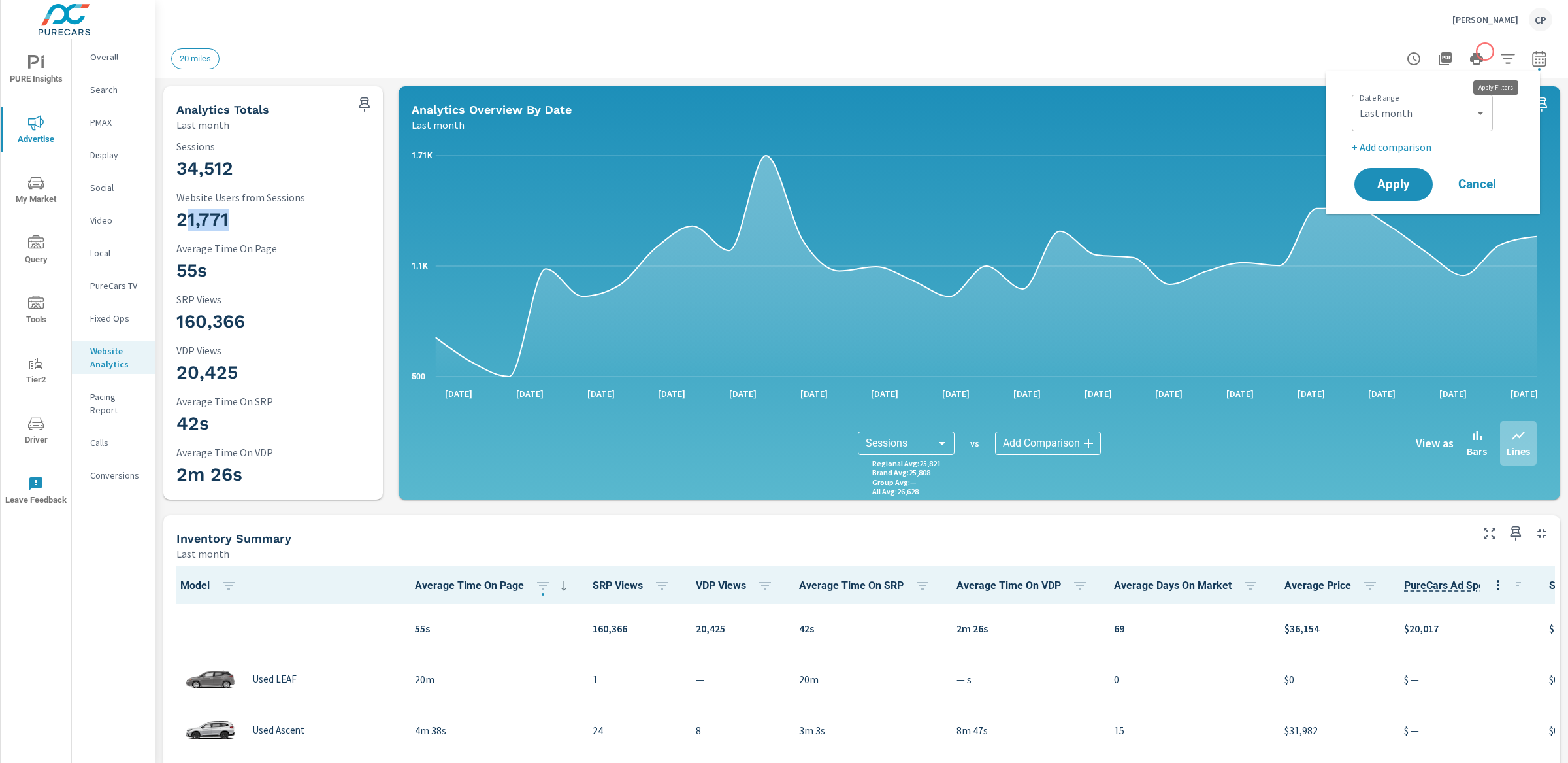
click at [1495, 52] on button "button" at bounding box center [1508, 58] width 26 height 26
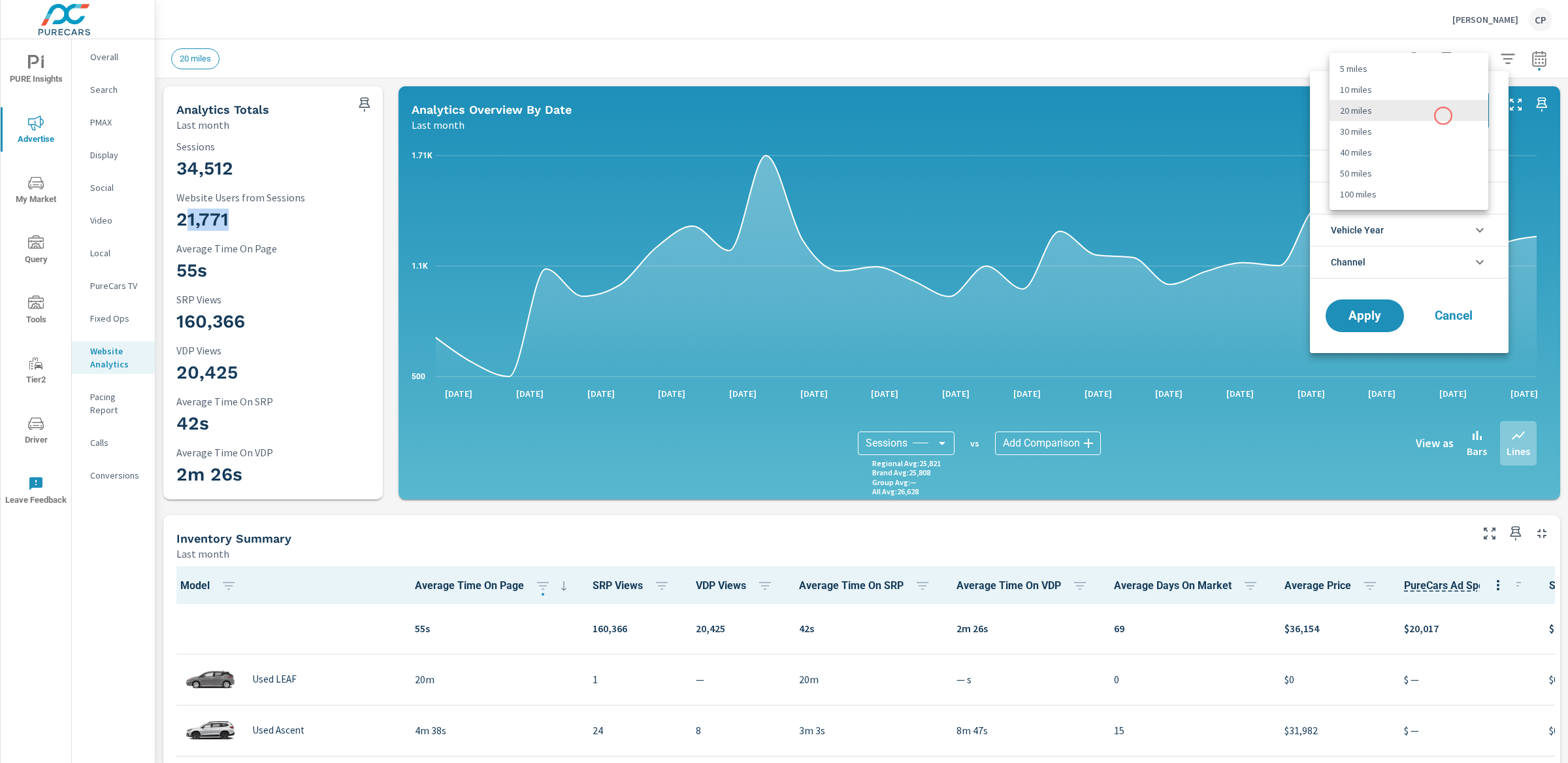
click at [1443, 115] on body "PURE Insights Advertise My Market Query Tools Tier2 Driver Leave Feedback Overa…" at bounding box center [784, 382] width 1568 height 763
click at [1433, 130] on li "30 miles" at bounding box center [1409, 131] width 158 height 21
type Distance "30"
click at [1359, 320] on span "Apply" at bounding box center [1365, 315] width 53 height 13
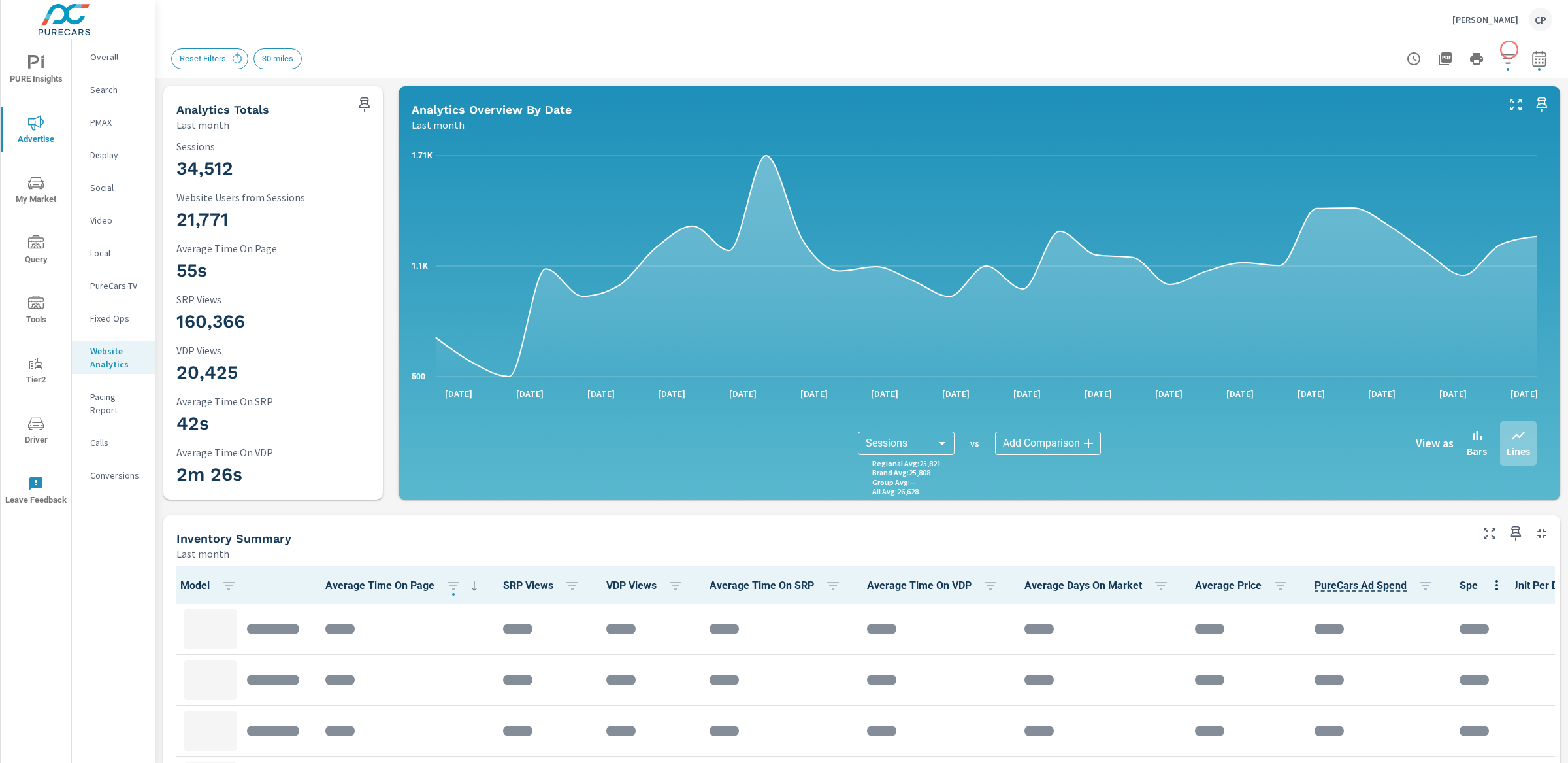
click at [1504, 50] on button "button" at bounding box center [1508, 58] width 26 height 26
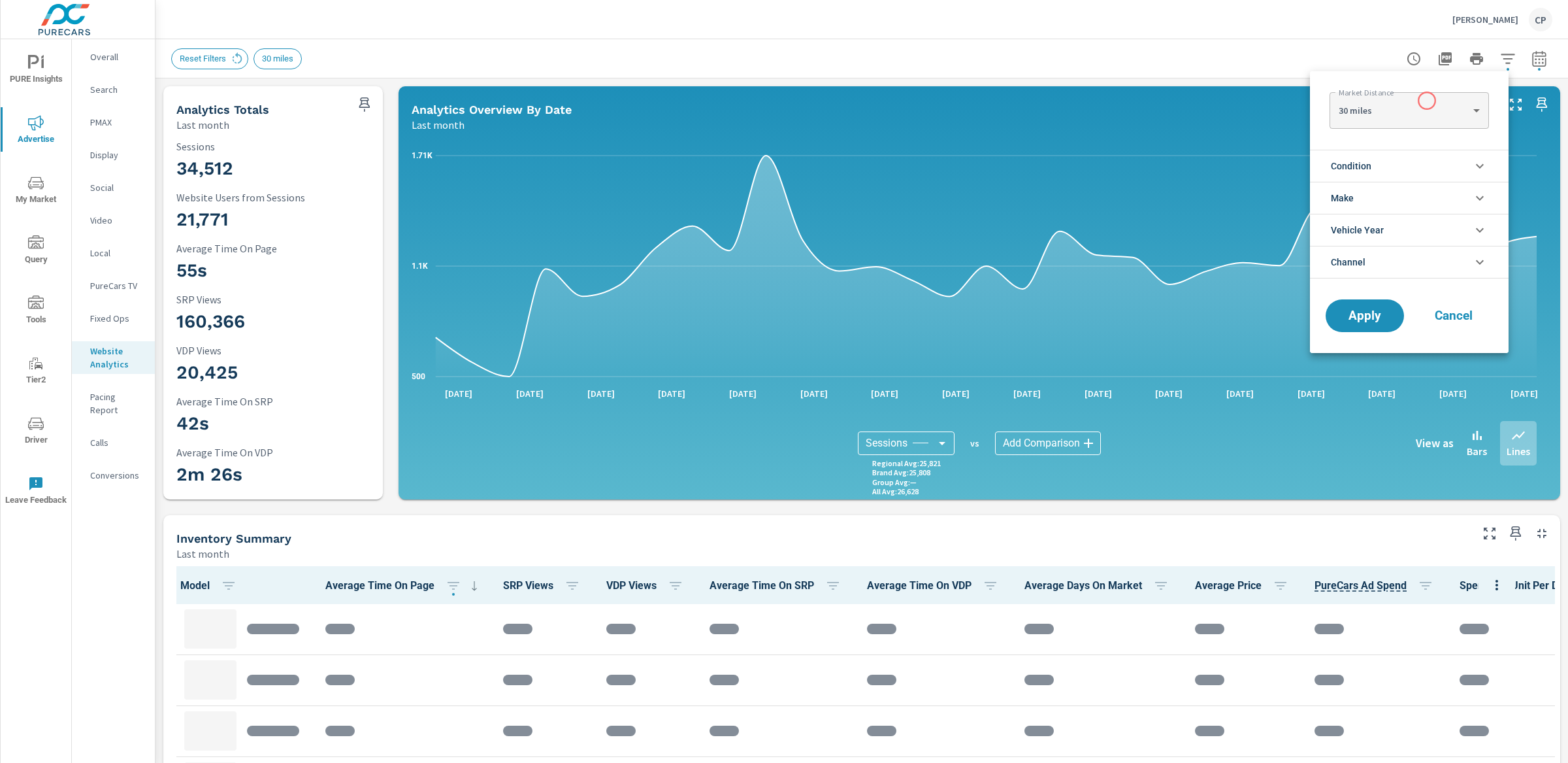
click at [1427, 101] on body "PURE Insights Advertise My Market Query Tools Tier2 Driver Leave Feedback Overa…" at bounding box center [784, 382] width 1568 height 763
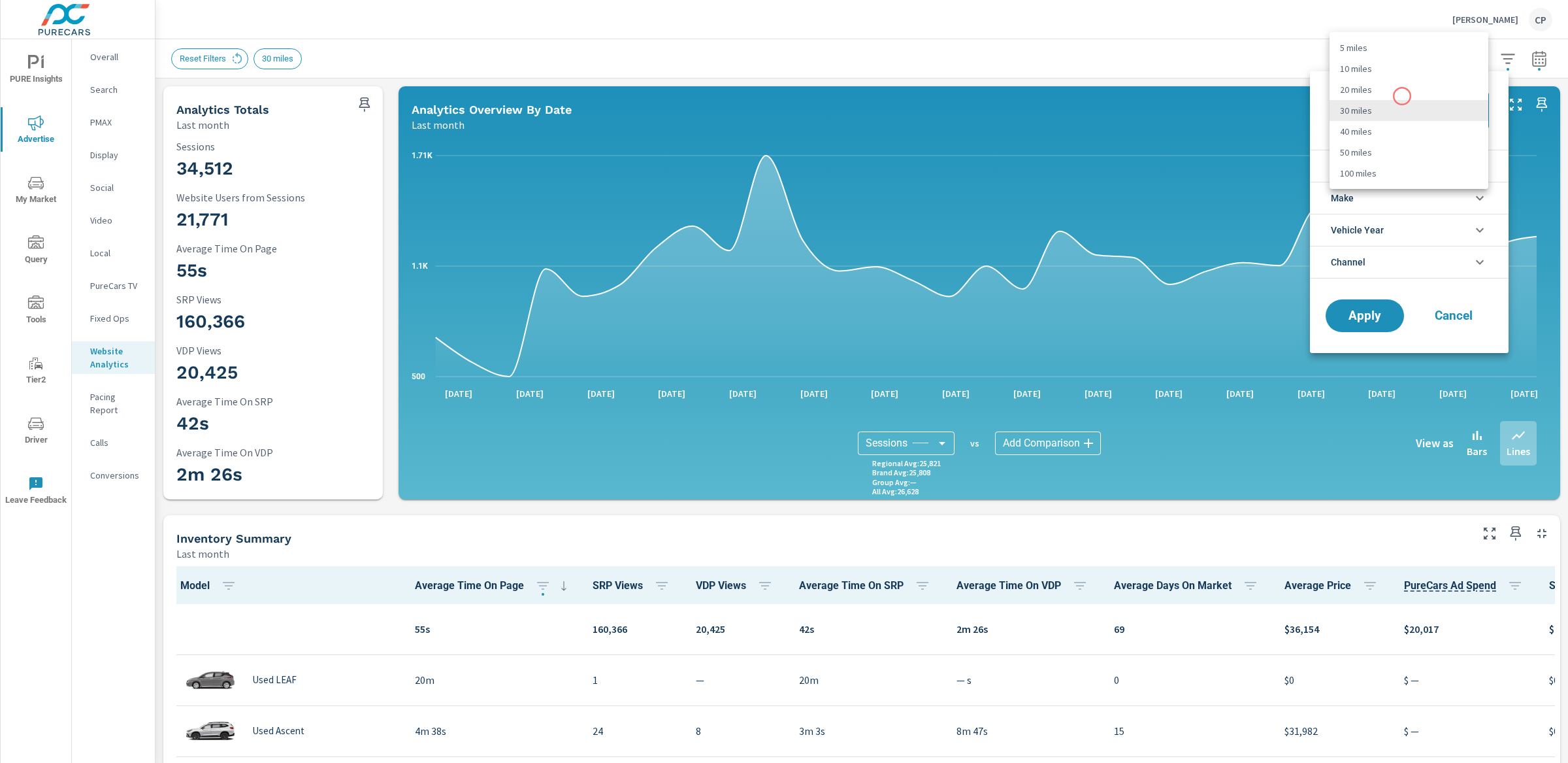
scroll to position [1, 0]
click at [1402, 96] on li "20 miles" at bounding box center [1409, 89] width 158 height 21
type Distance "20"
click at [1382, 313] on span "Apply" at bounding box center [1365, 315] width 53 height 13
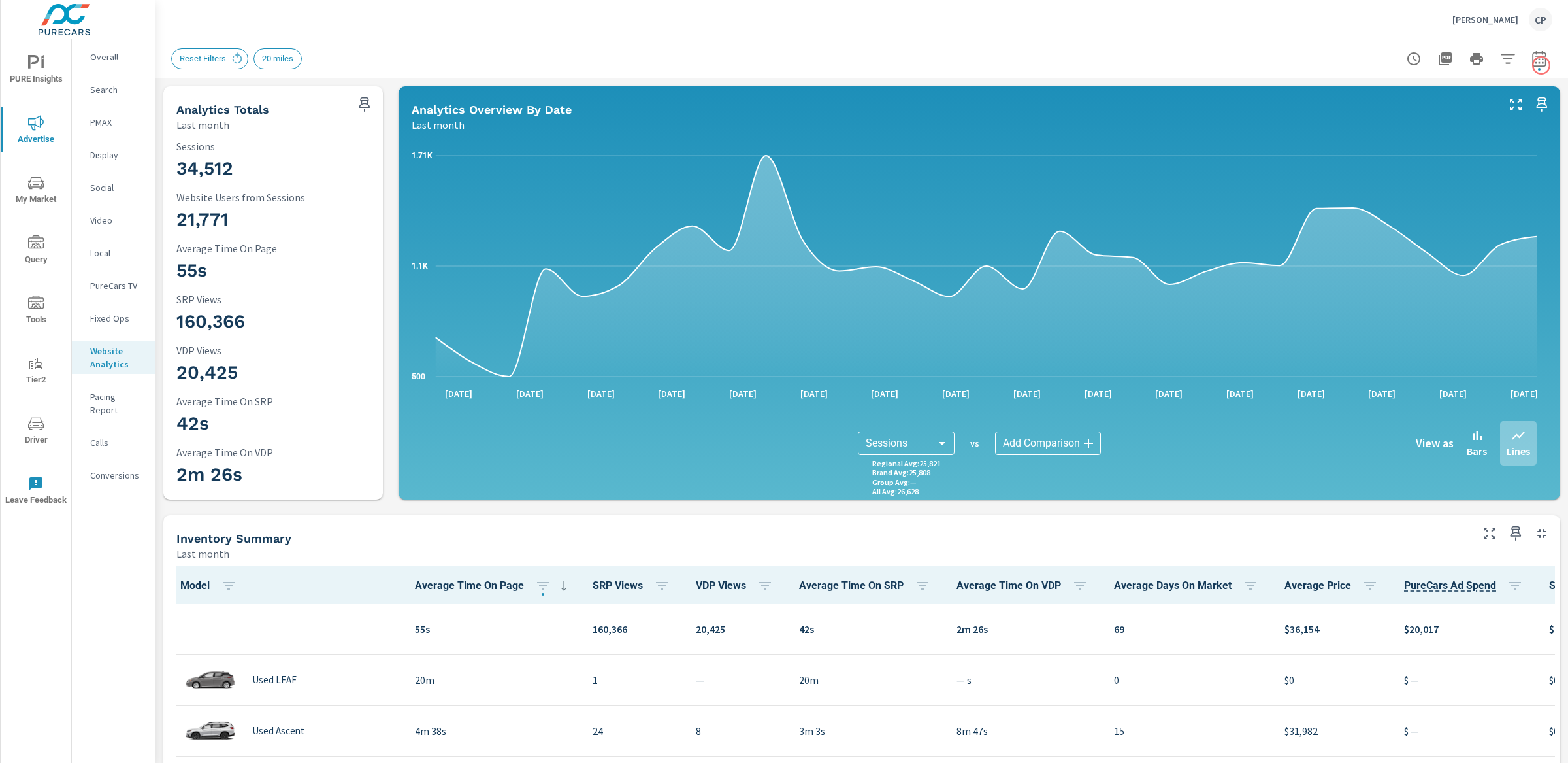
scroll to position [1, 0]
click at [56, 123] on span "Advertise" at bounding box center [36, 131] width 63 height 32
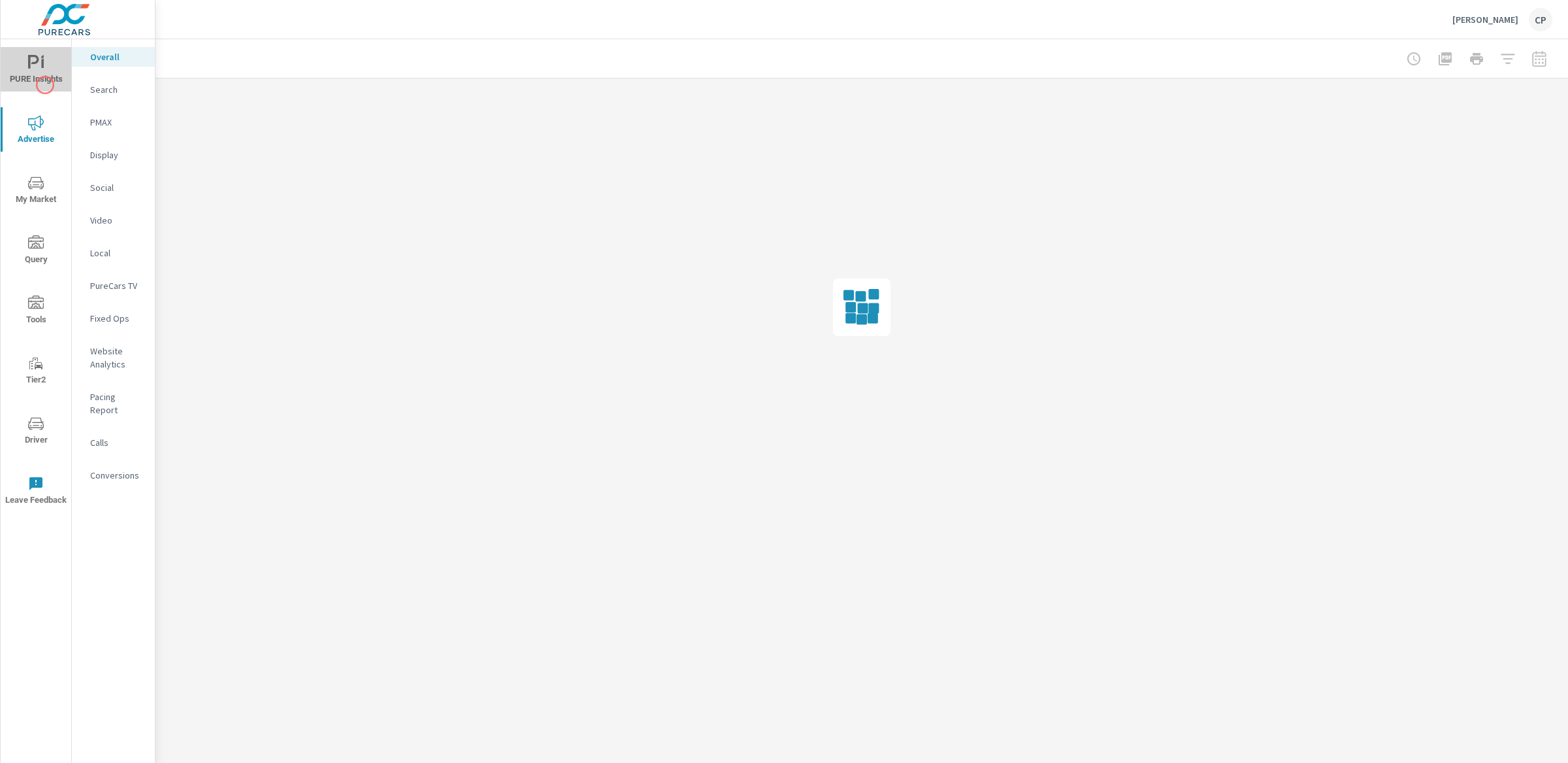
click at [45, 85] on span "PURE Insights" at bounding box center [36, 71] width 63 height 32
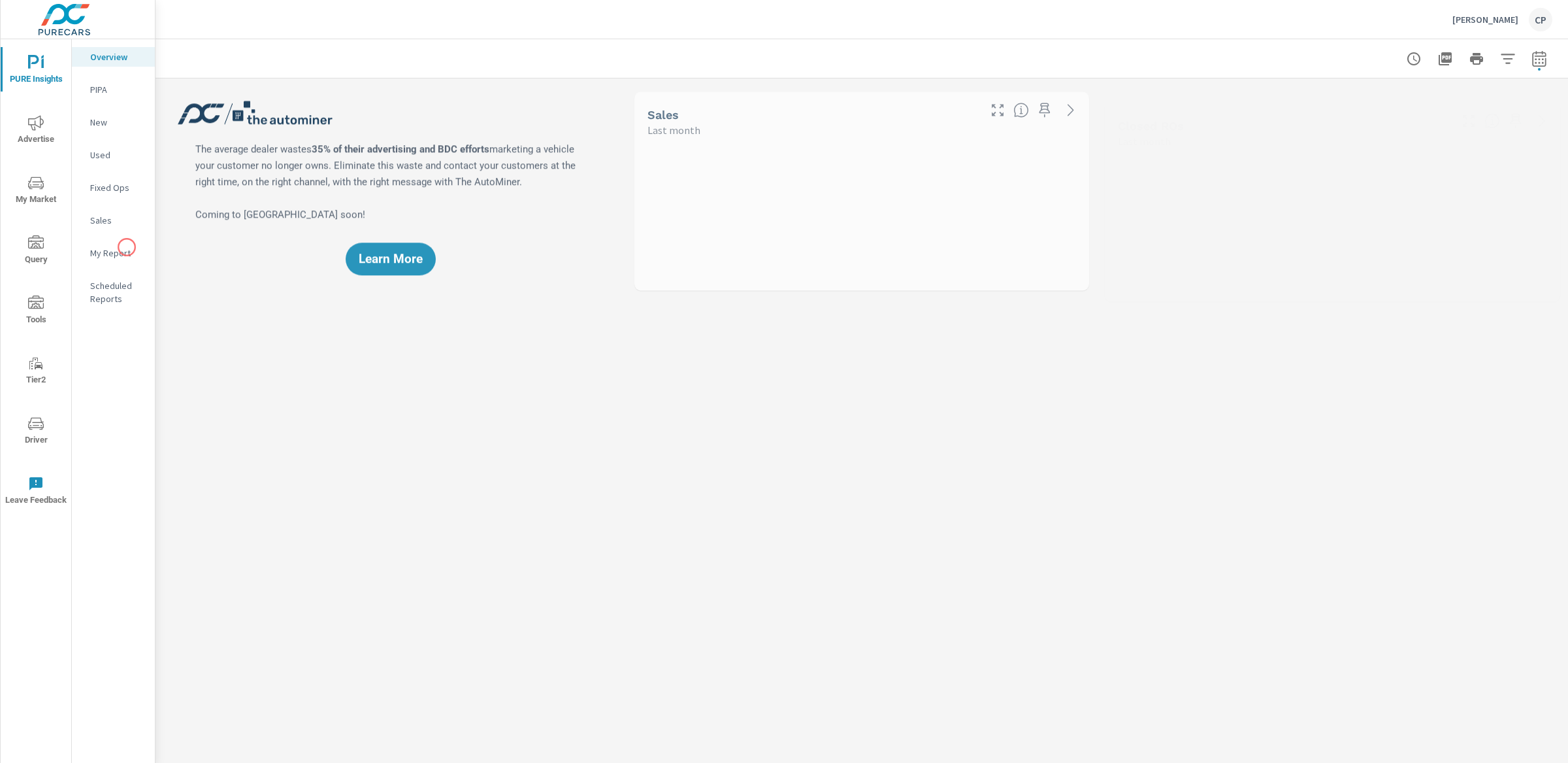
click at [125, 247] on p "My Report" at bounding box center [117, 253] width 54 height 13
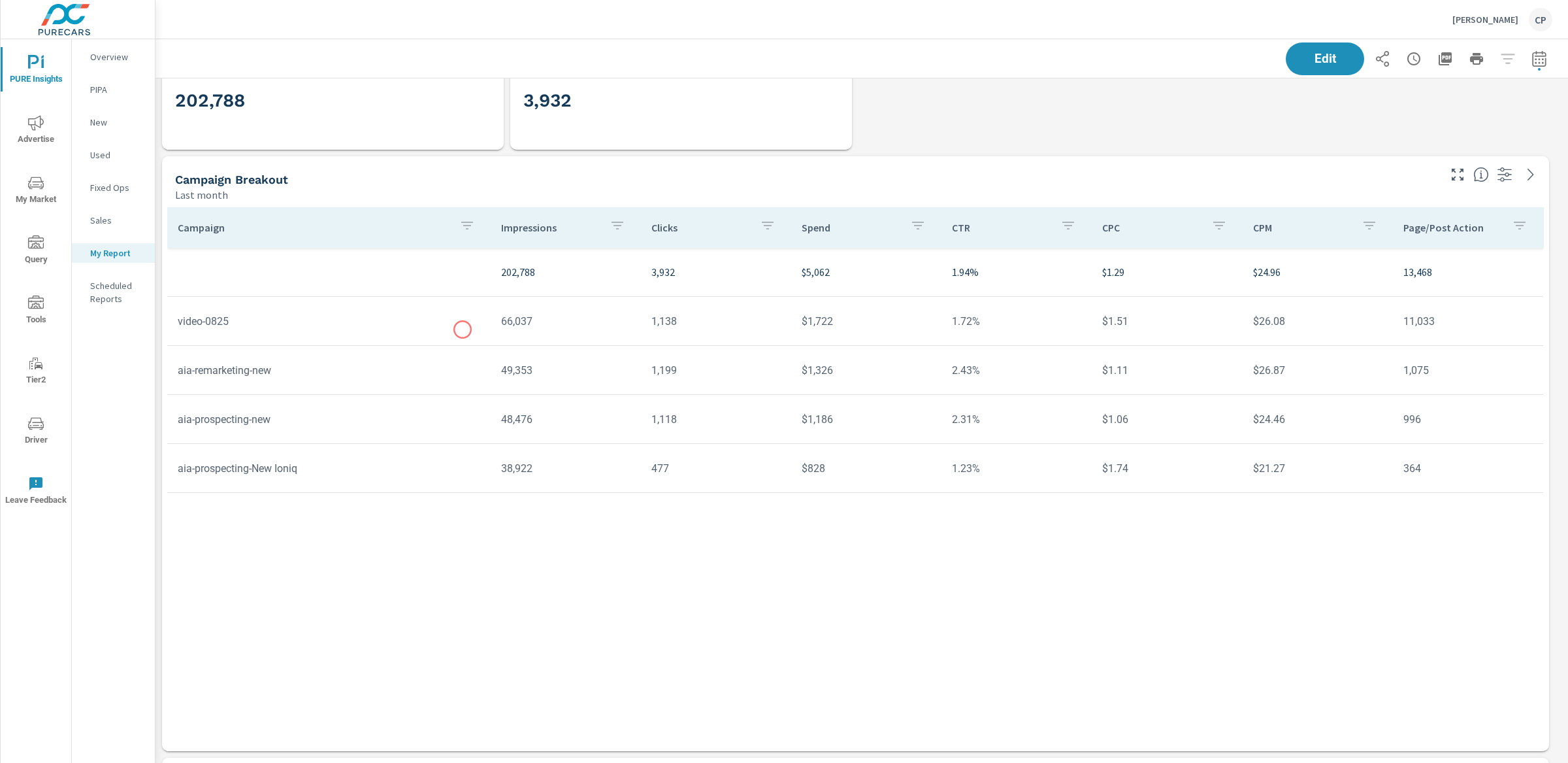
scroll to position [97, 0]
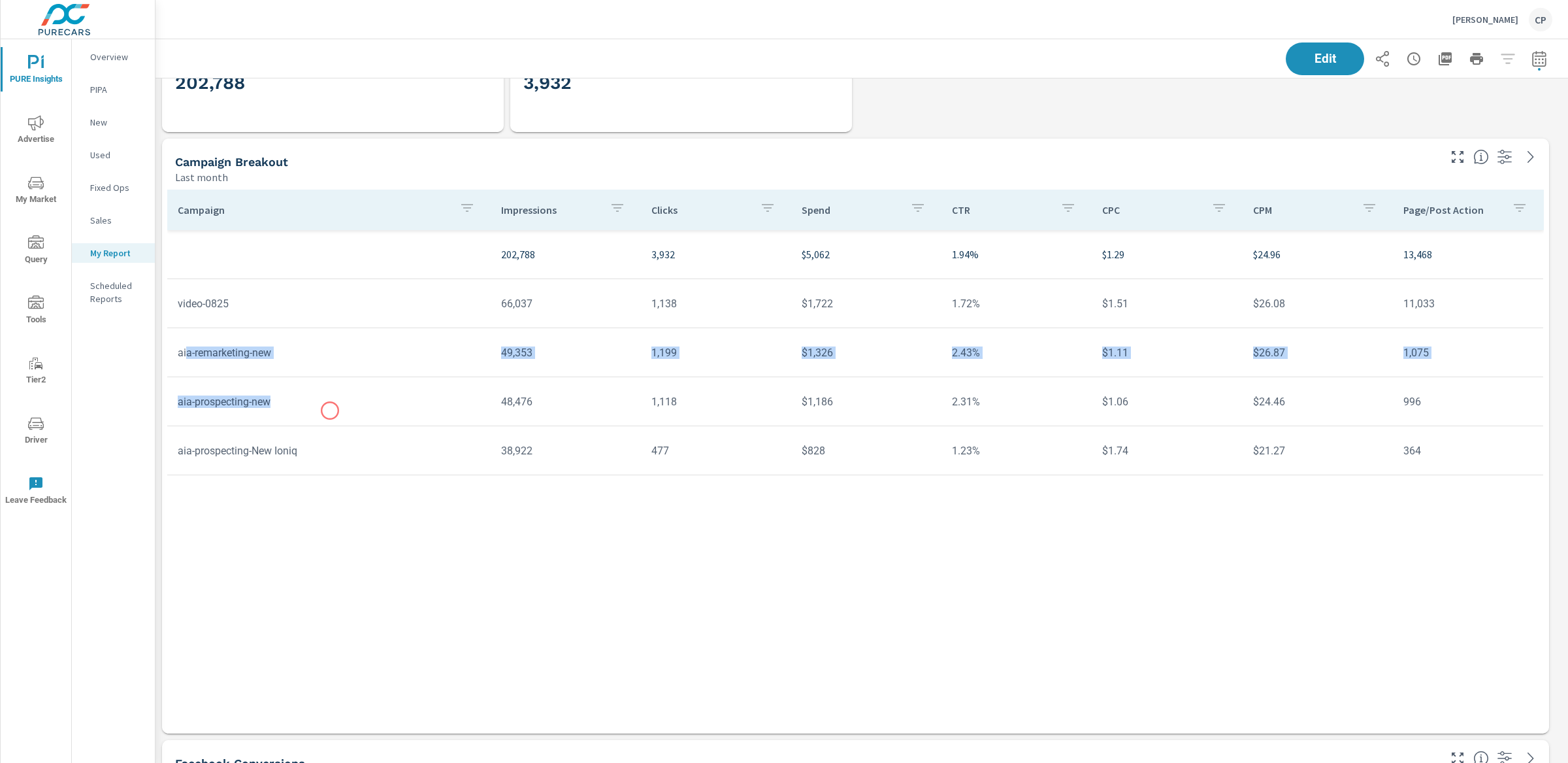
drag, startPoint x: 186, startPoint y: 354, endPoint x: 330, endPoint y: 410, distance: 154.5
click at [330, 410] on tbody "202,788 3,932 $5,062 1.94% $1.29 $24.96 13,468 video-0825 66,037 1,138 $1,722 1…" at bounding box center [855, 352] width 1376 height 245
click at [412, 409] on td "aia-prospecting-new" at bounding box center [329, 401] width 324 height 33
drag, startPoint x: 412, startPoint y: 409, endPoint x: 181, endPoint y: 353, distance: 237.7
click at [181, 353] on tbody "202,788 3,932 $5,062 1.94% $1.29 $24.96 13,468 video-0825 66,037 1,138 $1,722 1…" at bounding box center [855, 352] width 1376 height 245
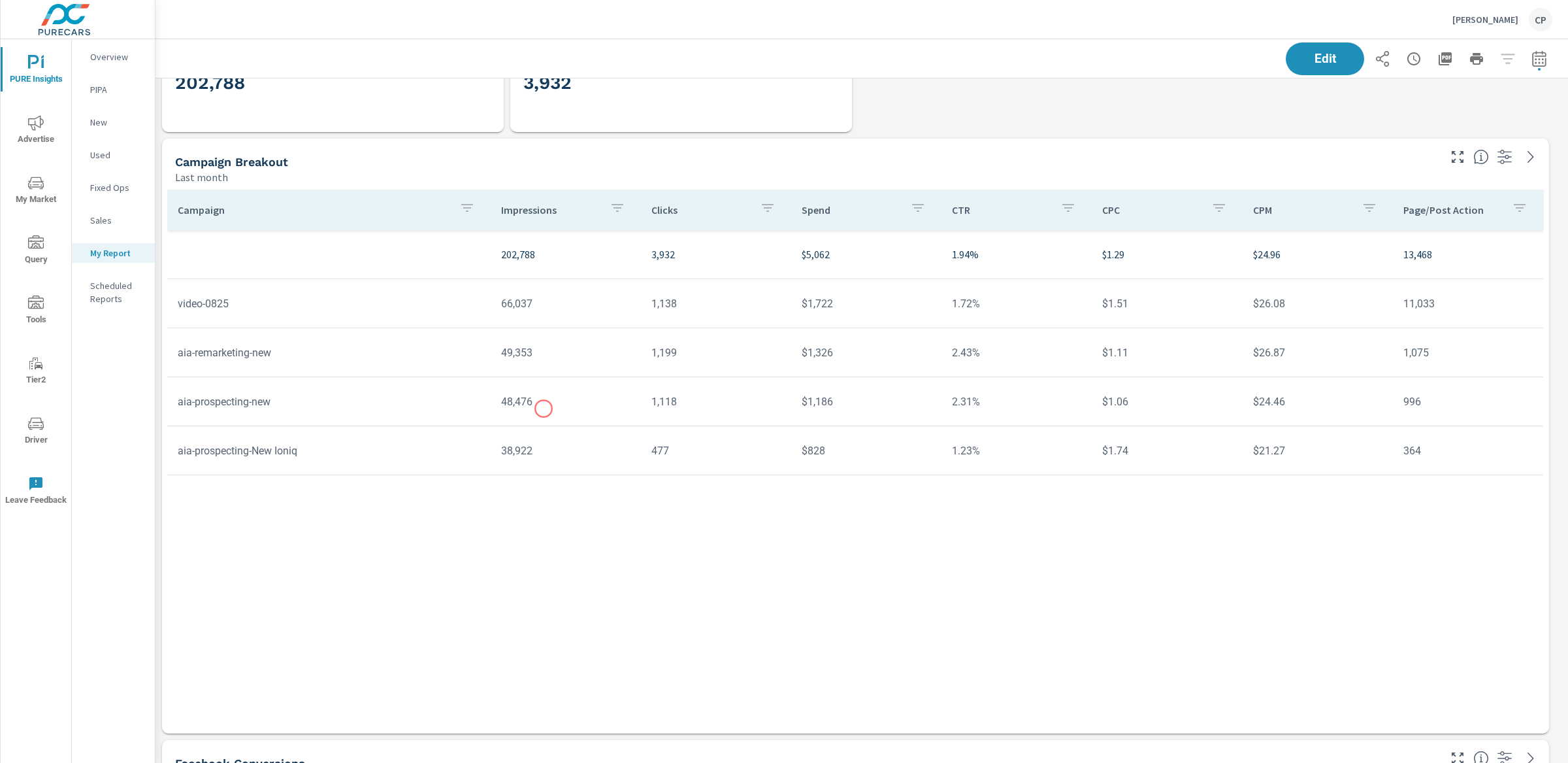
click at [543, 409] on td "48,476" at bounding box center [565, 401] width 150 height 33
drag, startPoint x: 498, startPoint y: 348, endPoint x: 558, endPoint y: 349, distance: 60.0
click at [558, 348] on td "49,353" at bounding box center [565, 352] width 150 height 33
click at [557, 349] on td "49,353" at bounding box center [565, 352] width 150 height 33
click at [516, 347] on td "49,353" at bounding box center [565, 352] width 150 height 33
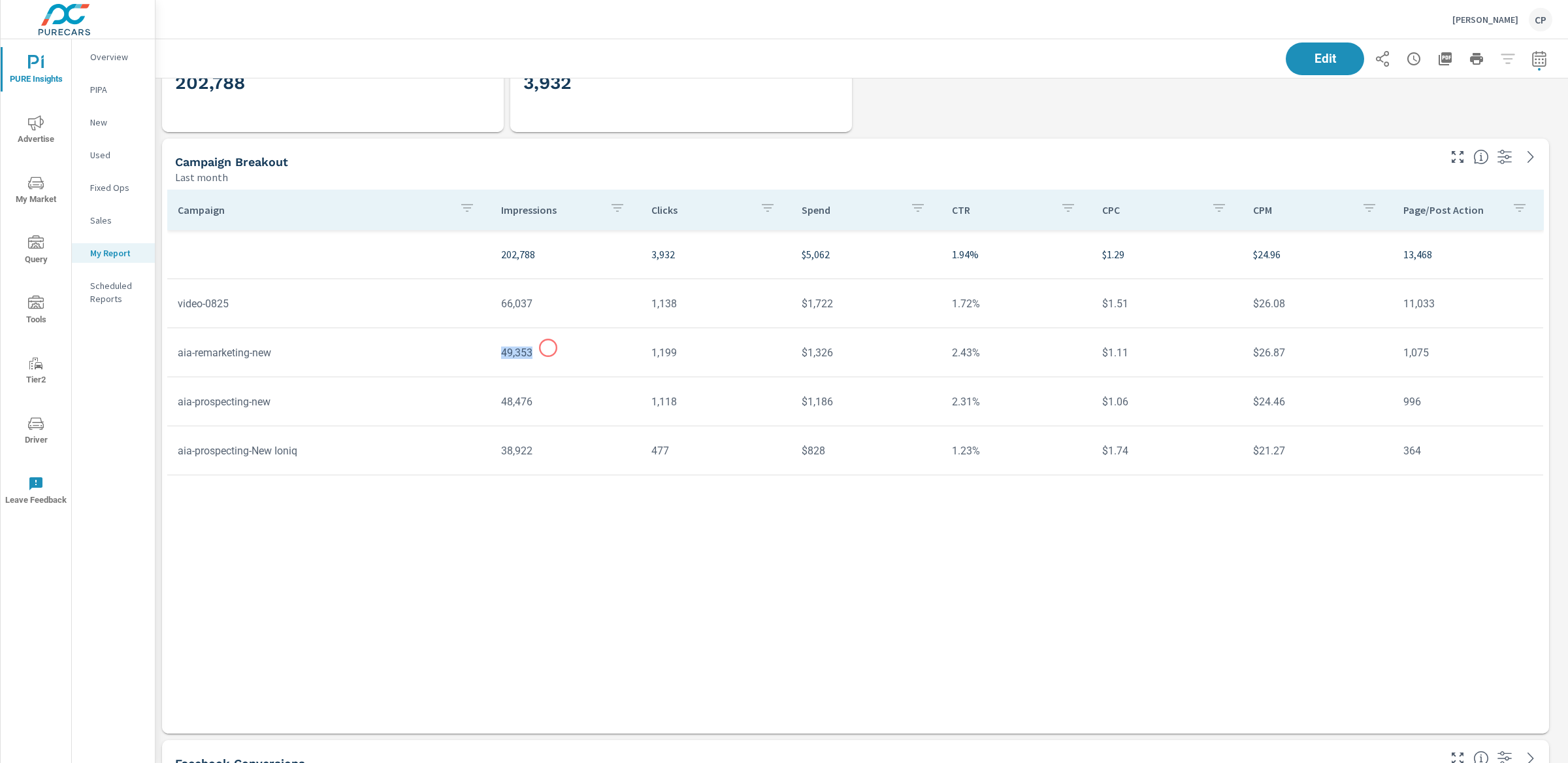
drag, startPoint x: 496, startPoint y: 348, endPoint x: 547, endPoint y: 349, distance: 51.0
click at [547, 348] on td "49,353" at bounding box center [565, 352] width 150 height 33
click at [542, 401] on td "48,476" at bounding box center [565, 401] width 150 height 33
click at [536, 358] on td "49,353" at bounding box center [565, 352] width 150 height 33
drag, startPoint x: 499, startPoint y: 304, endPoint x: 555, endPoint y: 304, distance: 56.0
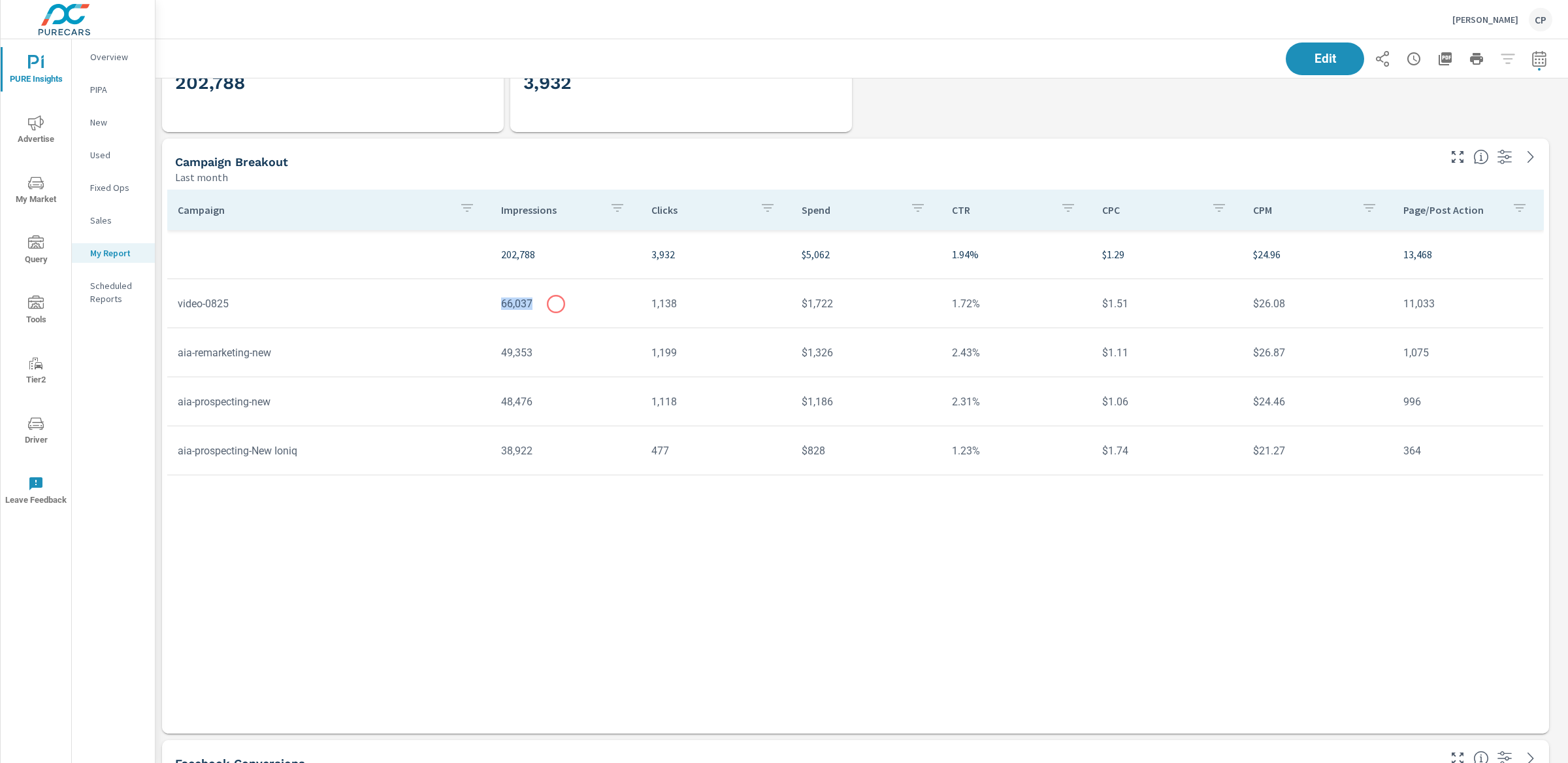
click at [556, 304] on td "66,037" at bounding box center [565, 303] width 150 height 33
drag, startPoint x: 543, startPoint y: 404, endPoint x: 474, endPoint y: 404, distance: 69.0
click at [474, 404] on tr "aia-prospecting-new 48,476 1,118 $1,186 2.31% $1.06 $24.46 996" at bounding box center [855, 402] width 1376 height 49
drag, startPoint x: 492, startPoint y: 355, endPoint x: 569, endPoint y: 357, distance: 77.0
click at [569, 355] on td "49,353" at bounding box center [565, 352] width 150 height 33
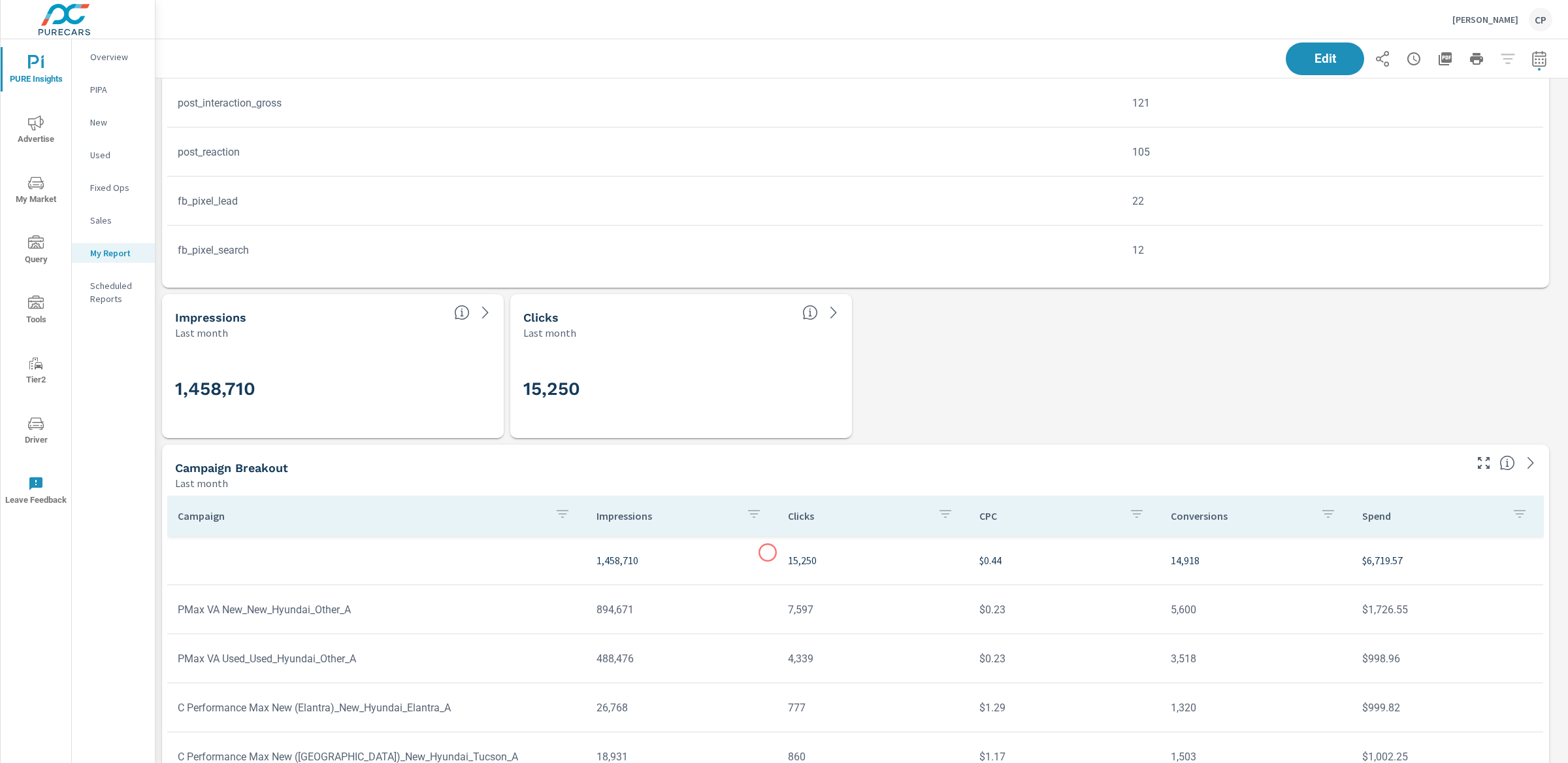
scroll to position [1160, 0]
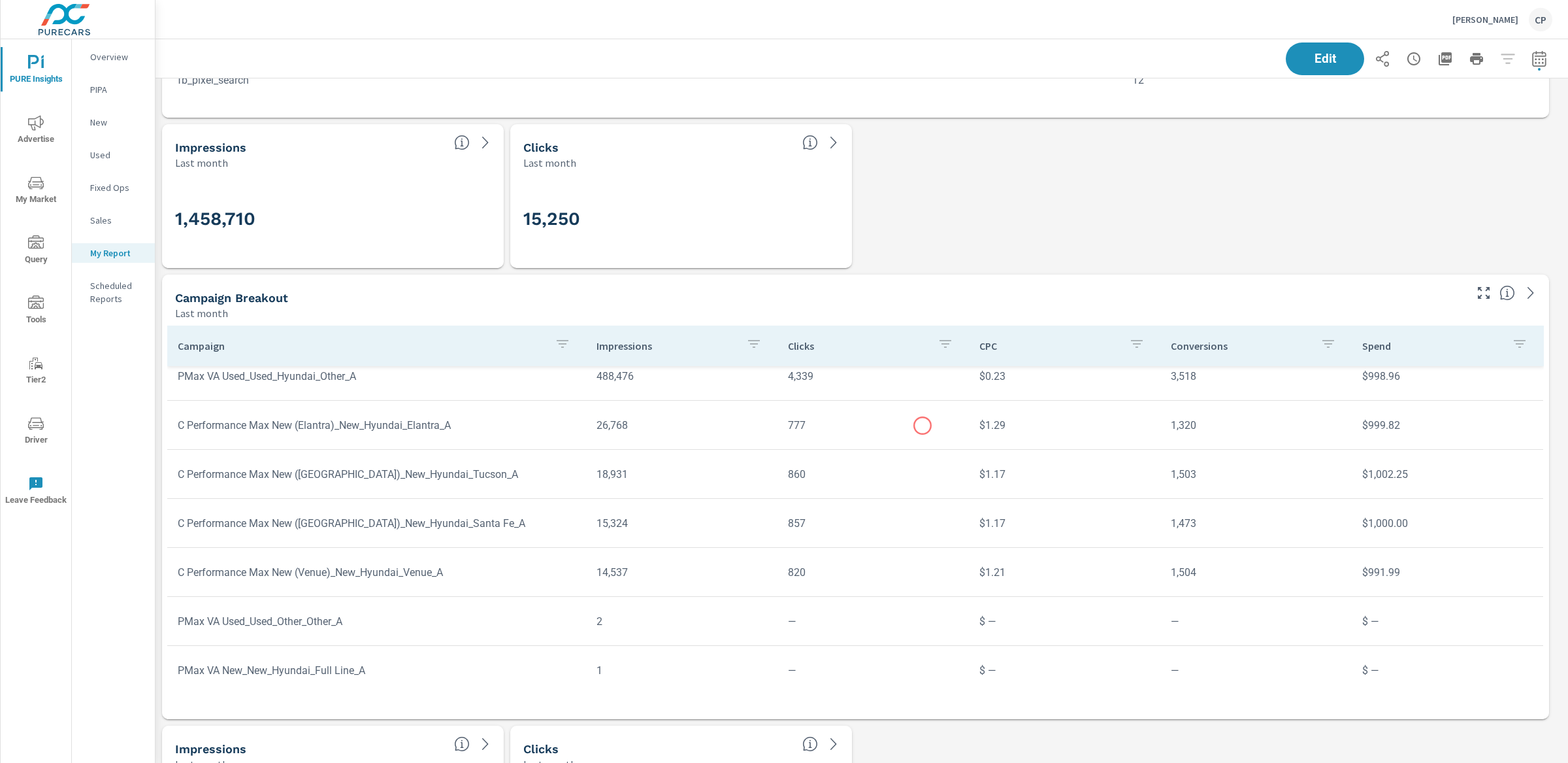
scroll to position [1623, 0]
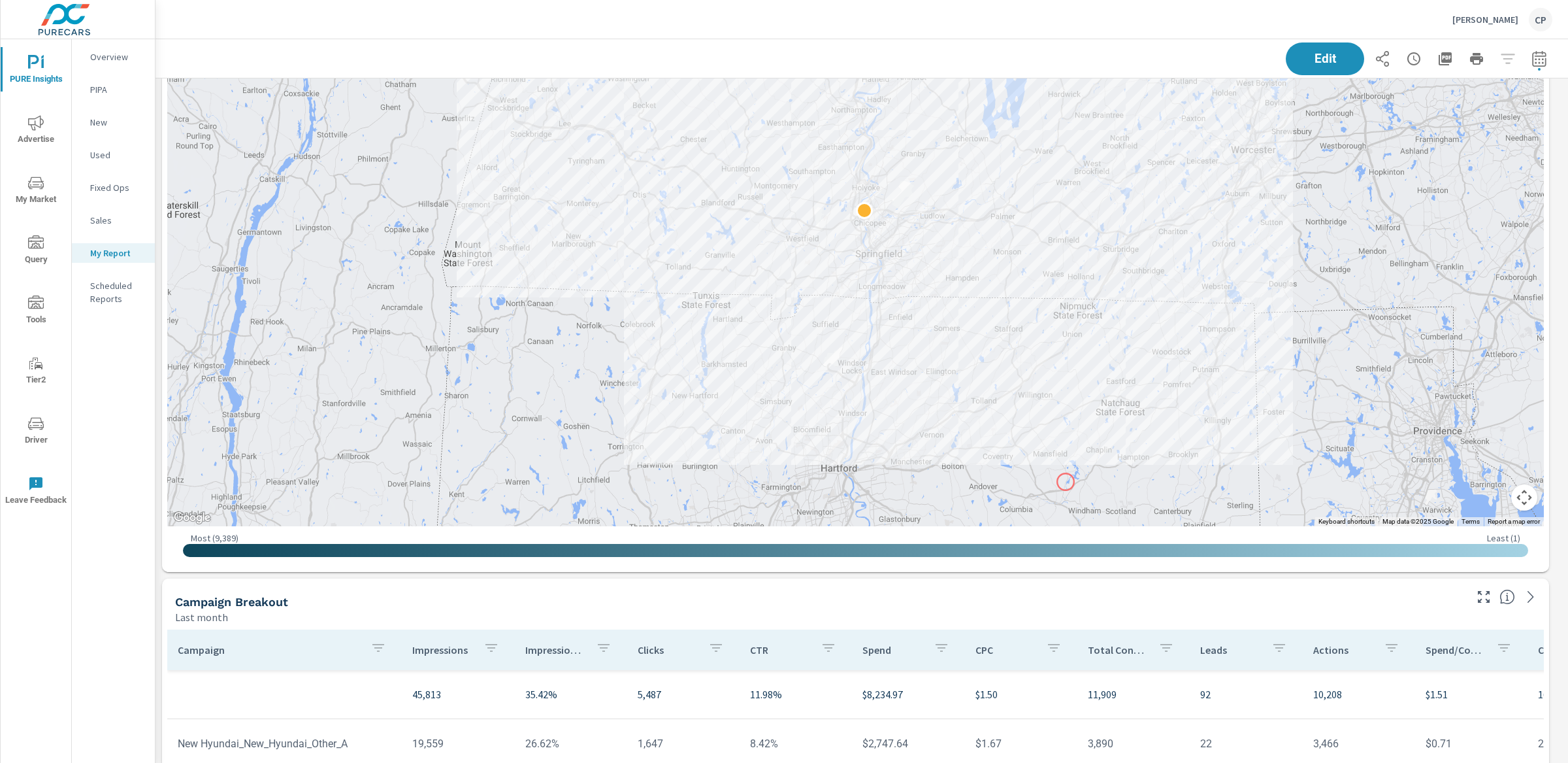
scroll to position [2454, 0]
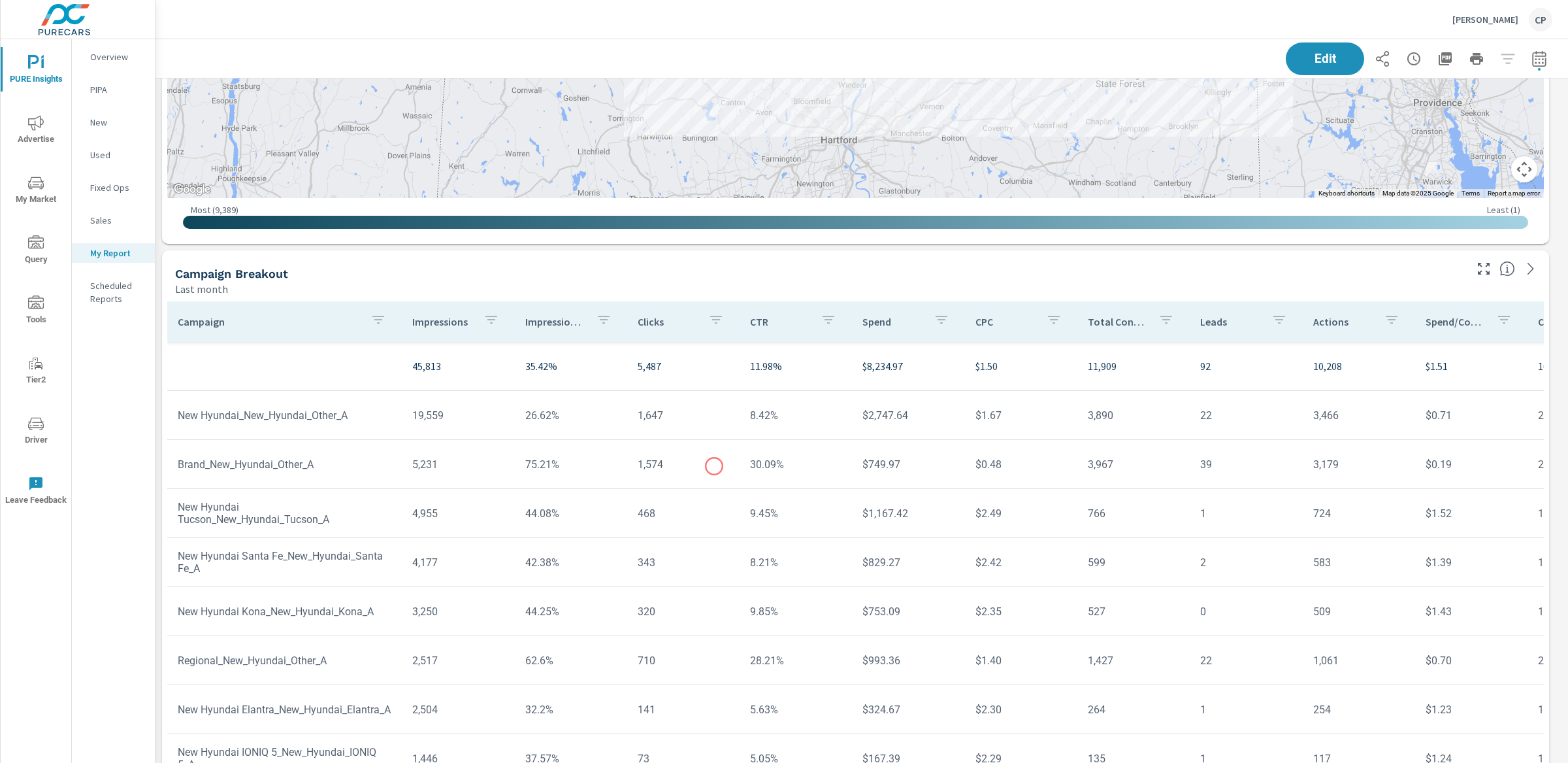
scroll to position [2726, 0]
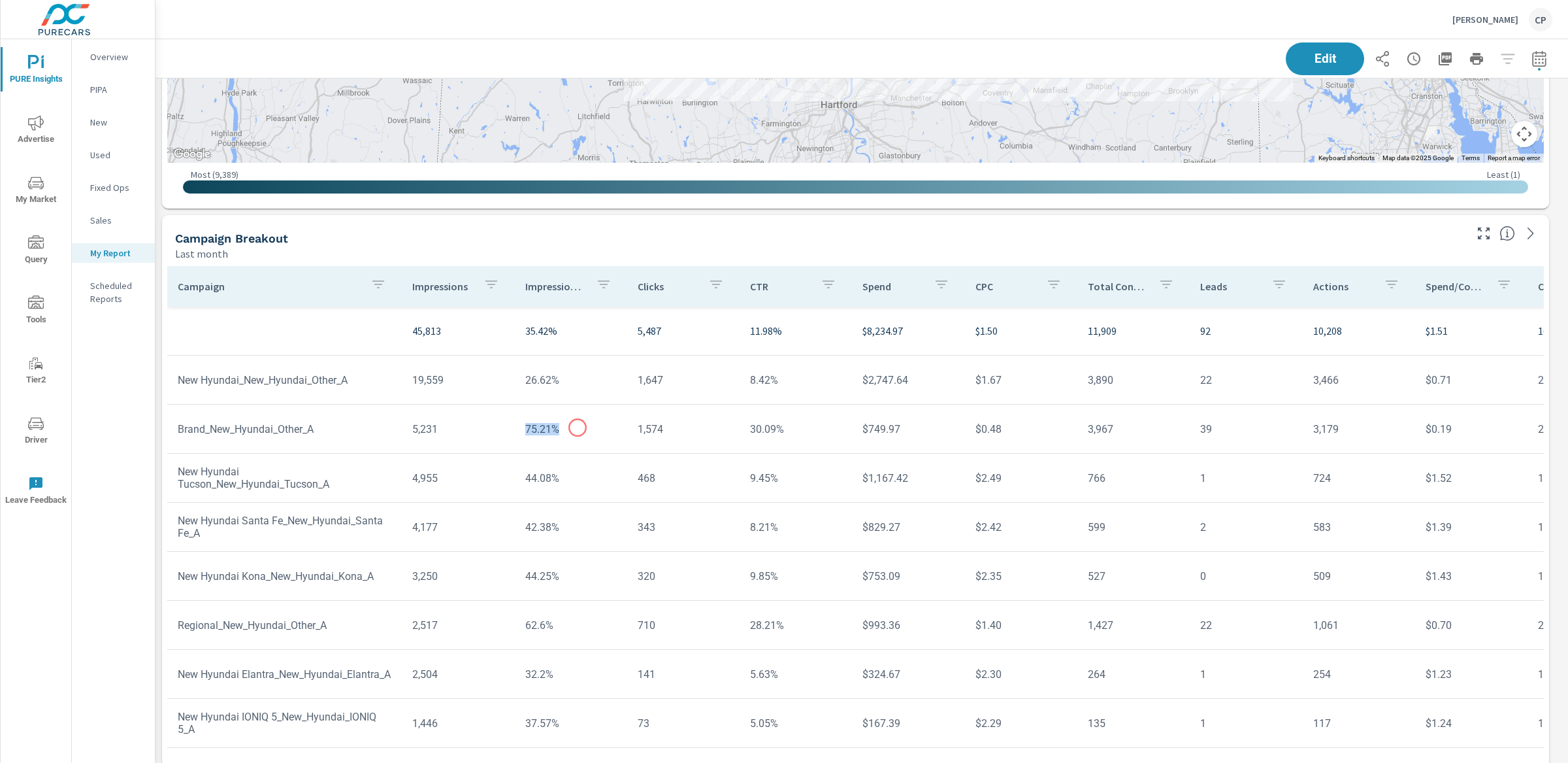
drag, startPoint x: 518, startPoint y: 422, endPoint x: 575, endPoint y: 428, distance: 57.3
click at [575, 427] on td "75.21%" at bounding box center [570, 428] width 113 height 33
drag, startPoint x: 517, startPoint y: 620, endPoint x: 557, endPoint y: 627, distance: 40.6
click at [556, 627] on td "62.6%" at bounding box center [570, 625] width 113 height 33
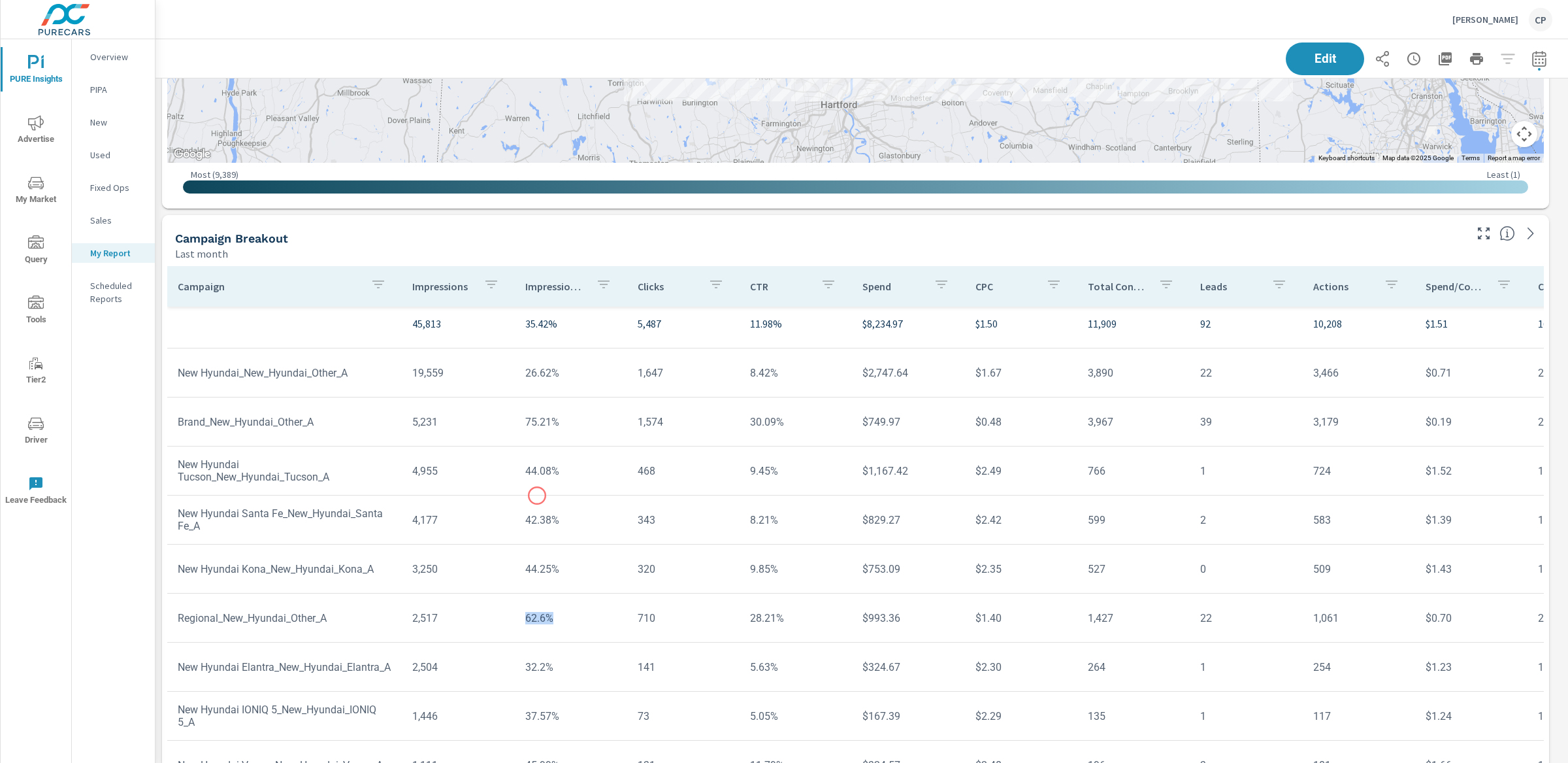
scroll to position [0, 0]
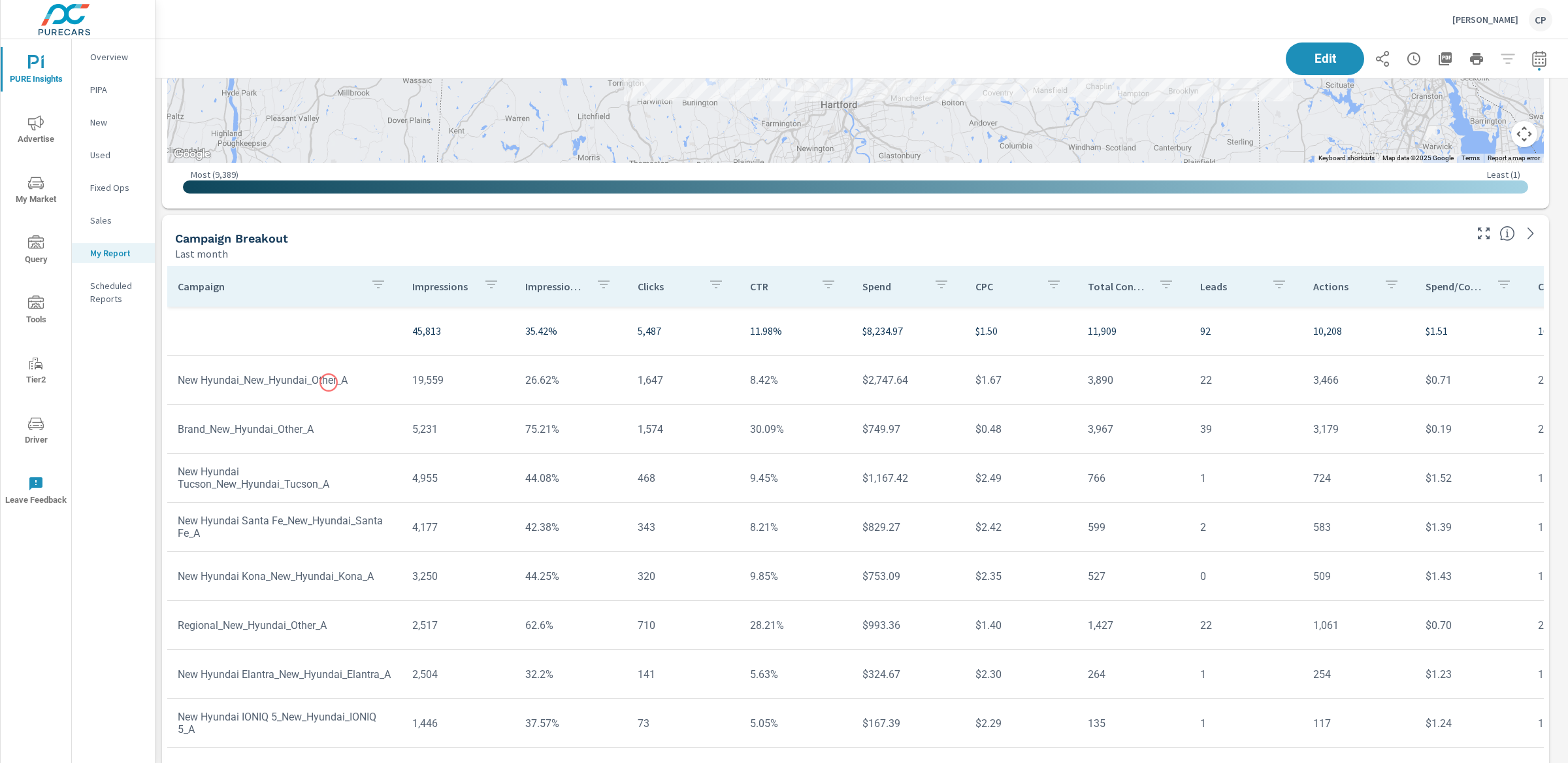
drag, startPoint x: 181, startPoint y: 377, endPoint x: 325, endPoint y: 382, distance: 144.1
click at [326, 382] on td "New Hyundai_New_Hyundai_Other_A" at bounding box center [284, 380] width 235 height 33
drag, startPoint x: 184, startPoint y: 375, endPoint x: 559, endPoint y: 379, distance: 375.0
click at [559, 378] on tr "New Hyundai_New_Hyundai_Other_A 19,559 26.62% 1,647 8.42% $2,747.64 $1.67 3,890…" at bounding box center [1016, 380] width 1699 height 49
click at [539, 379] on td "26.62%" at bounding box center [570, 380] width 113 height 33
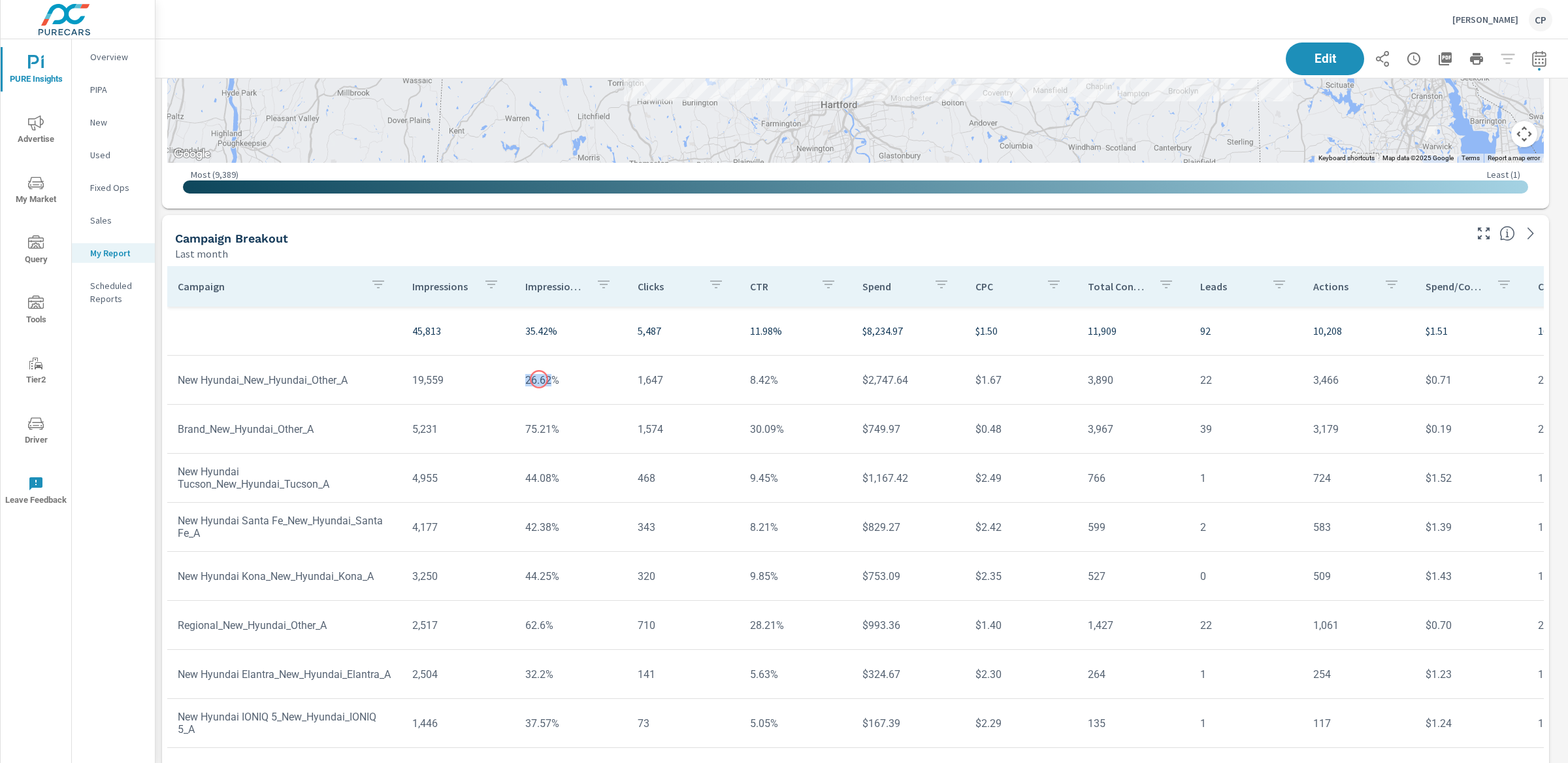
click at [539, 379] on td "26.62%" at bounding box center [570, 380] width 113 height 33
drag, startPoint x: 1205, startPoint y: 377, endPoint x: 1187, endPoint y: 377, distance: 18.0
click at [1190, 377] on td "22" at bounding box center [1246, 380] width 113 height 33
click at [237, 376] on td "New Hyundai_New_Hyundai_Other_A" at bounding box center [284, 380] width 235 height 33
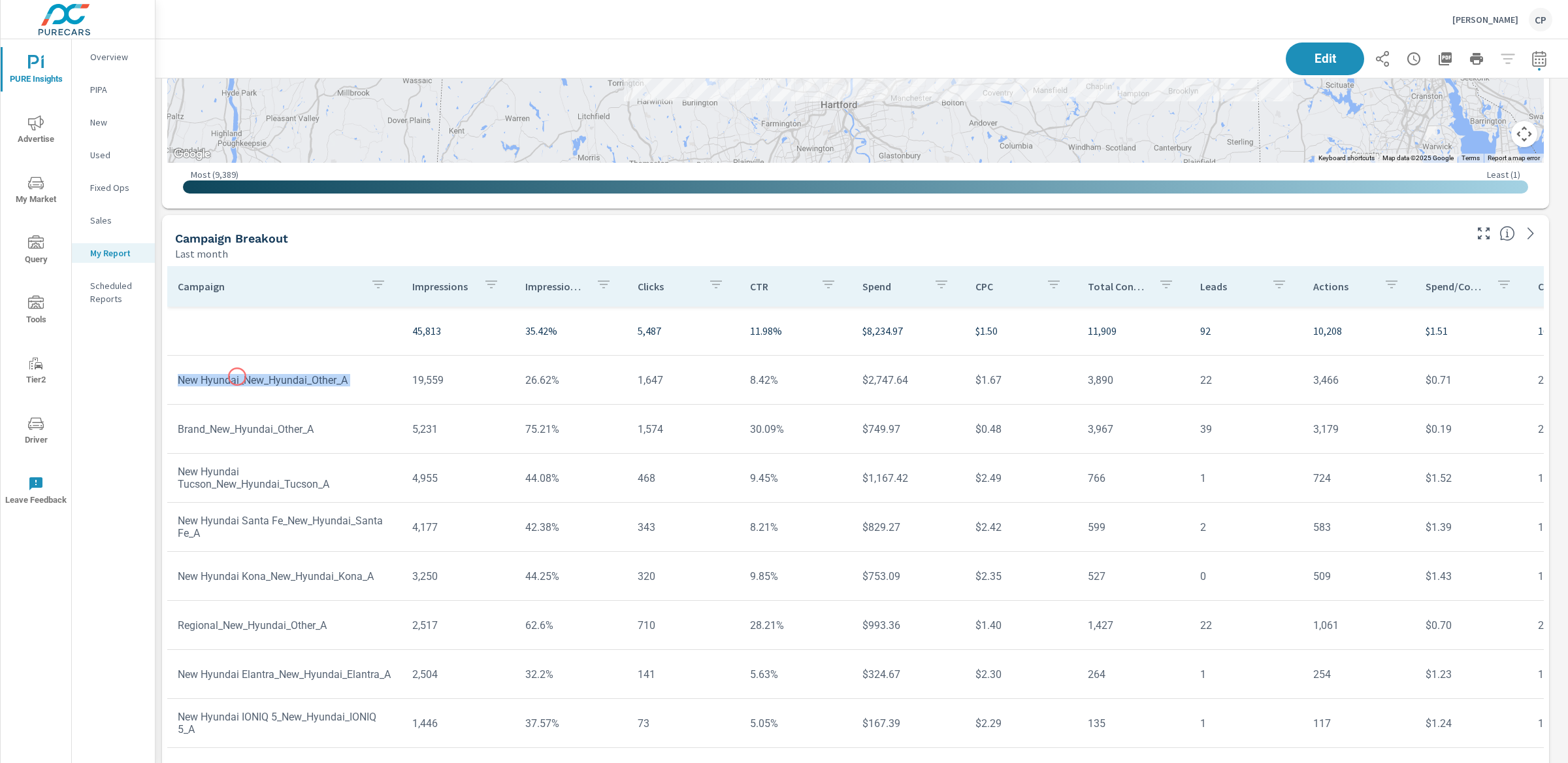
click at [237, 376] on td "New Hyundai_New_Hyundai_Other_A" at bounding box center [284, 380] width 235 height 33
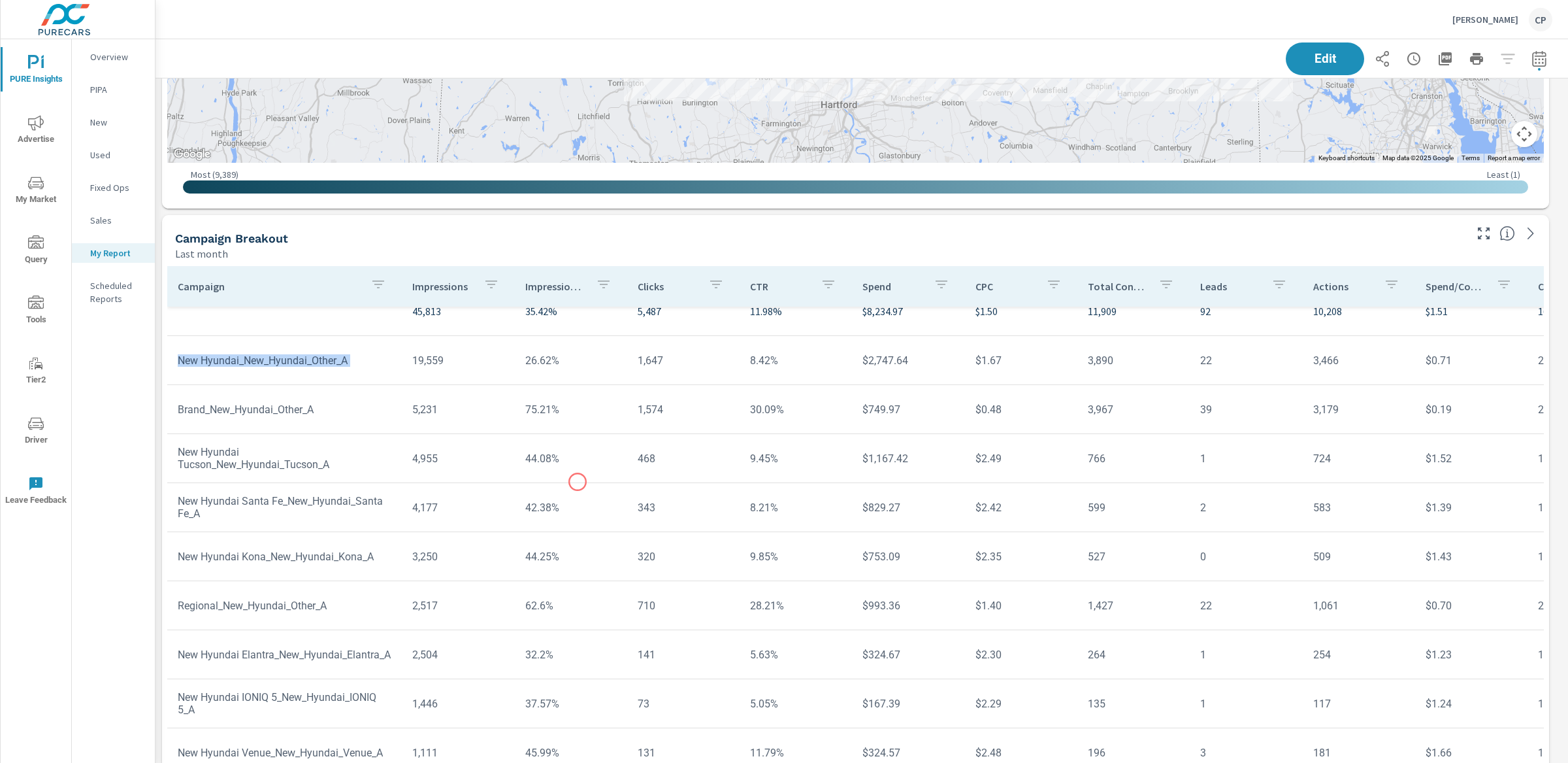
scroll to position [35, 0]
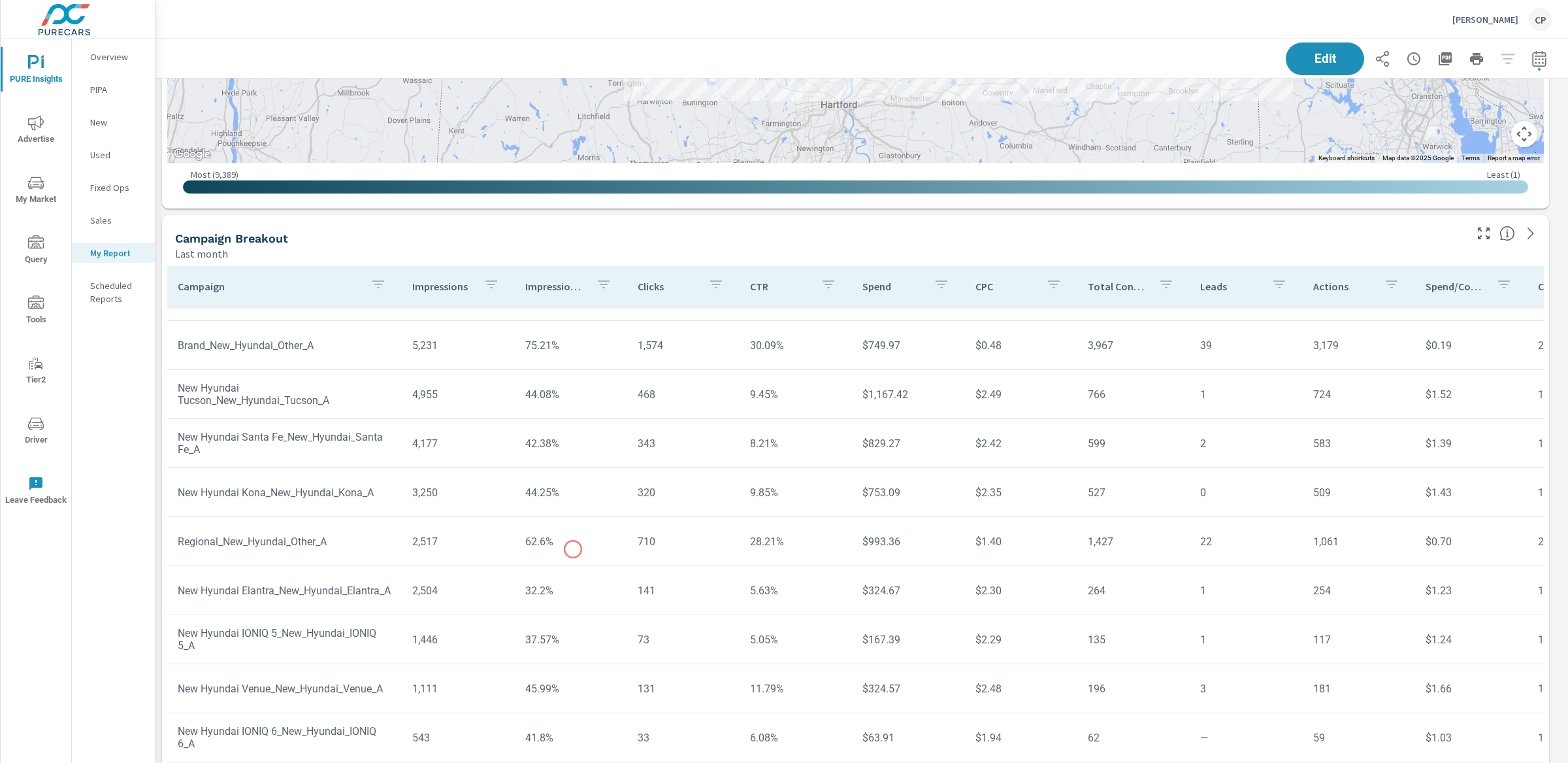
scroll to position [85, 0]
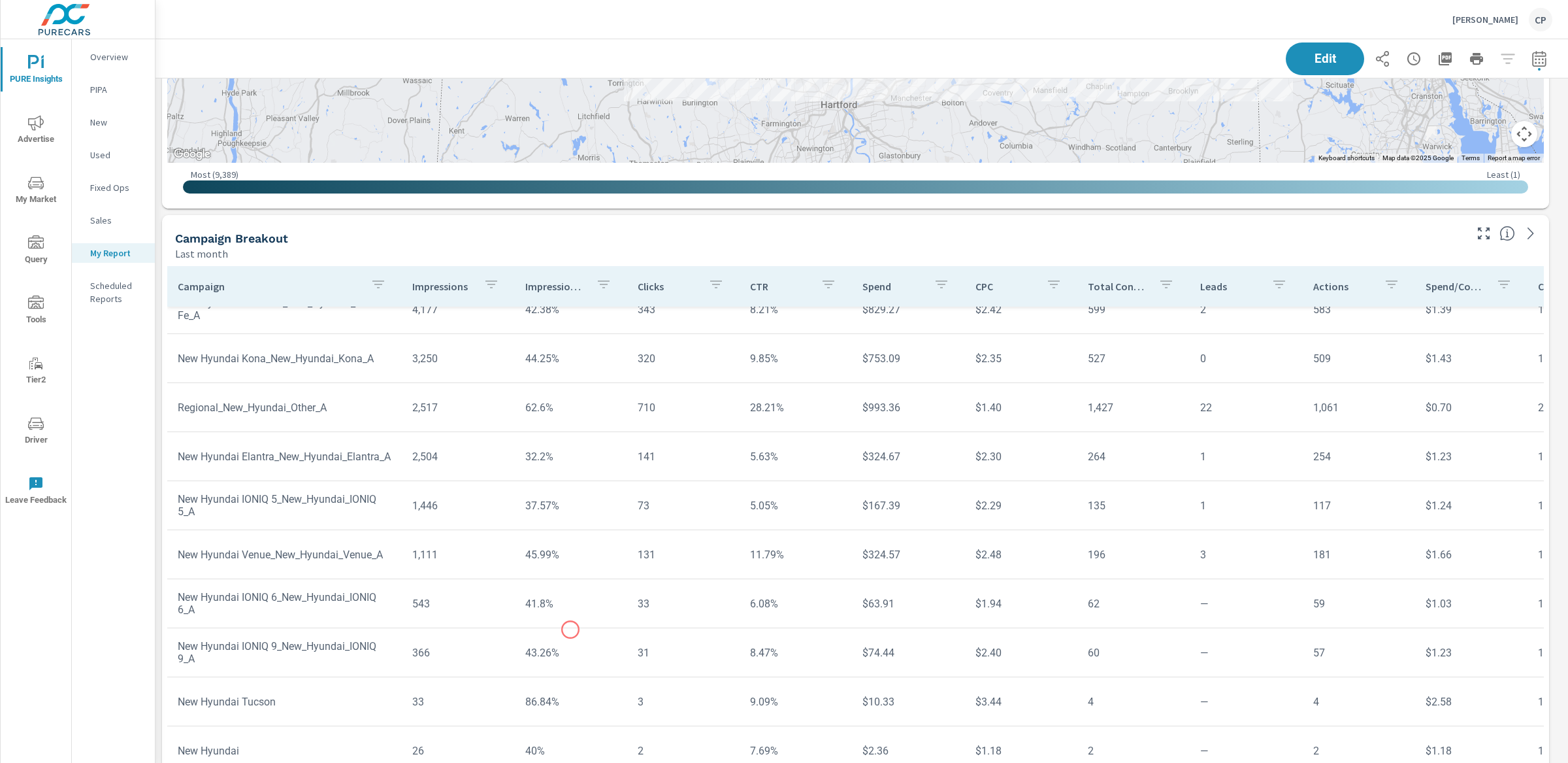
scroll to position [220, 0]
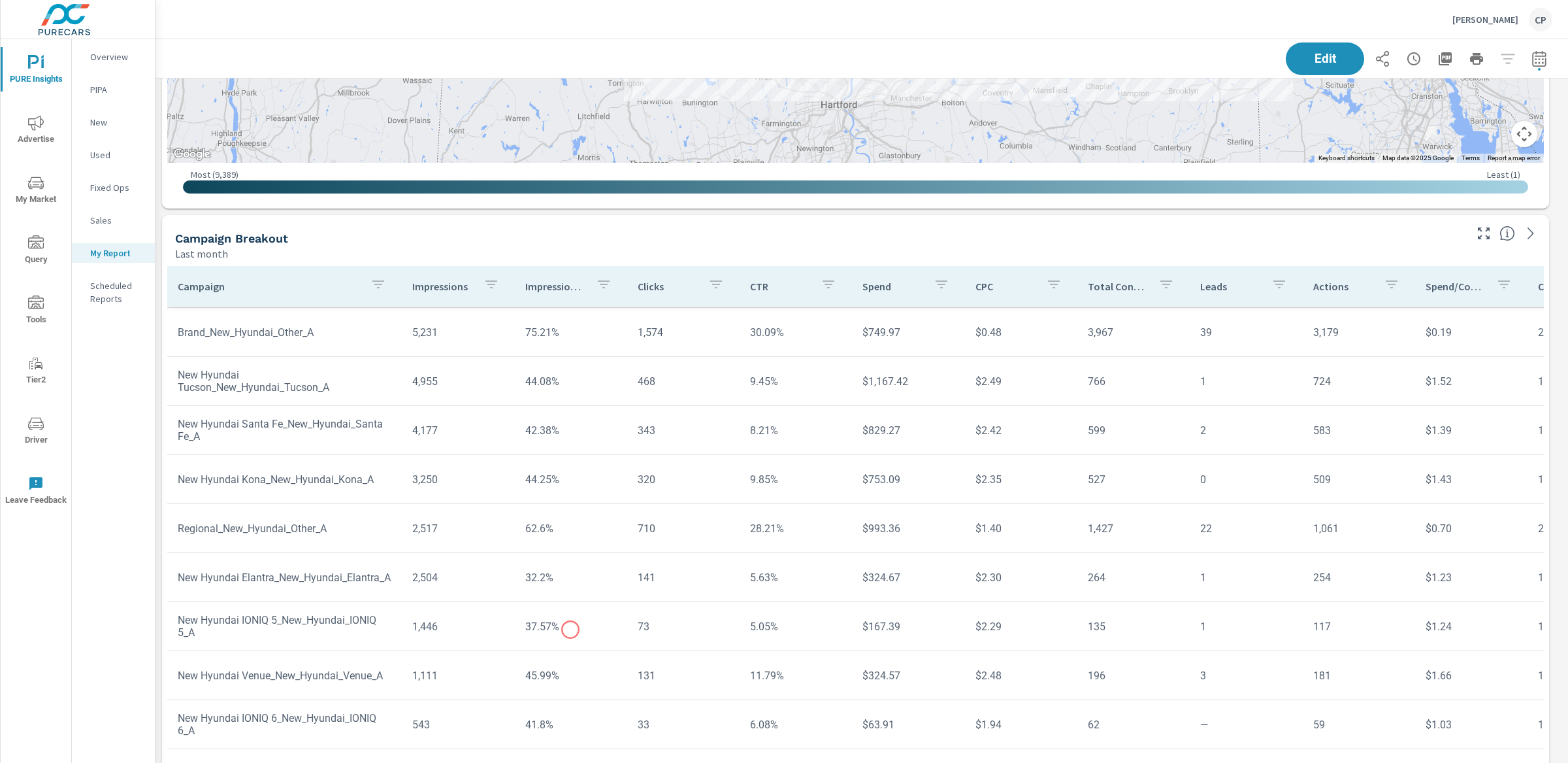
scroll to position [99, 0]
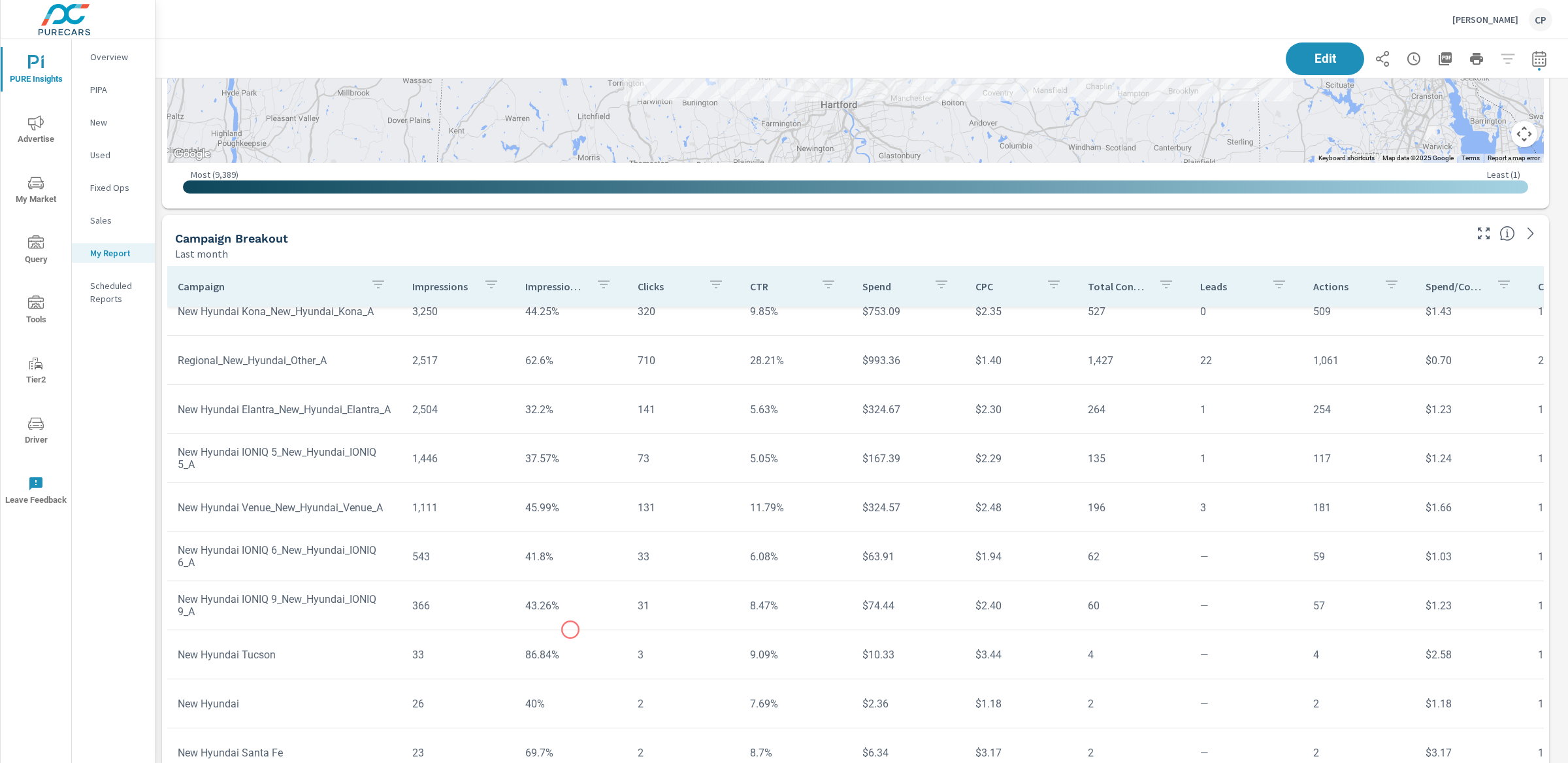
scroll to position [272, 0]
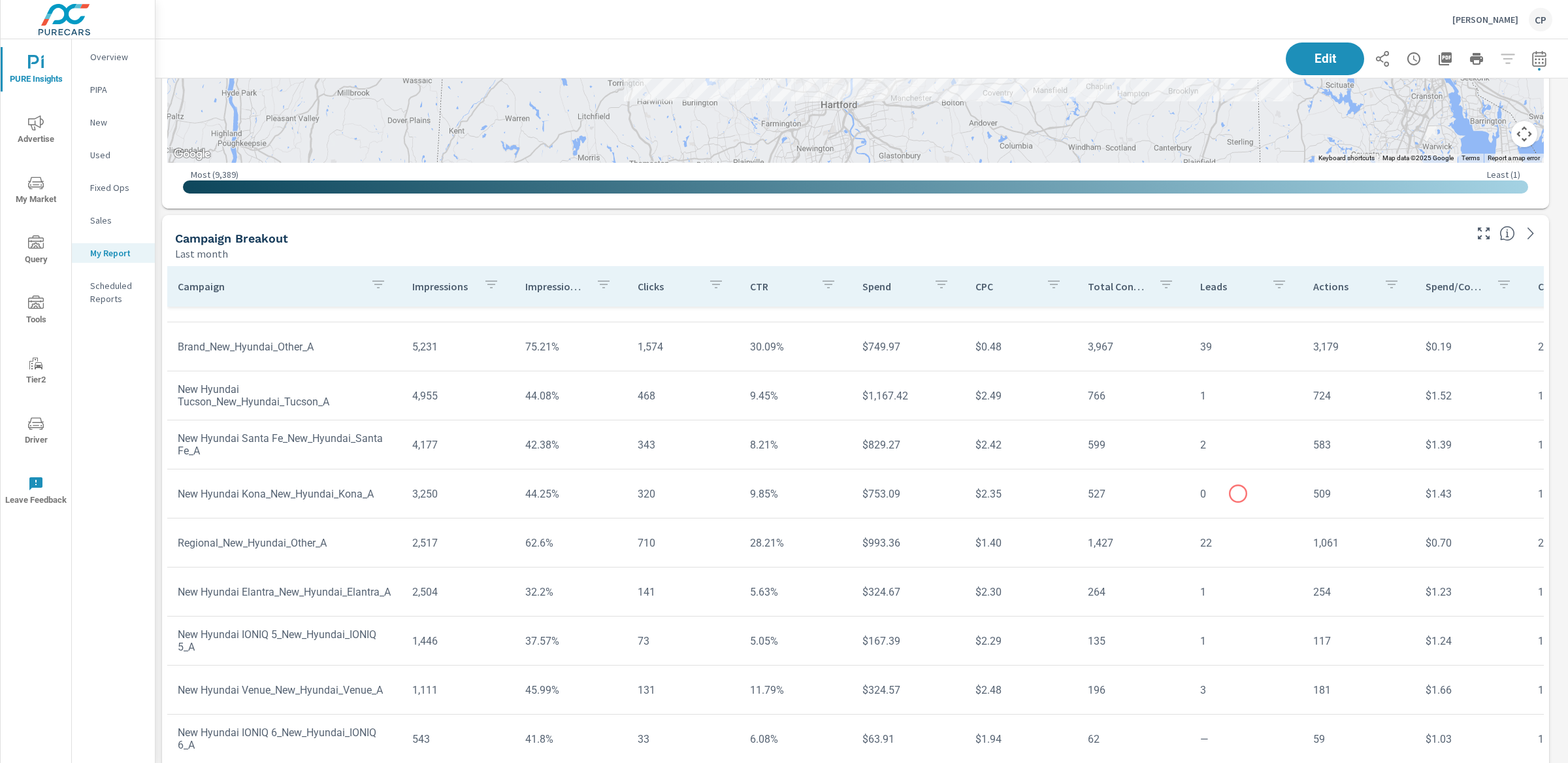
scroll to position [64, 0]
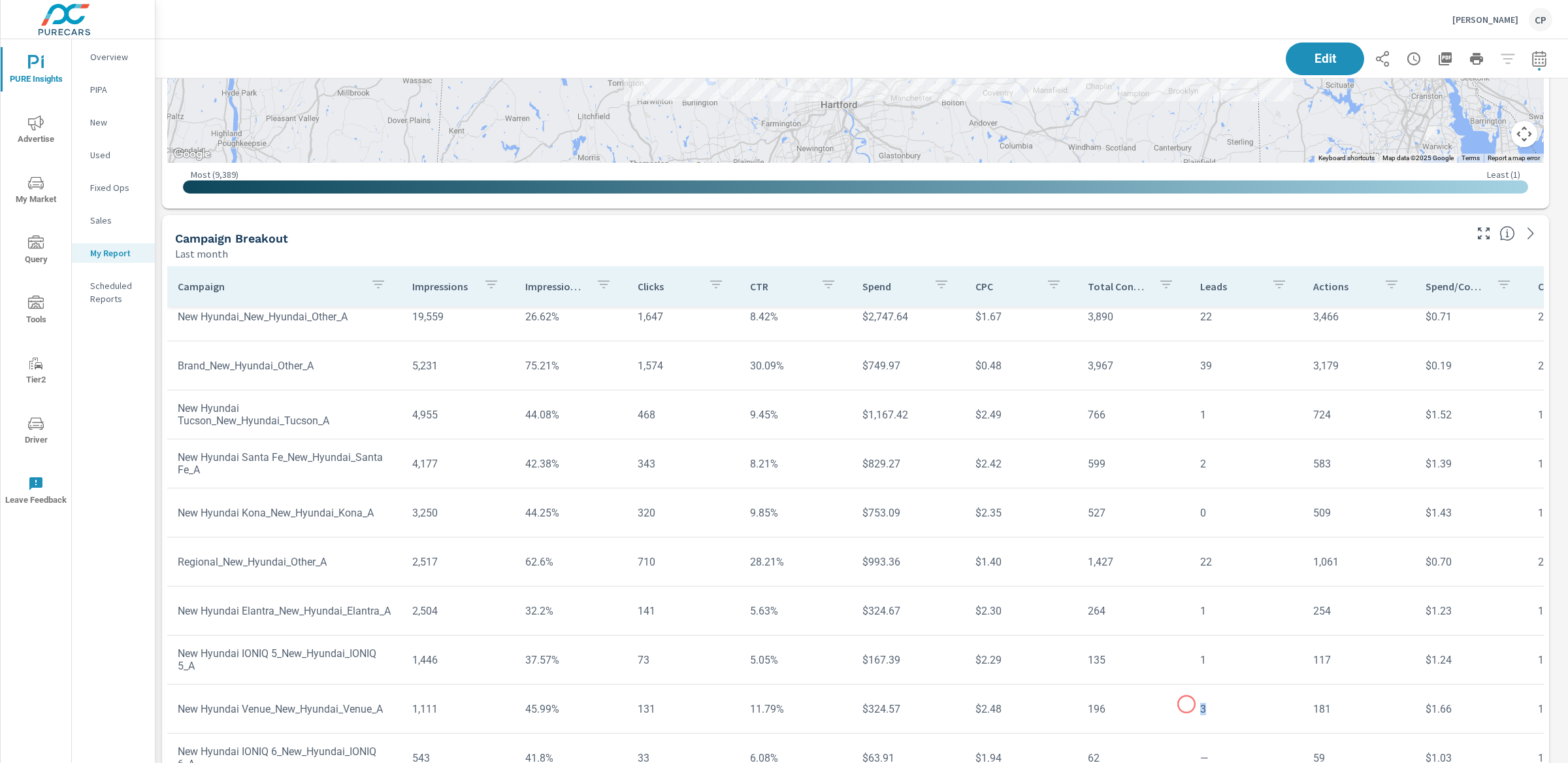
drag, startPoint x: 1208, startPoint y: 704, endPoint x: 1187, endPoint y: 704, distance: 21.0
click at [1190, 691] on td "3" at bounding box center [1246, 708] width 113 height 33
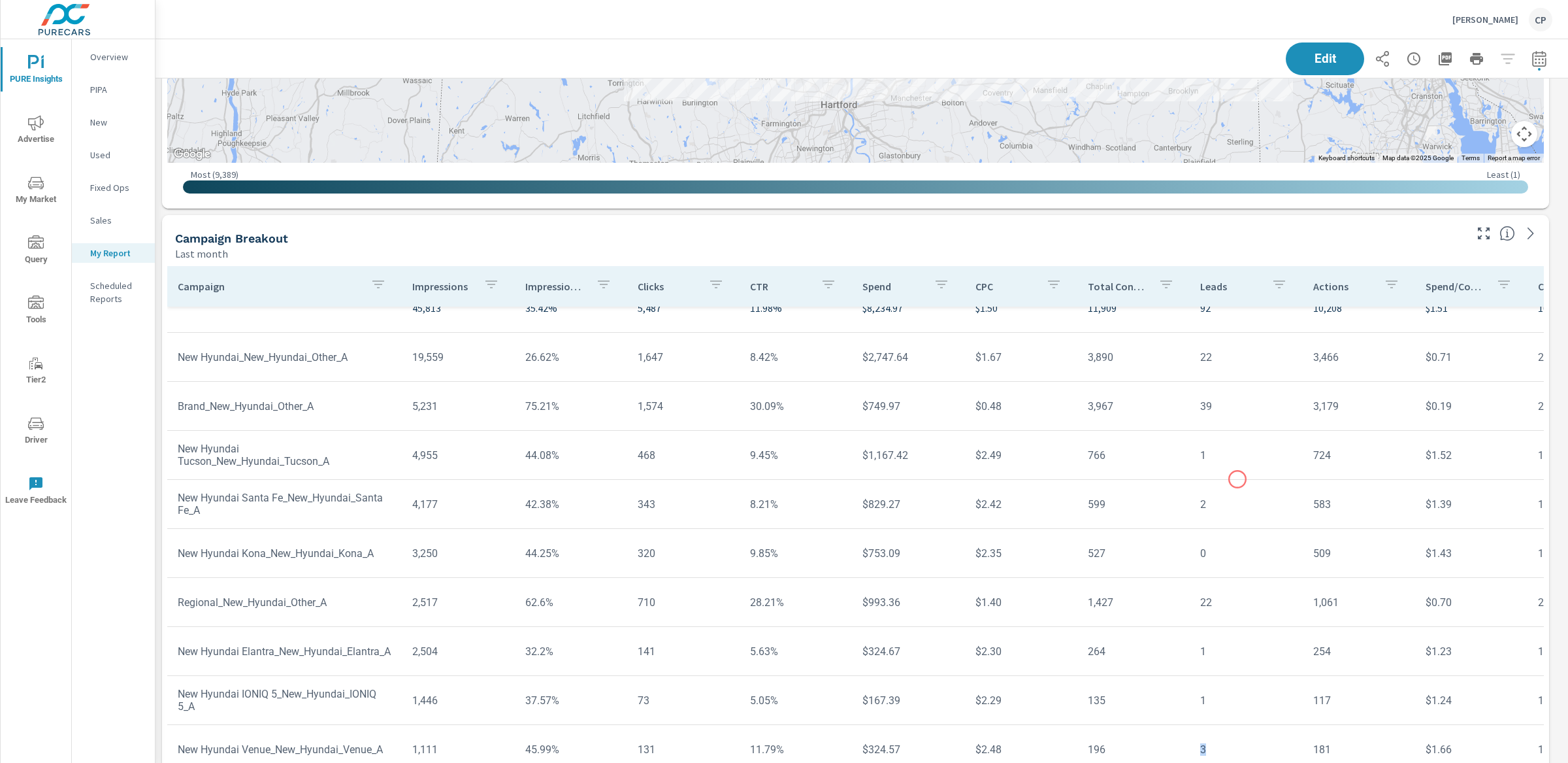
scroll to position [5, 0]
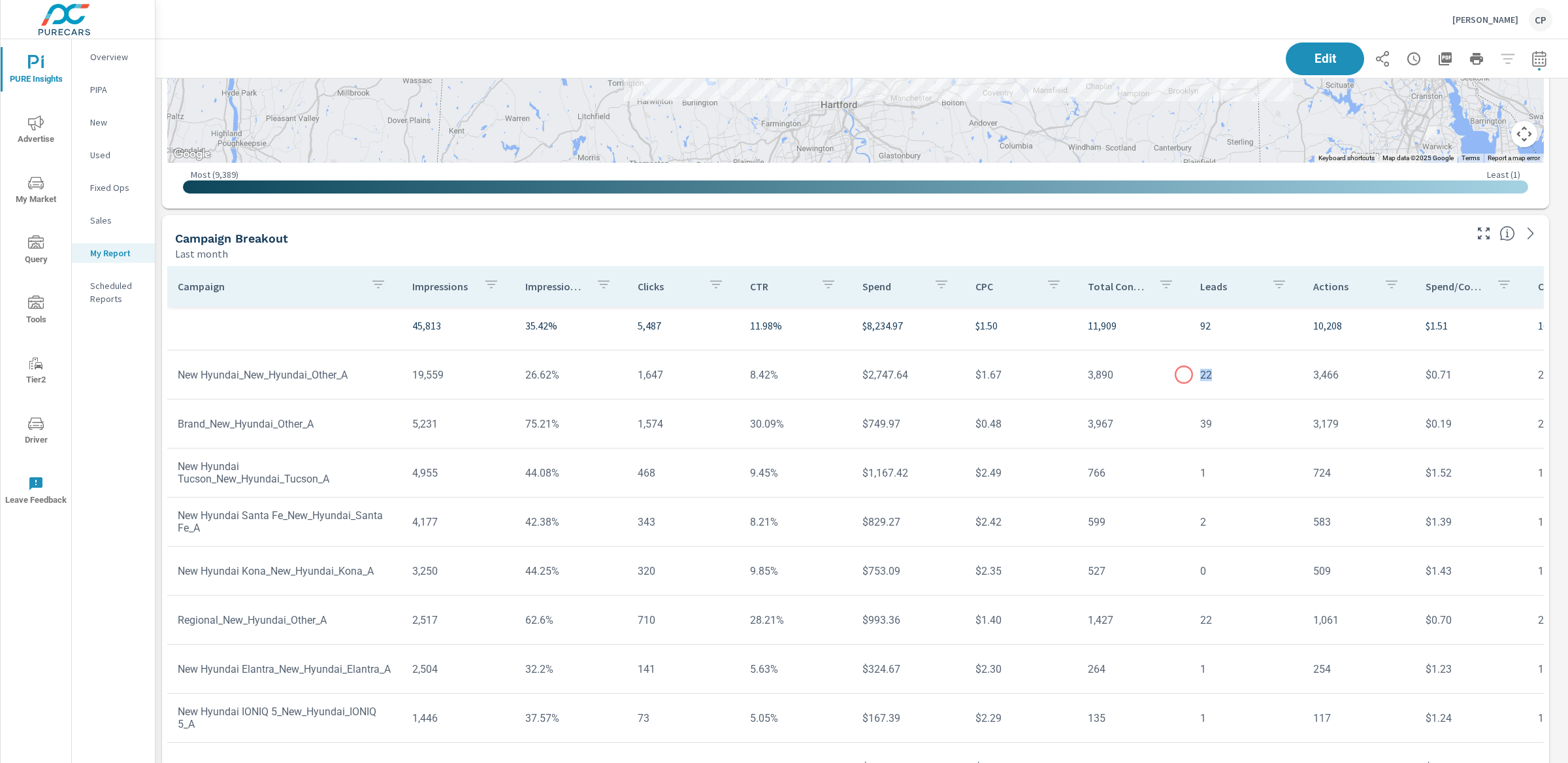
drag, startPoint x: 1214, startPoint y: 375, endPoint x: 1185, endPoint y: 375, distance: 29.0
click at [1190, 375] on td "22" at bounding box center [1246, 374] width 113 height 33
drag, startPoint x: 1188, startPoint y: 373, endPoint x: 1205, endPoint y: 372, distance: 17.0
click at [1206, 372] on td "22" at bounding box center [1246, 374] width 113 height 33
click at [403, 583] on td "3,250" at bounding box center [458, 571] width 113 height 33
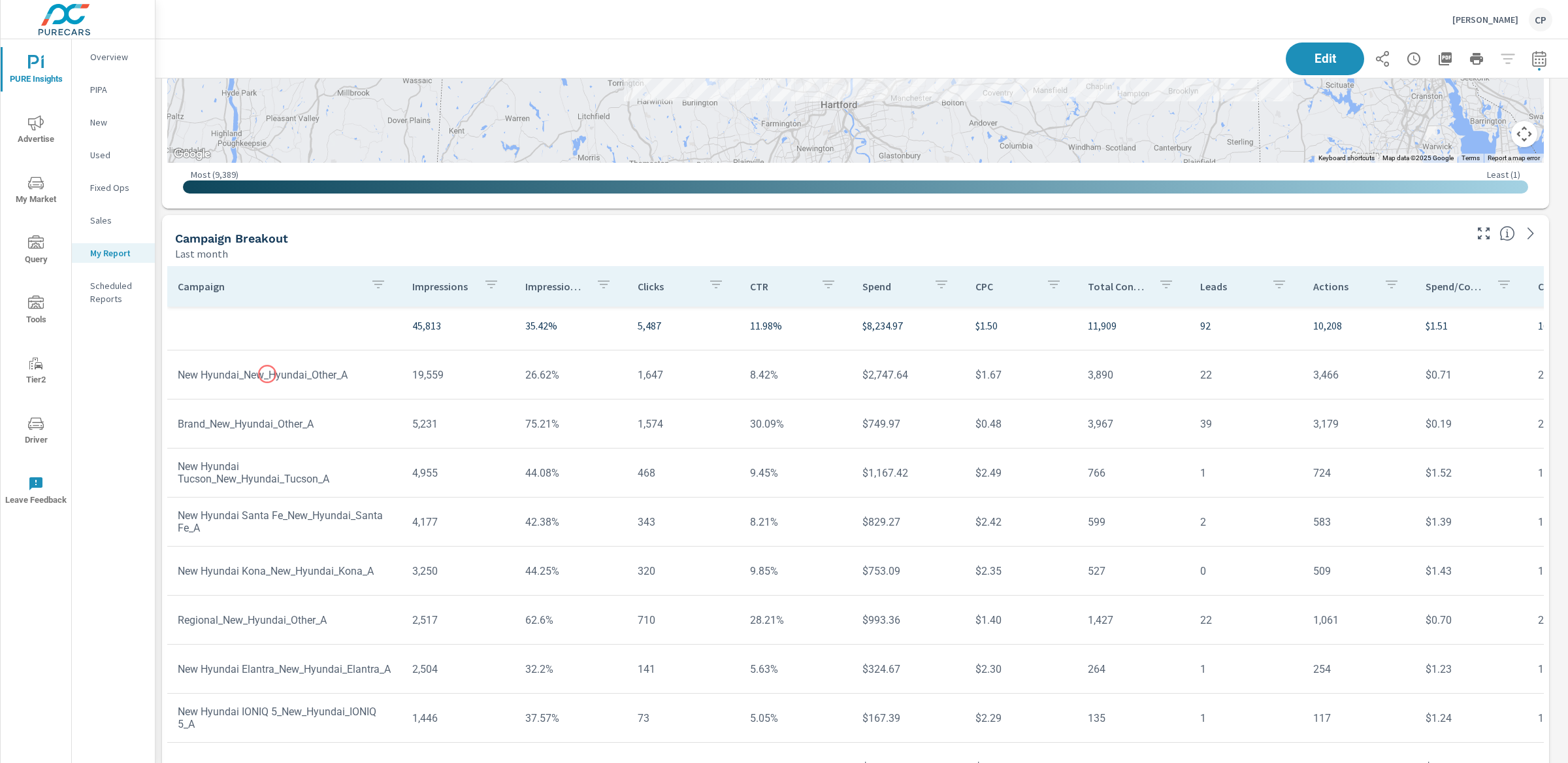
click at [267, 374] on td "New Hyundai_New_Hyundai_Other_A" at bounding box center [284, 374] width 235 height 33
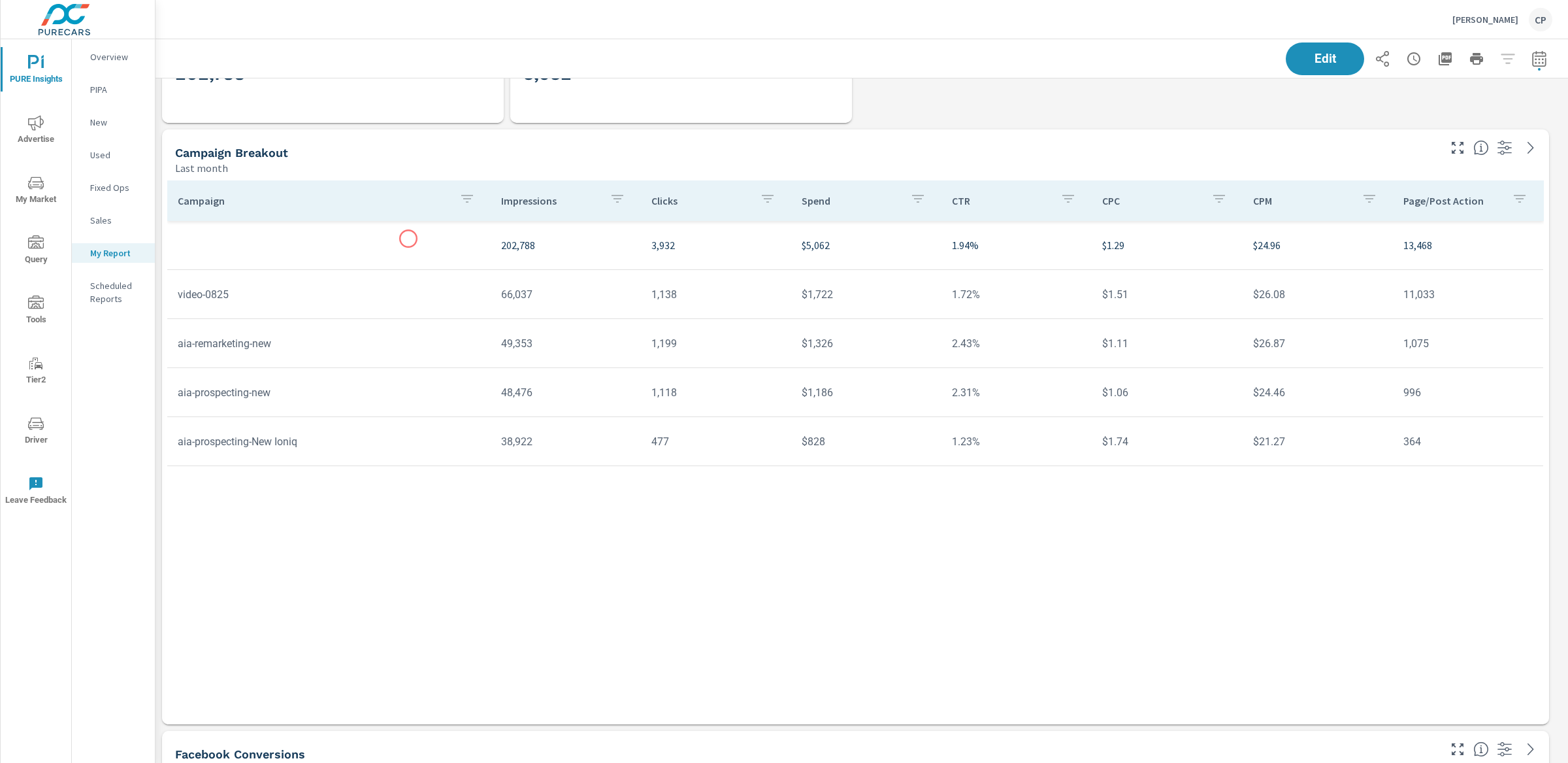
scroll to position [104, 0]
drag, startPoint x: 181, startPoint y: 347, endPoint x: 286, endPoint y: 347, distance: 105.0
click at [262, 345] on td "aia-remarketing-new" at bounding box center [329, 344] width 324 height 33
drag, startPoint x: 299, startPoint y: 387, endPoint x: 187, endPoint y: 384, distance: 112.0
click at [186, 383] on td "aia-prospecting-new" at bounding box center [329, 393] width 324 height 33
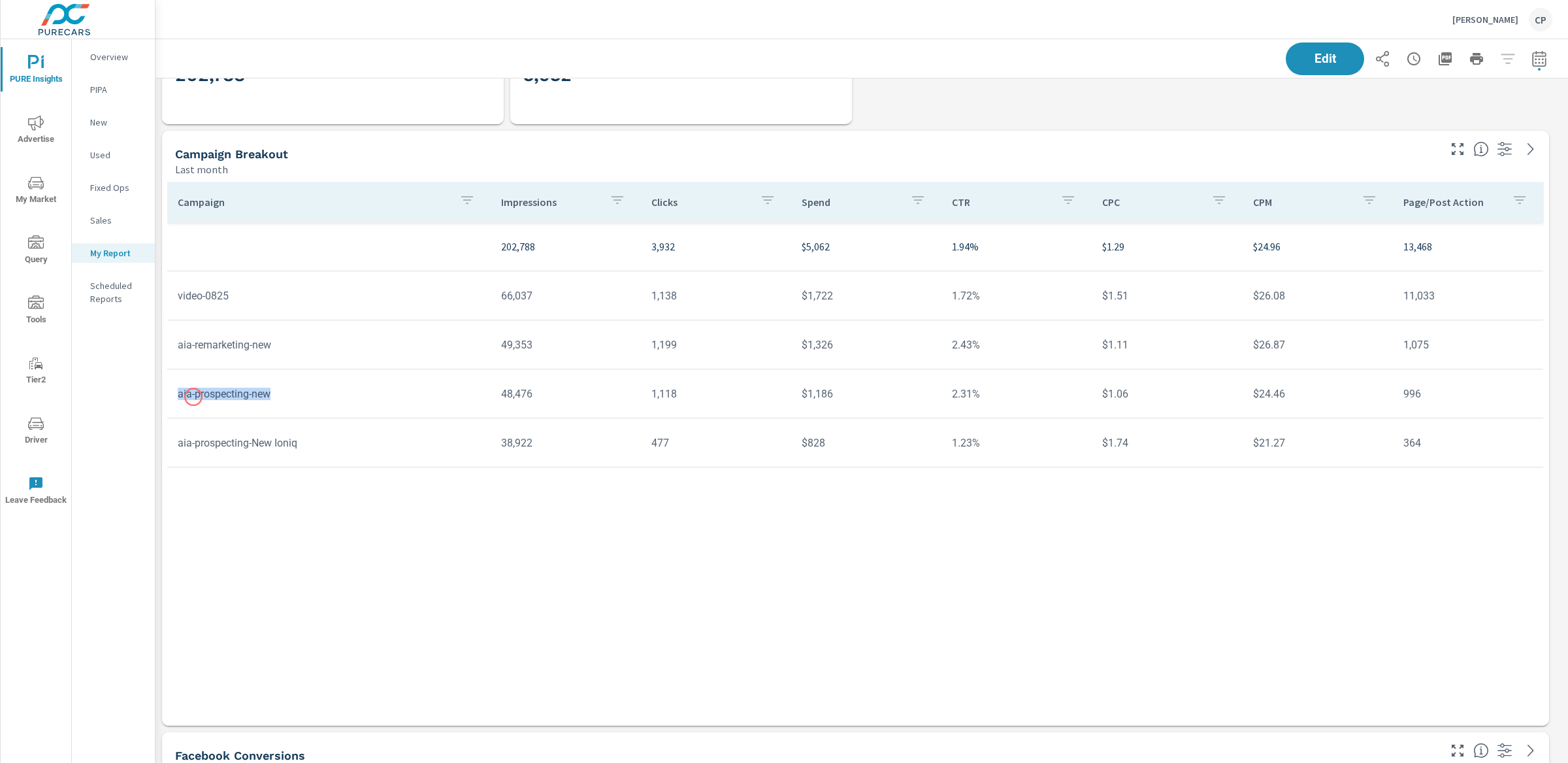
click at [193, 397] on td "aia-prospecting-new" at bounding box center [329, 393] width 324 height 33
drag, startPoint x: 175, startPoint y: 393, endPoint x: 314, endPoint y: 393, distance: 139.0
click at [314, 393] on td "aia-prospecting-new" at bounding box center [329, 393] width 324 height 33
click at [192, 396] on td "aia-prospecting-new" at bounding box center [329, 393] width 324 height 33
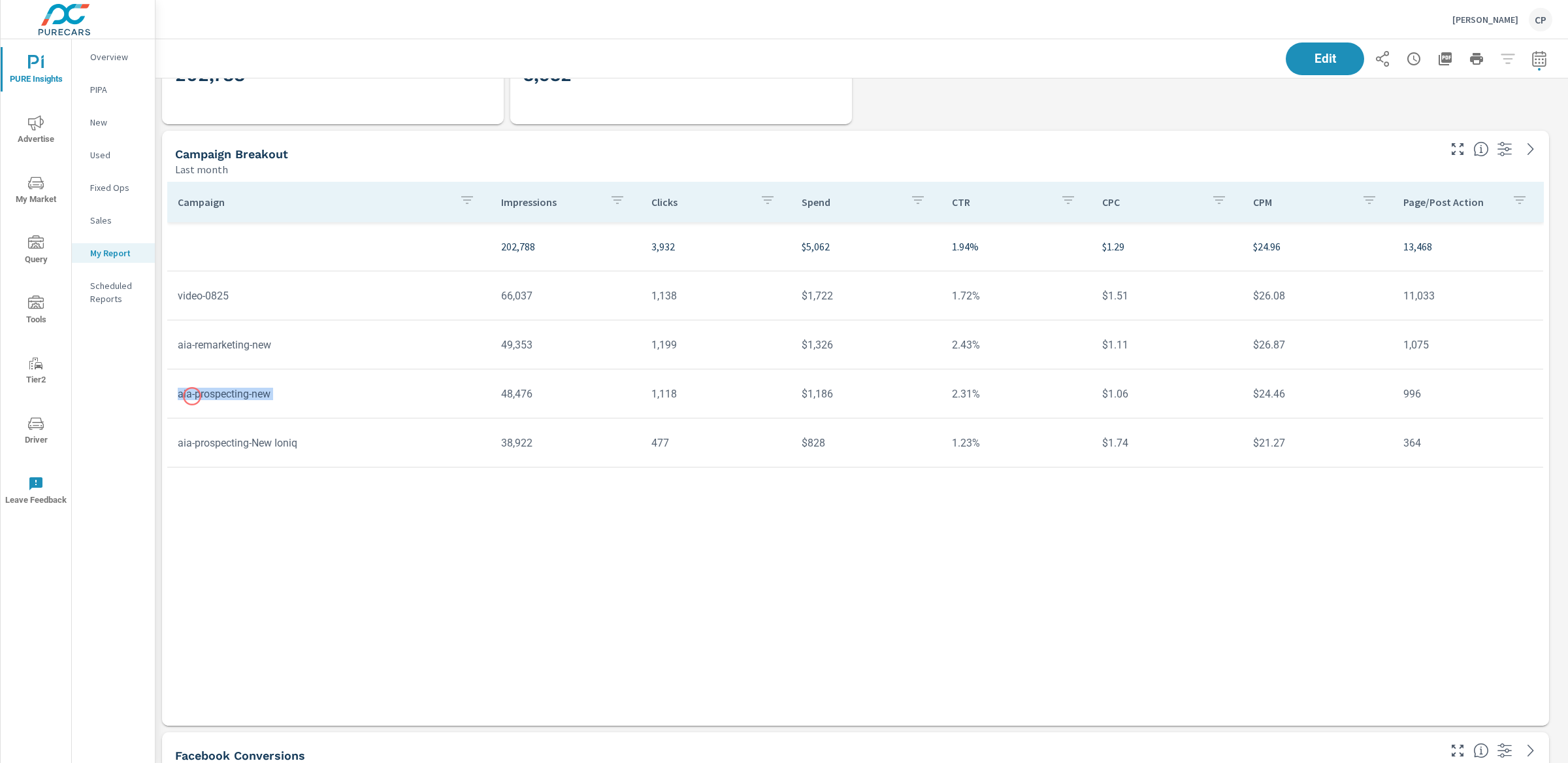
click at [192, 396] on td "aia-prospecting-new" at bounding box center [329, 393] width 324 height 33
click at [291, 393] on td "aia-prospecting-new" at bounding box center [329, 393] width 324 height 33
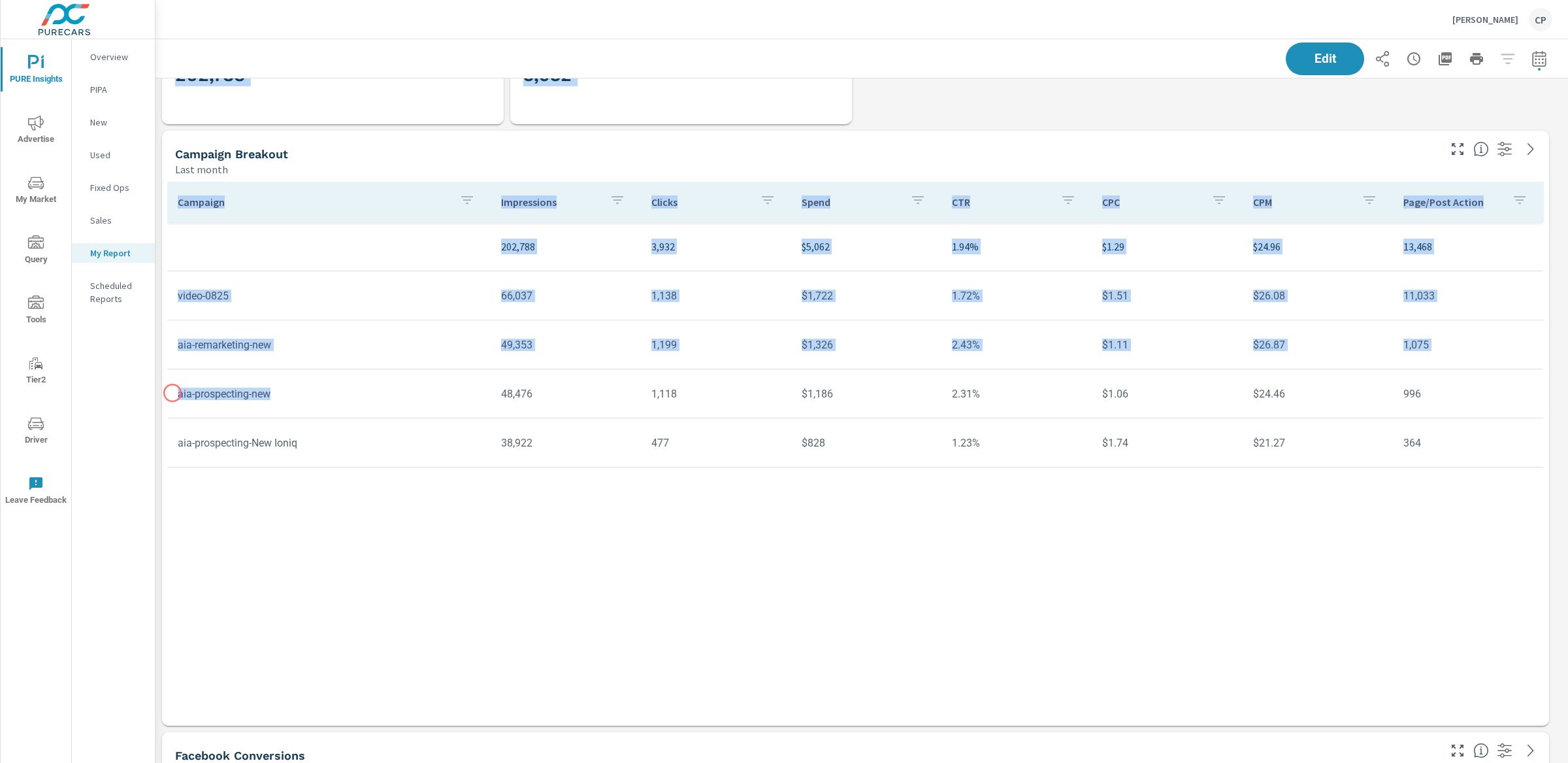
drag, startPoint x: 269, startPoint y: 393, endPoint x: 131, endPoint y: 393, distance: 138.0
click at [131, 393] on div "PURE Insights Advertise My Market Query Tools Tier2 Driver Leave Feedback Overv…" at bounding box center [784, 382] width 1568 height 763
click at [243, 389] on td "aia-prospecting-new" at bounding box center [329, 393] width 324 height 33
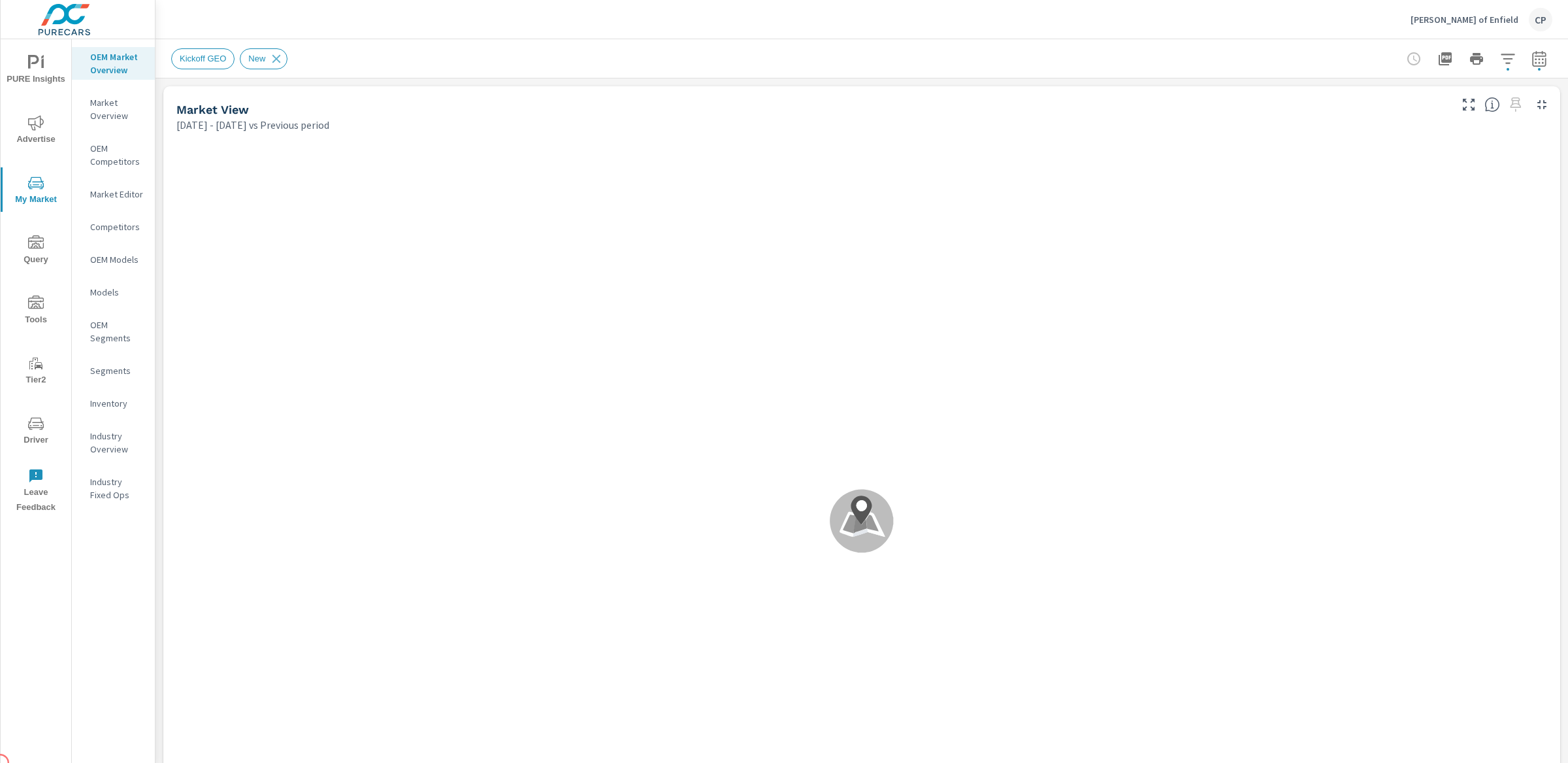
scroll to position [306, 0]
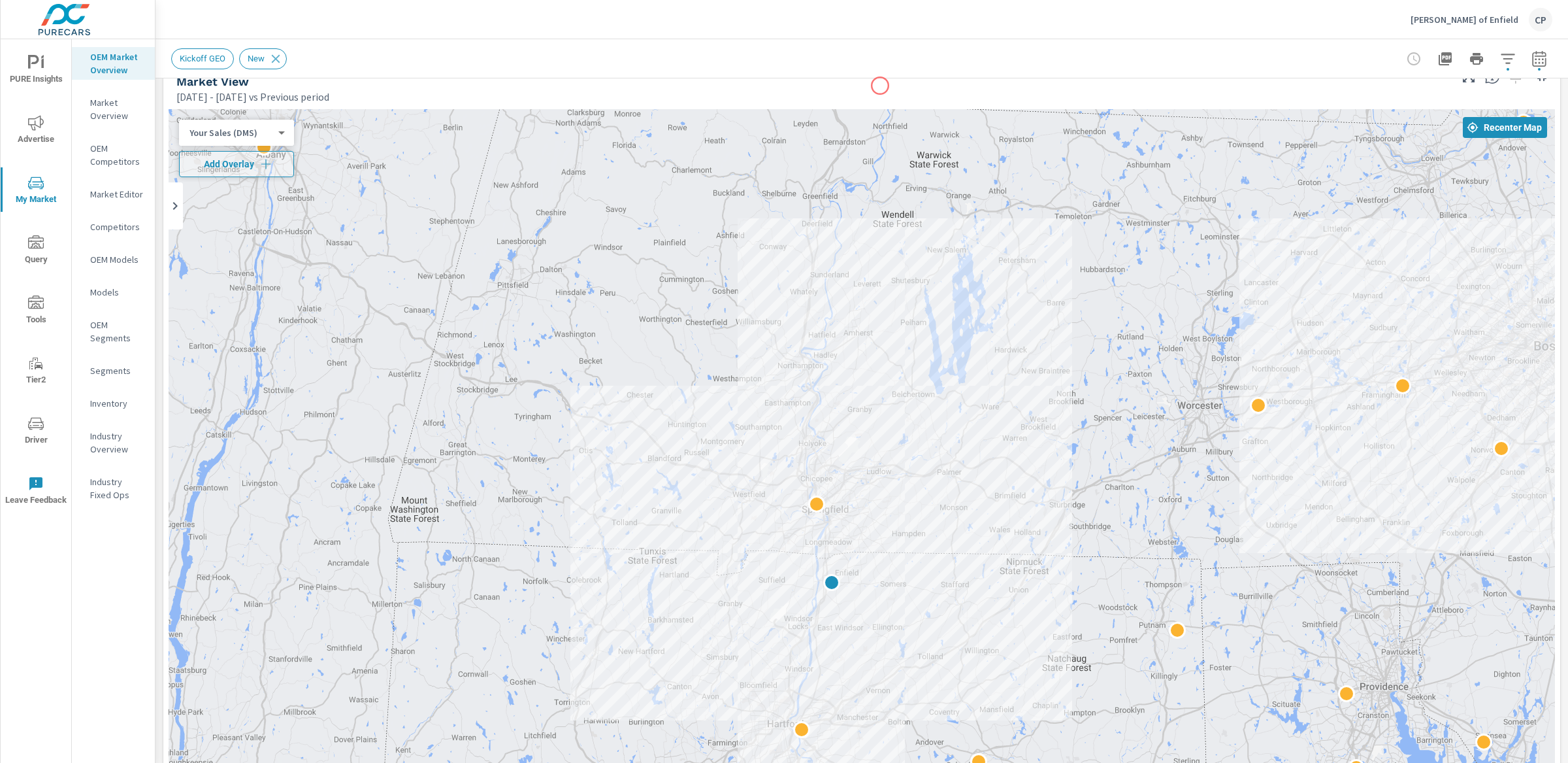
scroll to position [30, 0]
click at [1544, 53] on div "Kickoff GEO New" at bounding box center [861, 58] width 1413 height 38
click at [1536, 53] on button "button" at bounding box center [1539, 58] width 26 height 26
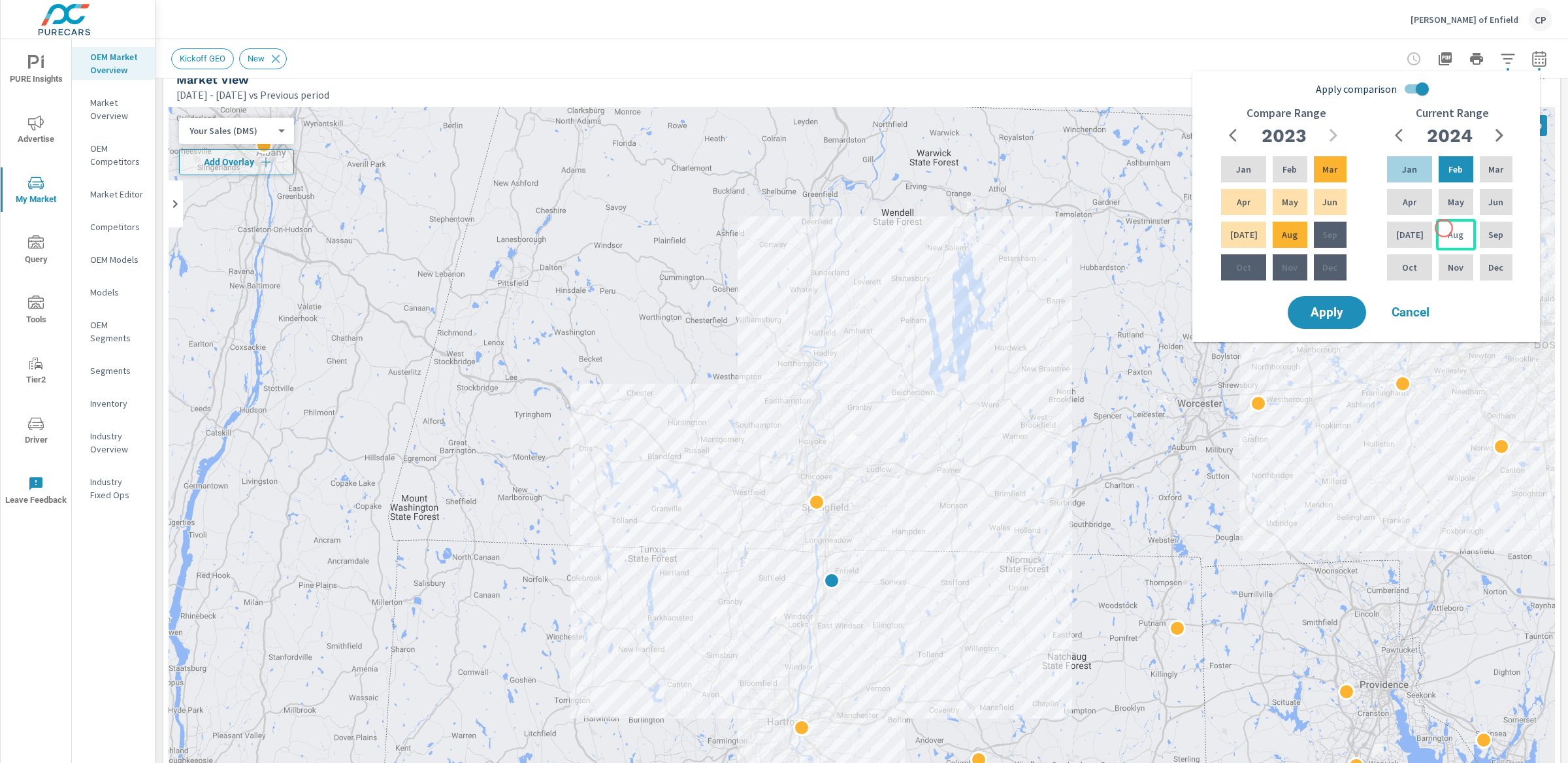
click at [1448, 228] on p "Aug" at bounding box center [1455, 234] width 16 height 13
click at [1402, 163] on p "Jan" at bounding box center [1410, 169] width 15 height 13
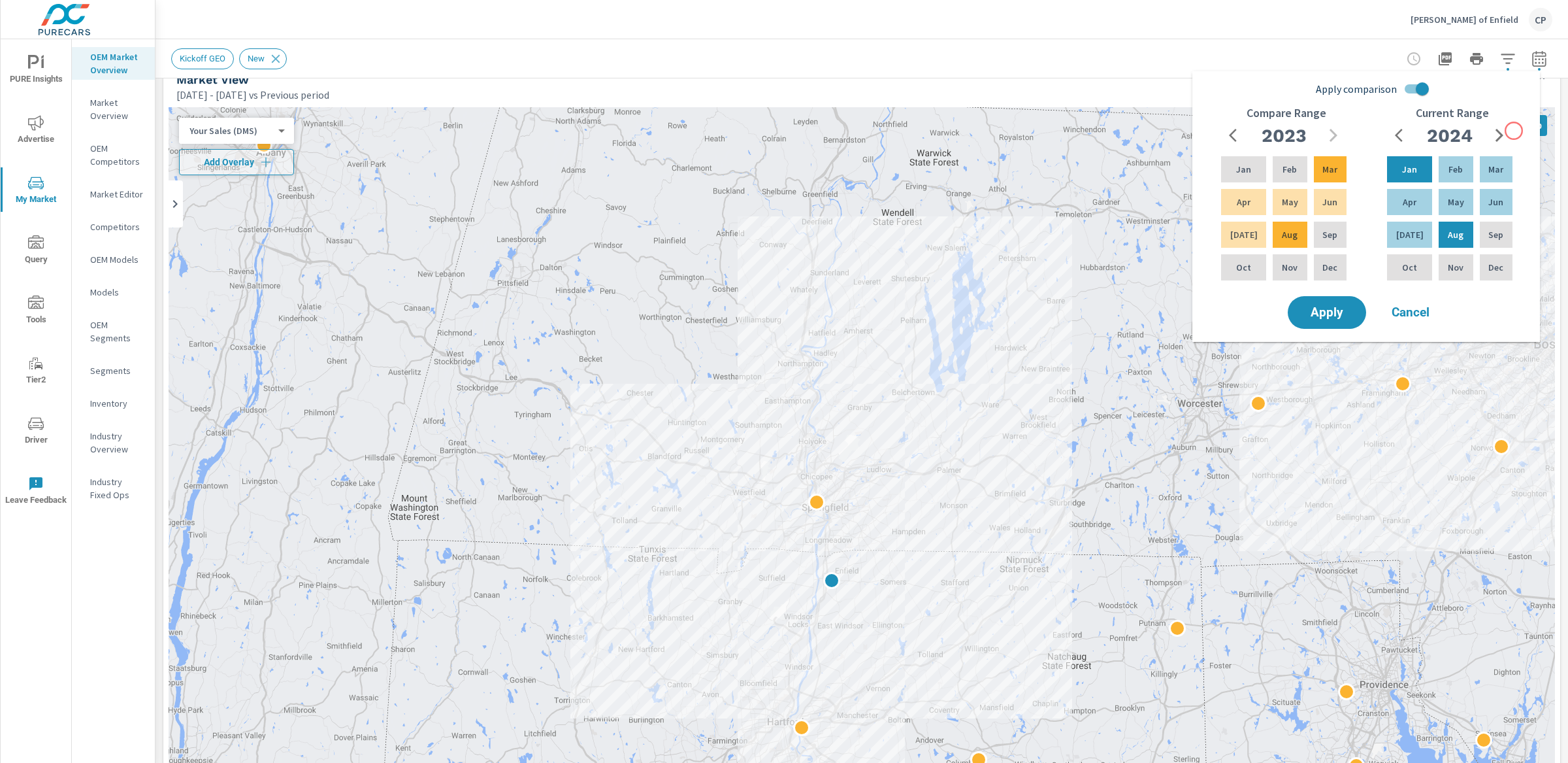
click at [1514, 131] on div "Current Range [DATE] Feb Mar Apr May Jun [DATE] Aug Sep Oct Nov Dec" at bounding box center [1452, 200] width 166 height 187
click at [1504, 131] on icon "button" at bounding box center [1499, 135] width 16 height 16
click at [1448, 223] on div "Aug" at bounding box center [1455, 234] width 39 height 31
click at [1417, 173] on div "Jan" at bounding box center [1410, 169] width 50 height 31
click at [1413, 83] on input "Apply comparison" at bounding box center [1422, 88] width 75 height 25
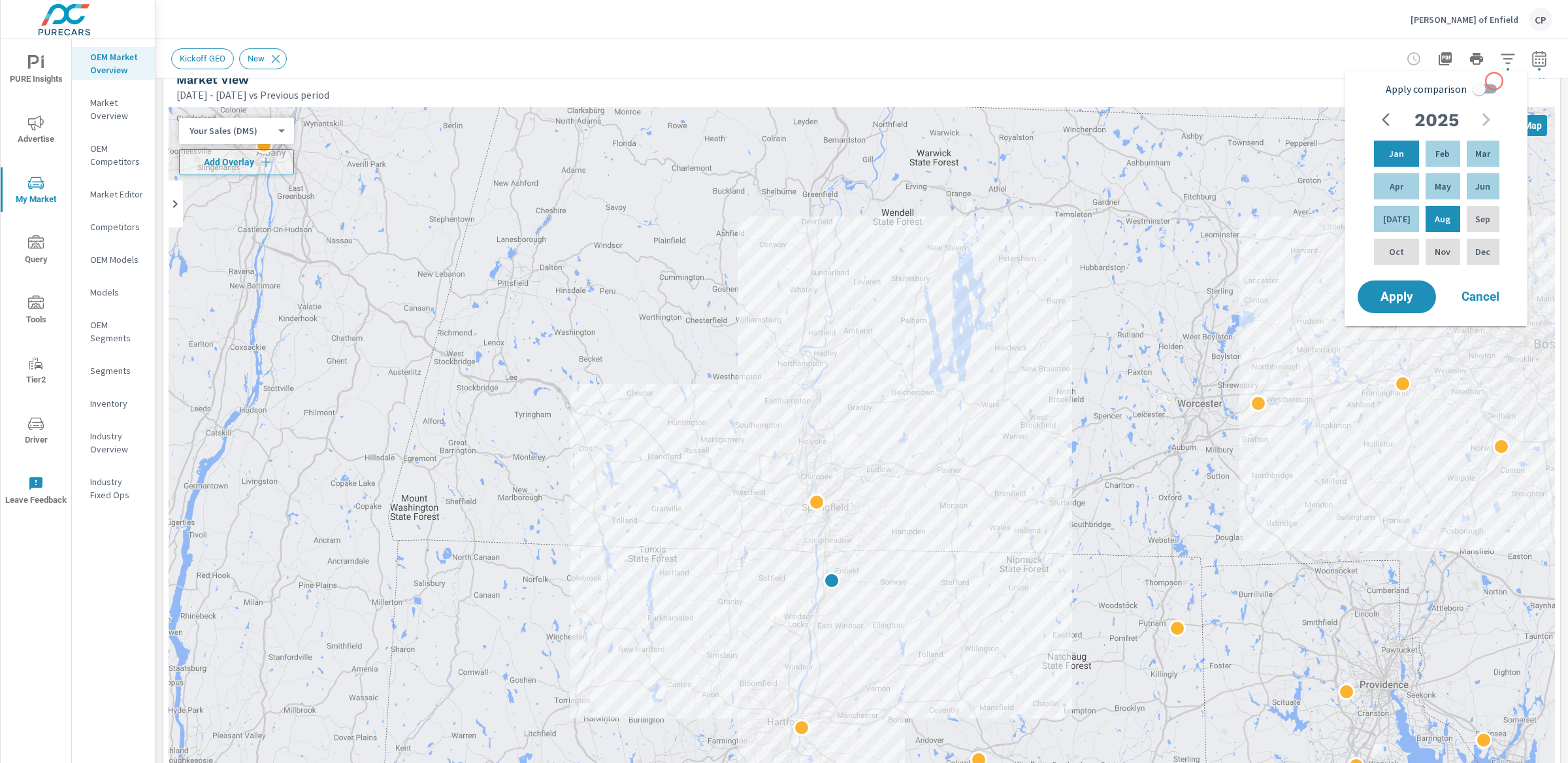
click at [1494, 81] on input "Apply comparison" at bounding box center [1479, 88] width 75 height 25
checkbox input "true"
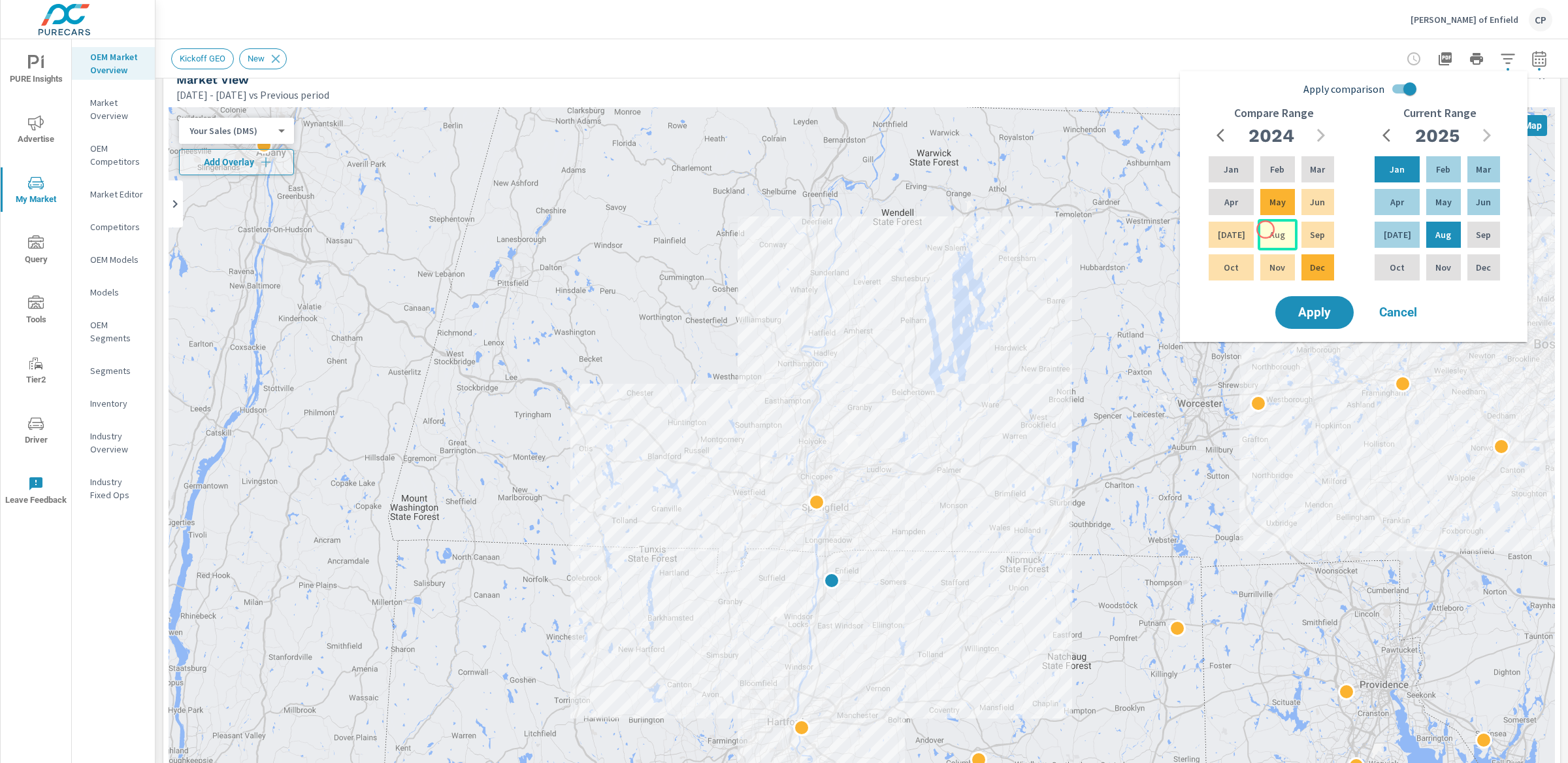
click at [1270, 230] on p "Aug" at bounding box center [1277, 234] width 16 height 13
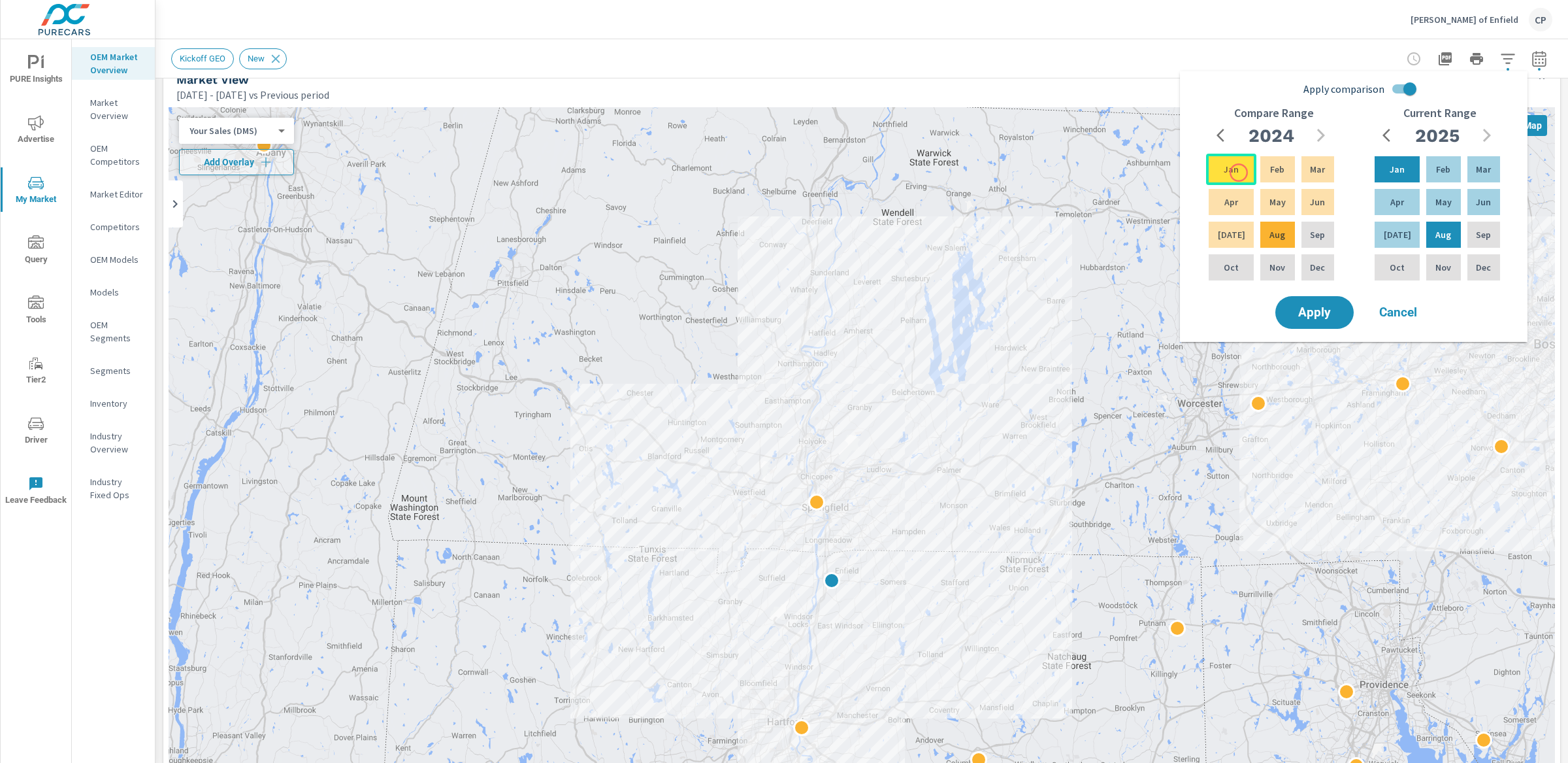
click at [1237, 171] on div "Jan" at bounding box center [1231, 169] width 50 height 31
click at [1309, 297] on button "Apply" at bounding box center [1315, 312] width 81 height 34
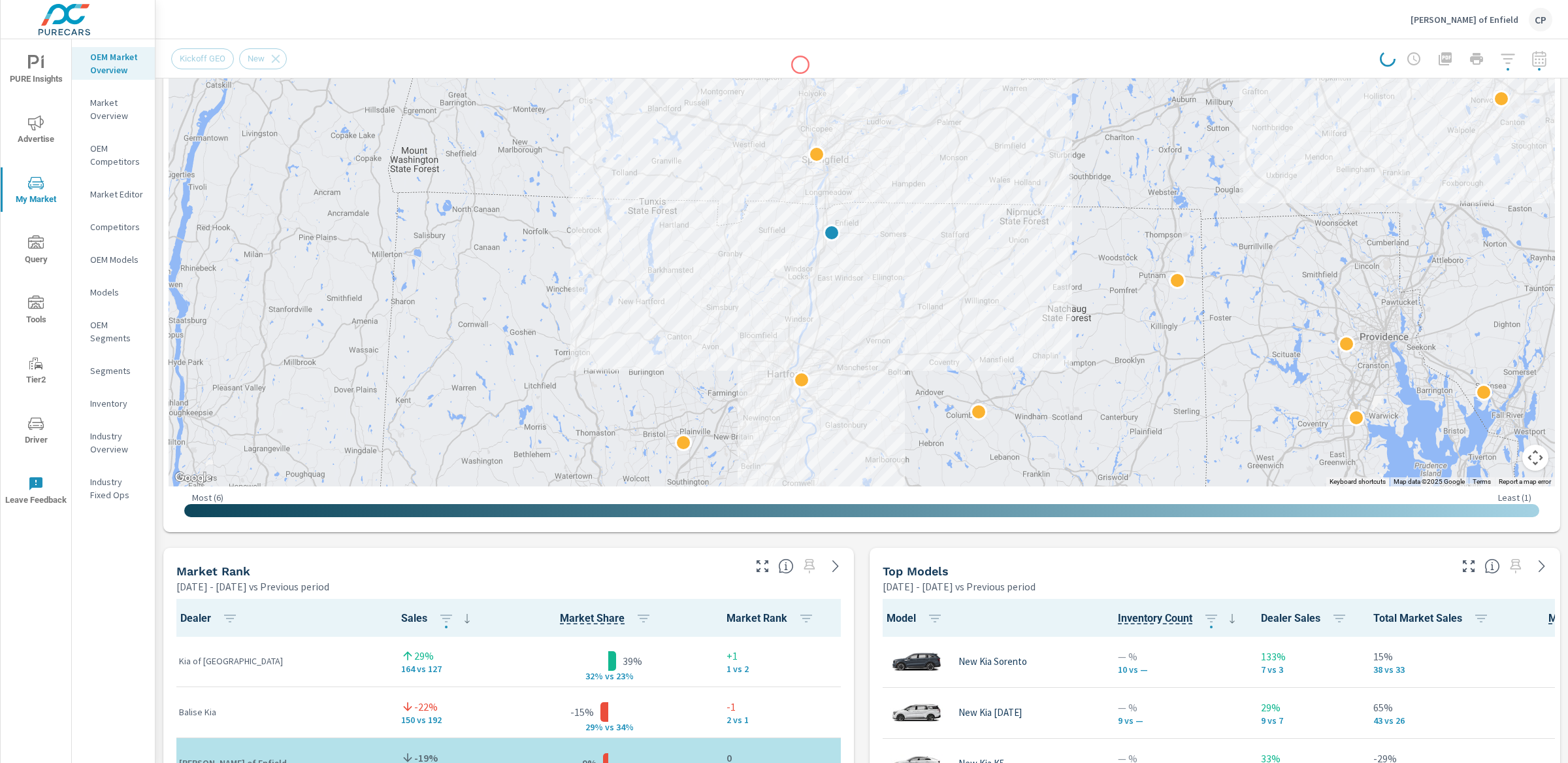
scroll to position [390, 0]
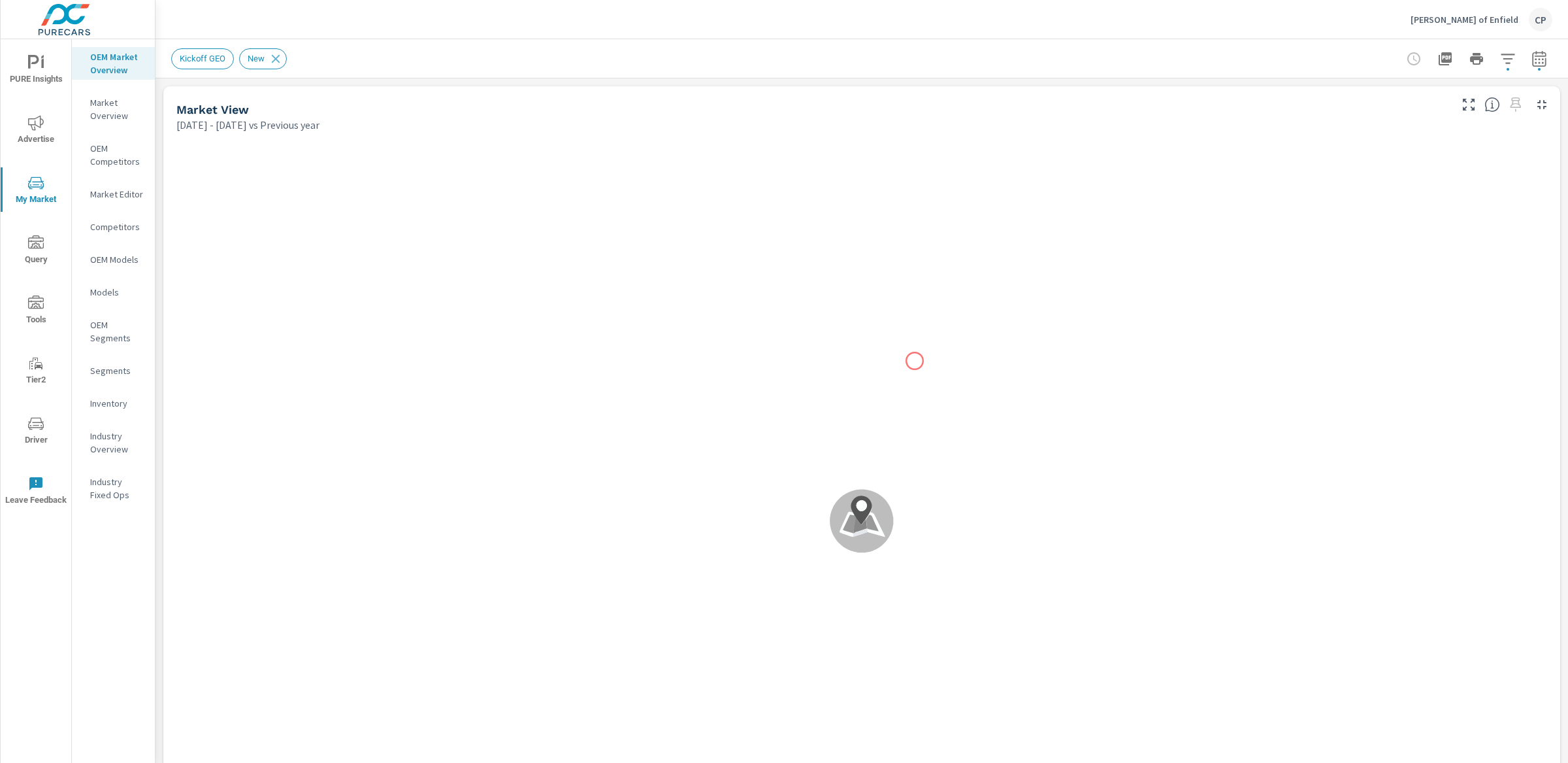
scroll to position [1, 0]
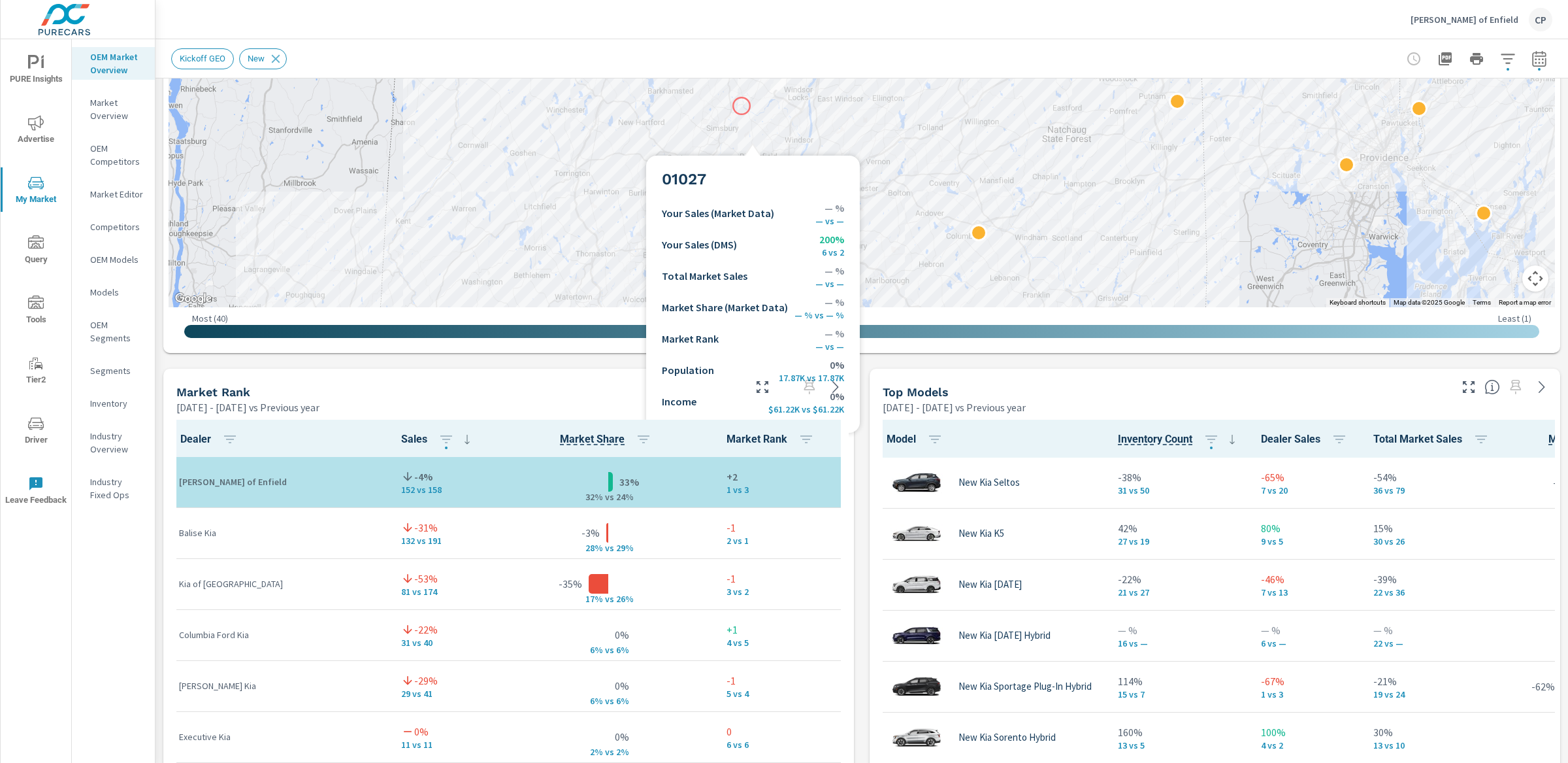
scroll to position [629, 0]
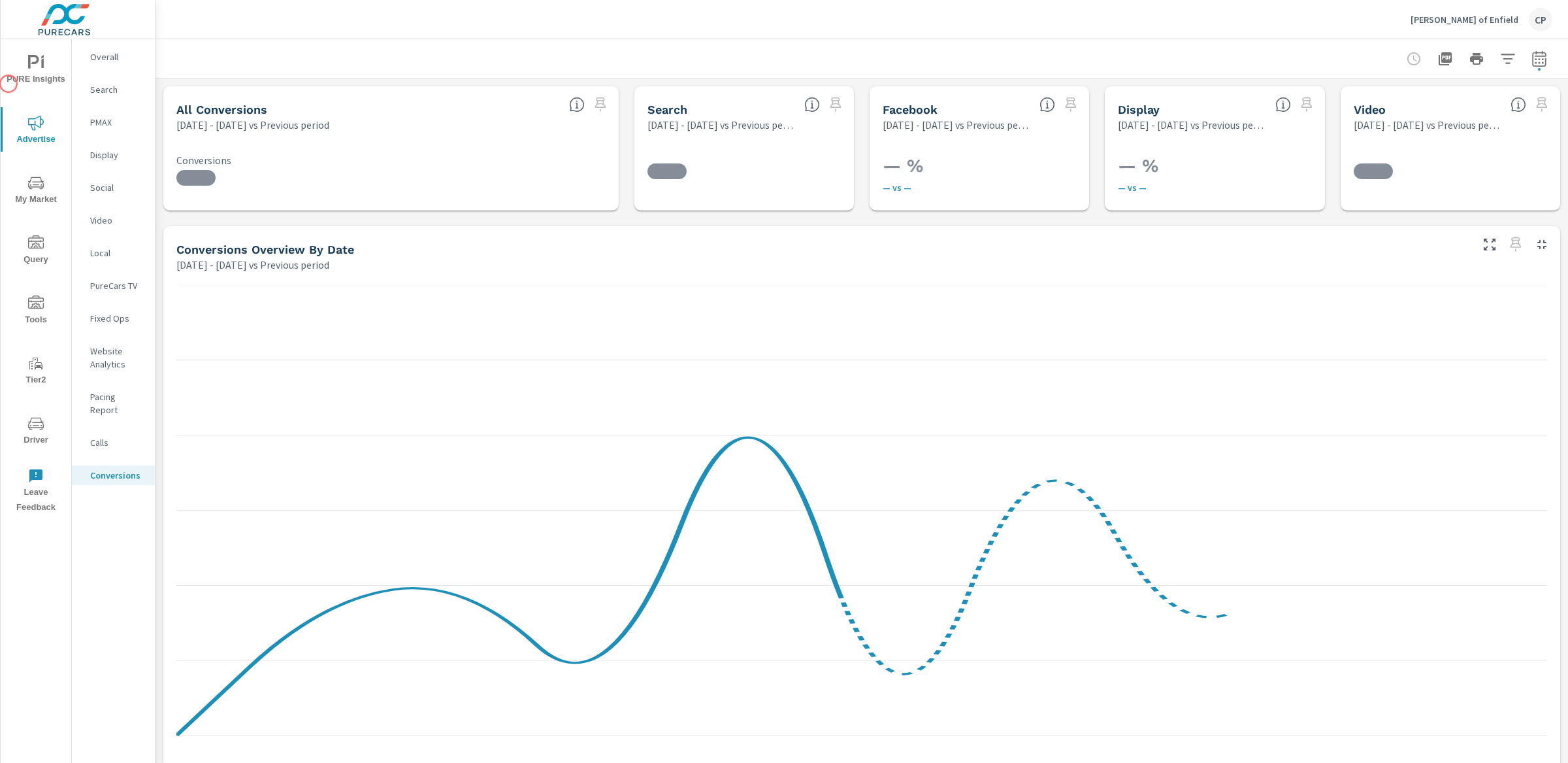
scroll to position [441, 0]
click at [5, 77] on span "PURE Insights" at bounding box center [36, 71] width 63 height 32
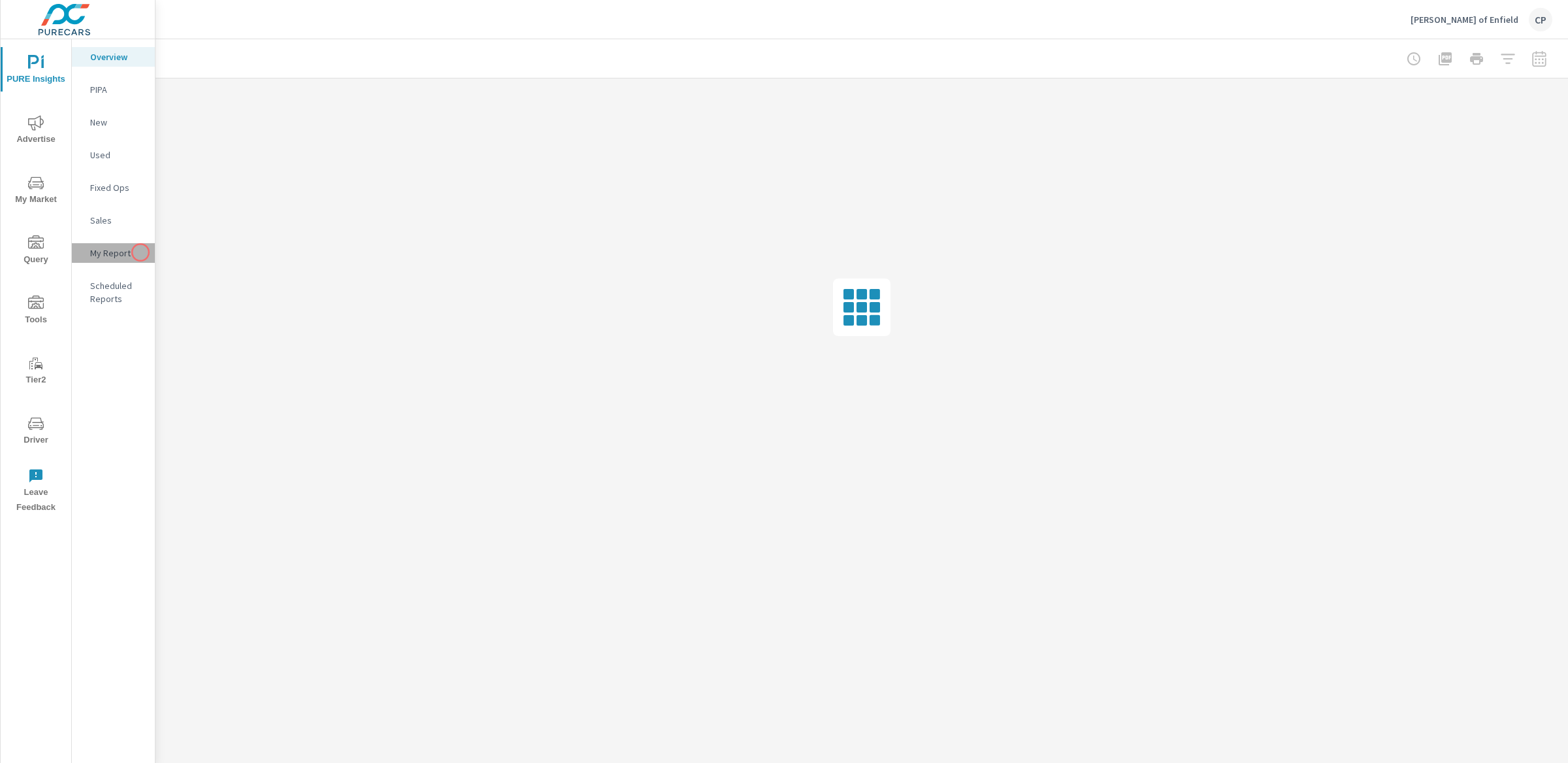
click at [141, 253] on p "My Report" at bounding box center [117, 253] width 54 height 13
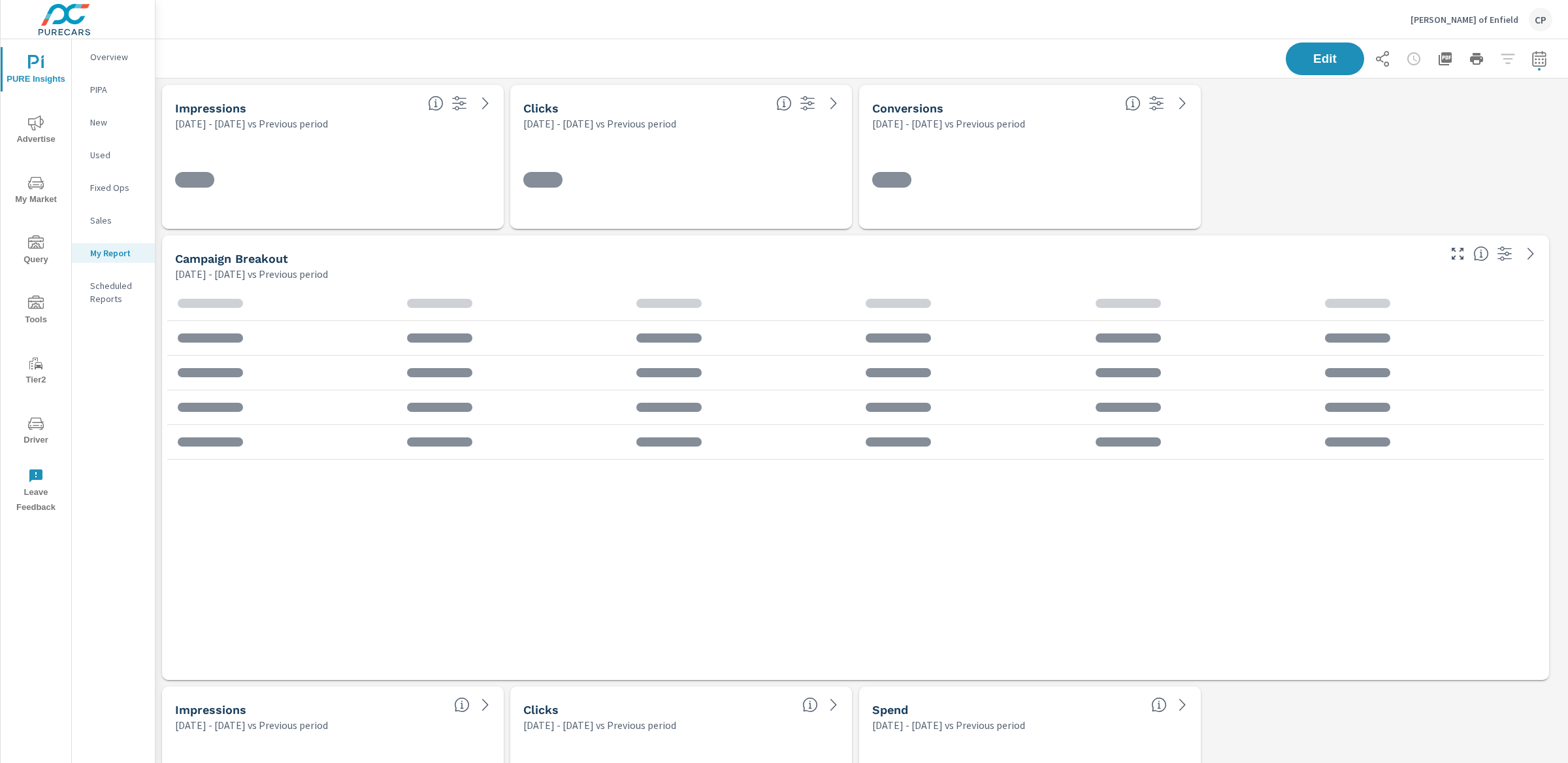
scroll to position [3188, 1426]
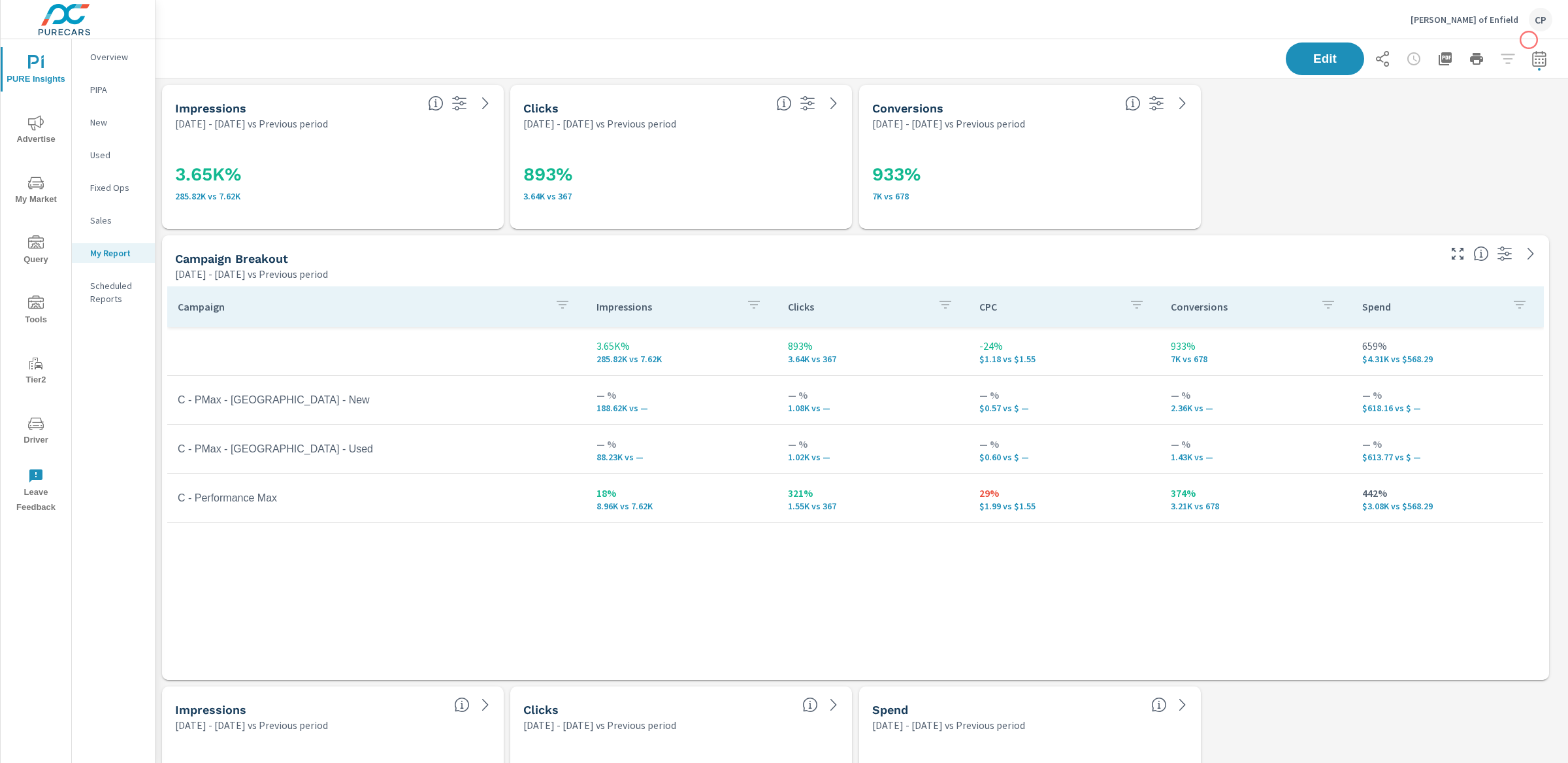
click at [1532, 51] on icon "button" at bounding box center [1539, 58] width 16 height 16
select select "Previous period"
click at [1472, 111] on select "Custom [DATE] Last week Last 7 days Last 14 days Last 30 days Last 45 days Last…" at bounding box center [1422, 113] width 142 height 26
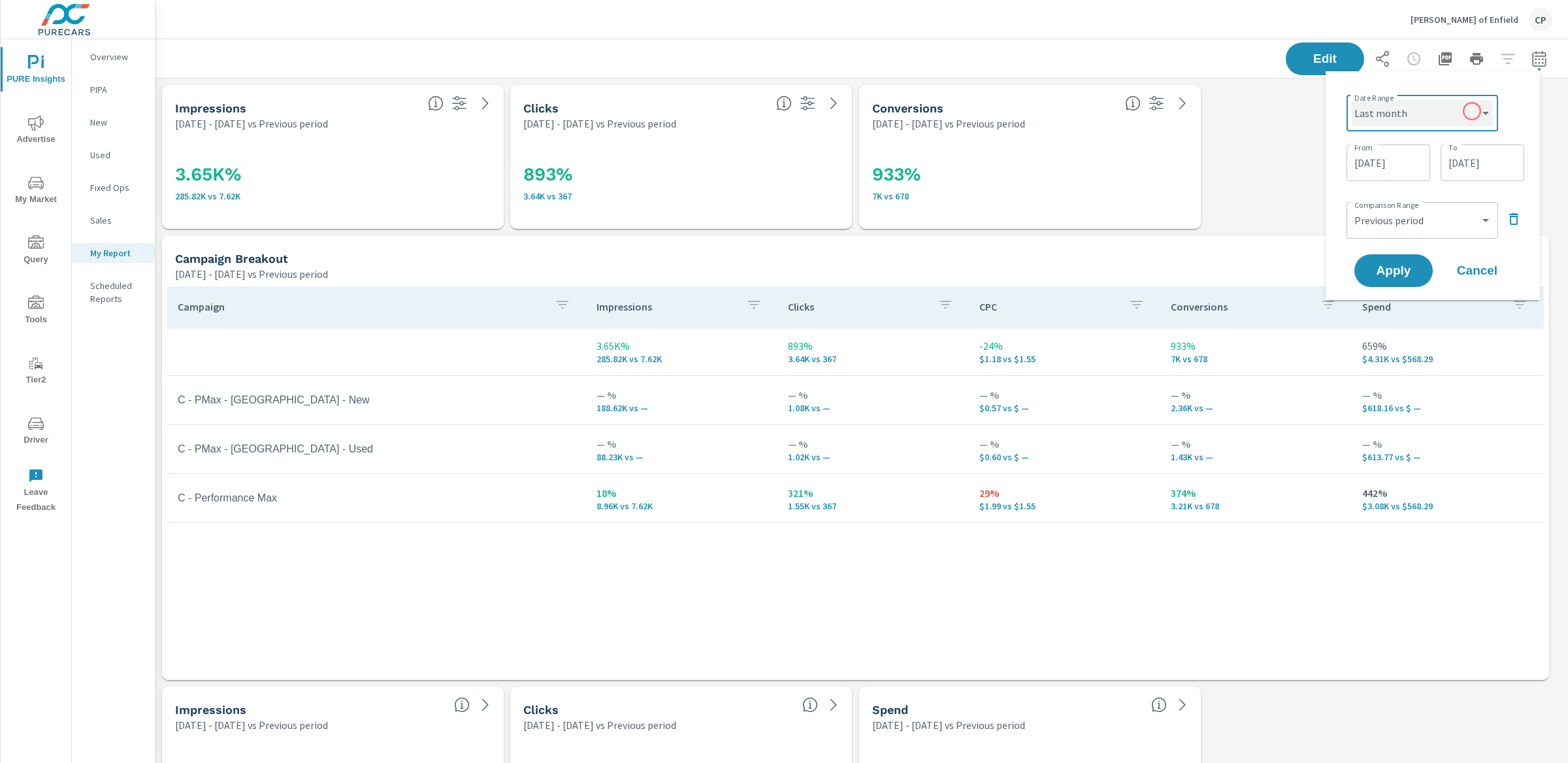
click at [1352, 100] on select "Custom [DATE] Last week Last 7 days Last 14 days Last 30 days Last 45 days Last…" at bounding box center [1422, 113] width 142 height 26
select select "Last month"
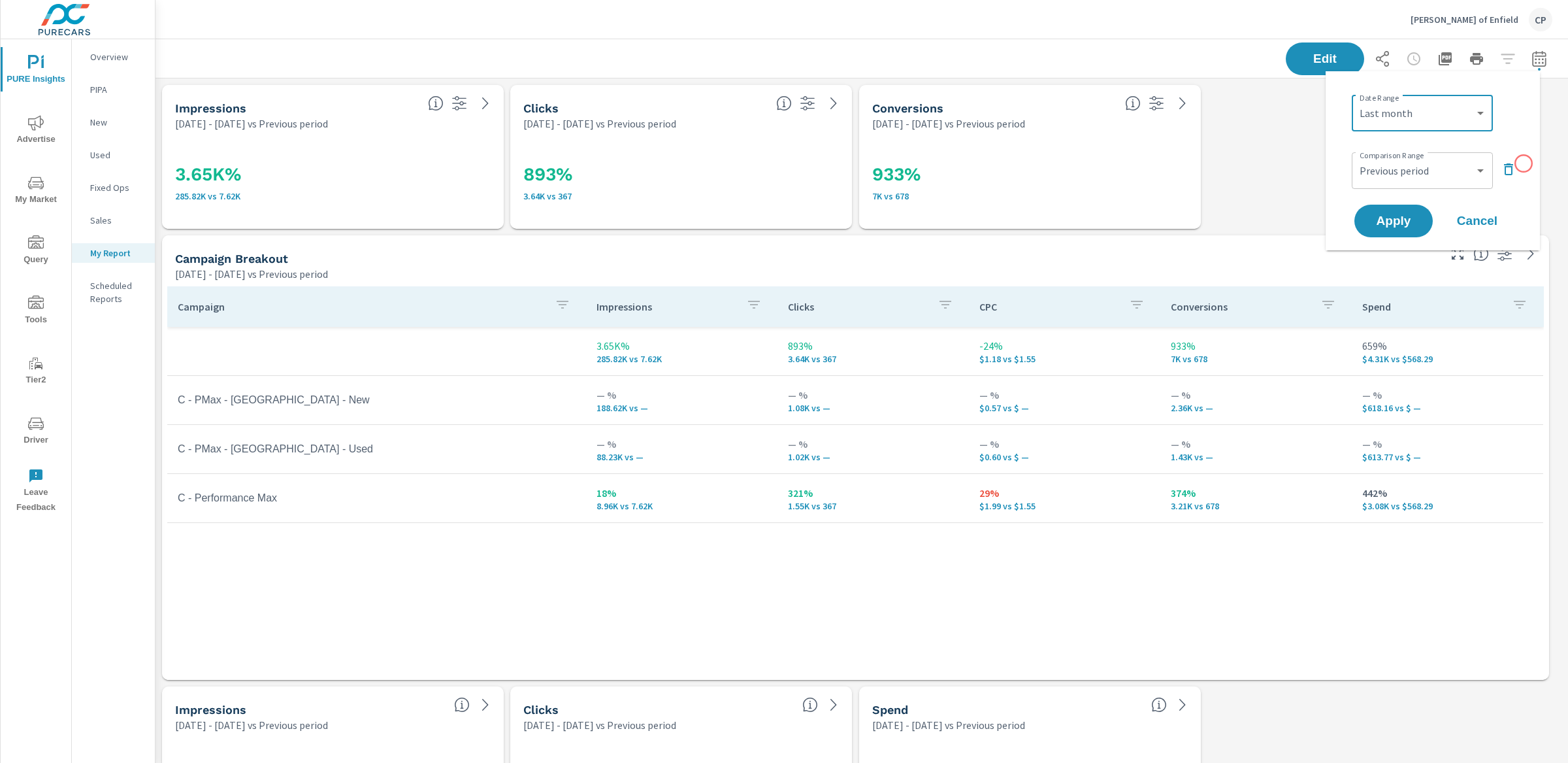
click at [1524, 164] on div "Date Range Custom [DATE] Last week Last 7 days Last 14 days Last 30 days Last 4…" at bounding box center [1433, 160] width 183 height 159
click at [1509, 170] on icon "button" at bounding box center [1509, 169] width 16 height 16
click at [1374, 178] on span "Apply" at bounding box center [1393, 184] width 53 height 13
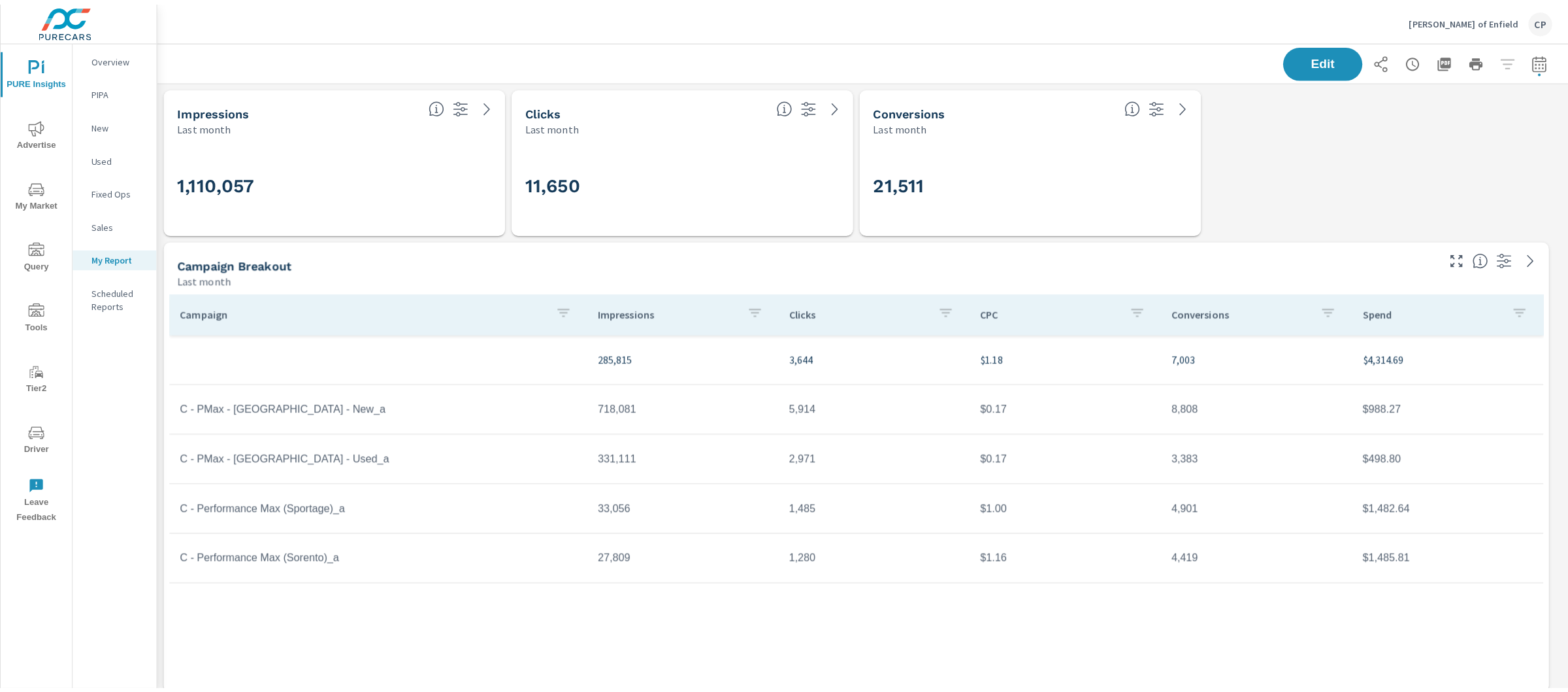
scroll to position [3189, 1426]
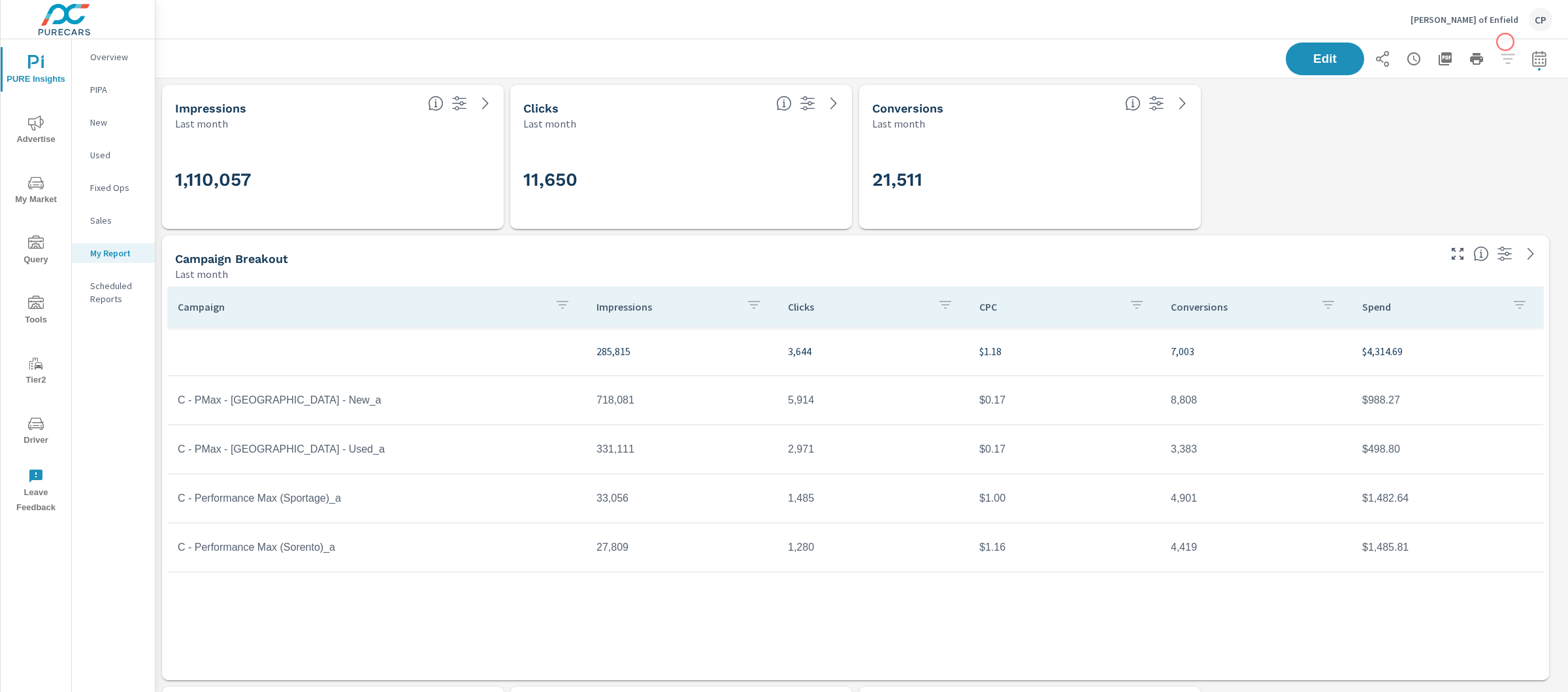
click at [1532, 59] on icon "button" at bounding box center [1539, 59] width 16 height 16
select select "Last month"
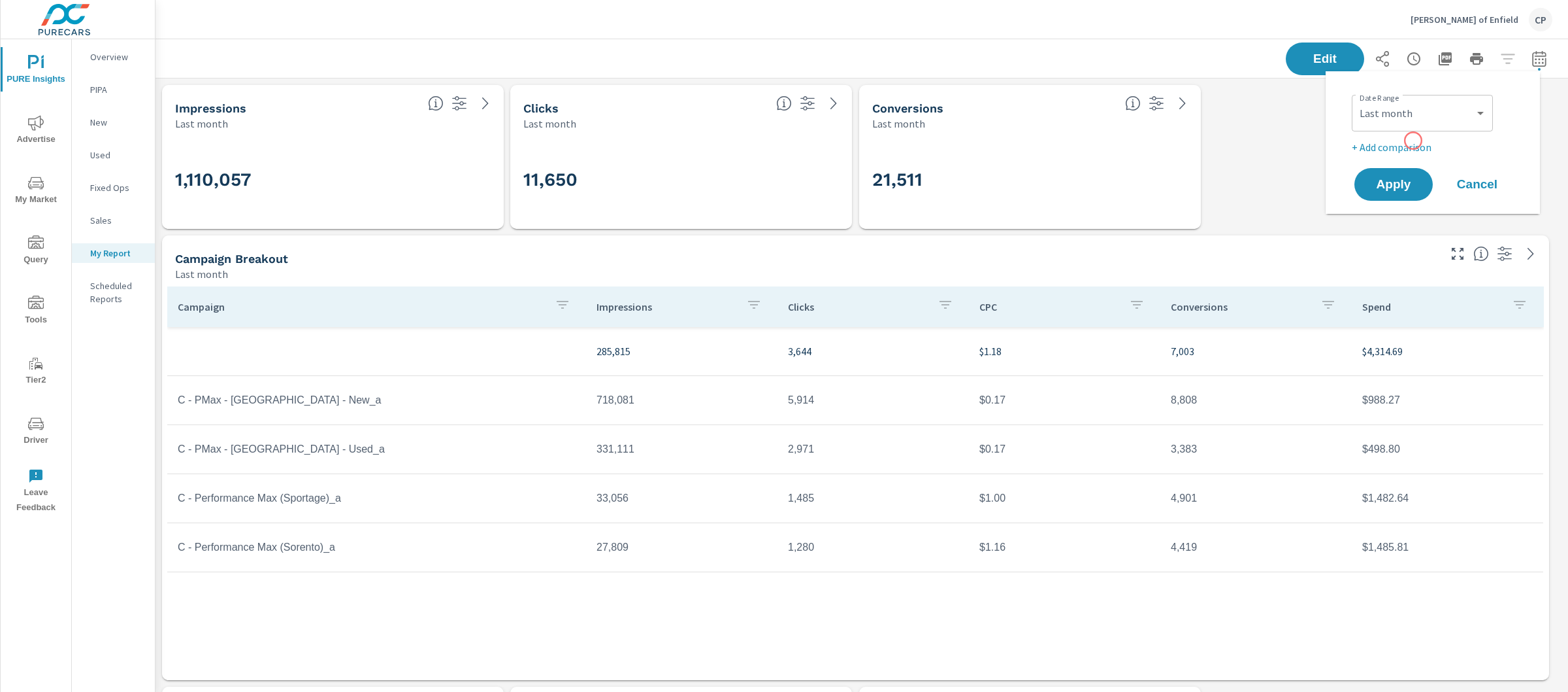
click at [1413, 141] on p "+ Add comparison" at bounding box center [1435, 147] width 167 height 16
click at [1428, 161] on select "Custom Previous period Previous month Previous year" at bounding box center [1422, 170] width 131 height 26
click at [1357, 158] on select "Custom Previous period Previous month Previous year" at bounding box center [1422, 170] width 131 height 26
select select "Previous month"
click at [1414, 209] on button "Apply" at bounding box center [1394, 221] width 81 height 34
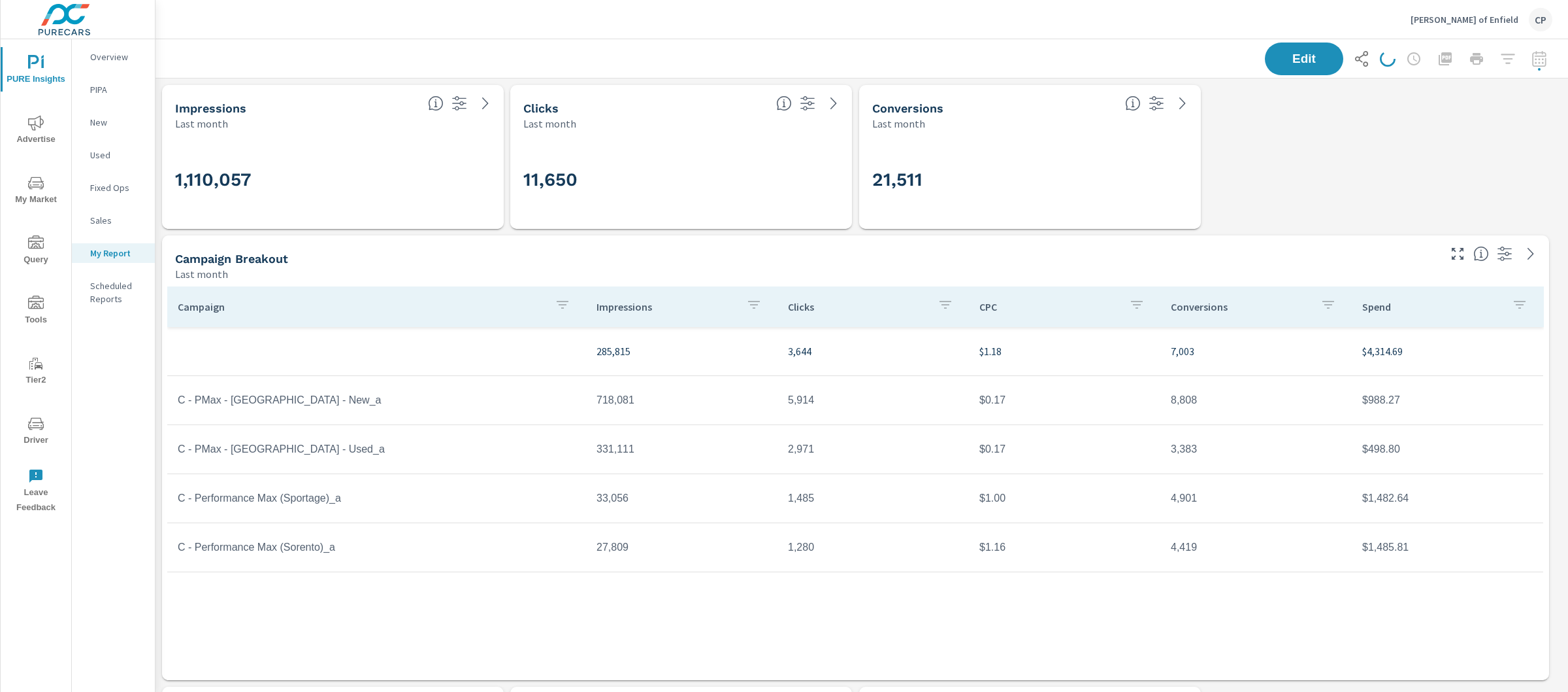
scroll to position [3189, 1426]
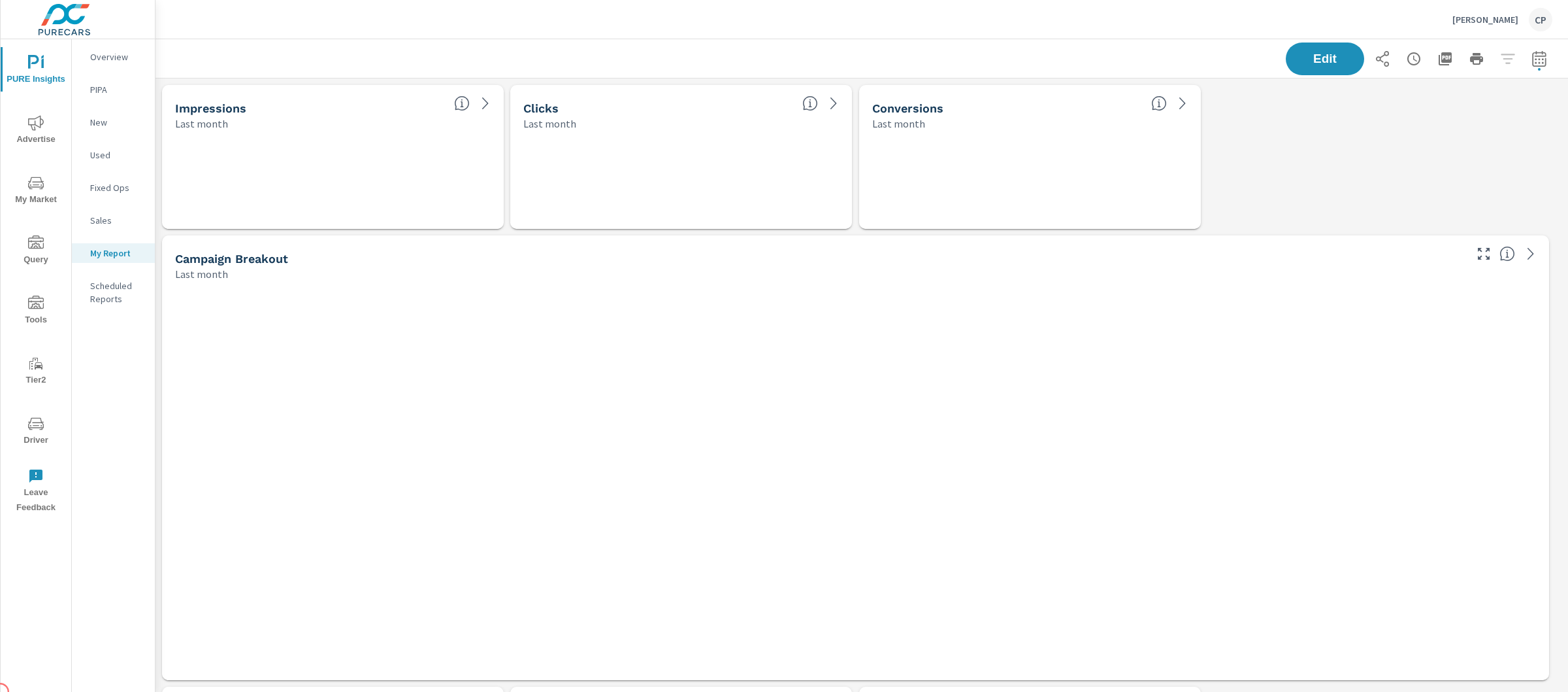
scroll to position [7, 7]
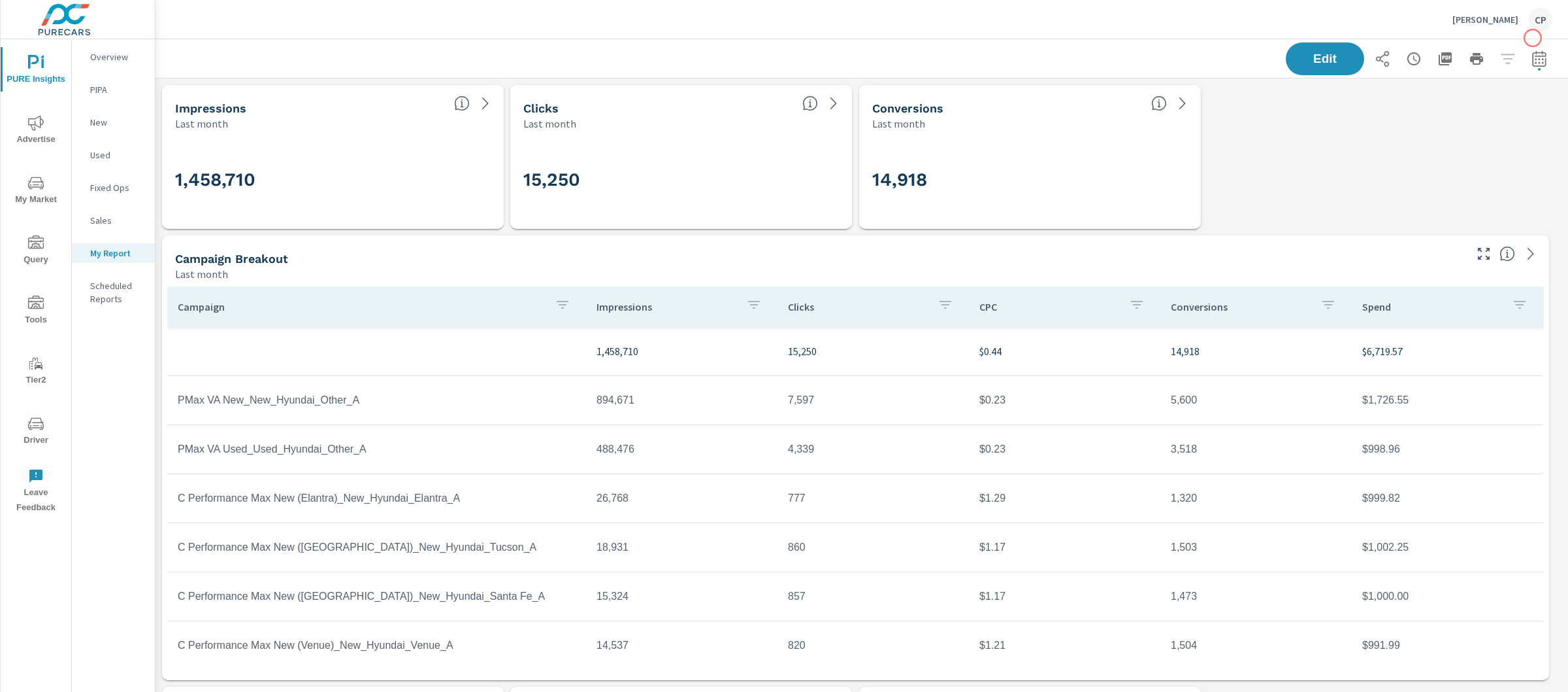
click at [1532, 56] on icon "button" at bounding box center [1539, 59] width 16 height 16
select select "Last month"
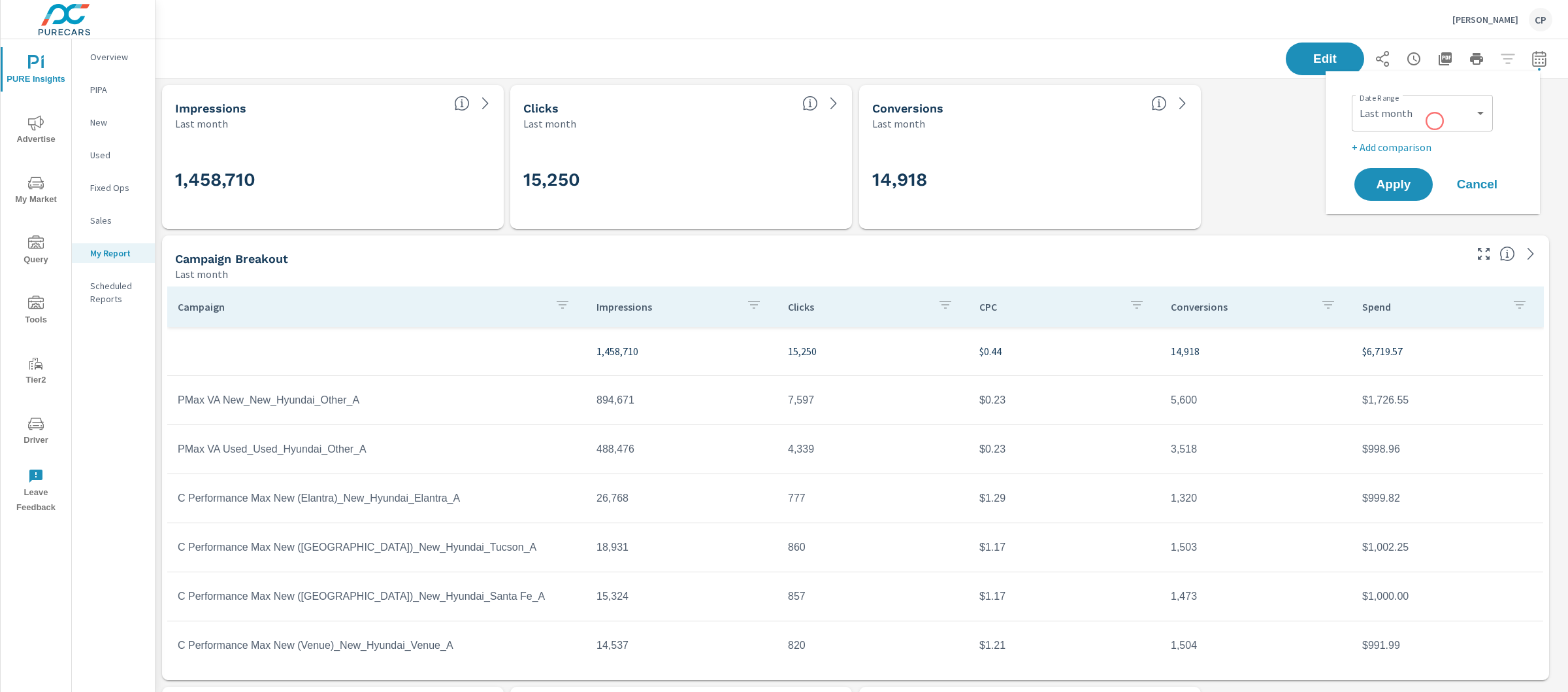
click at [1393, 150] on p "+ Add comparison" at bounding box center [1435, 147] width 167 height 16
click at [1425, 173] on select "Custom Previous period Previous month Previous year" at bounding box center [1422, 170] width 131 height 26
click at [1357, 158] on select "Custom Previous period Previous month Previous year" at bounding box center [1422, 170] width 131 height 26
select select "Previous month"
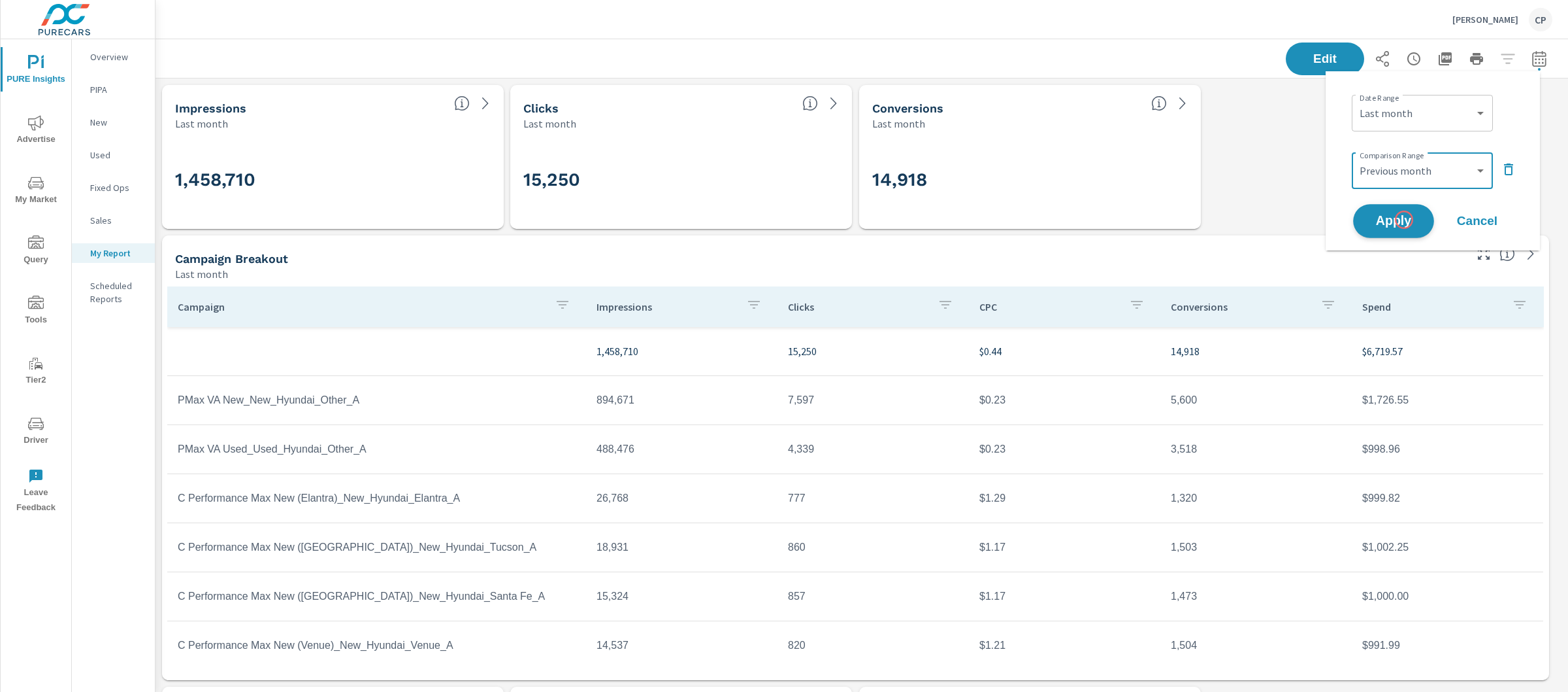
click at [1404, 220] on span "Apply" at bounding box center [1393, 221] width 53 height 13
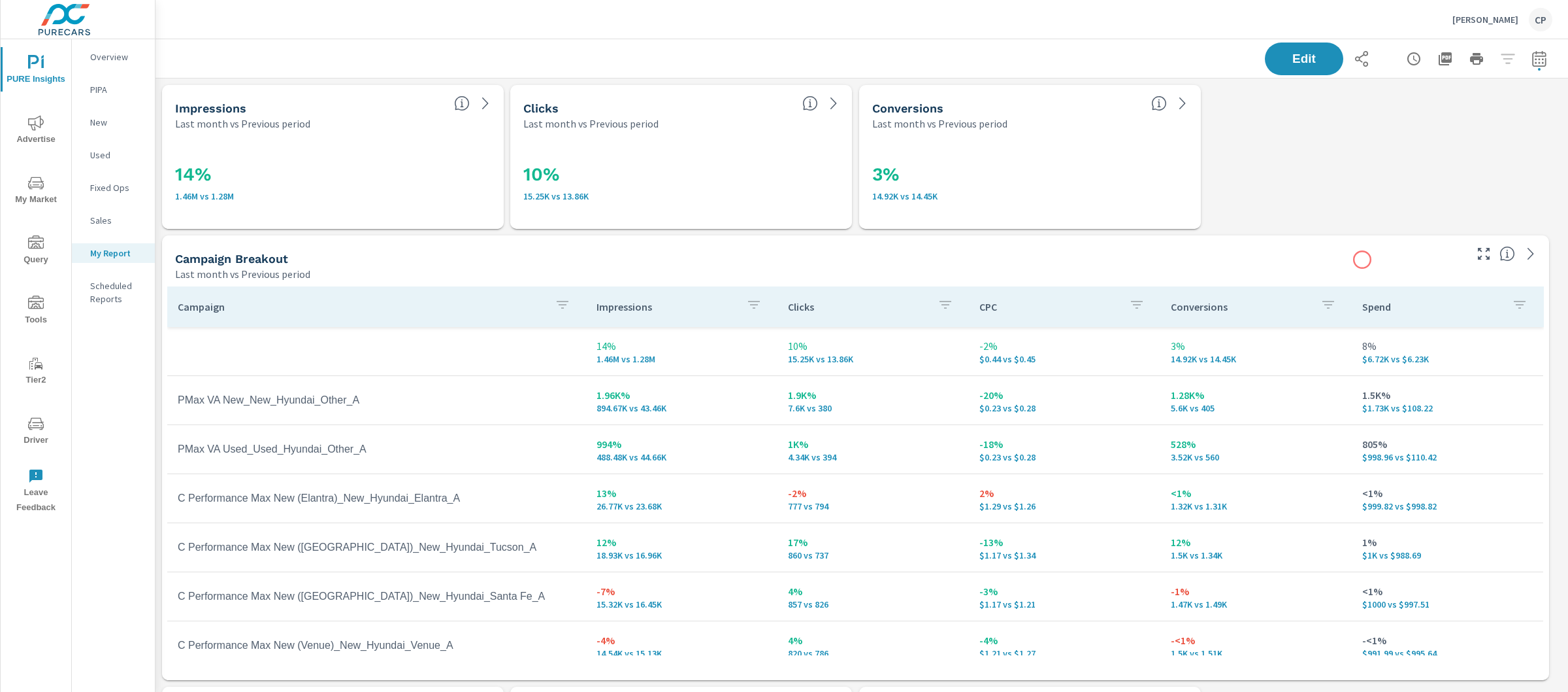
scroll to position [2738, 1426]
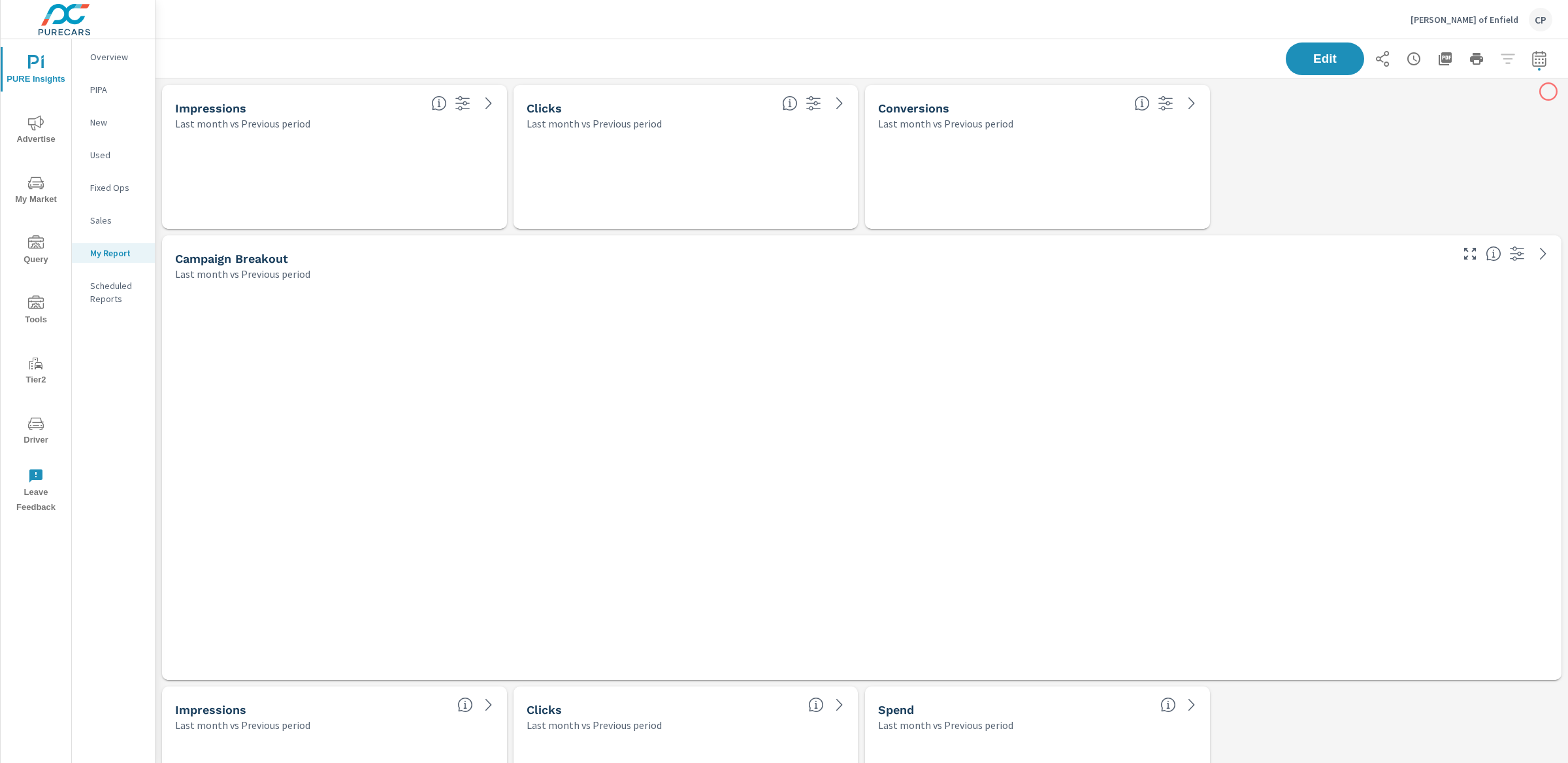
scroll to position [7, 7]
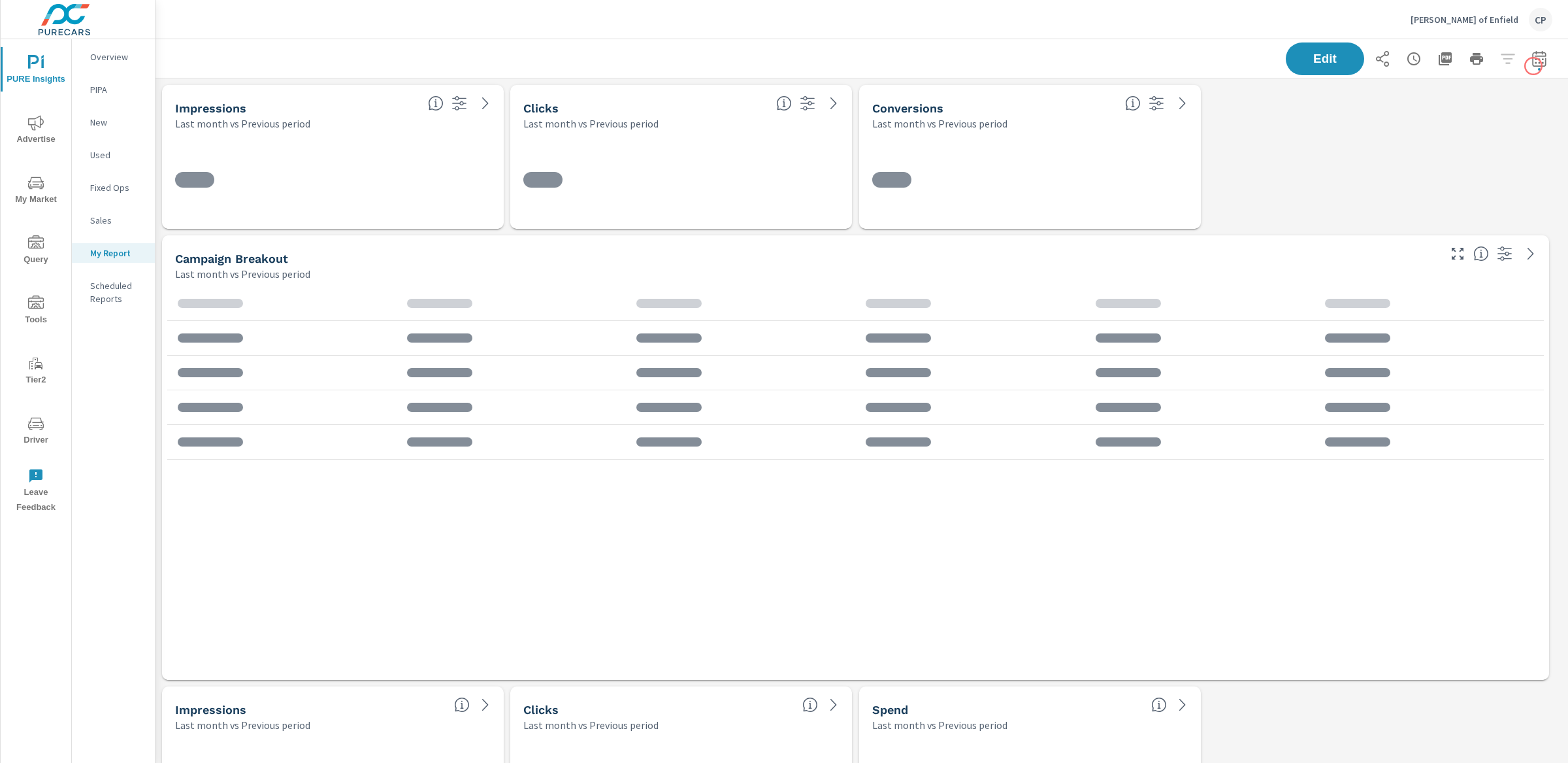
click at [1532, 64] on icon "button" at bounding box center [1539, 58] width 16 height 16
select select "Last month"
select select "Previous period"
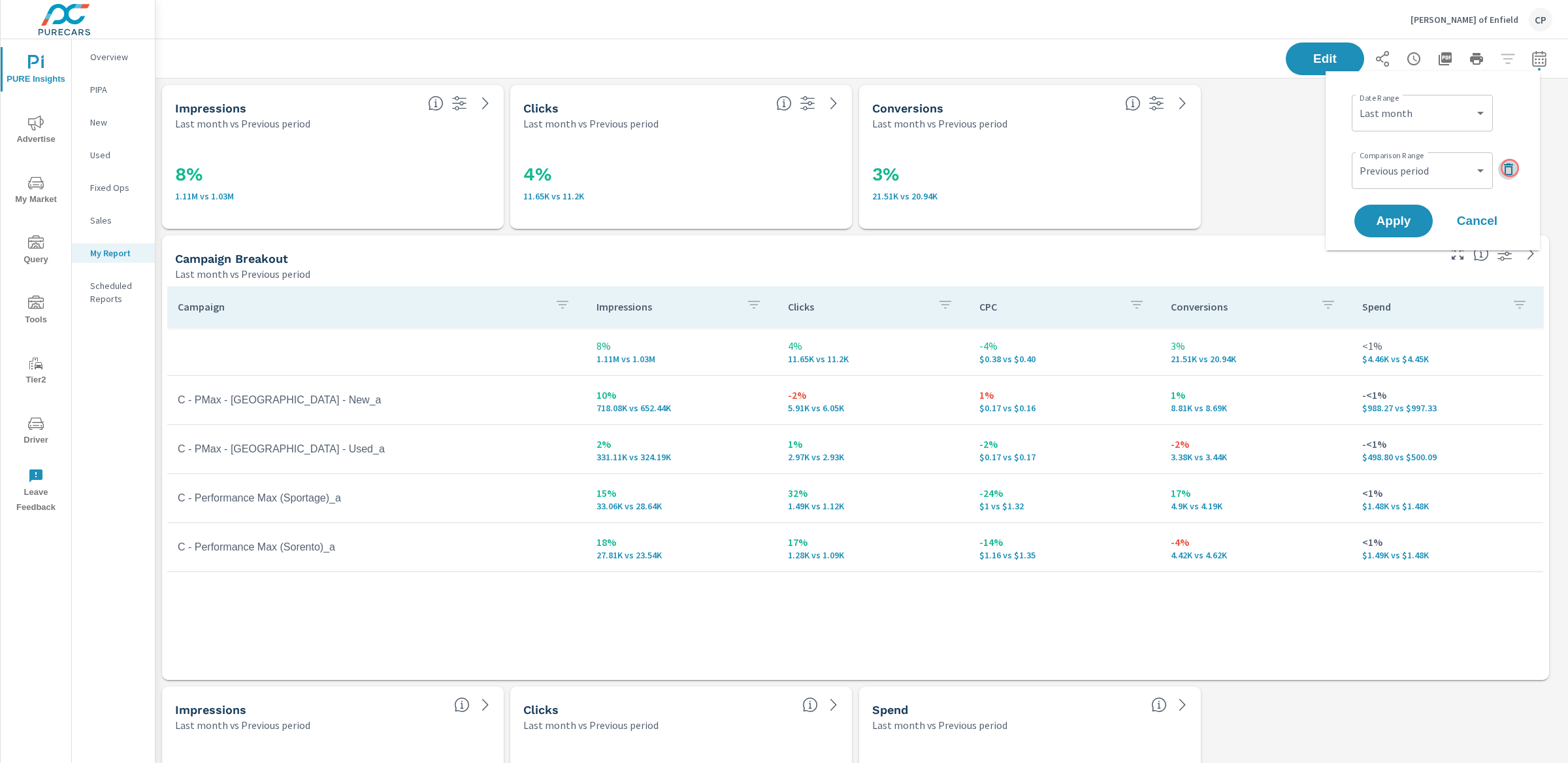
click at [1510, 168] on icon "button" at bounding box center [1509, 169] width 16 height 16
click at [1405, 178] on span "Apply" at bounding box center [1393, 184] width 53 height 13
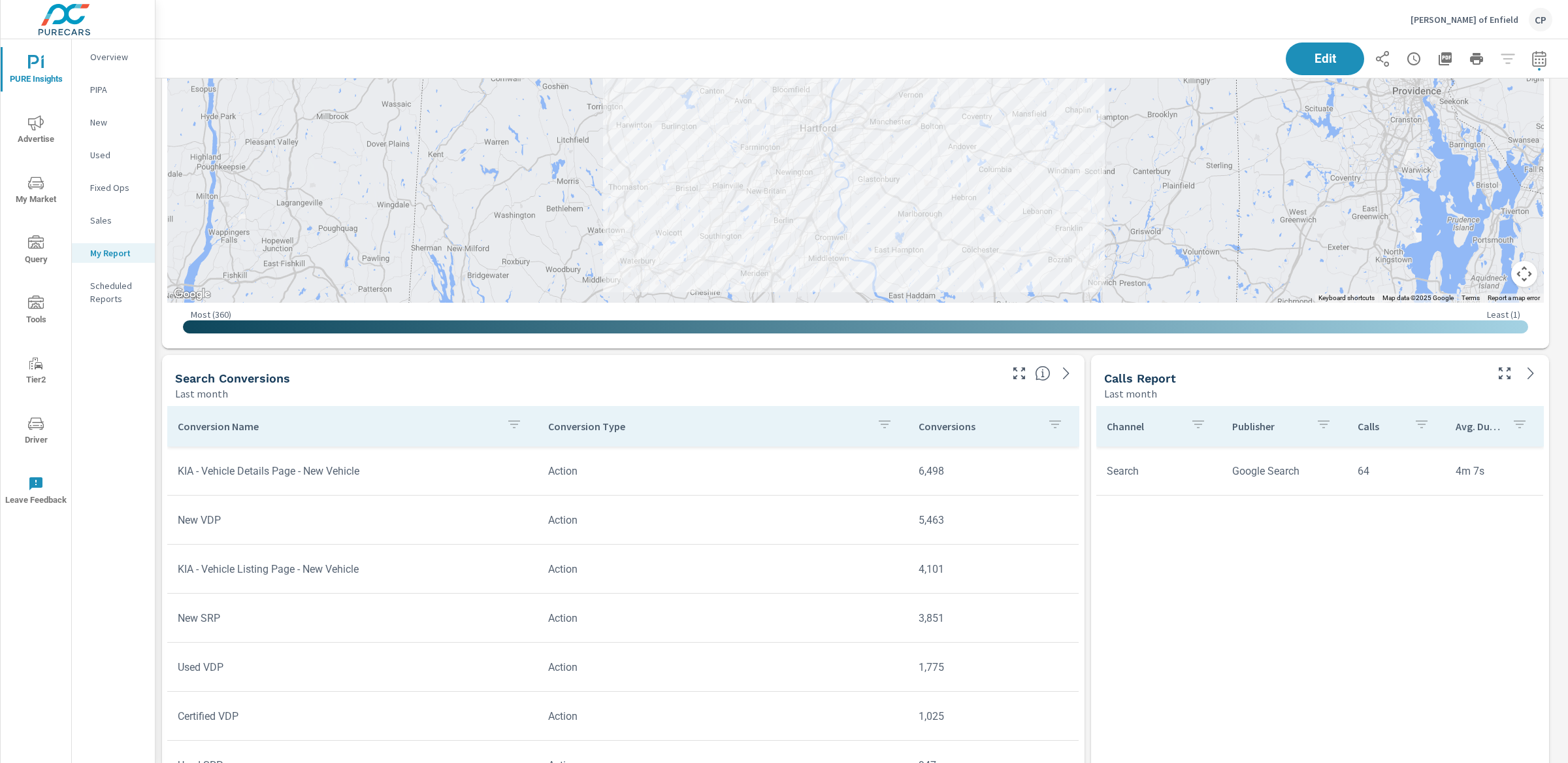
scroll to position [1848, 0]
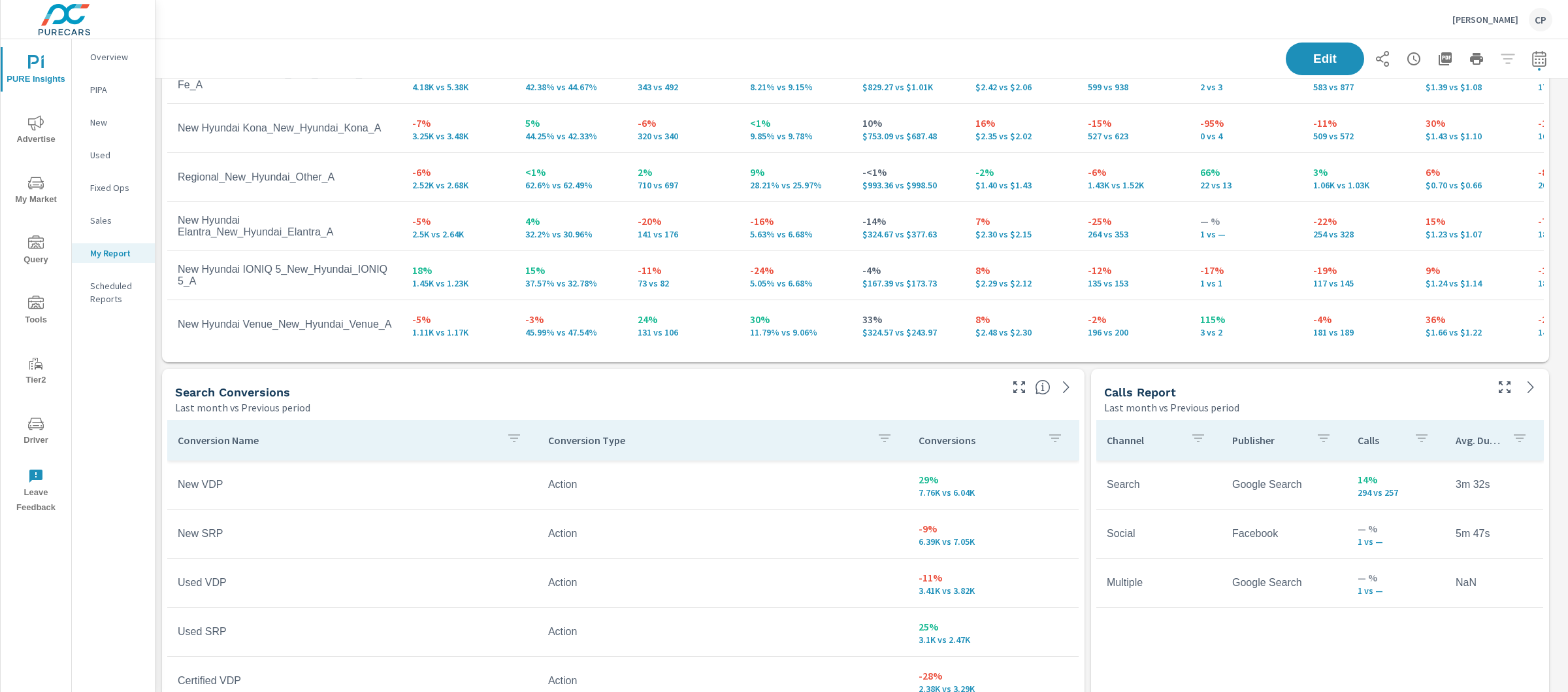
scroll to position [3295, 0]
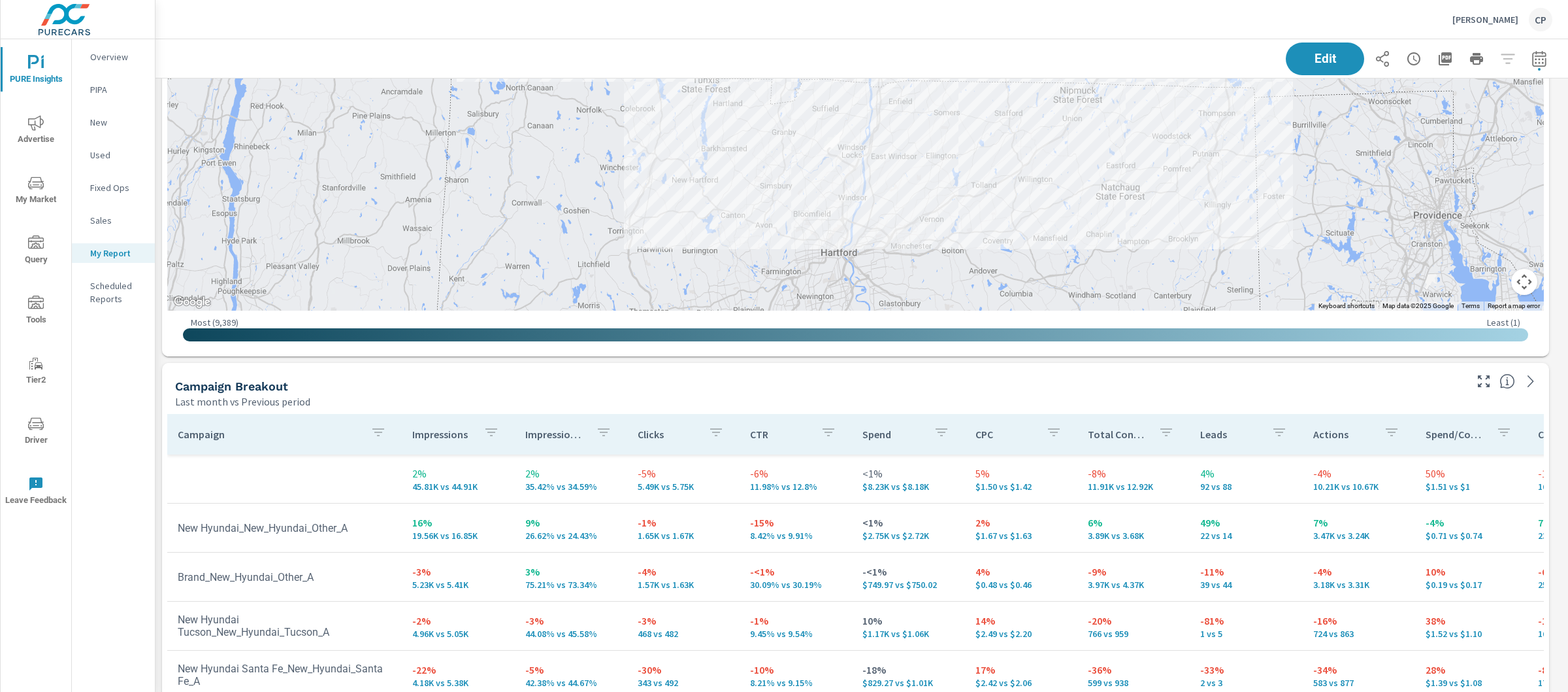
scroll to position [2547, 0]
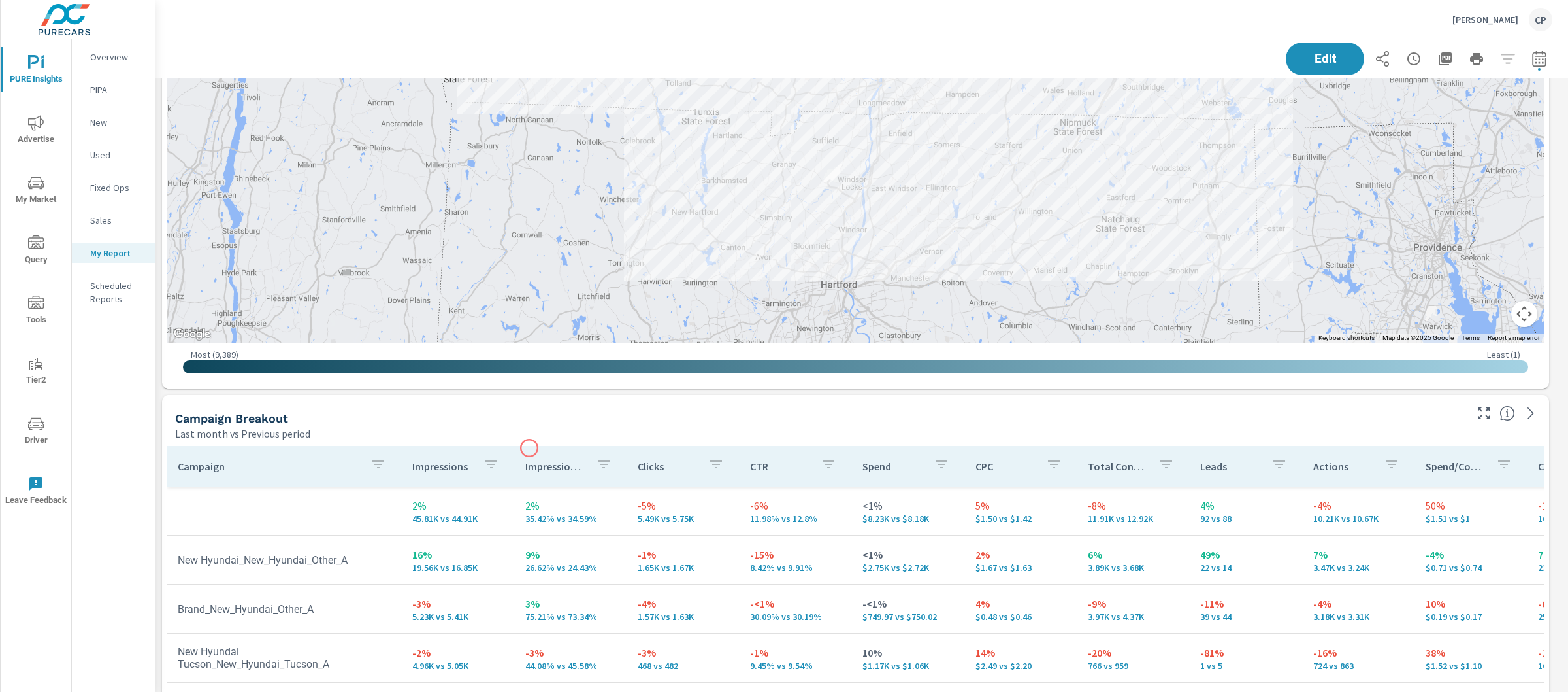
click at [529, 446] on th "Impression Share" at bounding box center [570, 466] width 113 height 41
click at [551, 447] on th "Impression Share" at bounding box center [570, 466] width 113 height 41
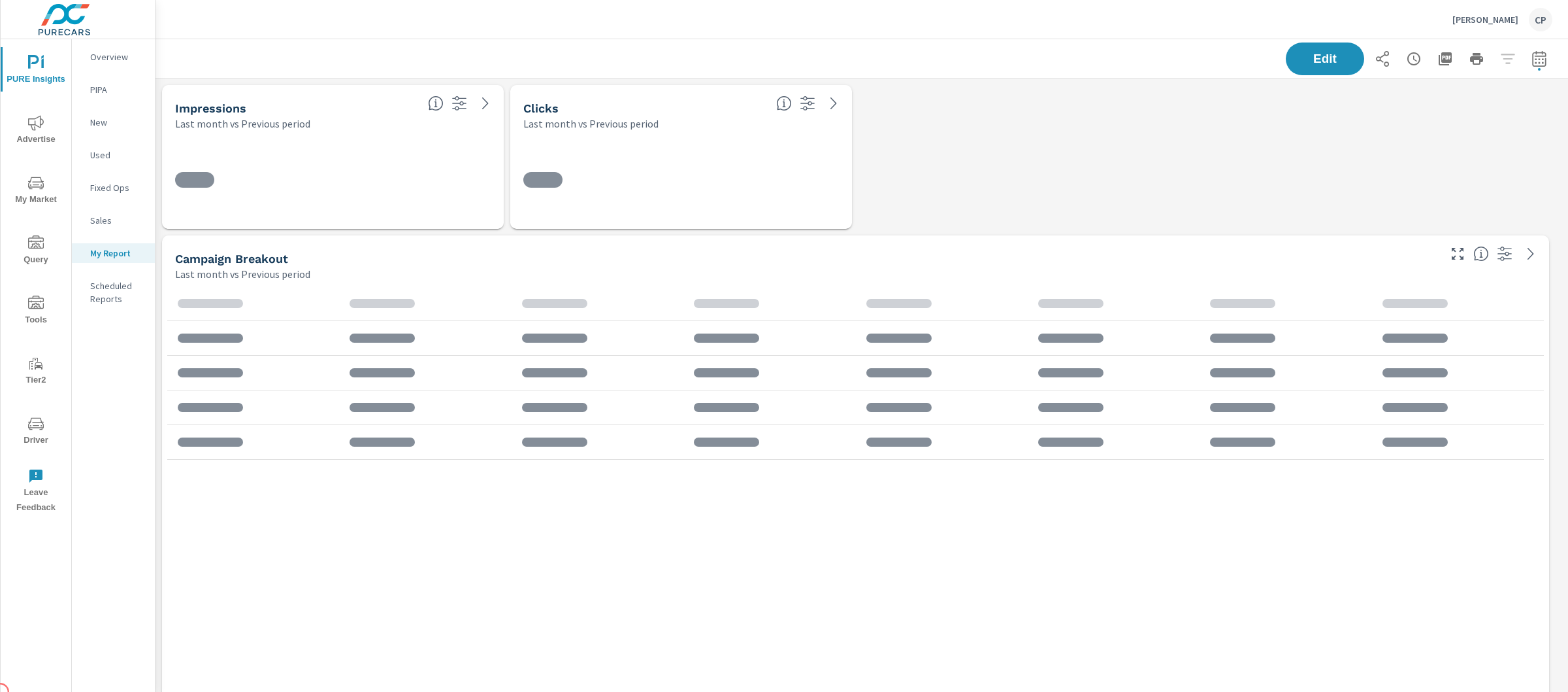
scroll to position [4091, 1426]
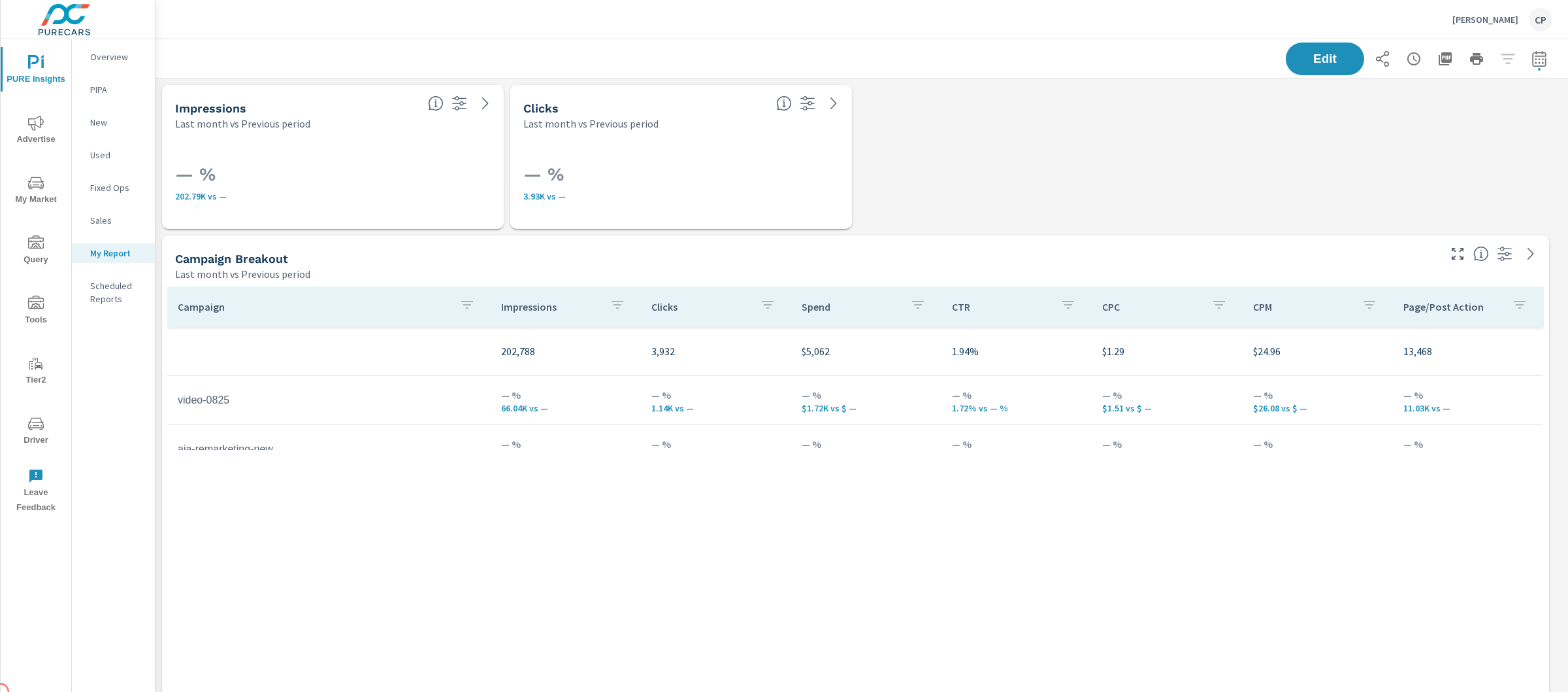
scroll to position [245, 0]
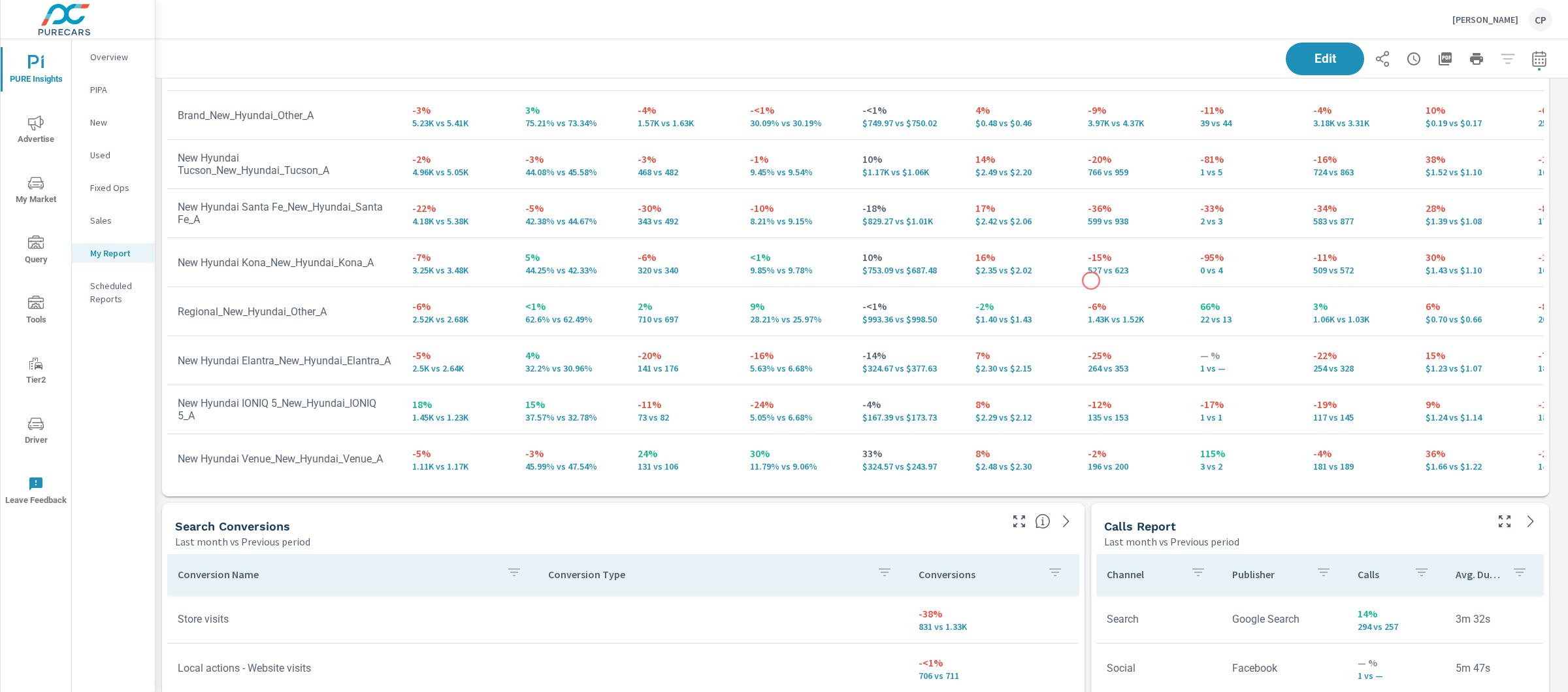
scroll to position [2991, 0]
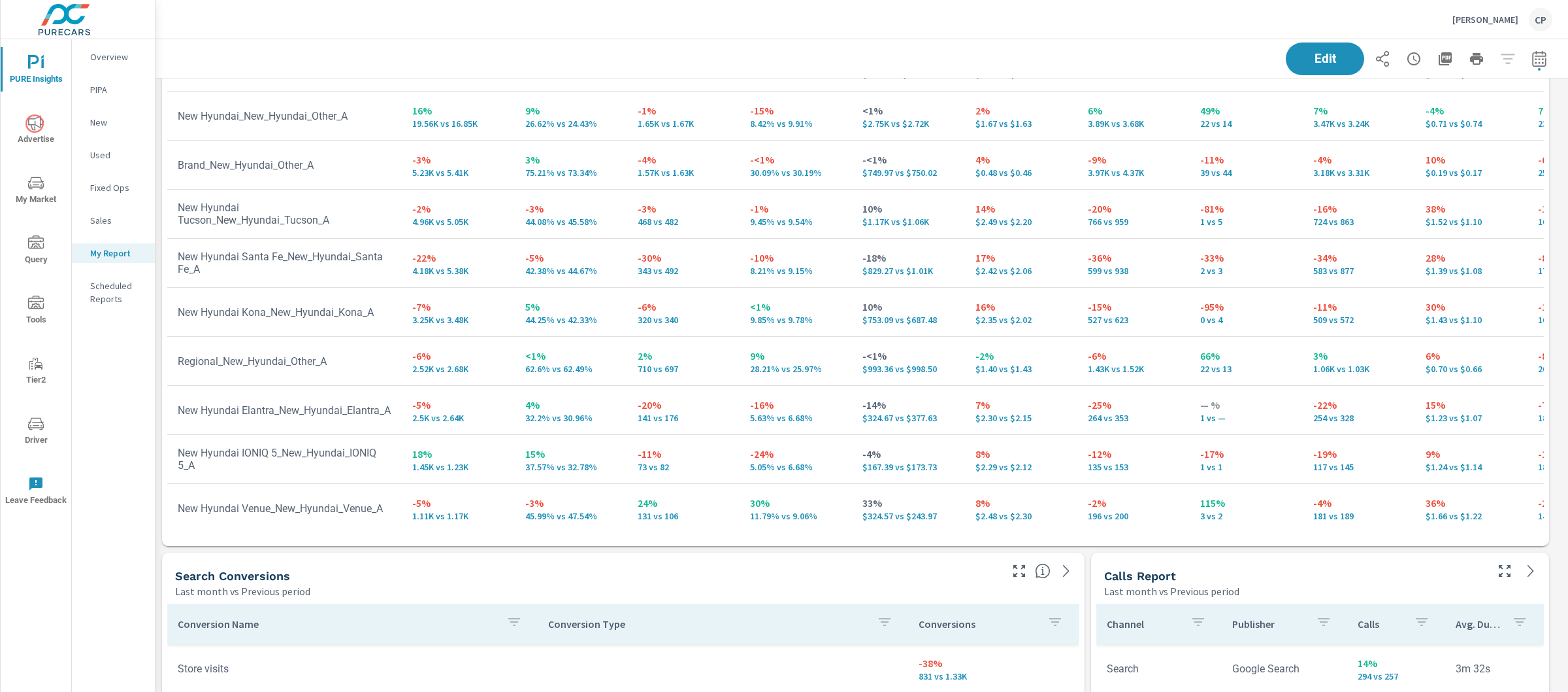
click at [36, 121] on icon "nav menu" at bounding box center [36, 123] width 16 height 16
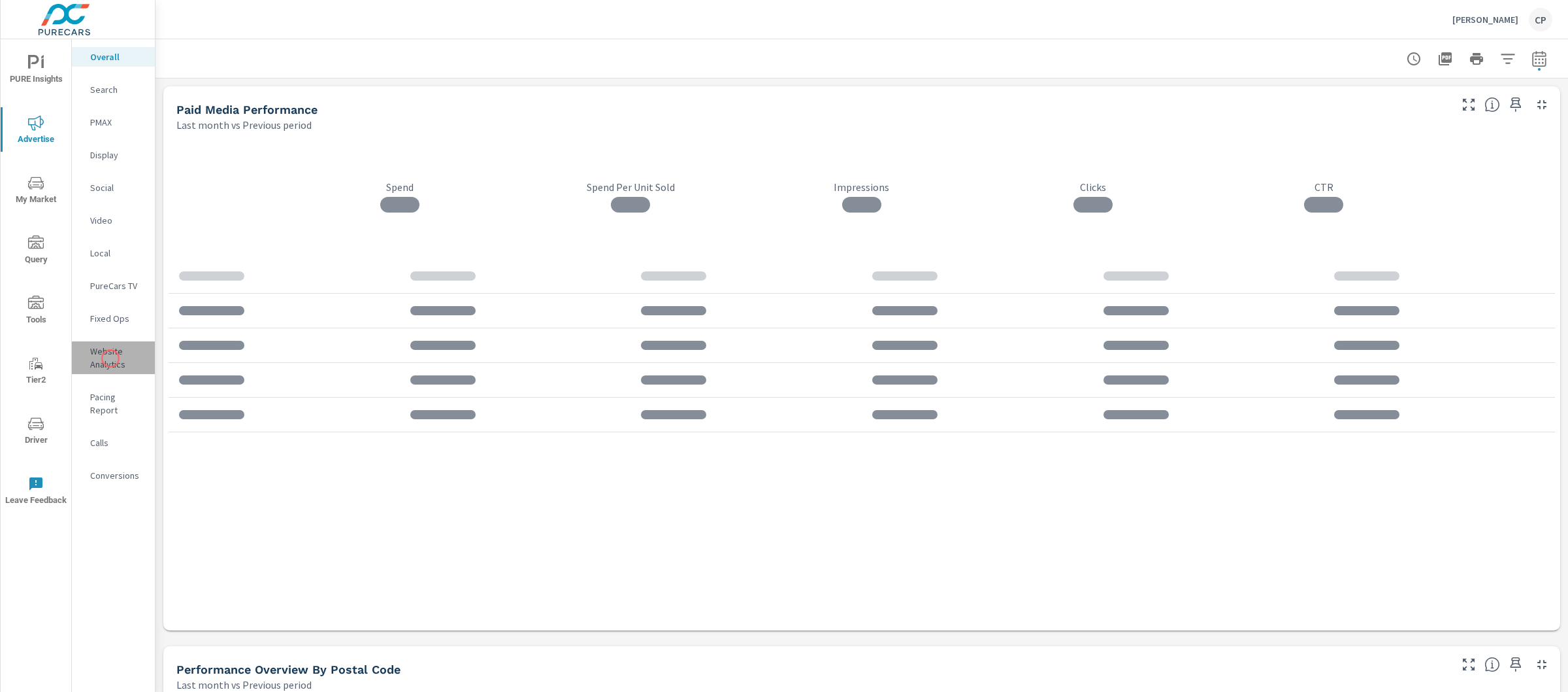
click at [110, 358] on p "Website Analytics" at bounding box center [117, 357] width 54 height 26
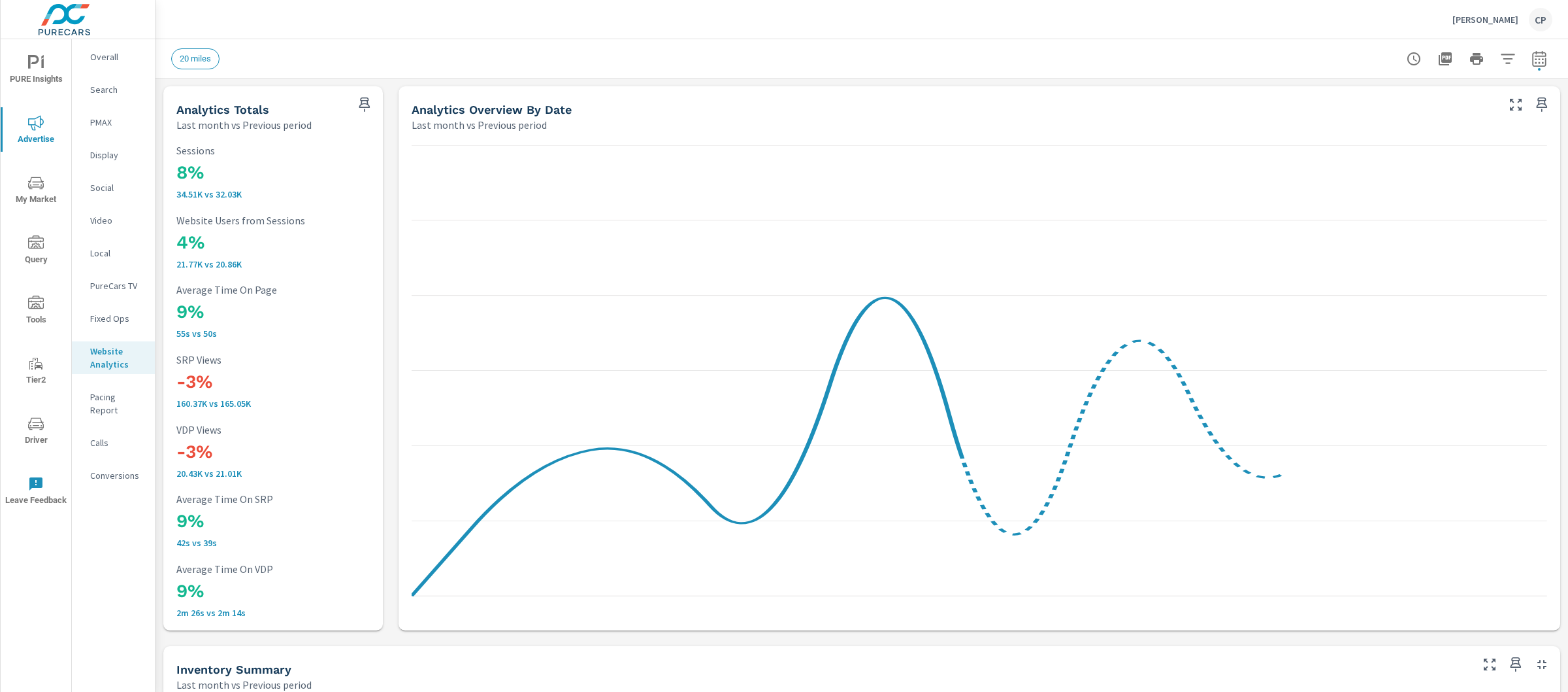
scroll to position [1, 0]
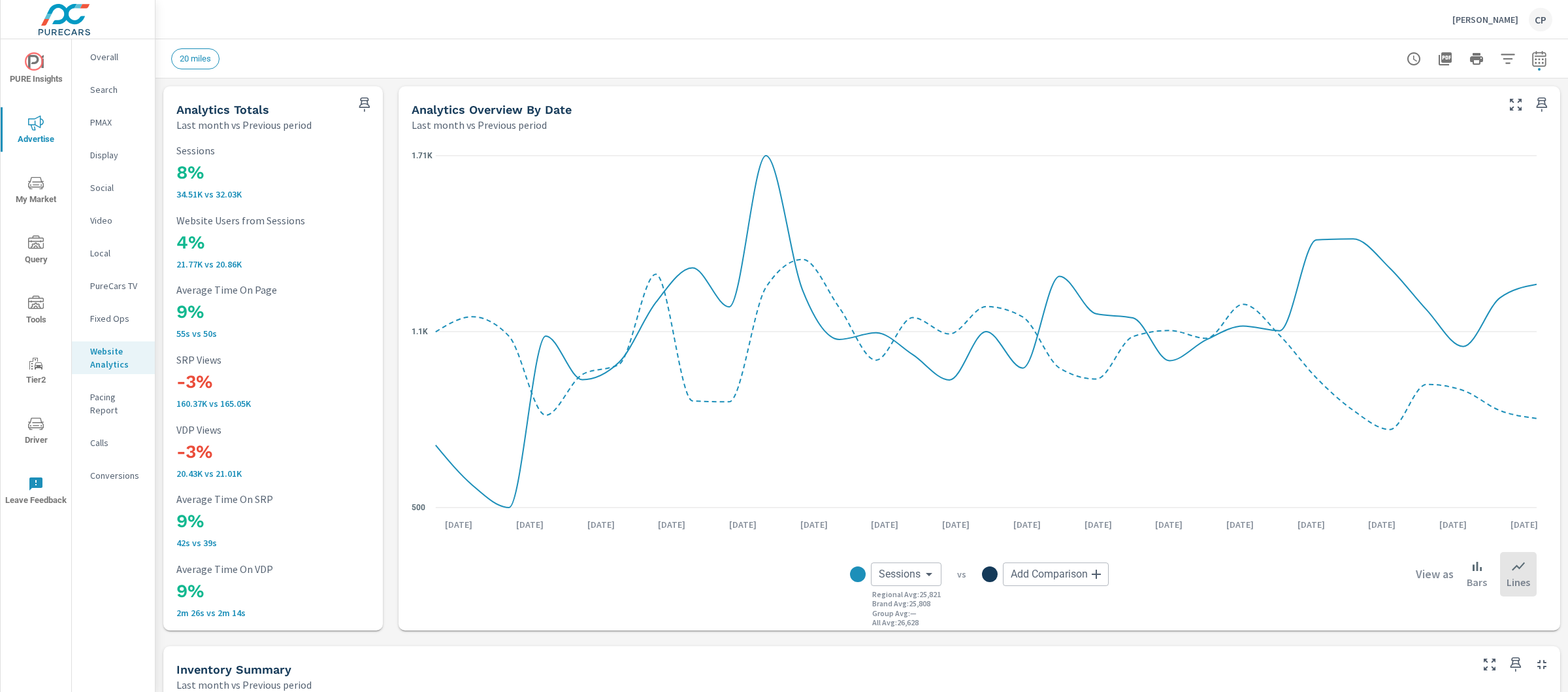
click at [38, 61] on icon "nav menu" at bounding box center [36, 63] width 16 height 16
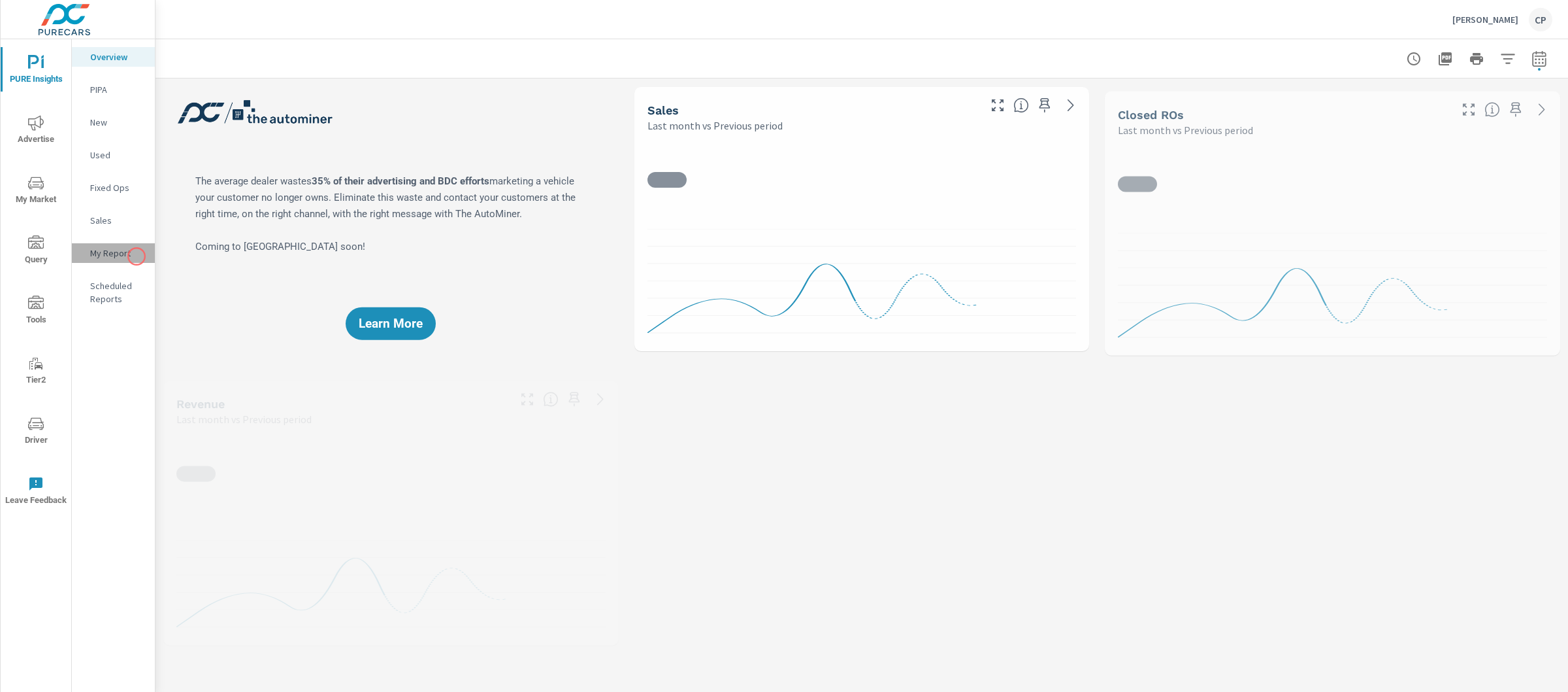
click at [136, 256] on p "My Report" at bounding box center [117, 253] width 54 height 13
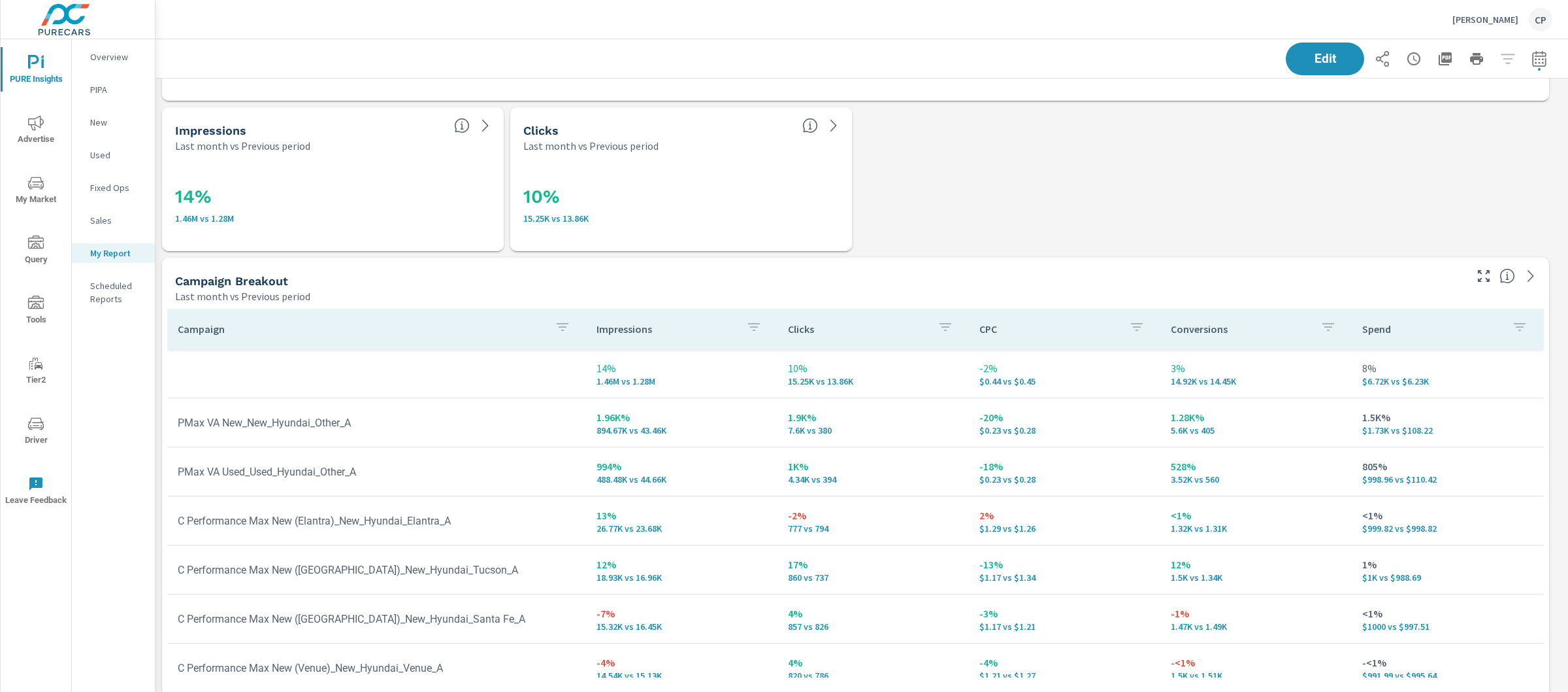
scroll to position [2007, 0]
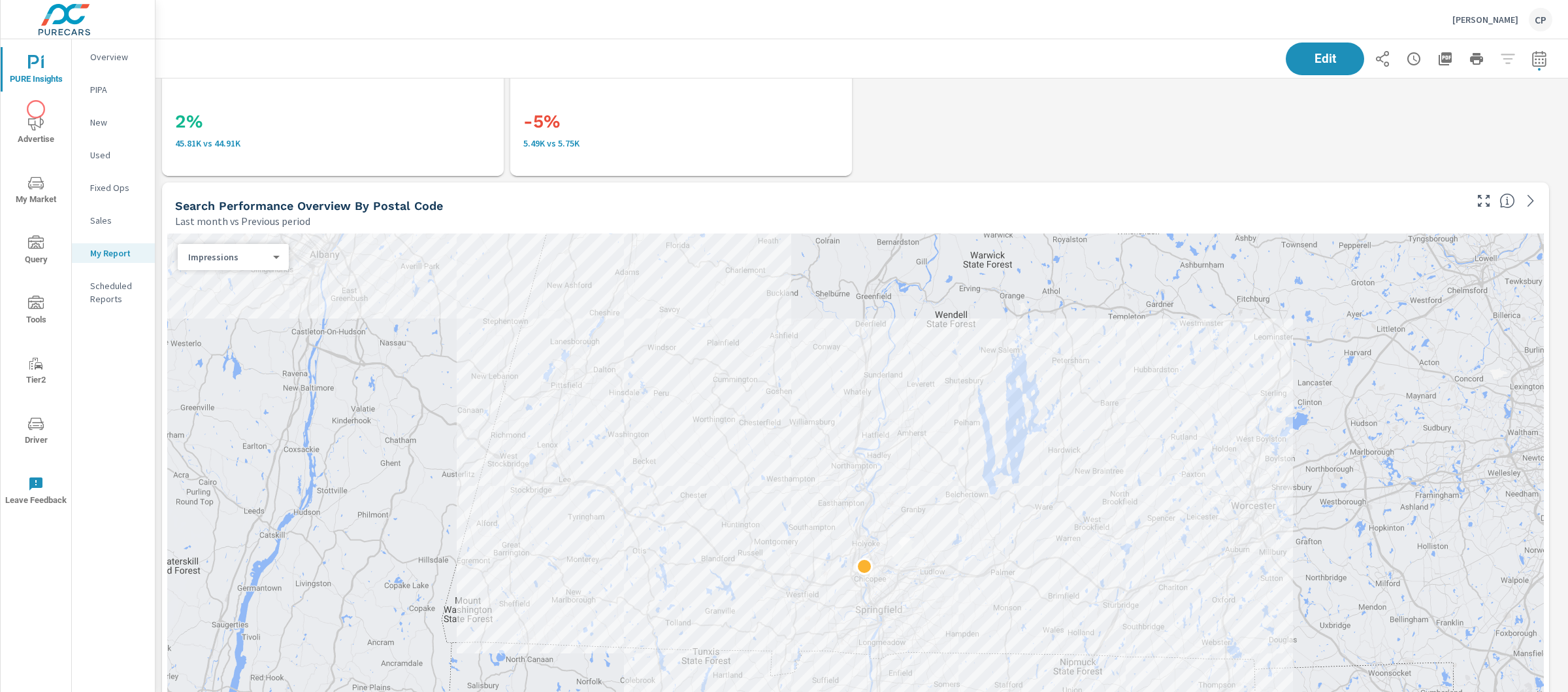
click at [31, 121] on icon "nav menu" at bounding box center [36, 123] width 16 height 16
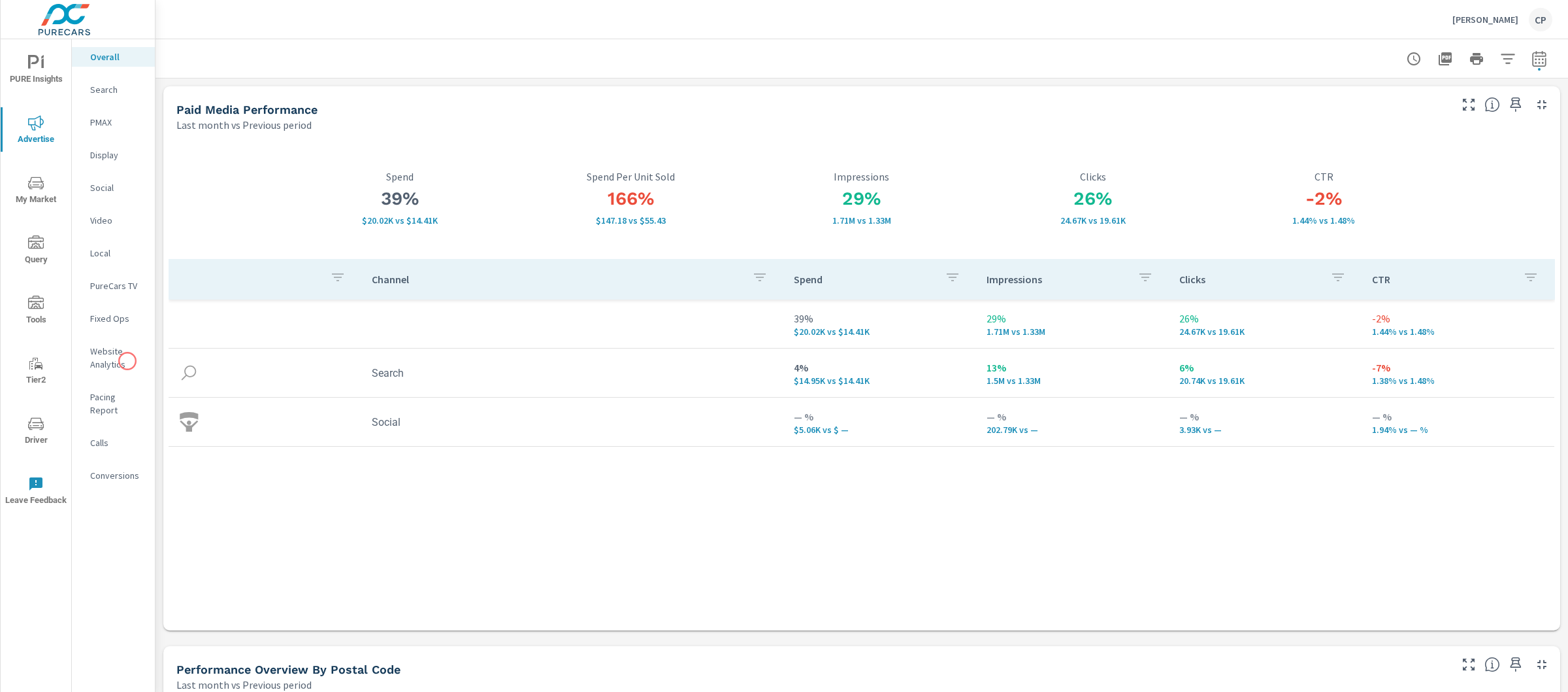
click at [126, 357] on p "Website Analytics" at bounding box center [117, 357] width 54 height 26
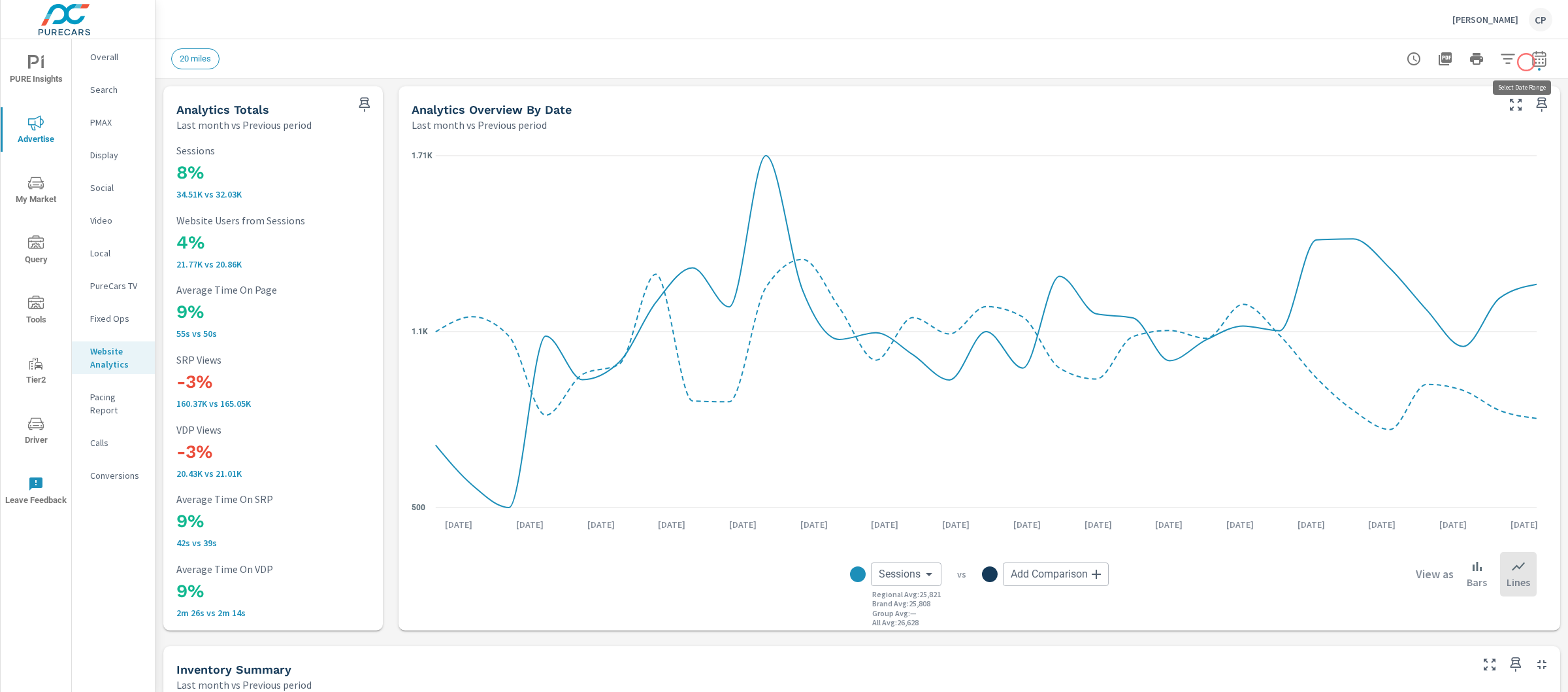
click at [1535, 62] on icon "button" at bounding box center [1539, 61] width 8 height 5
select select "Last month"
click at [1446, 174] on select "Custom Previous period Previous month Previous year" at bounding box center [1422, 170] width 131 height 26
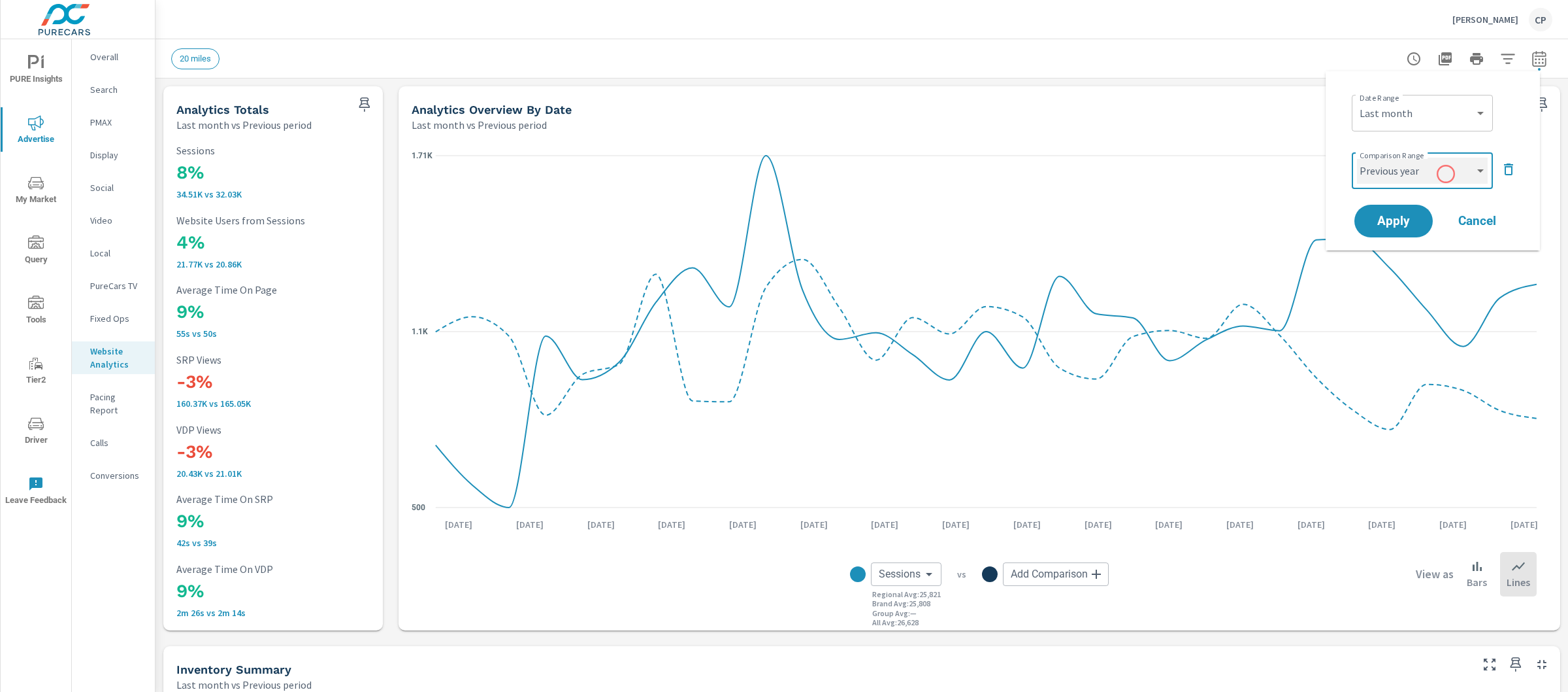
click at [1357, 158] on select "Custom Previous period Previous month Previous year" at bounding box center [1422, 170] width 131 height 26
select select "Previous year"
click at [1404, 219] on span "Apply" at bounding box center [1393, 221] width 53 height 13
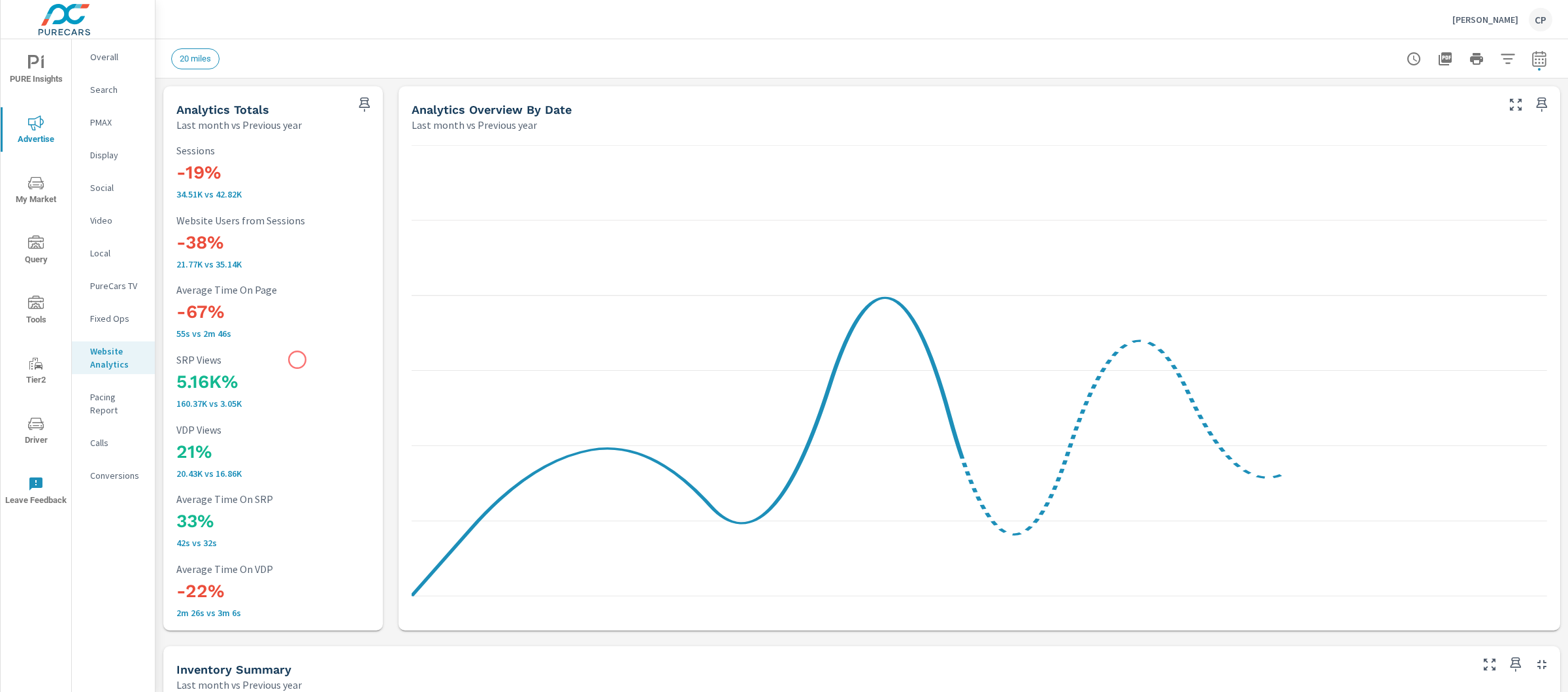
scroll to position [1, 0]
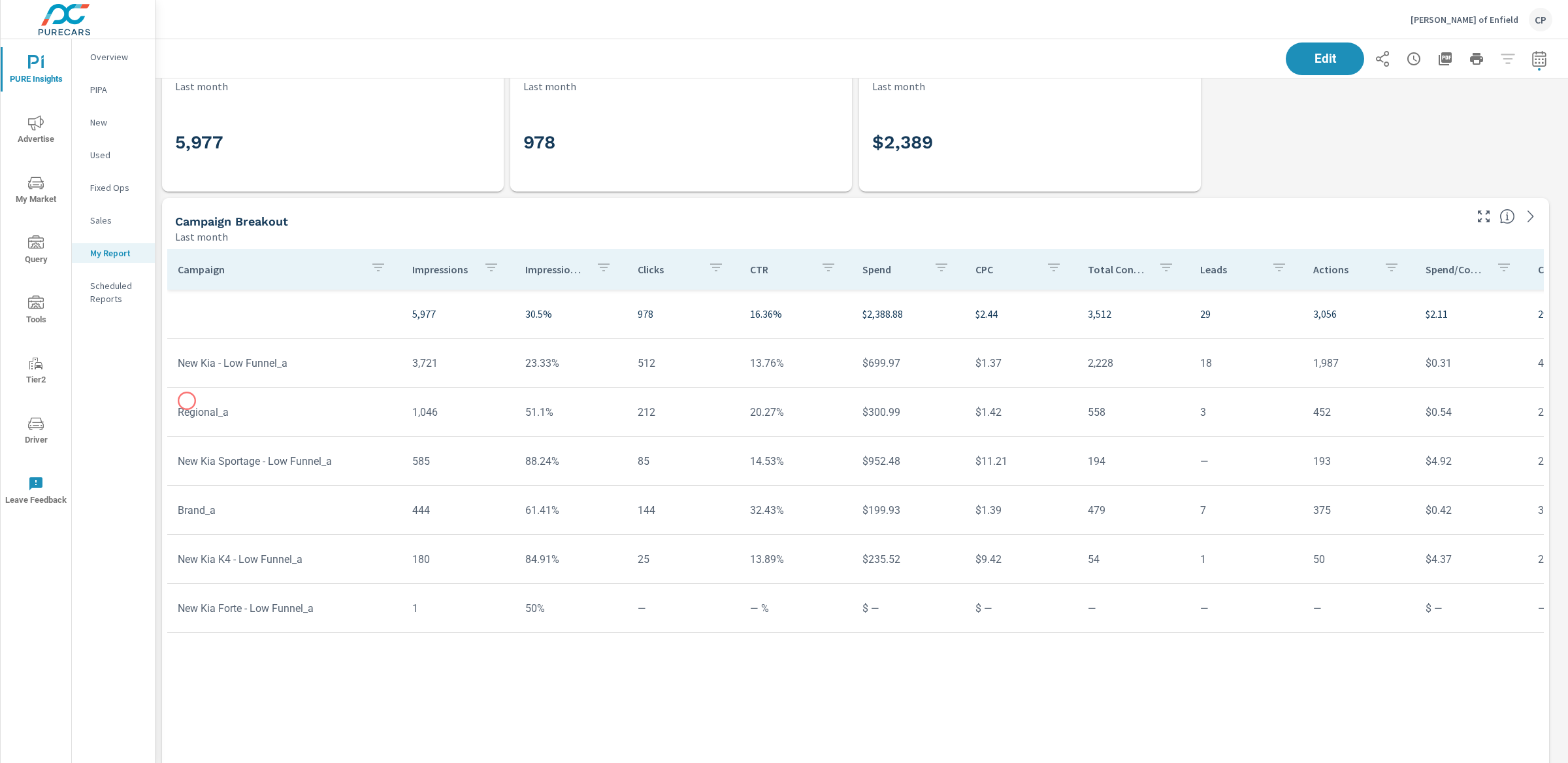
scroll to position [643, 0]
drag, startPoint x: 209, startPoint y: 549, endPoint x: 357, endPoint y: 570, distance: 149.5
click at [357, 569] on td "New Kia K4 - Low Funnel_a" at bounding box center [284, 554] width 235 height 33
click at [350, 545] on td "New Kia K4 - Low Funnel_a" at bounding box center [284, 554] width 235 height 33
drag, startPoint x: 348, startPoint y: 555, endPoint x: 198, endPoint y: 560, distance: 150.1
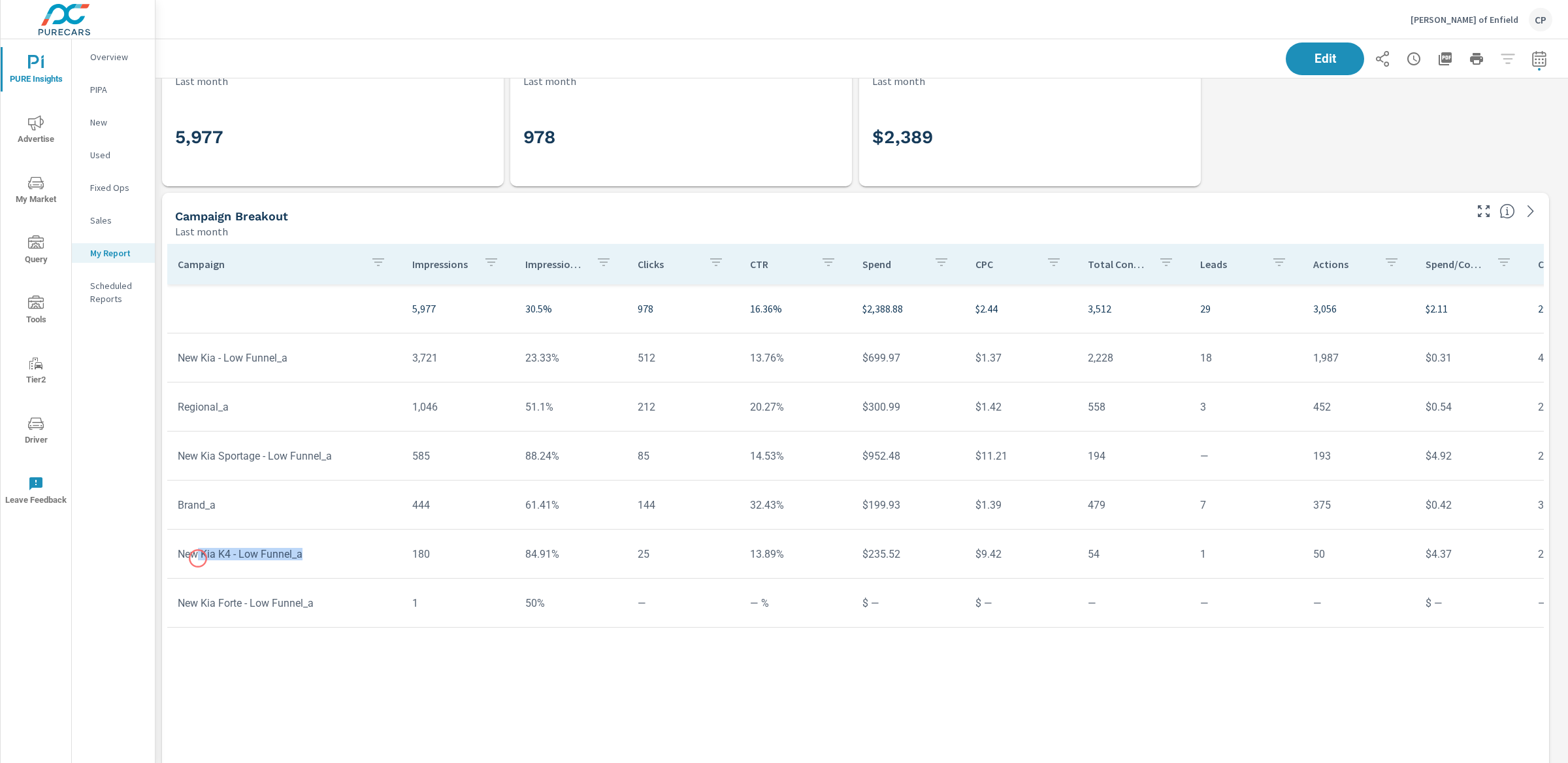
click at [198, 559] on td "New Kia K4 - Low Funnel_a" at bounding box center [284, 554] width 235 height 33
click at [198, 560] on td "New Kia K4 - Low Funnel_a" at bounding box center [284, 554] width 235 height 33
click at [197, 512] on td "Brand_a" at bounding box center [284, 504] width 235 height 33
click at [202, 426] on tr "Regional_a 1,046 51.1% 212 20.27% $300.99 $1.42 558 3 452 $0.54 263% 32.54% 14.…" at bounding box center [1016, 407] width 1699 height 49
click at [203, 378] on tr "New Kia - Low Funnel_a 3,721 23.33% 512 13.76% $699.97 $1.37 2,228 18 1,987 $0.…" at bounding box center [1016, 358] width 1699 height 49
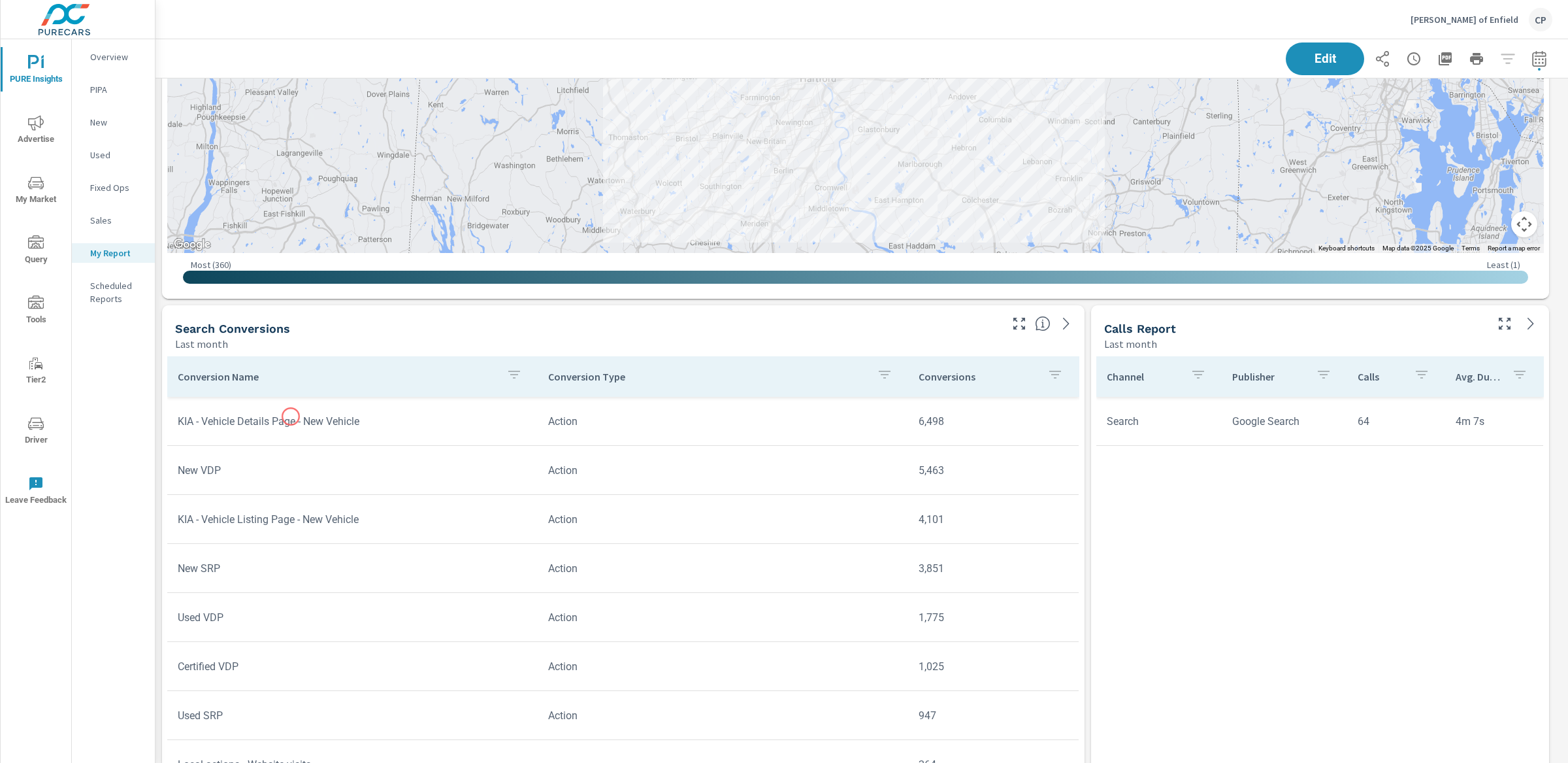
scroll to position [2478, 0]
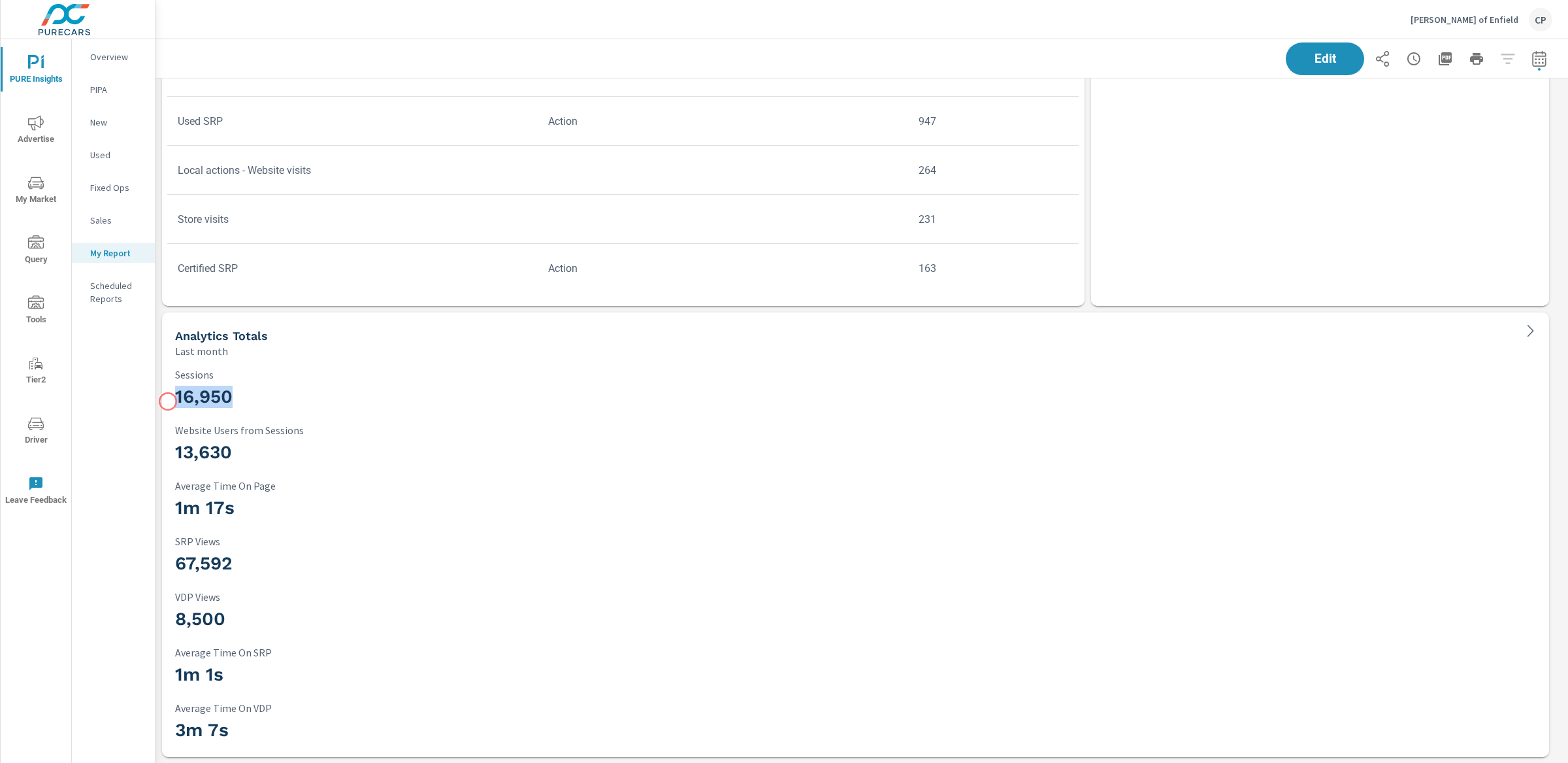
drag, startPoint x: 246, startPoint y: 400, endPoint x: 170, endPoint y: 401, distance: 76.0
click at [170, 401] on div "16,950 Sessions 13,630 Website Users from Sessions 1m 17s Average Time On Page …" at bounding box center [855, 558] width 1376 height 388
drag, startPoint x: 178, startPoint y: 451, endPoint x: 244, endPoint y: 454, distance: 66.1
click at [244, 454] on h3 "13,630" at bounding box center [856, 452] width 1361 height 22
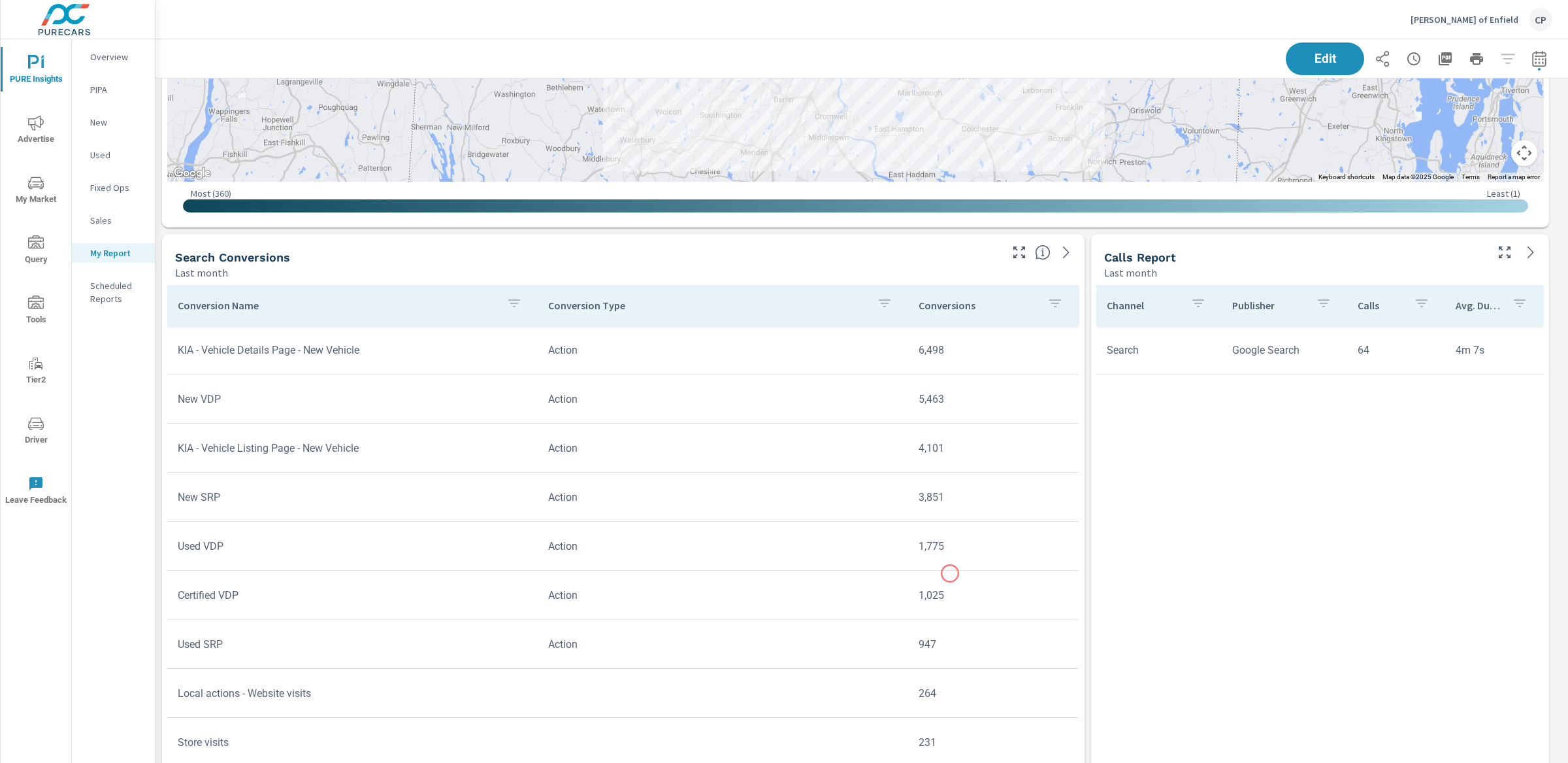
scroll to position [1429, 0]
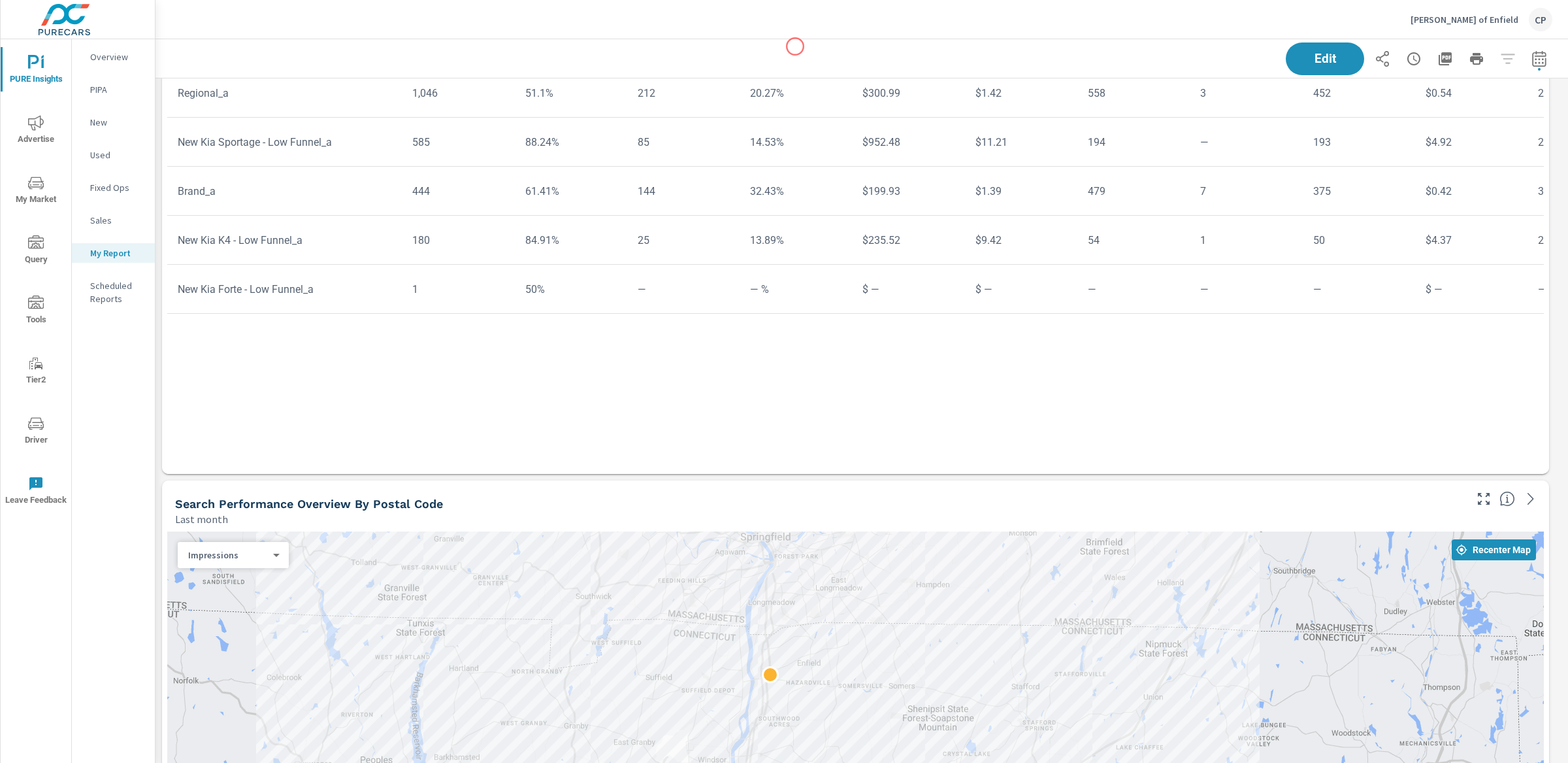
scroll to position [814, 0]
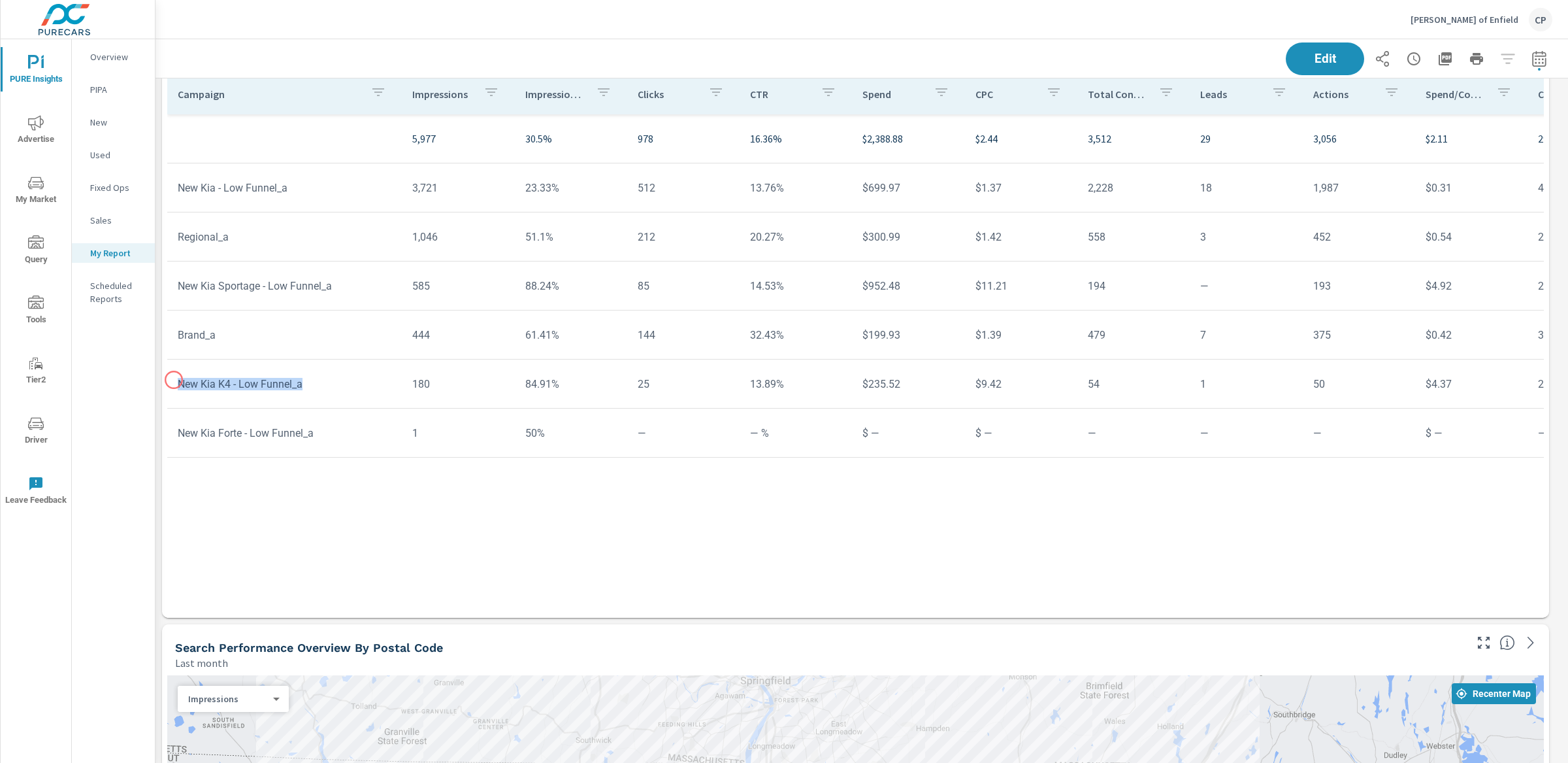
drag, startPoint x: 321, startPoint y: 384, endPoint x: 175, endPoint y: 382, distance: 146.0
click at [175, 381] on td "New Kia K4 - Low Funnel_a" at bounding box center [284, 383] width 235 height 33
drag, startPoint x: 215, startPoint y: 186, endPoint x: 301, endPoint y: 192, distance: 86.2
click at [301, 192] on td "New Kia - Low Funnel_a" at bounding box center [284, 187] width 235 height 33
click at [184, 343] on td "Brand_a" at bounding box center [284, 334] width 235 height 33
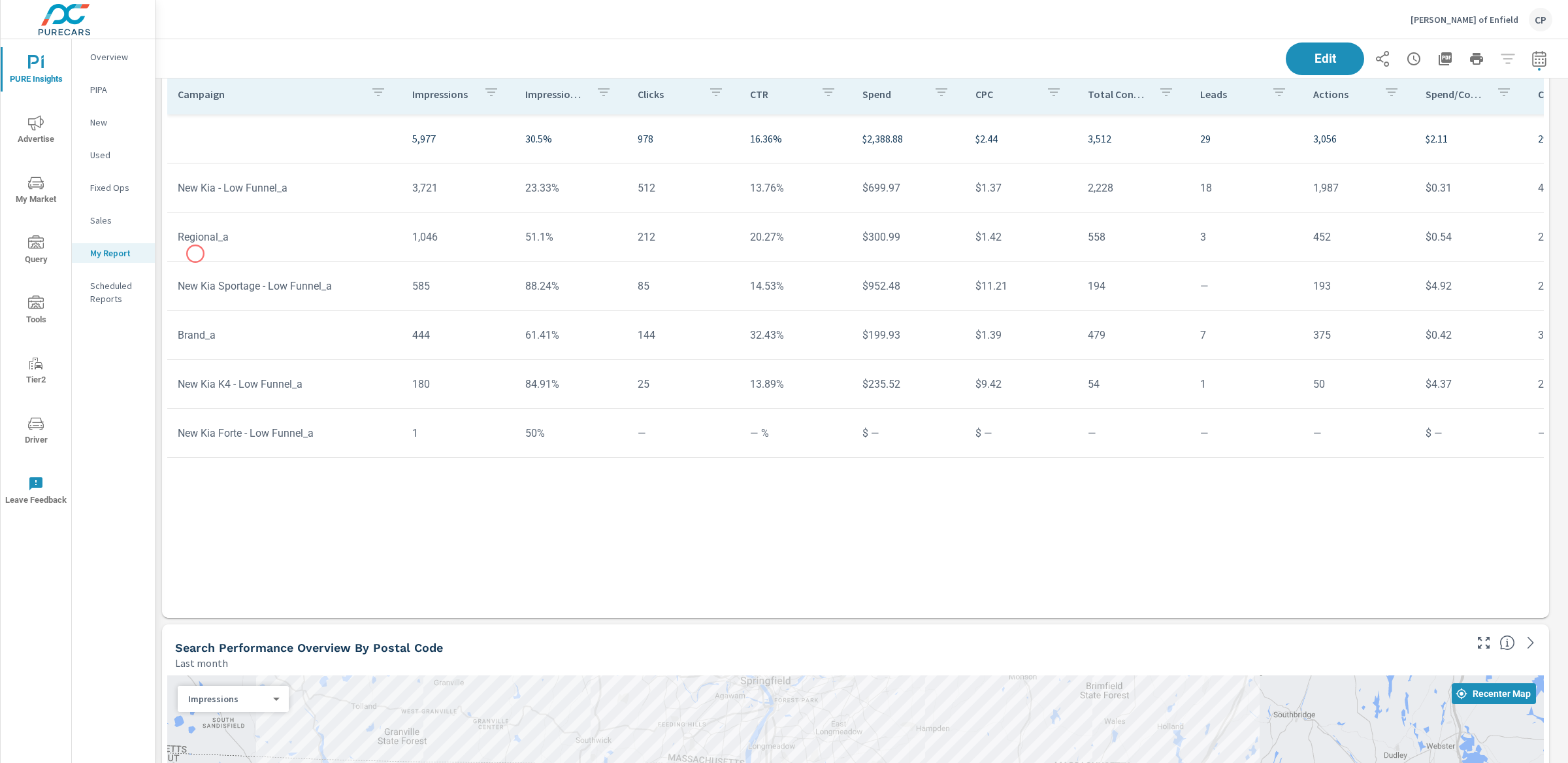
click at [195, 253] on tr "Regional_a 1,046 51.1% 212 20.27% $300.99 $1.42 558 3 452 $0.54 263% 32.54% 14.…" at bounding box center [1016, 237] width 1699 height 49
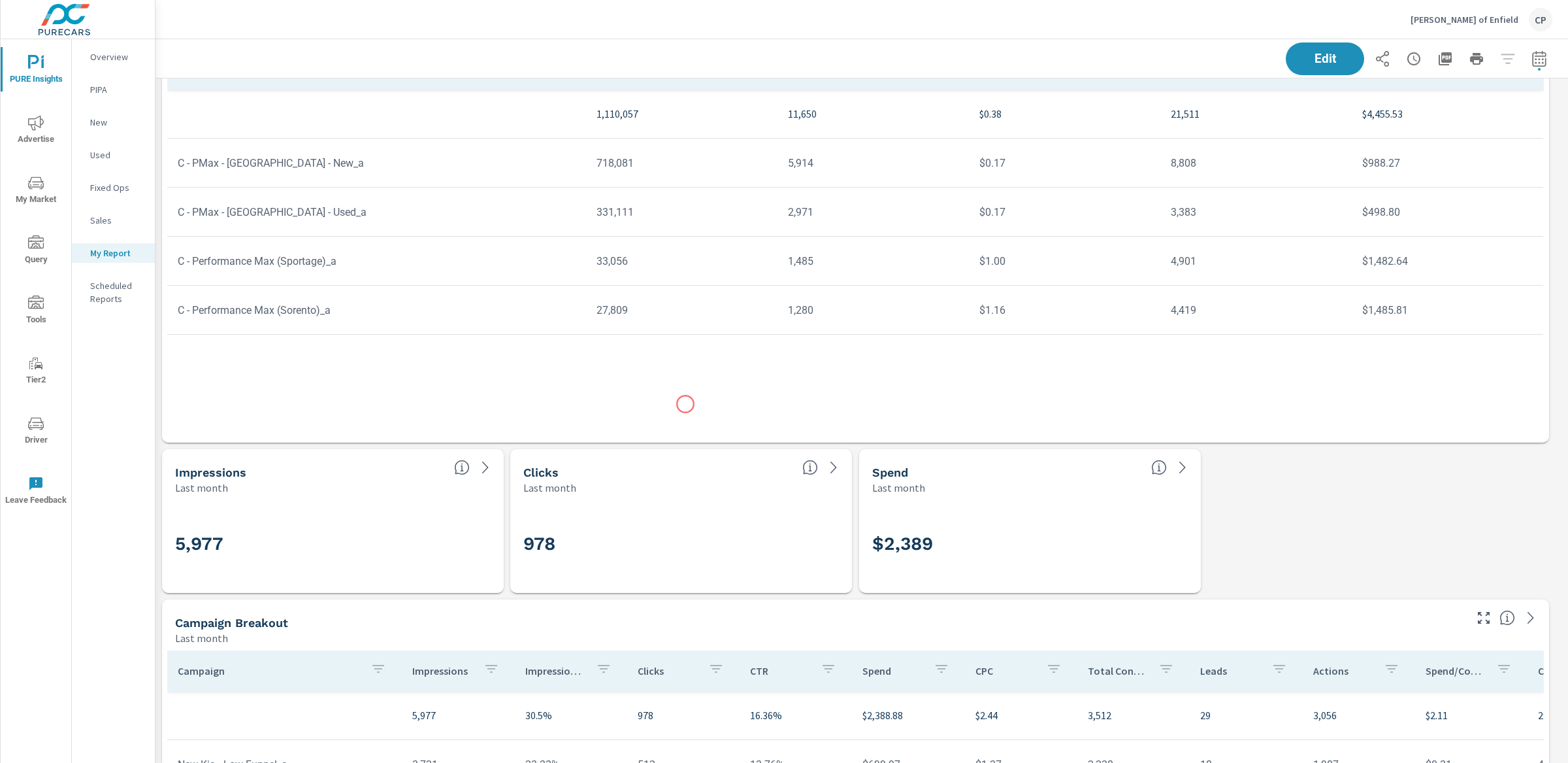
scroll to position [215, 0]
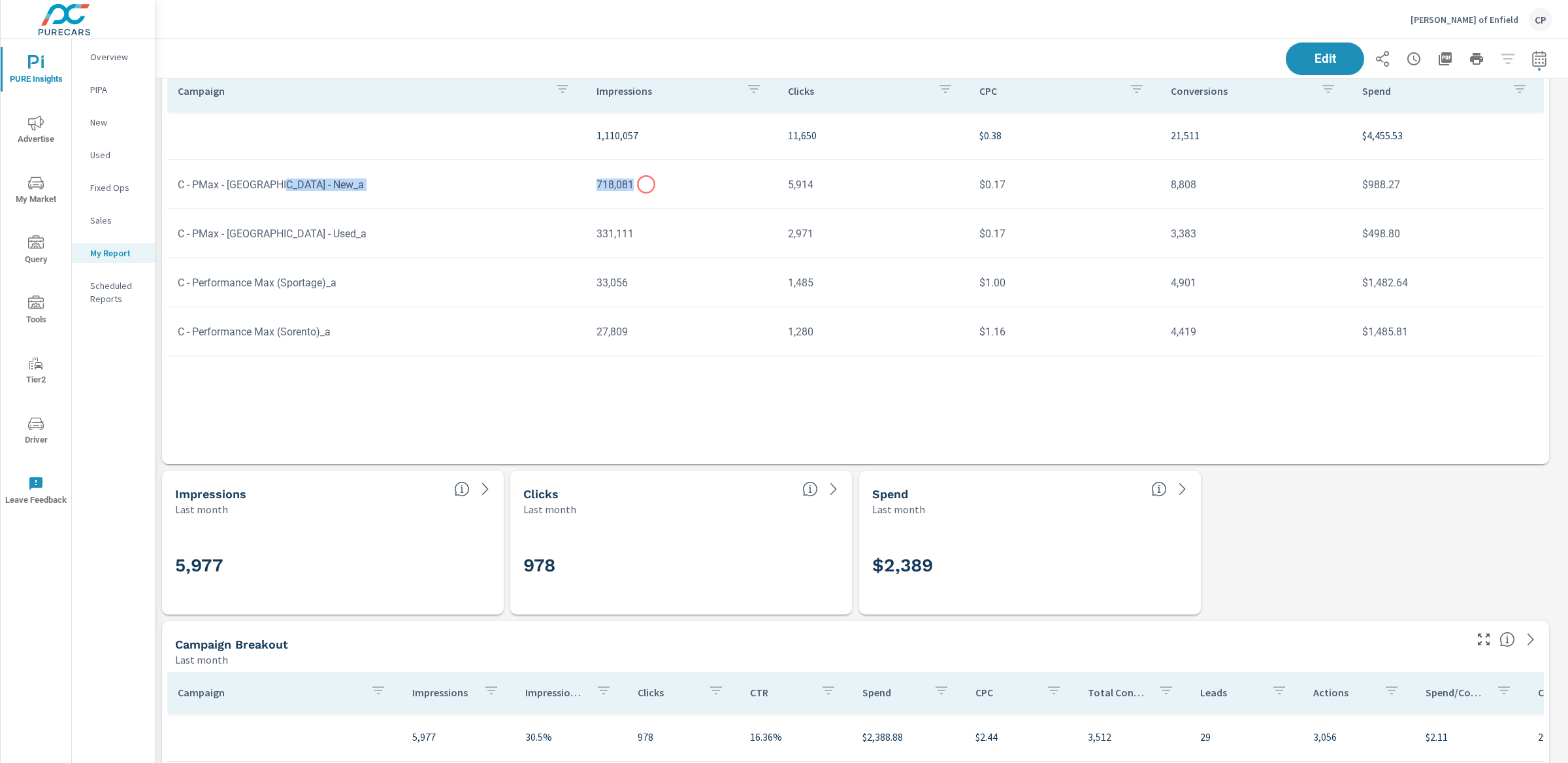
drag, startPoint x: 579, startPoint y: 181, endPoint x: 698, endPoint y: 184, distance: 119.0
click at [698, 184] on tr "C - PMax - VA - New_a 718,081 5,914 $0.17 8,808 $988.27" at bounding box center [855, 185] width 1376 height 49
click at [785, 170] on td "5,914" at bounding box center [873, 184] width 192 height 33
click at [787, 180] on td "5,914" at bounding box center [873, 184] width 192 height 33
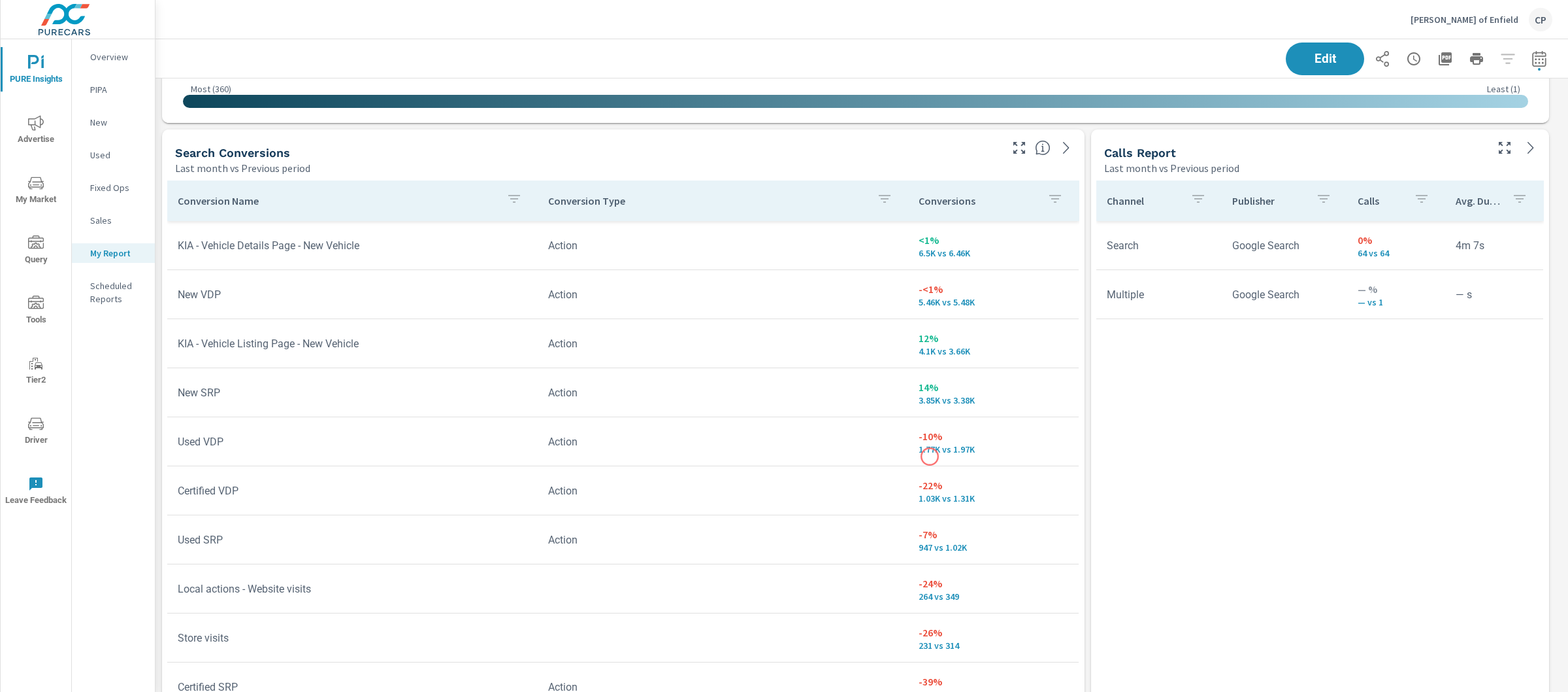
scroll to position [2082, 0]
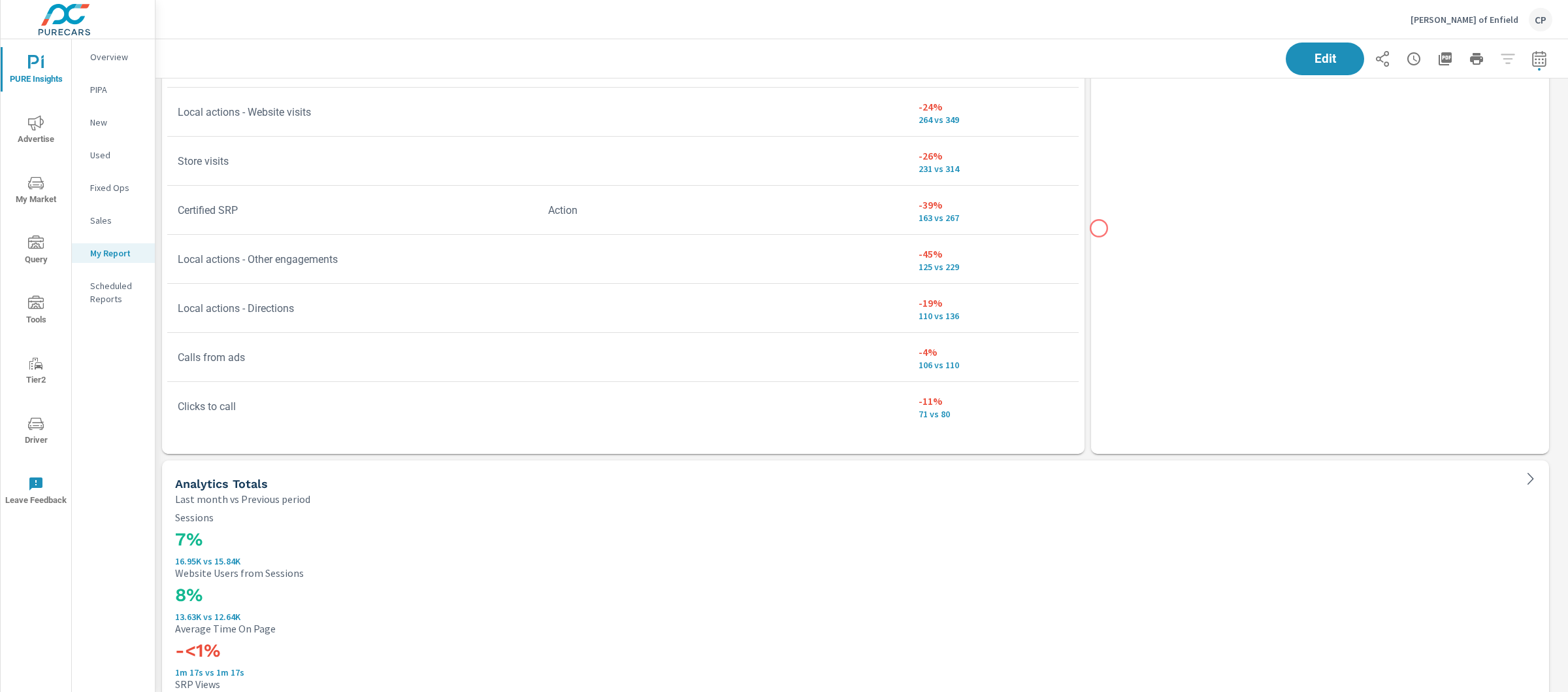
scroll to position [2168, 0]
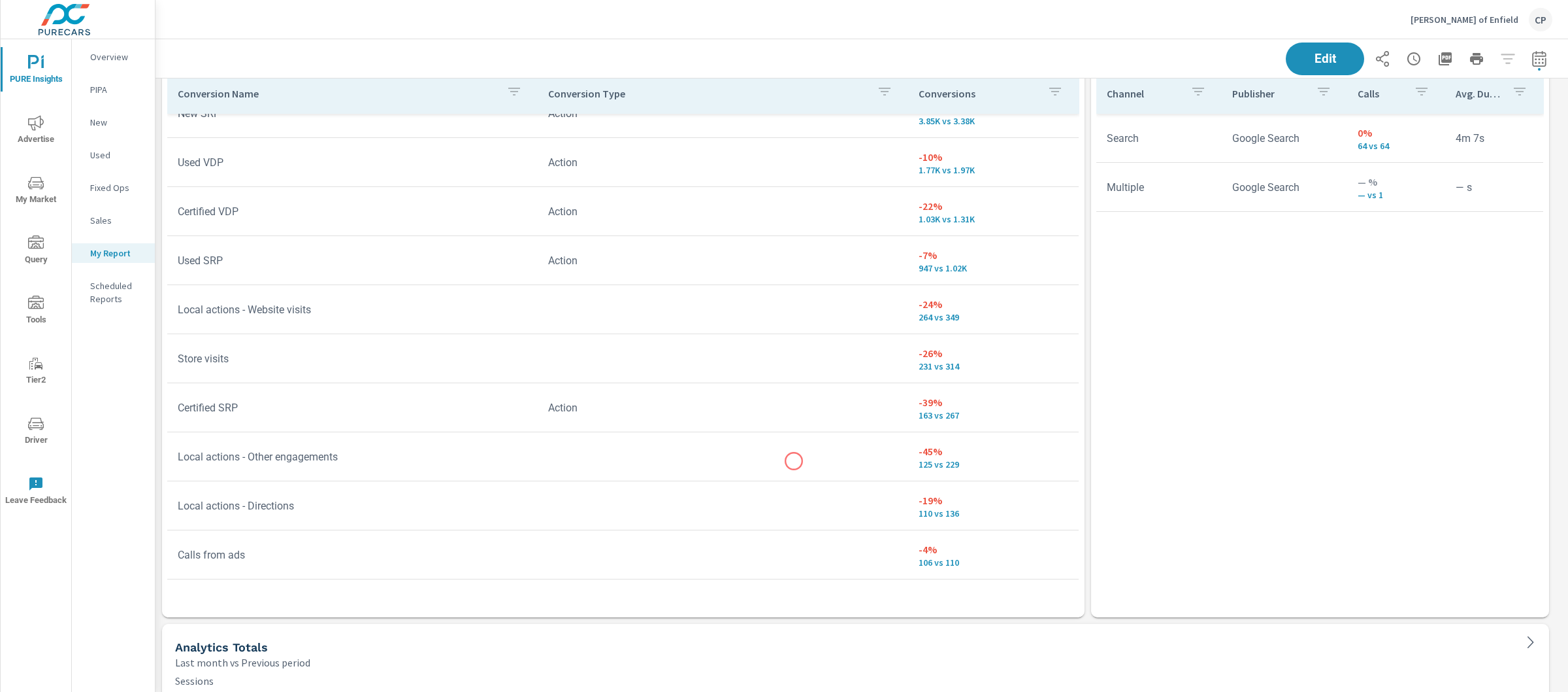
scroll to position [119, 0]
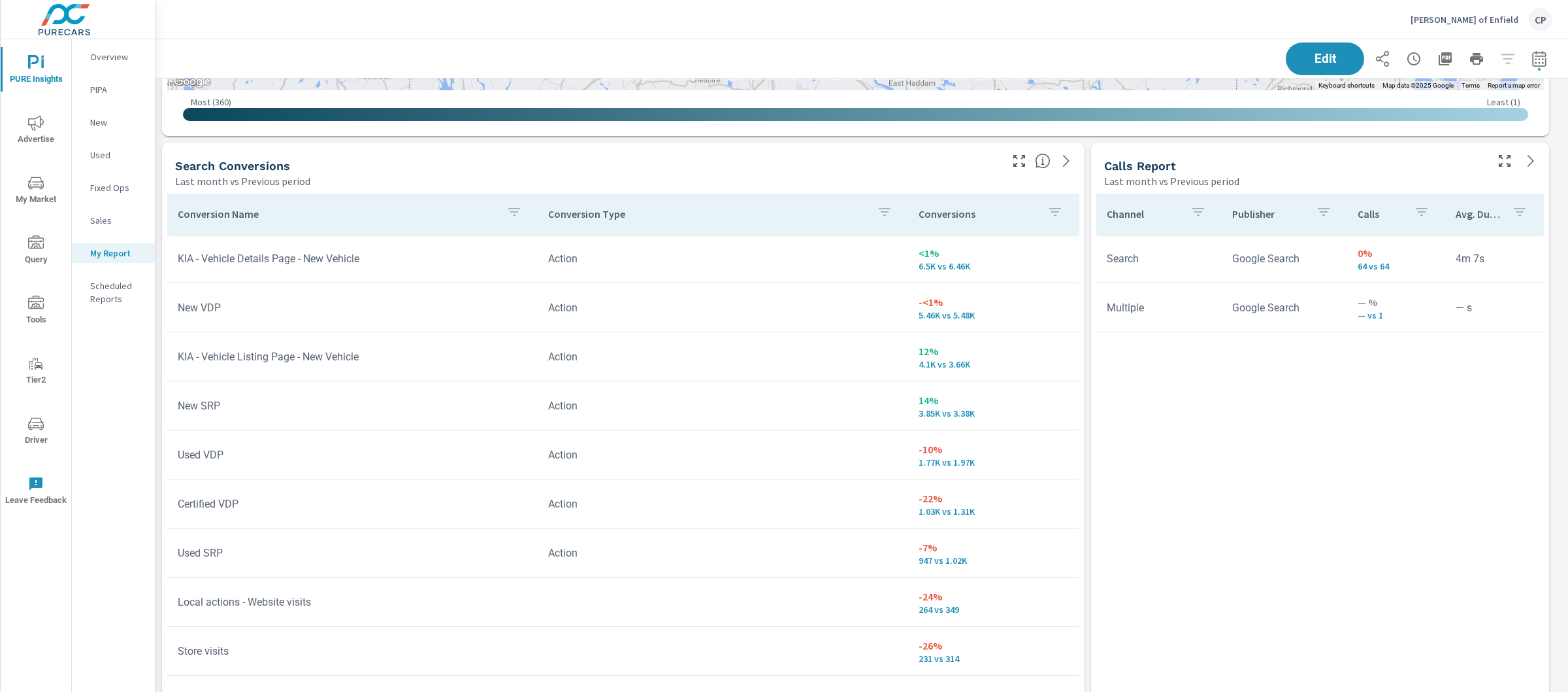
scroll to position [2051, 0]
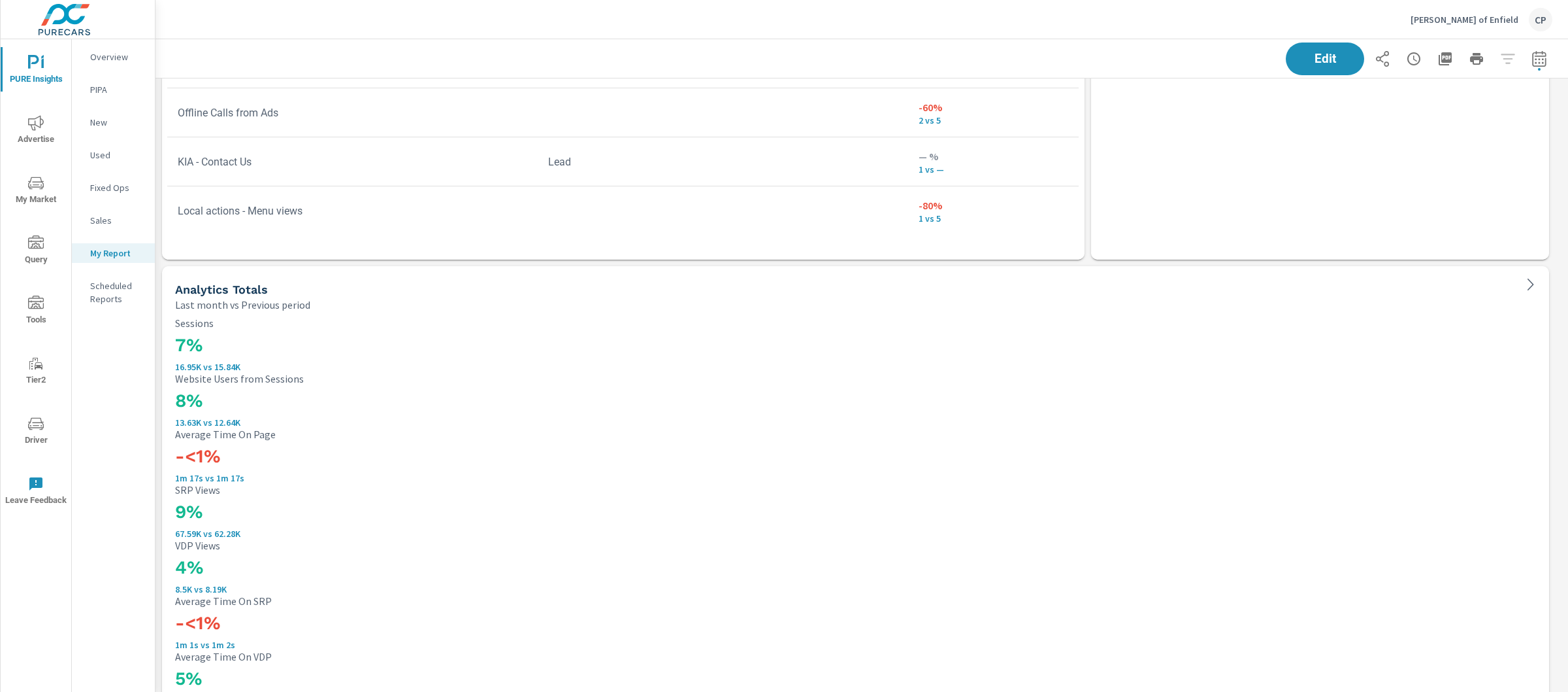
scroll to position [2550, 0]
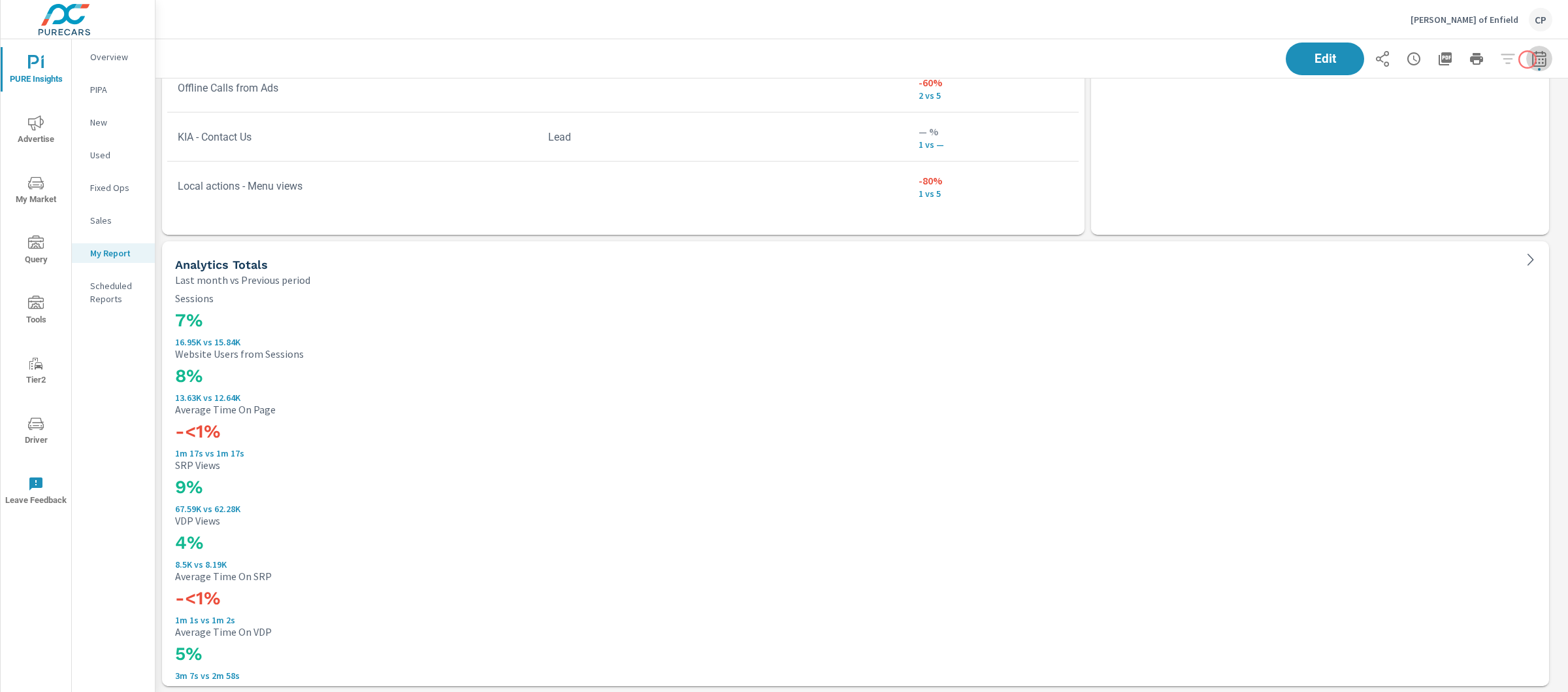
click at [1532, 59] on icon "button" at bounding box center [1539, 59] width 16 height 16
select select "Last month"
click at [1441, 104] on select "Custom [DATE] Last week Last 7 days Last 14 days Last 30 days Last 45 days Last…" at bounding box center [1422, 113] width 131 height 26
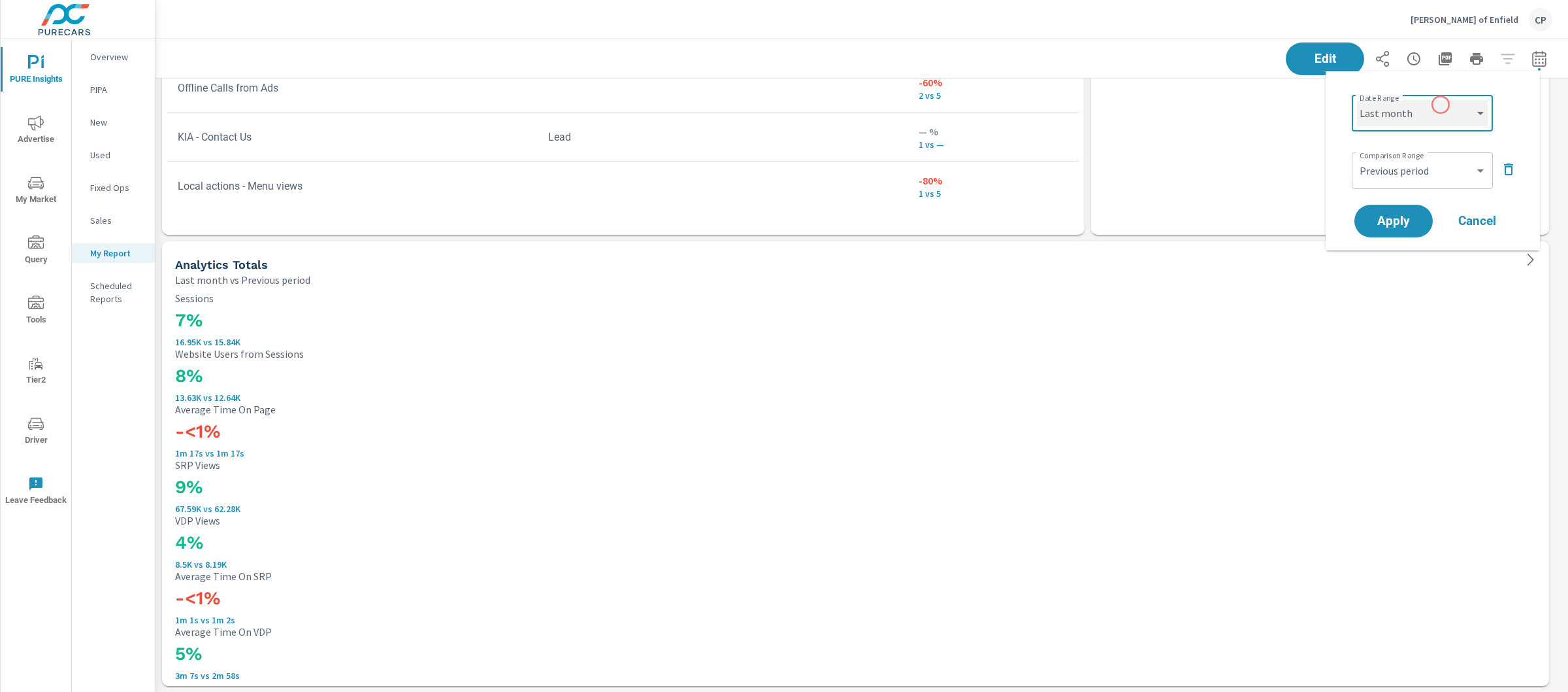
click at [1357, 100] on select "Custom [DATE] Last week Last 7 days Last 14 days Last 30 days Last 45 days Last…" at bounding box center [1422, 113] width 131 height 26
click at [1457, 161] on select "Custom Previous period Previous month Previous year" at bounding box center [1422, 170] width 131 height 26
click at [1357, 158] on select "Custom Previous period Previous month Previous year" at bounding box center [1422, 170] width 131 height 26
select select "Previous year"
click at [1392, 209] on button "Apply" at bounding box center [1394, 221] width 81 height 34
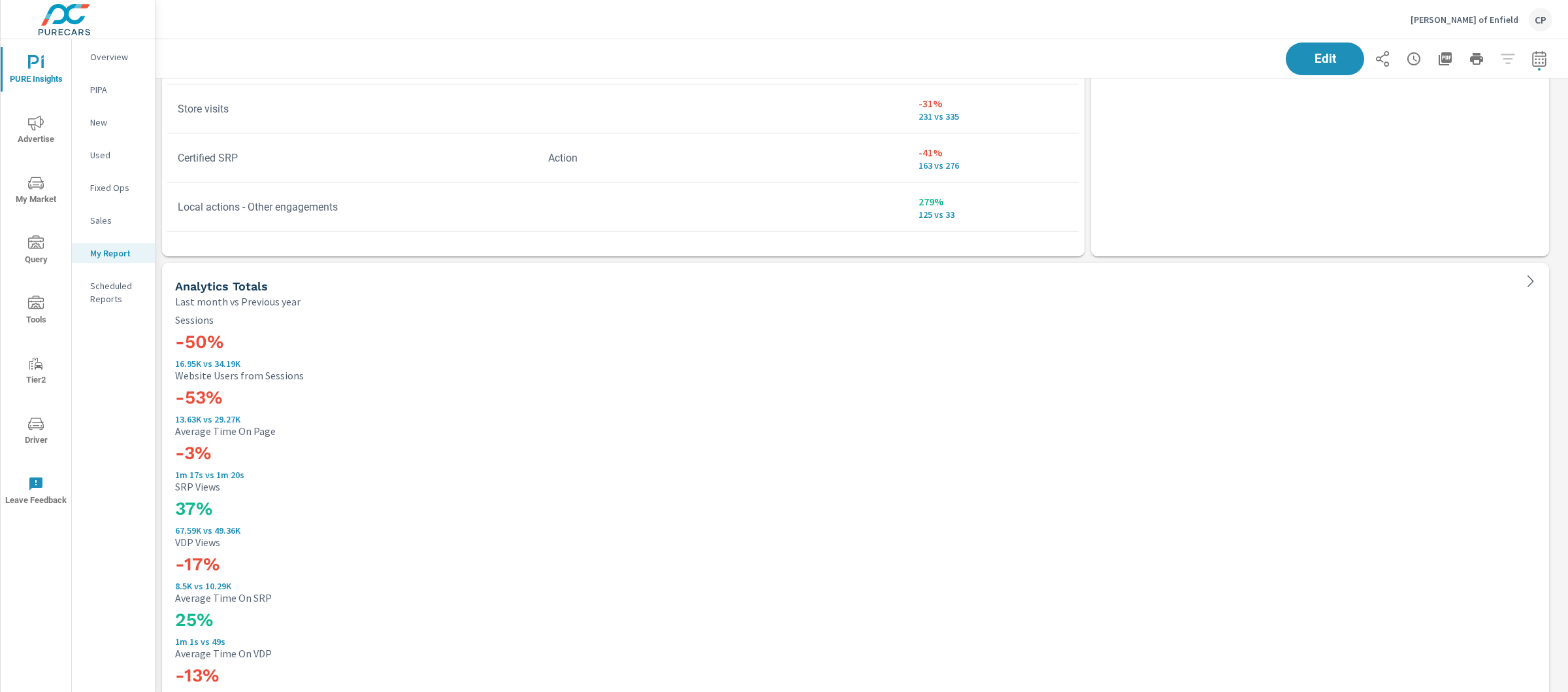
scroll to position [2550, 0]
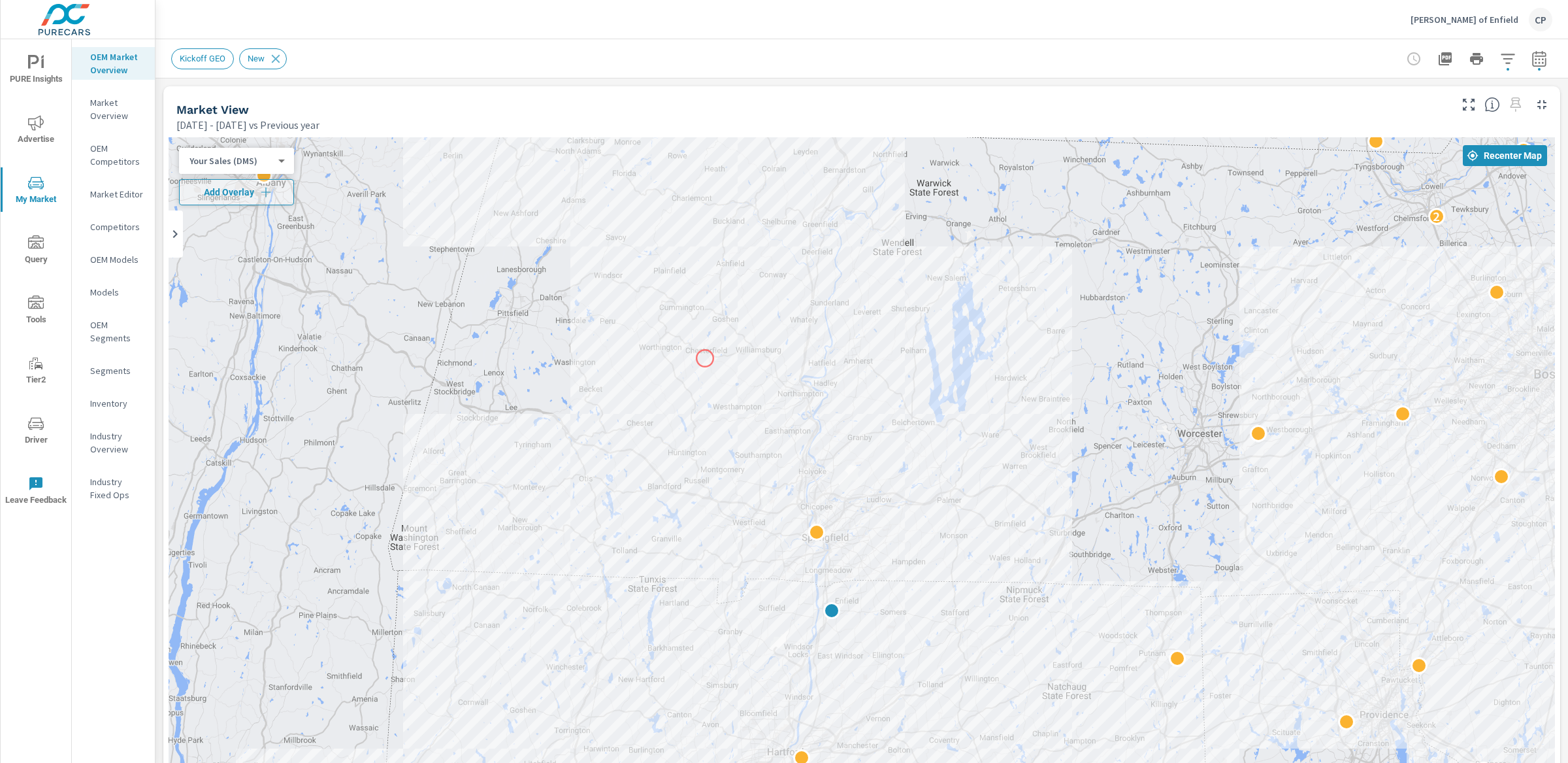
scroll to position [1, 0]
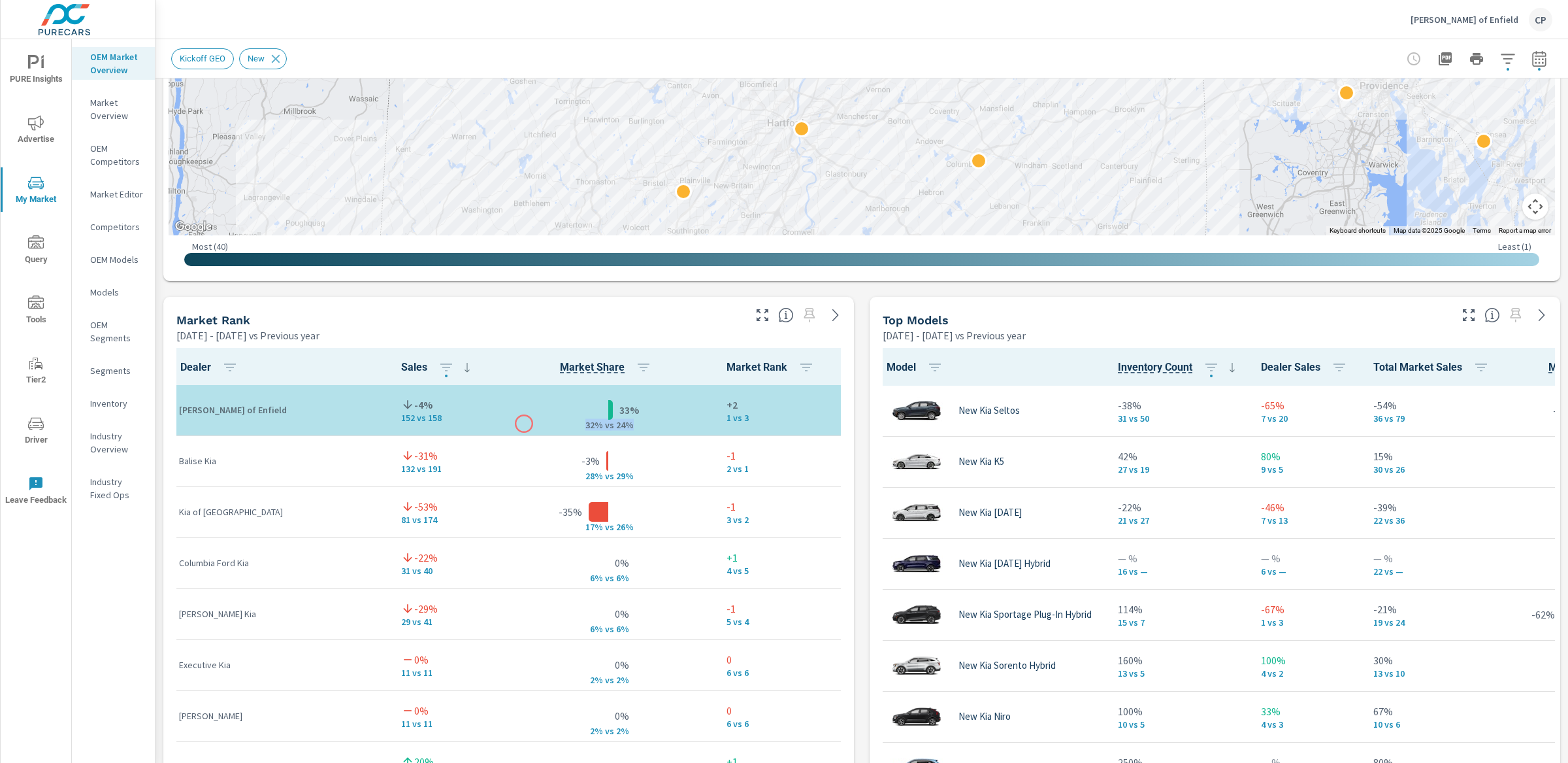
drag, startPoint x: 609, startPoint y: 424, endPoint x: 525, endPoint y: 424, distance: 84.0
click at [525, 424] on div "33% 32% v s 24%" at bounding box center [609, 409] width 194 height 40
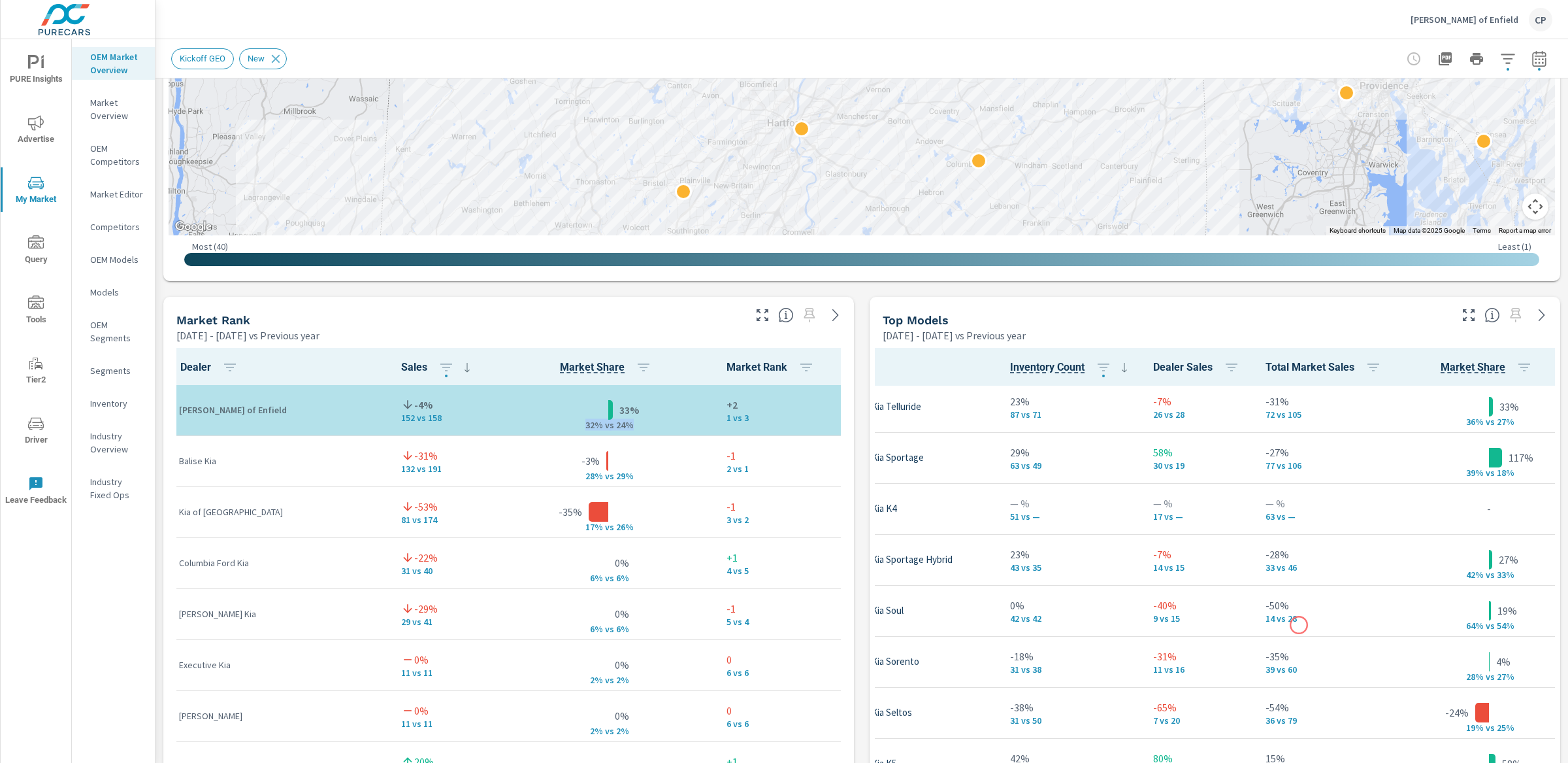
scroll to position [0, 108]
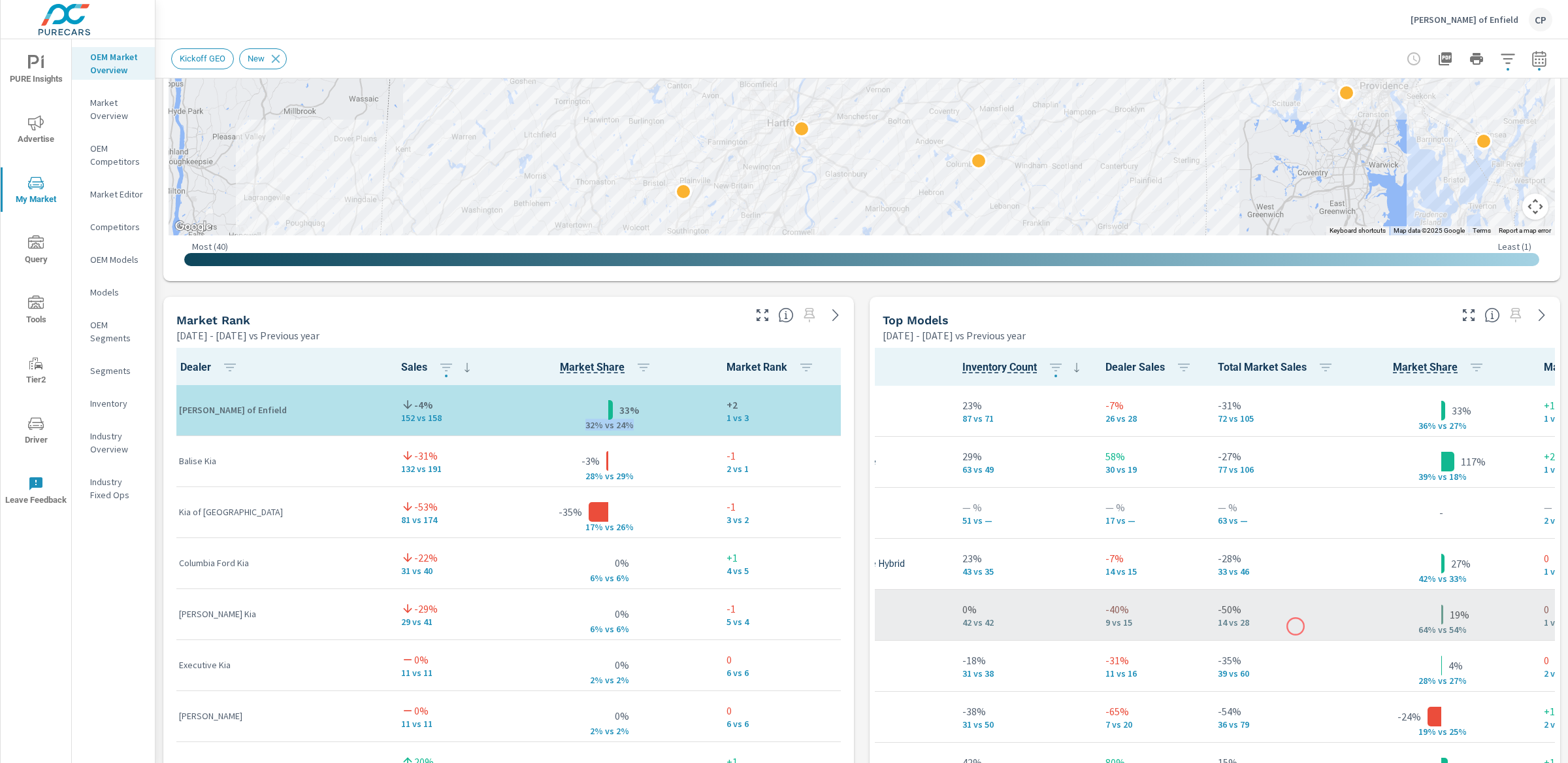
scroll to position [0, 158]
